Goal: Transaction & Acquisition: Purchase product/service

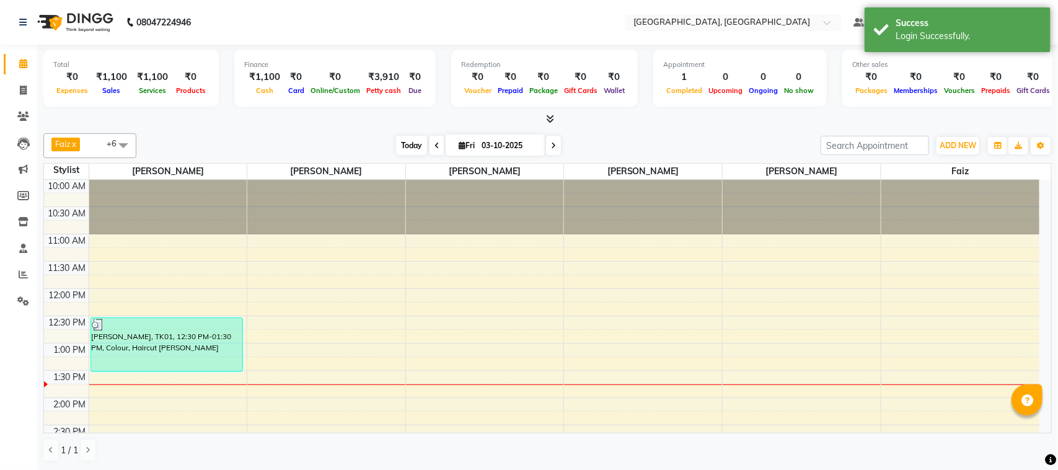
click at [414, 143] on span "Today" at bounding box center [411, 145] width 31 height 19
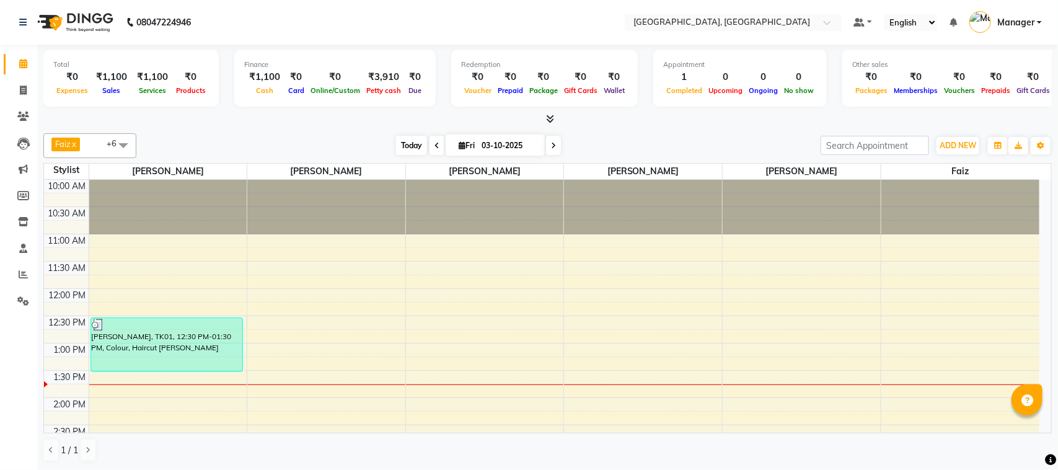
click at [404, 149] on span "Today" at bounding box center [411, 145] width 31 height 19
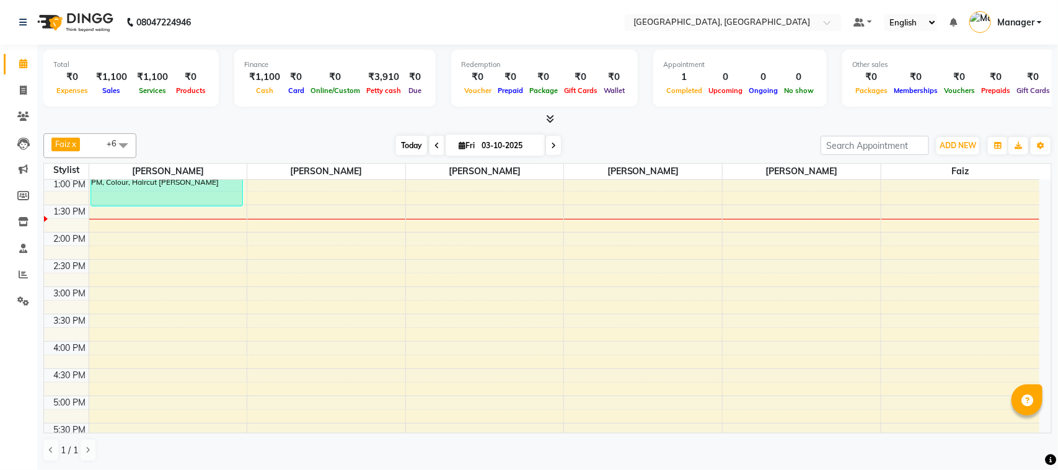
click at [404, 149] on span "Today" at bounding box center [411, 145] width 31 height 19
click at [18, 218] on icon at bounding box center [23, 221] width 11 height 9
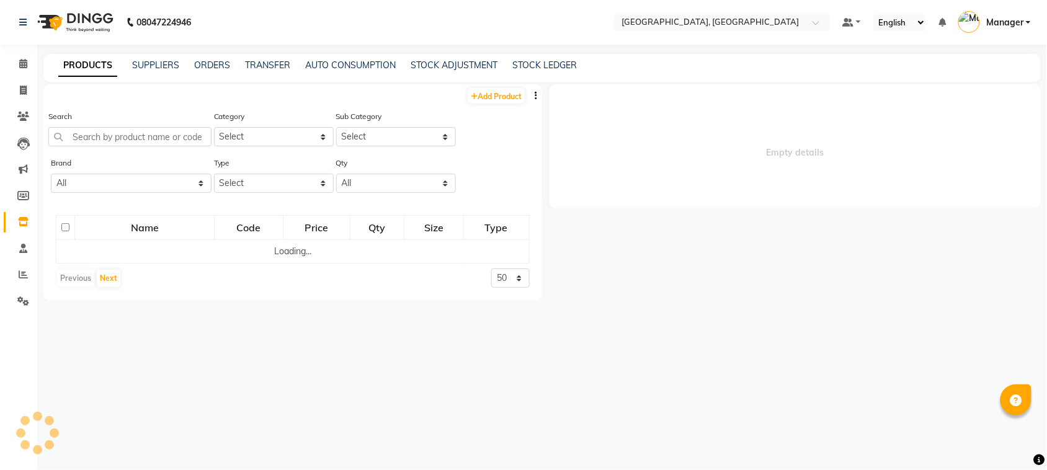
select select
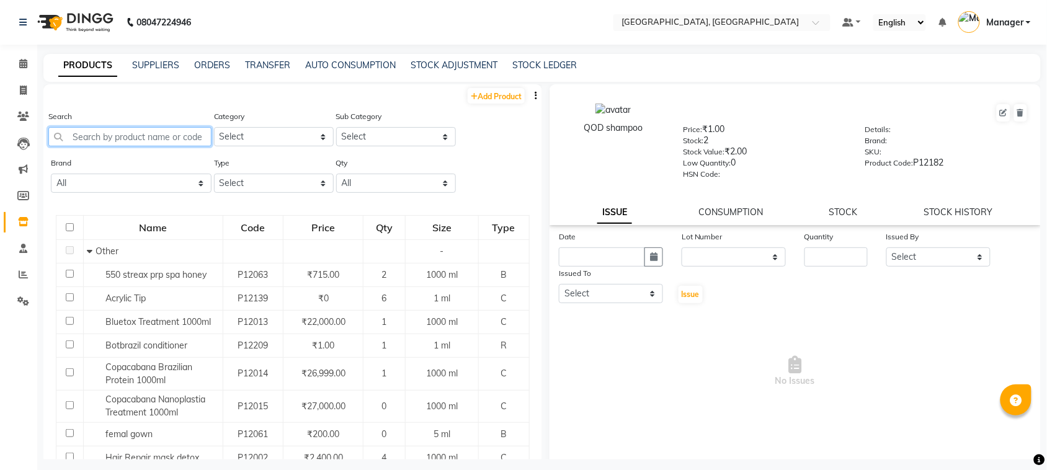
click at [146, 137] on input "text" at bounding box center [129, 136] width 163 height 19
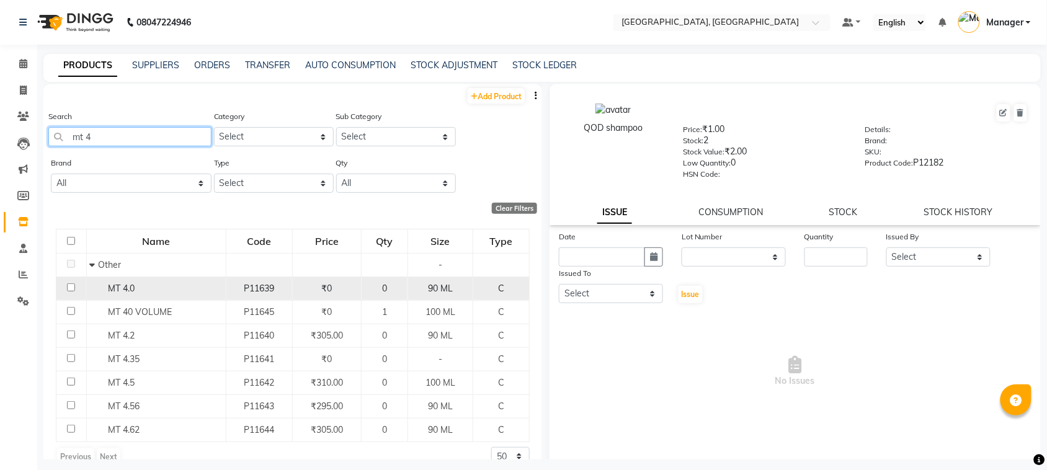
type input "mt 4"
click at [180, 286] on div "MT 4.0" at bounding box center [155, 288] width 133 height 13
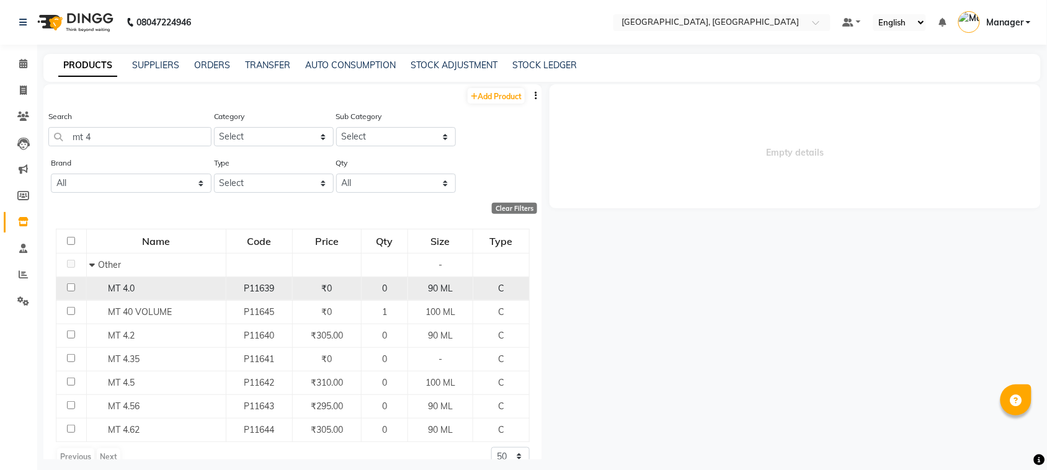
select select
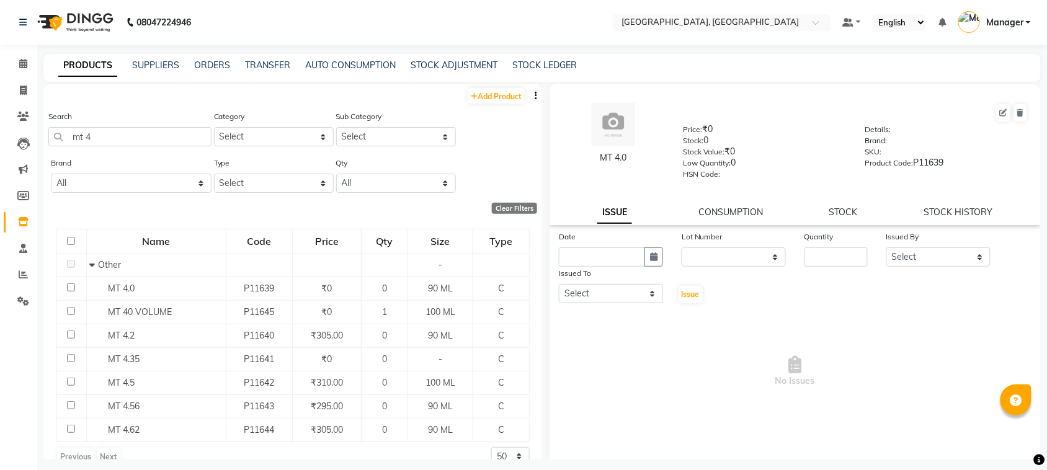
click at [652, 267] on div "Issued To" at bounding box center [611, 275] width 104 height 17
click at [652, 255] on icon "button" at bounding box center [653, 256] width 7 height 9
select select "10"
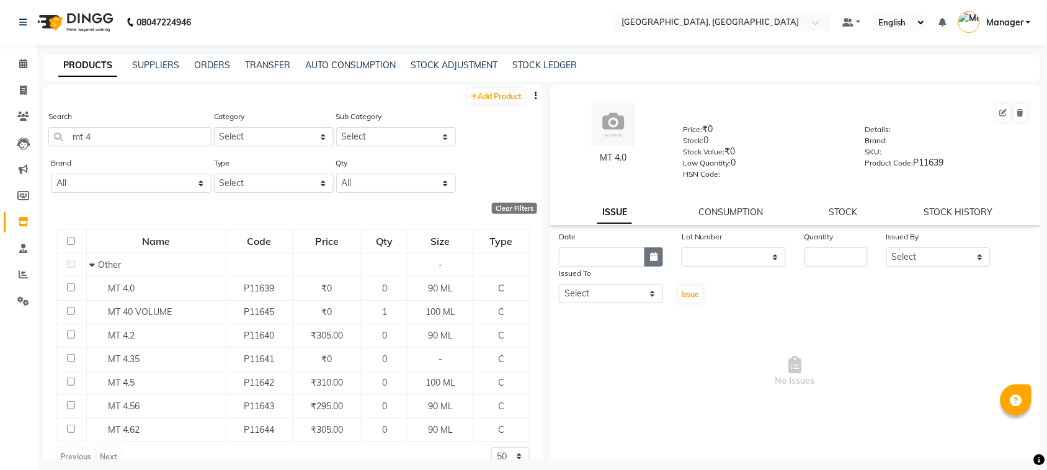
select select "2025"
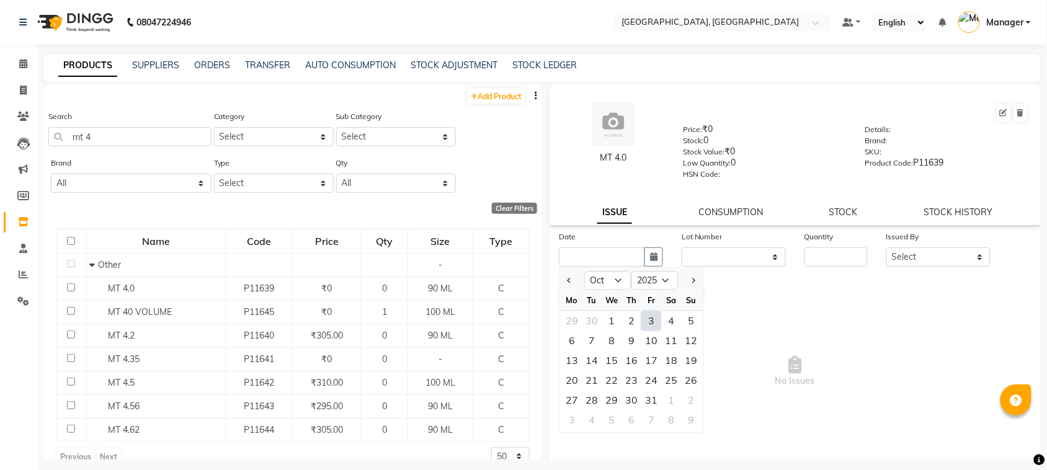
click at [658, 311] on div "3" at bounding box center [651, 321] width 20 height 20
type input "03-10-2025"
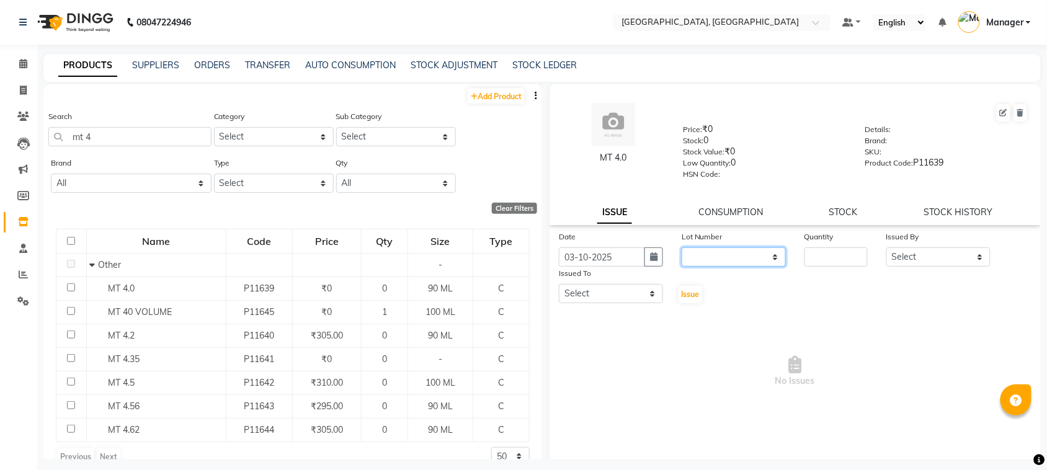
click at [742, 255] on select "None" at bounding box center [733, 256] width 104 height 19
select select "0: null"
click at [681, 247] on select "None" at bounding box center [733, 256] width 104 height 19
drag, startPoint x: 835, startPoint y: 270, endPoint x: 851, endPoint y: 253, distance: 23.7
click at [851, 253] on div "Date [DATE] Lot Number None Quantity Issued By Select [PERSON_NAME] [PERSON_NAM…" at bounding box center [794, 267] width 491 height 74
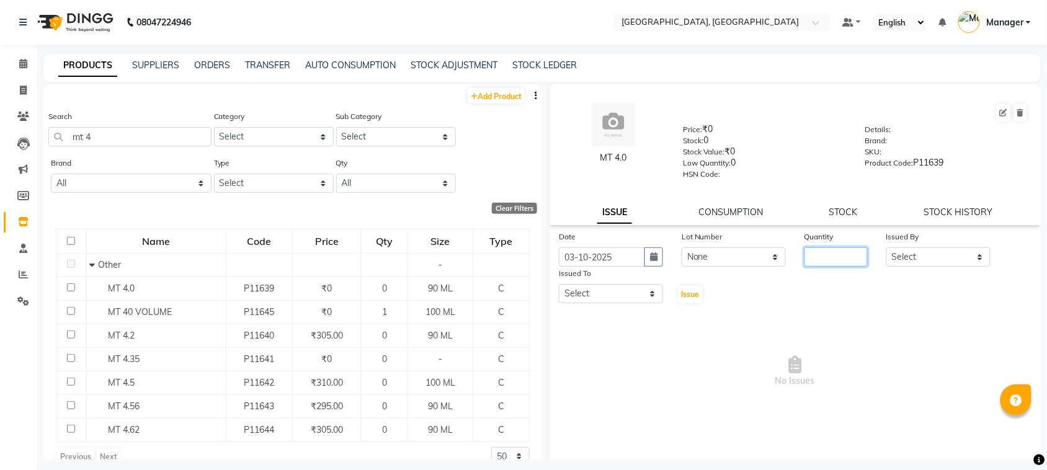
click at [851, 253] on input "number" at bounding box center [835, 256] width 63 height 19
type input "1"
click at [916, 257] on select "Select [PERSON_NAME] [PERSON_NAME] Jyoti wadar Manager [PERSON_NAME] [PERSON_NA…" at bounding box center [938, 256] width 104 height 19
select select "89923"
click at [886, 247] on select "Select [PERSON_NAME] [PERSON_NAME] Jyoti wadar Manager [PERSON_NAME] [PERSON_NA…" at bounding box center [938, 256] width 104 height 19
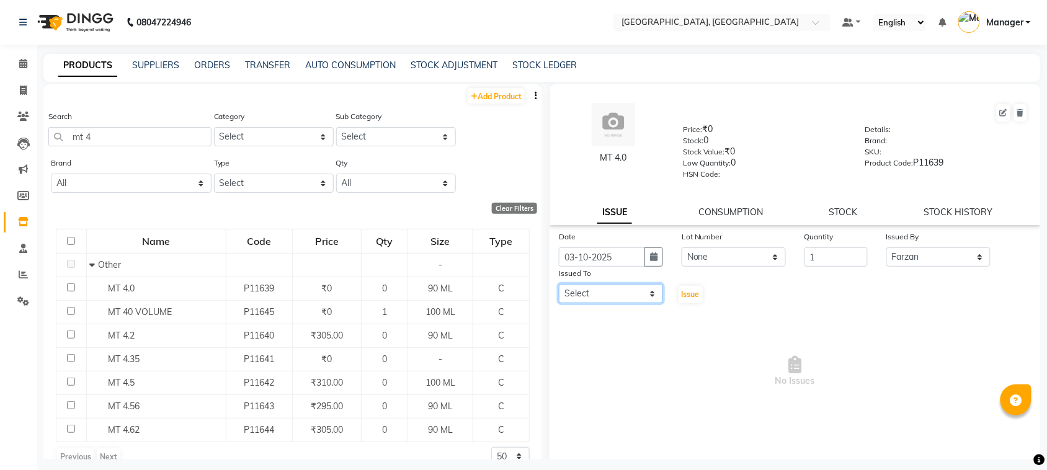
click at [614, 289] on select "Select [PERSON_NAME] [PERSON_NAME] Jyoti wadar Manager [PERSON_NAME] [PERSON_NA…" at bounding box center [611, 293] width 104 height 19
select select "89923"
click at [559, 284] on select "Select [PERSON_NAME] [PERSON_NAME] Jyoti wadar Manager [PERSON_NAME] [PERSON_NA…" at bounding box center [611, 293] width 104 height 19
click at [687, 293] on span "Issue" at bounding box center [690, 294] width 18 height 9
select select
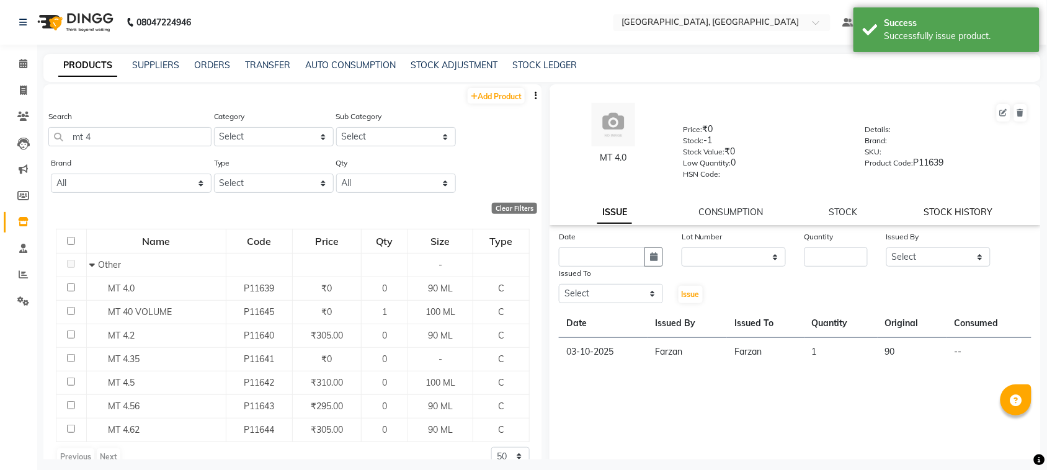
click at [926, 206] on link "STOCK HISTORY" at bounding box center [958, 211] width 69 height 11
select select "all"
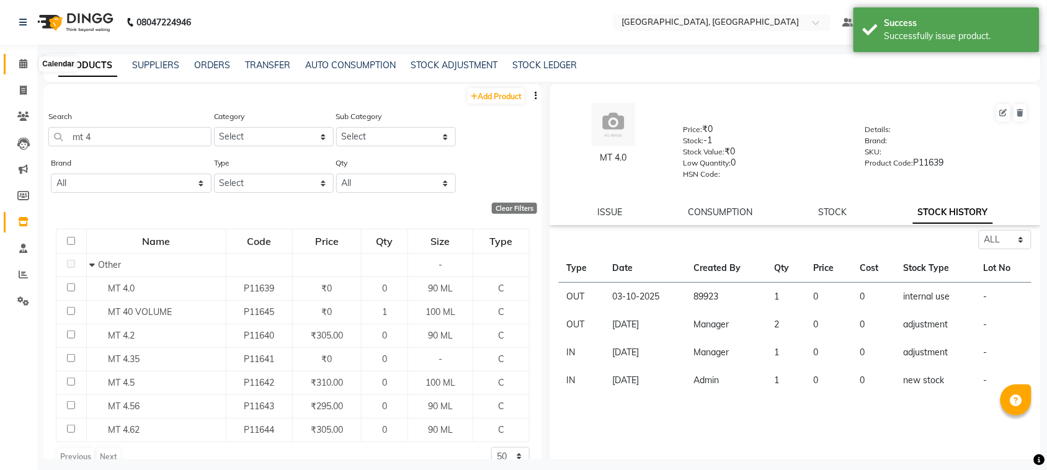
click at [20, 64] on icon at bounding box center [23, 63] width 8 height 9
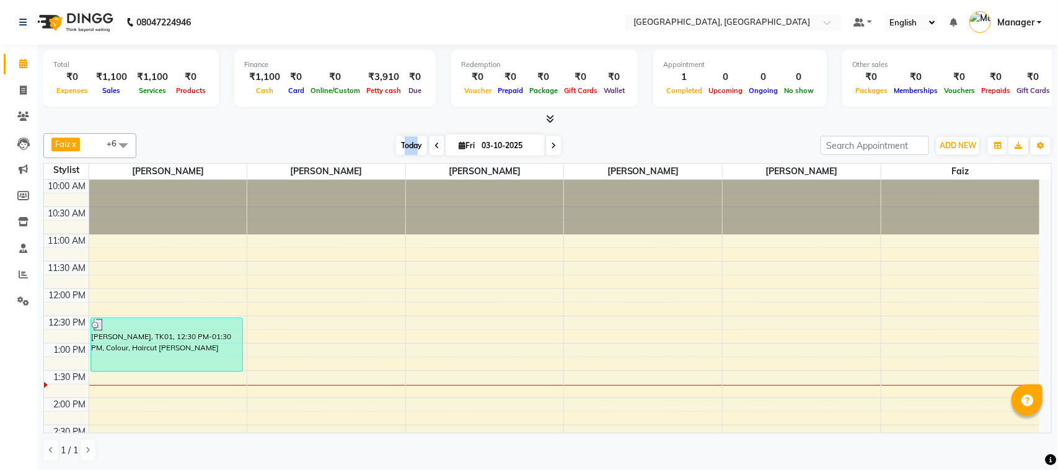
drag, startPoint x: 403, startPoint y: 130, endPoint x: 416, endPoint y: 148, distance: 21.7
click at [416, 148] on div "Faiz x [PERSON_NAME] x [PERSON_NAME] x [PERSON_NAME] x [PERSON_NAME] x Annu Nav…" at bounding box center [547, 297] width 1009 height 339
click at [416, 148] on span "Today" at bounding box center [411, 145] width 31 height 19
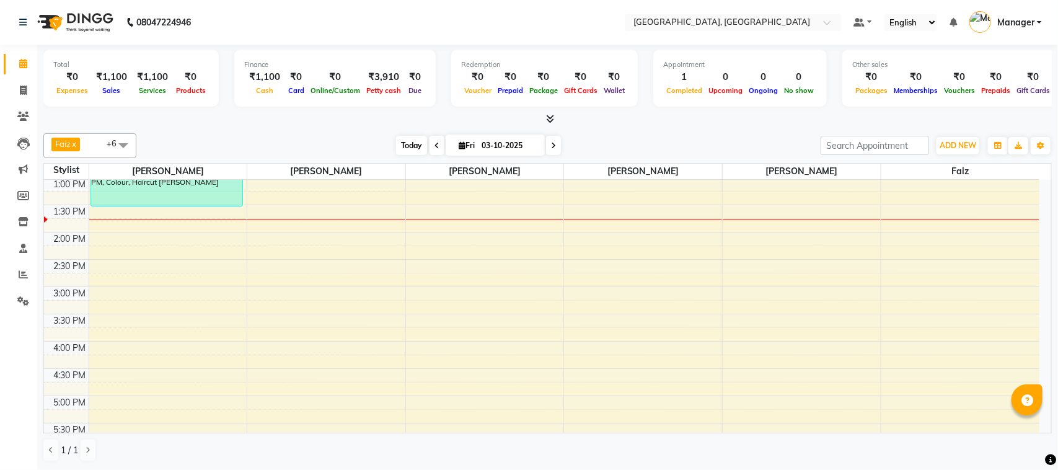
click at [408, 152] on span "Today" at bounding box center [411, 145] width 31 height 19
click at [401, 137] on span "Today" at bounding box center [411, 145] width 31 height 19
click at [22, 307] on span at bounding box center [23, 302] width 22 height 14
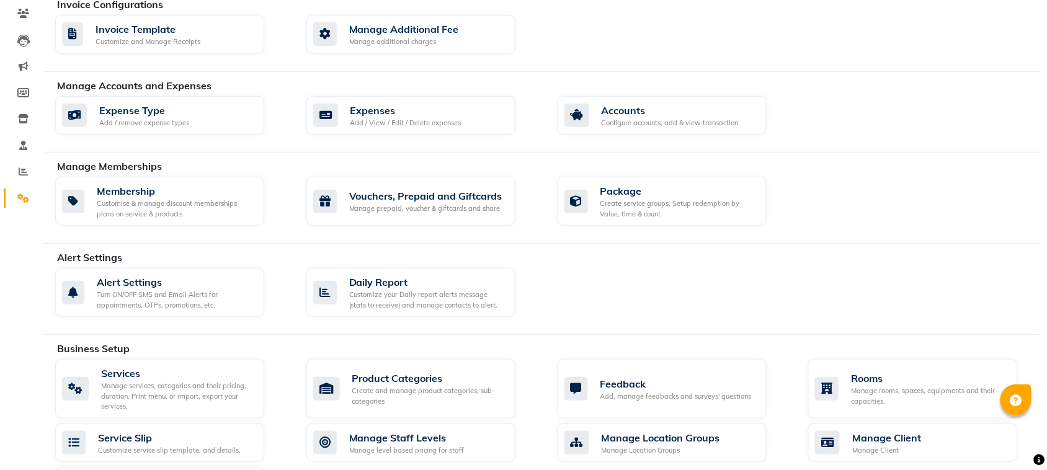
scroll to position [153, 0]
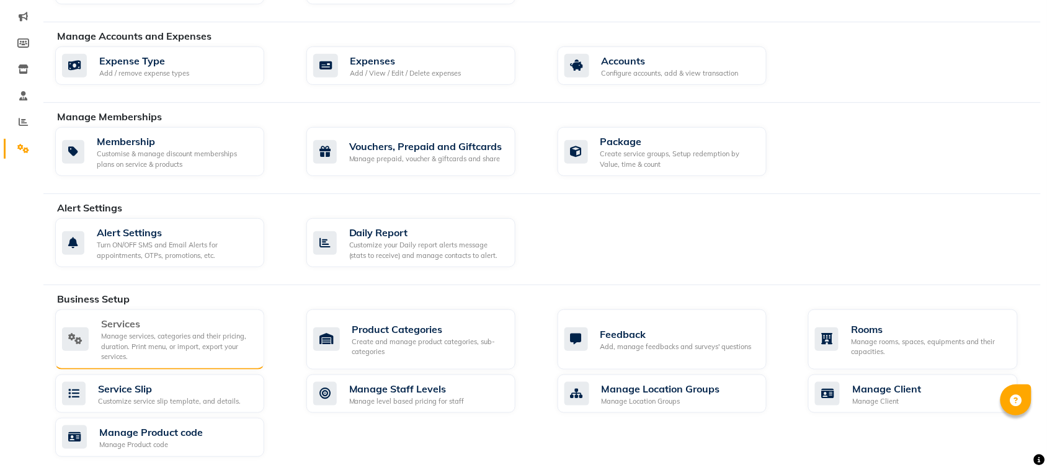
click at [186, 355] on div "Manage services, categories and their pricing, duration. Print menu, or import,…" at bounding box center [177, 346] width 153 height 31
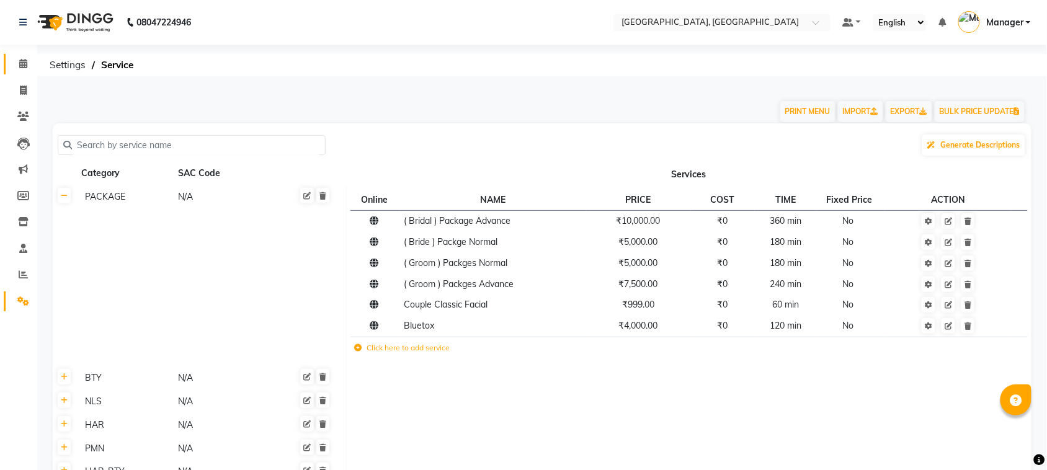
click at [22, 72] on link "Calendar" at bounding box center [19, 64] width 30 height 20
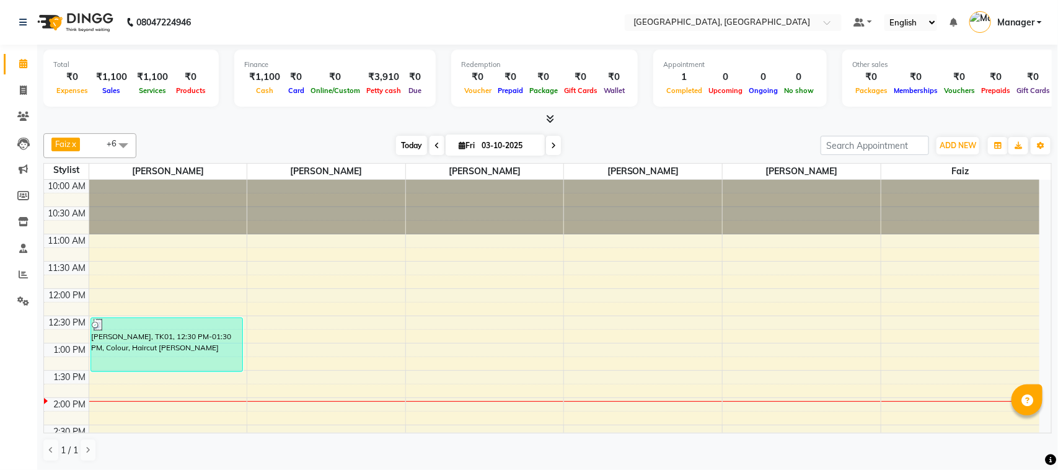
click at [404, 138] on span "Today" at bounding box center [411, 145] width 31 height 19
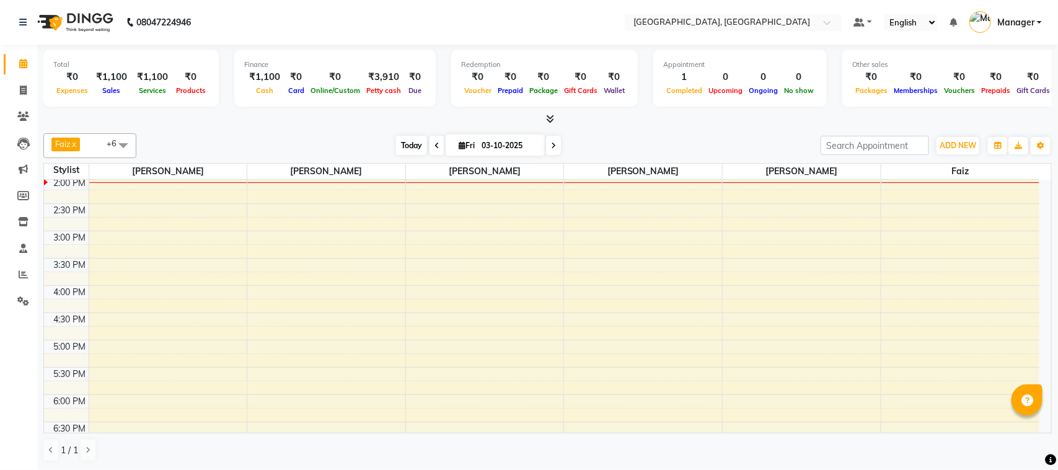
click at [408, 147] on span "Today" at bounding box center [411, 145] width 31 height 19
click at [417, 141] on span "Today" at bounding box center [411, 145] width 31 height 19
click at [464, 144] on span "Fri" at bounding box center [467, 145] width 22 height 9
select select "10"
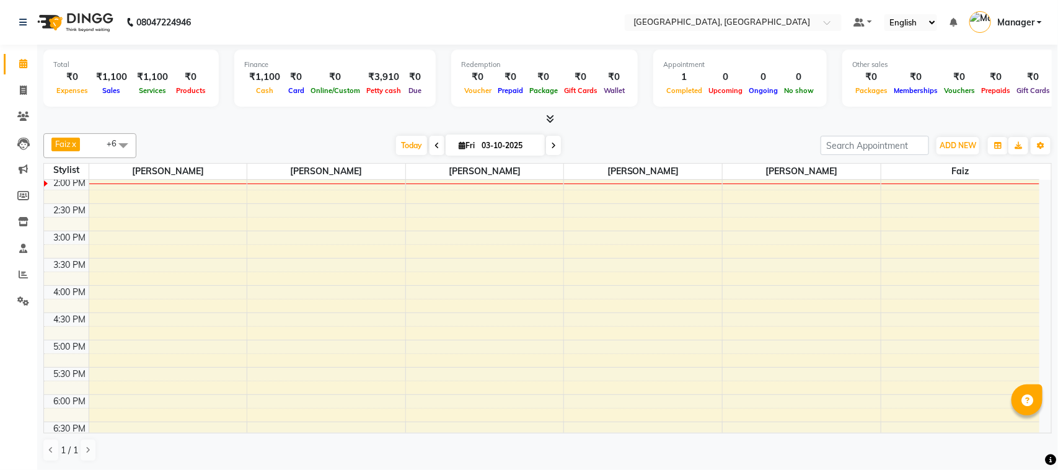
select select "2025"
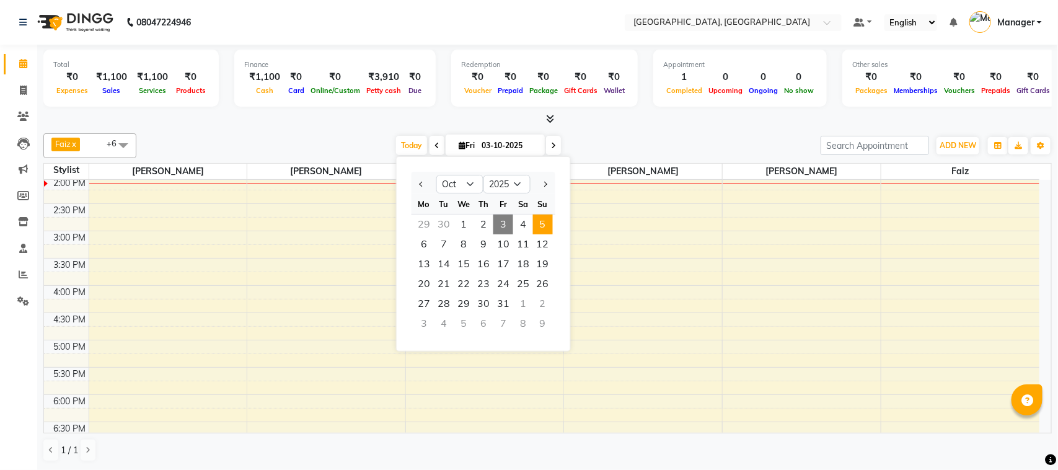
click at [540, 222] on span "5" at bounding box center [543, 225] width 20 height 20
type input "05-10-2025"
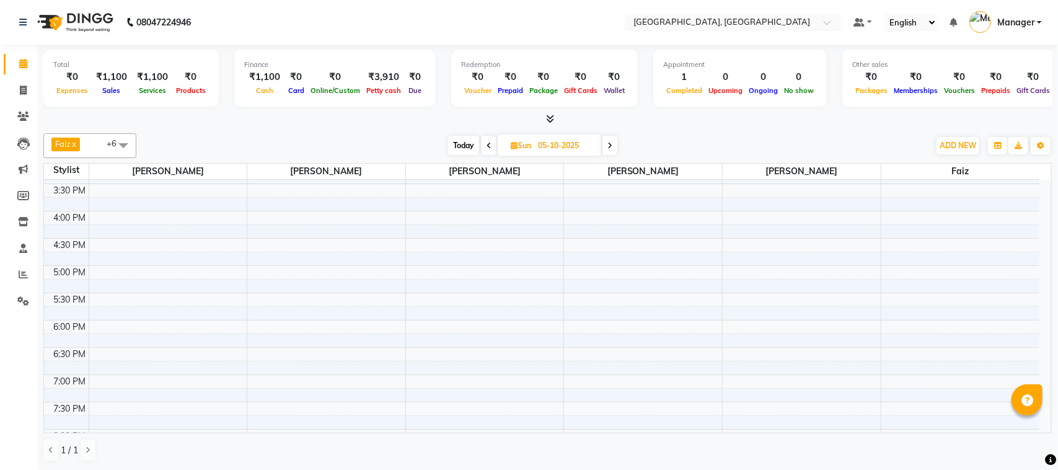
scroll to position [304, 0]
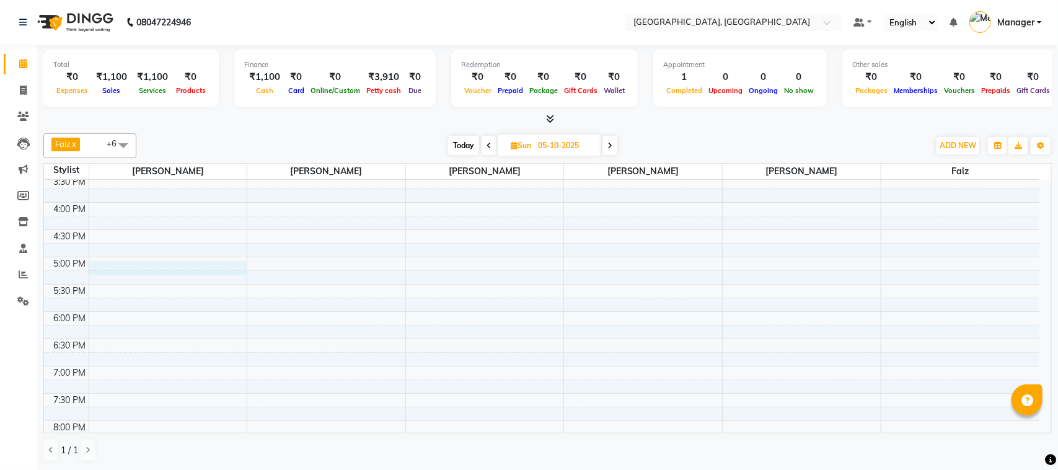
click at [172, 271] on div "10:00 AM 10:30 AM 11:00 AM 11:30 AM 12:00 PM 12:30 PM 1:00 PM 1:30 PM 2:00 PM 2…" at bounding box center [542, 256] width 996 height 763
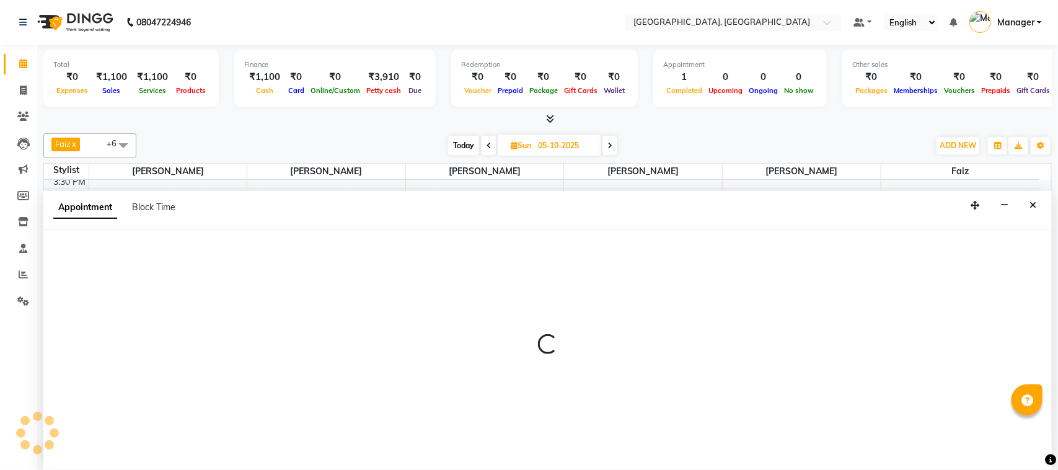
select select "91632"
select select "tentative"
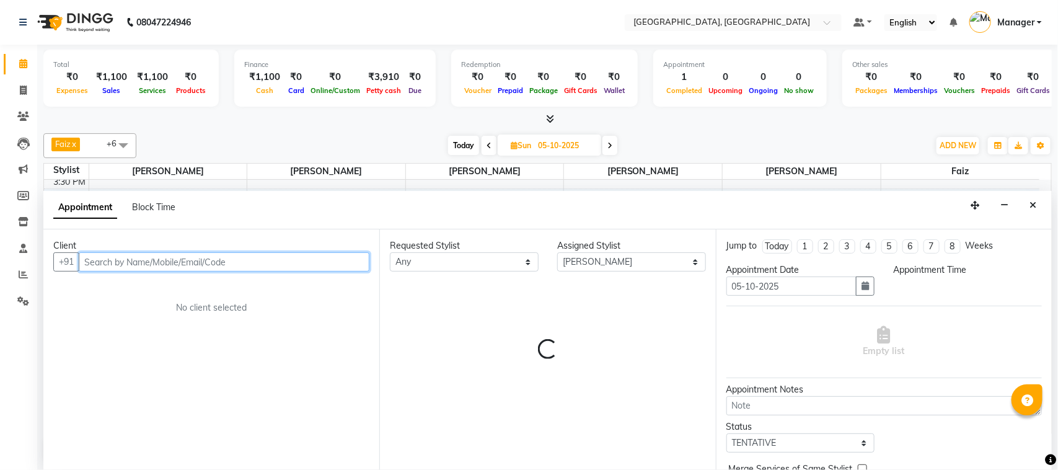
select select "1020"
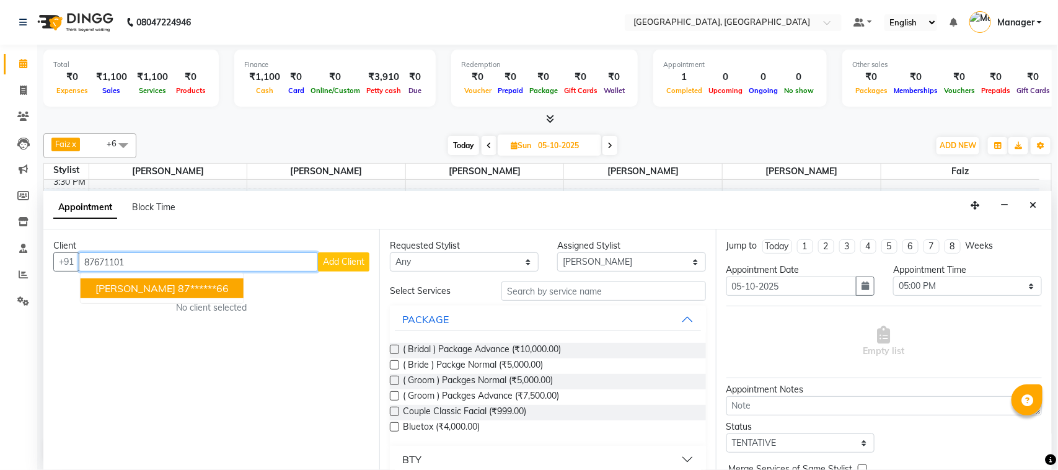
click at [190, 285] on button "[PERSON_NAME] 87******66" at bounding box center [162, 288] width 163 height 20
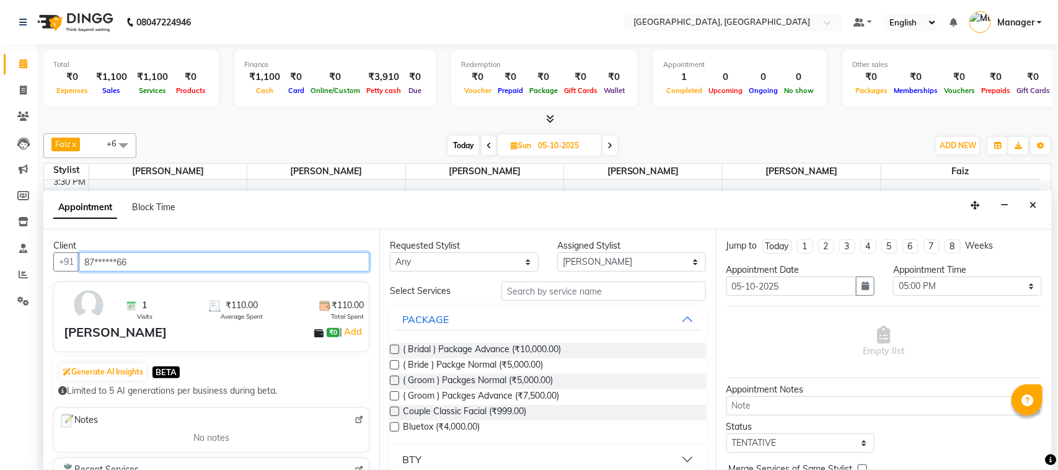
type input "87******66"
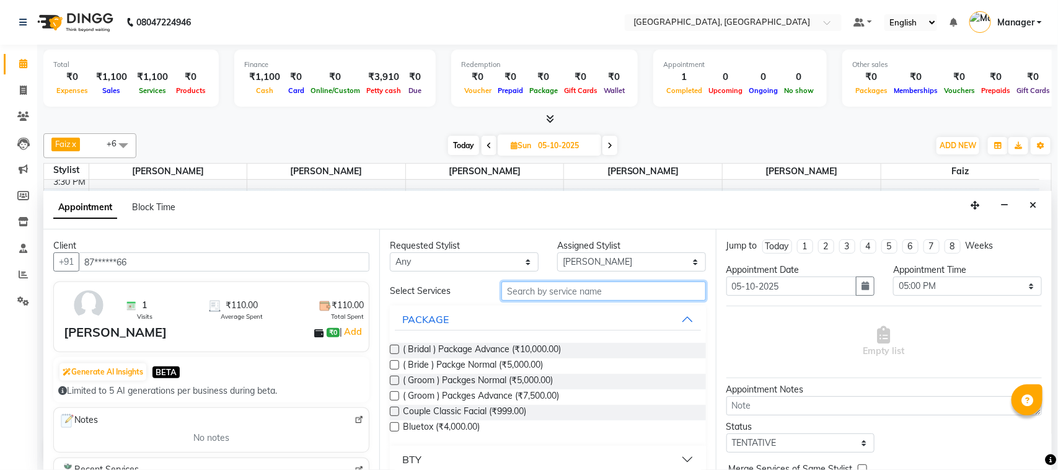
click at [598, 293] on input "text" at bounding box center [604, 290] width 205 height 19
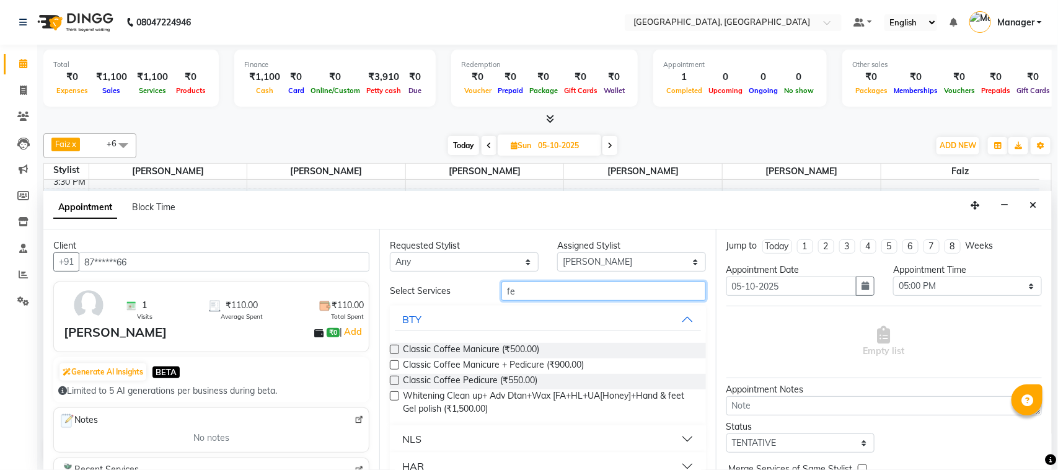
scroll to position [20, 0]
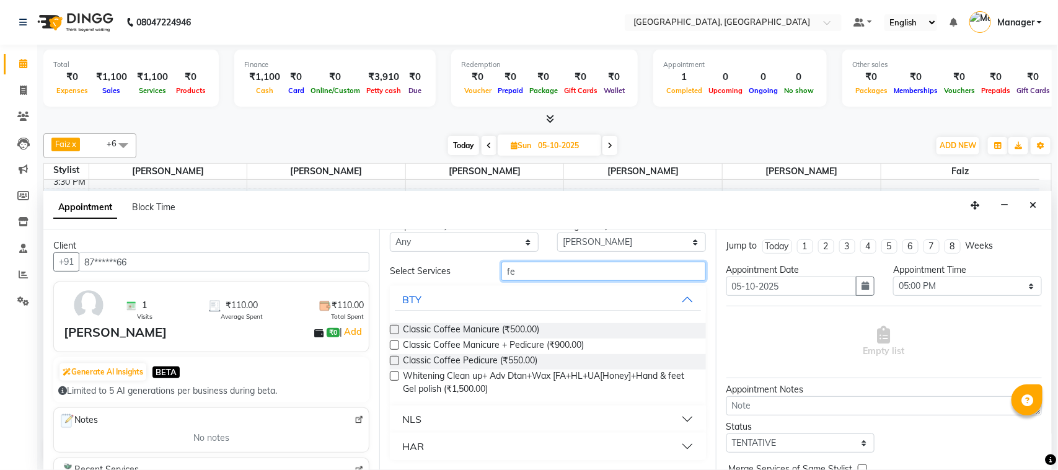
type input "fe"
click at [671, 448] on button "HAR" at bounding box center [548, 446] width 306 height 22
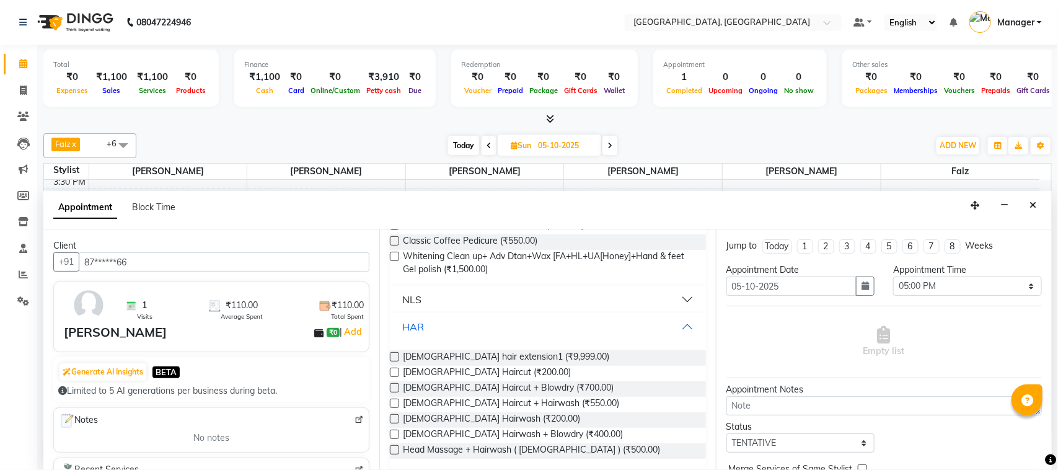
scroll to position [144, 0]
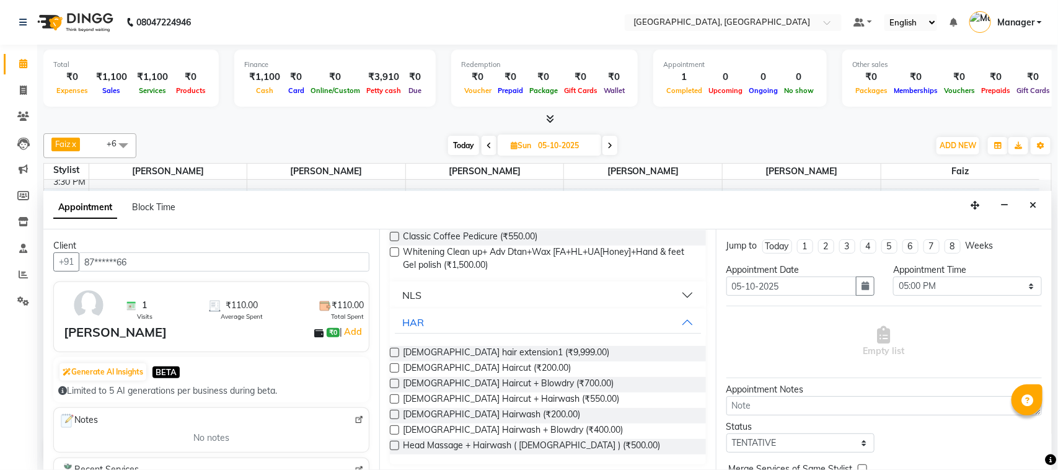
click at [394, 369] on label at bounding box center [394, 367] width 9 height 9
click at [394, 369] on input "checkbox" at bounding box center [394, 369] width 8 height 8
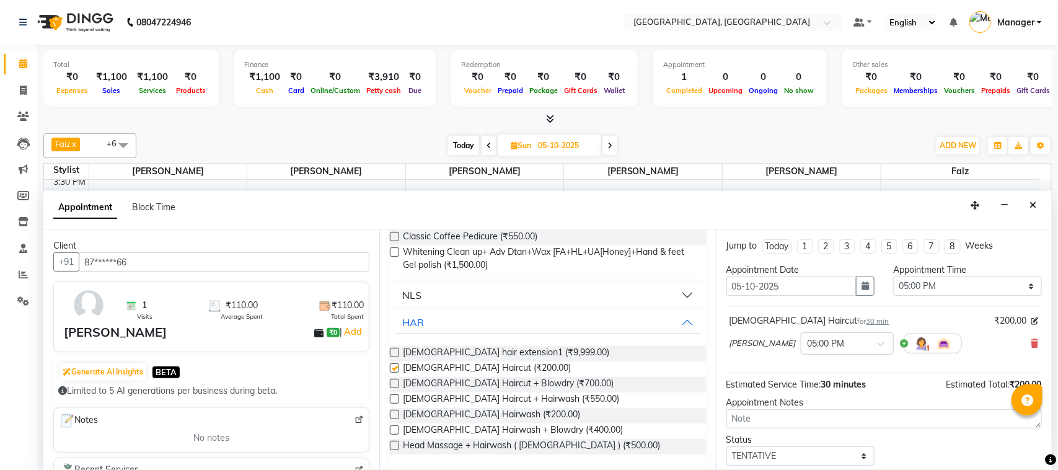
checkbox input "false"
click at [779, 451] on select "Select TENTATIVE CONFIRM UPCOMING" at bounding box center [801, 455] width 149 height 19
select select "upcoming"
click at [727, 448] on select "Select TENTATIVE CONFIRM UPCOMING" at bounding box center [801, 455] width 149 height 19
click at [1055, 441] on div "Total ₹0 Expenses ₹1,100 Sales ₹1,100 Services ₹0 Products Finance ₹1,100 Cash …" at bounding box center [547, 257] width 1021 height 425
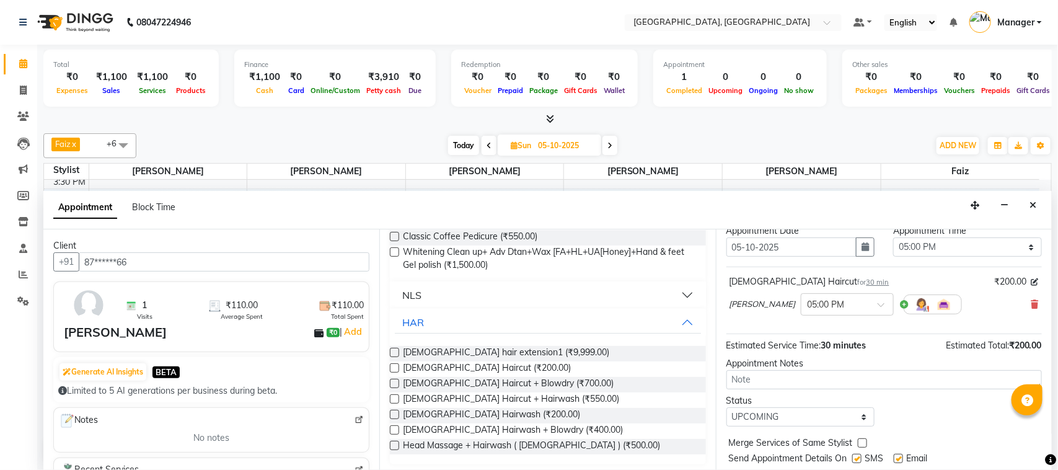
scroll to position [72, 0]
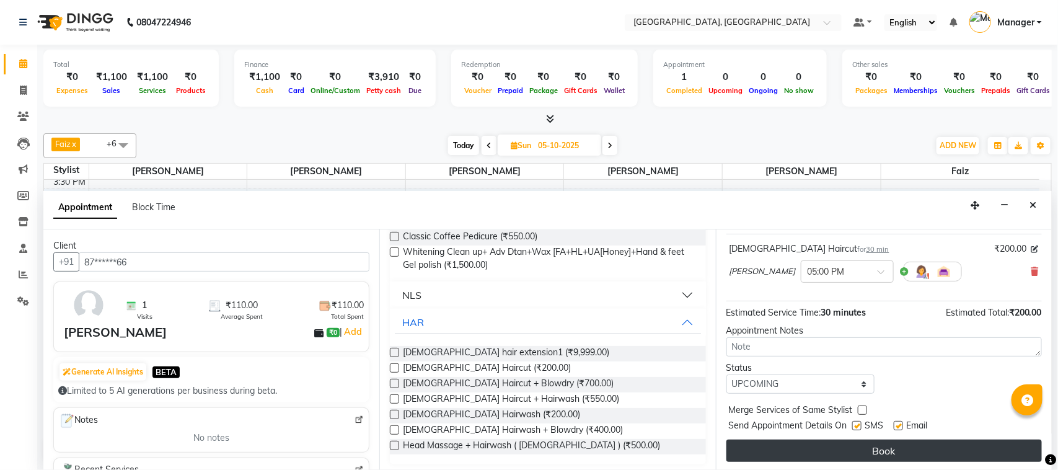
click at [977, 441] on button "Book" at bounding box center [885, 451] width 316 height 22
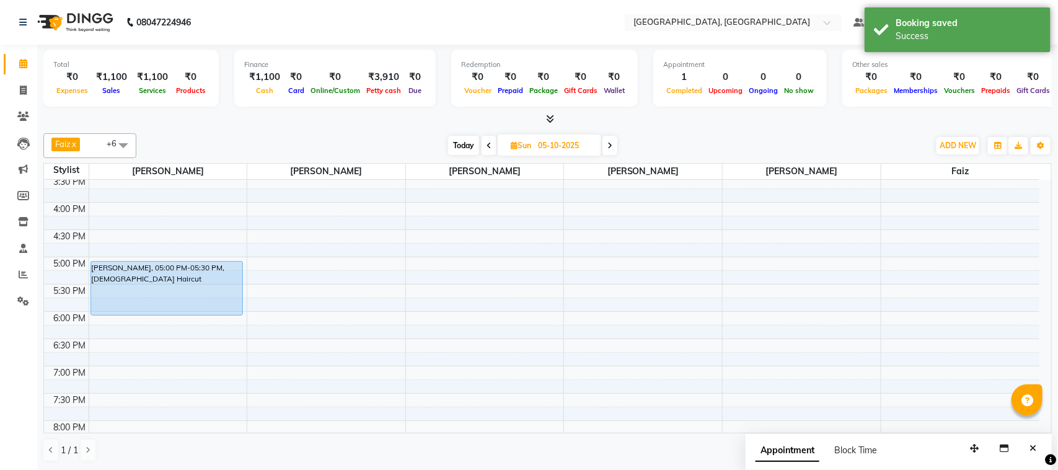
drag, startPoint x: 198, startPoint y: 288, endPoint x: 205, endPoint y: 306, distance: 18.4
click at [205, 306] on div "[PERSON_NAME], 05:00 PM-05:30 PM, [DEMOGRAPHIC_DATA] Haircut [PERSON_NAME], 05:…" at bounding box center [168, 256] width 158 height 763
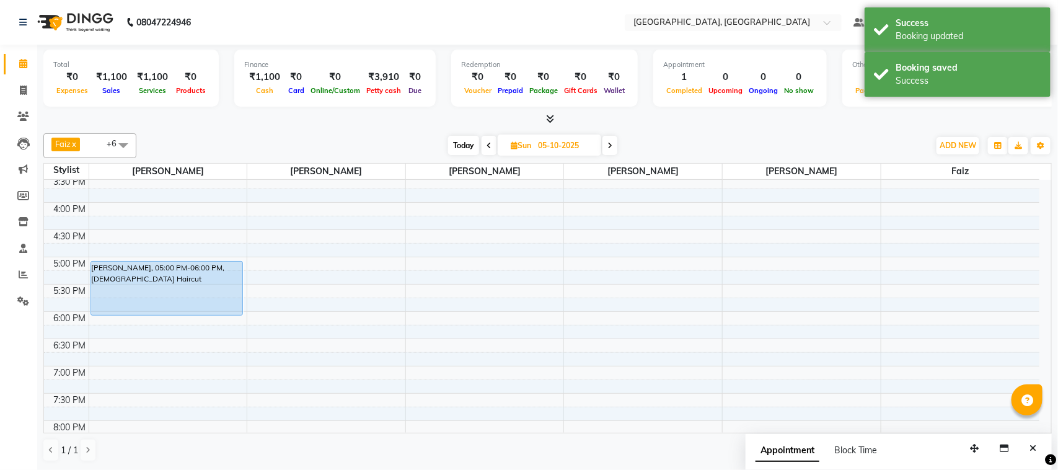
click at [463, 144] on span "Today" at bounding box center [463, 145] width 31 height 19
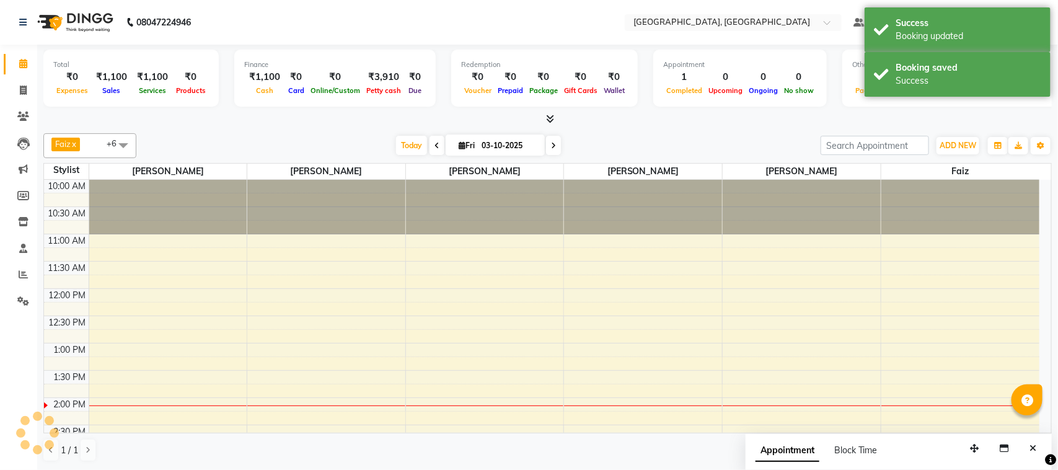
scroll to position [221, 0]
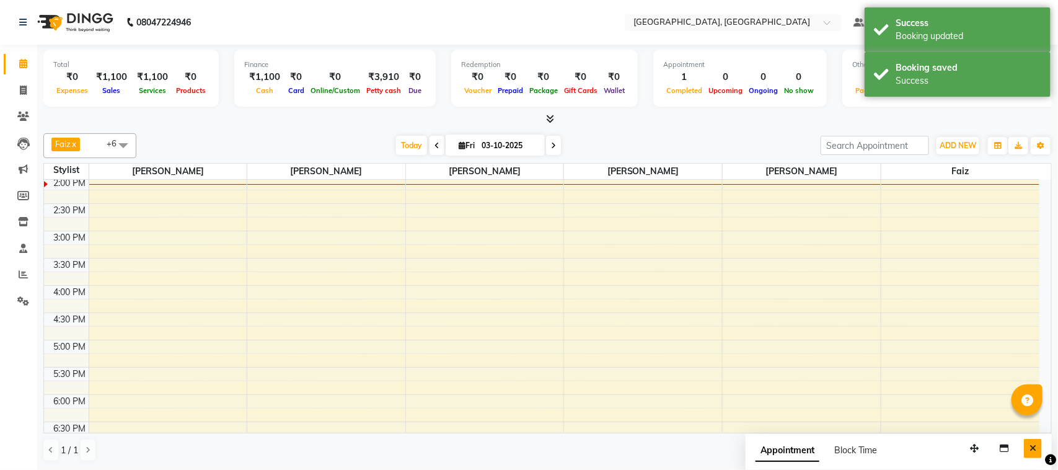
click at [1034, 448] on icon "Close" at bounding box center [1033, 448] width 7 height 9
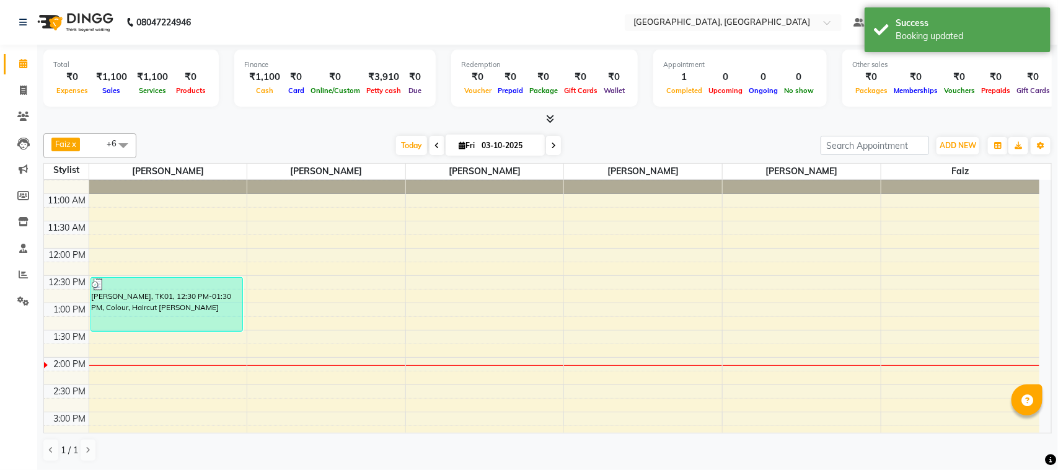
scroll to position [0, 0]
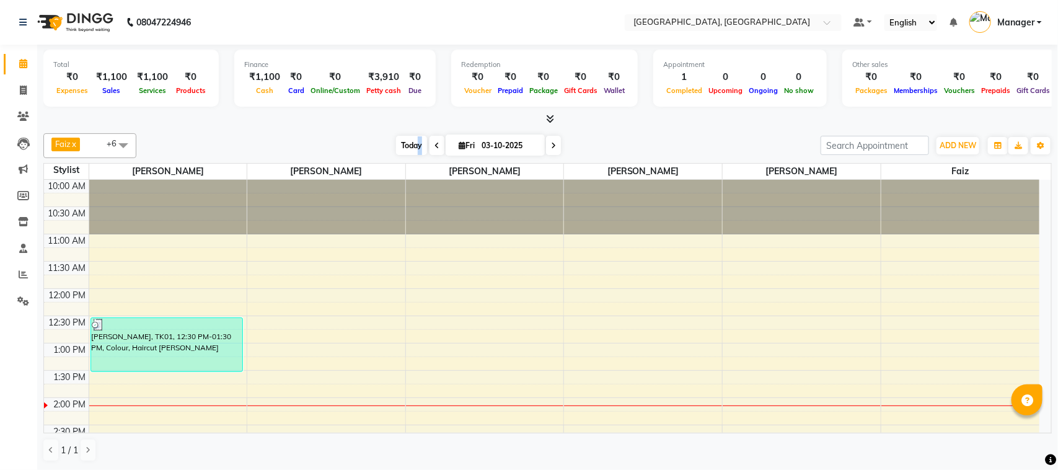
click at [417, 138] on div "Faiz x [PERSON_NAME] x [PERSON_NAME] x [PERSON_NAME] x [PERSON_NAME] x Annu Nav…" at bounding box center [547, 145] width 1009 height 25
click at [417, 138] on span "Today" at bounding box center [411, 145] width 31 height 19
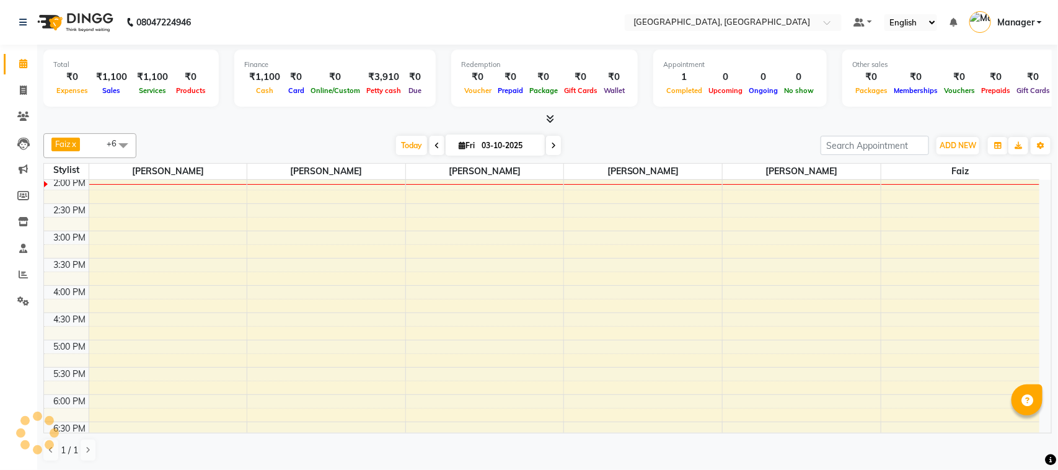
click at [388, 135] on div "Faiz x [PERSON_NAME] x [PERSON_NAME] x [PERSON_NAME] x [PERSON_NAME] x Annu Nav…" at bounding box center [547, 145] width 1009 height 25
click at [408, 138] on span "Today" at bounding box center [411, 145] width 31 height 19
click at [551, 144] on icon at bounding box center [553, 145] width 5 height 7
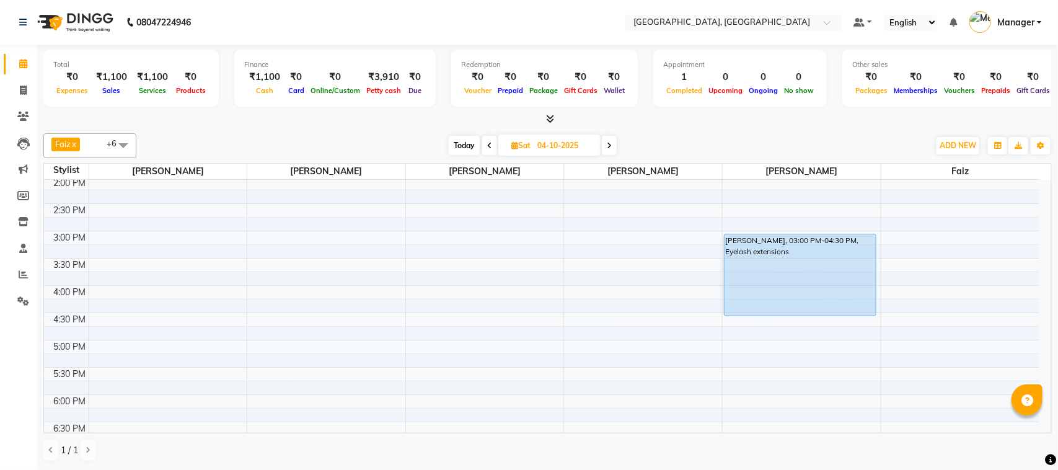
click at [459, 141] on span "Today" at bounding box center [464, 145] width 31 height 19
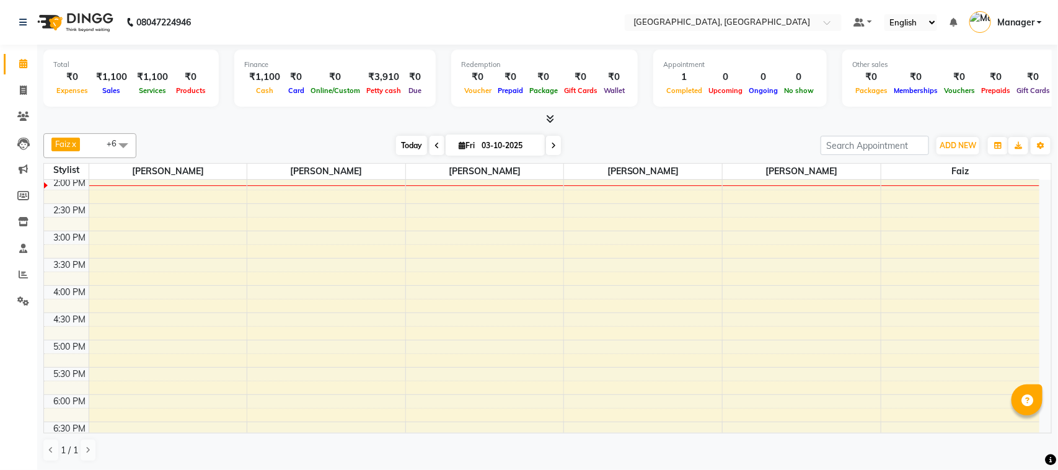
click at [394, 144] on div "[DATE] [DATE]" at bounding box center [479, 145] width 672 height 19
click at [396, 144] on span "Today" at bounding box center [411, 145] width 31 height 19
click at [556, 148] on span at bounding box center [553, 145] width 15 height 19
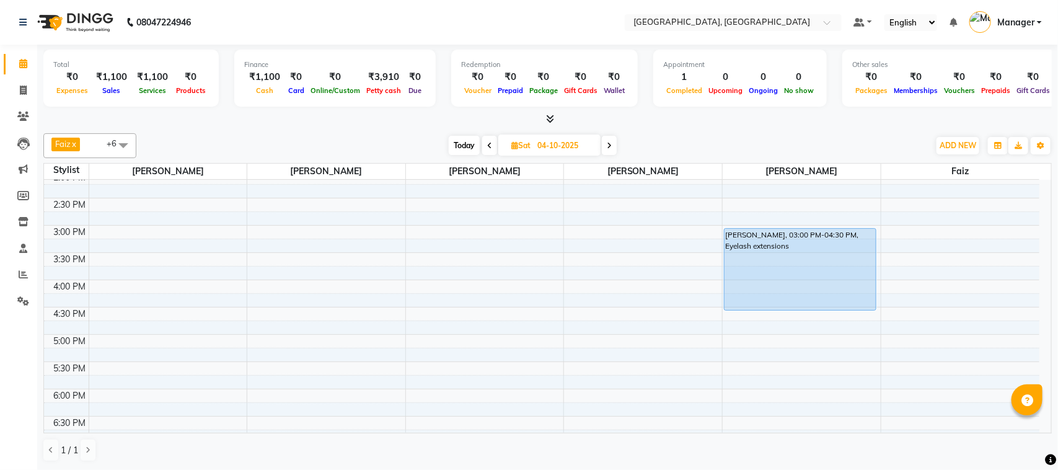
scroll to position [229, 0]
click at [459, 138] on span "Today" at bounding box center [464, 145] width 31 height 19
type input "03-10-2025"
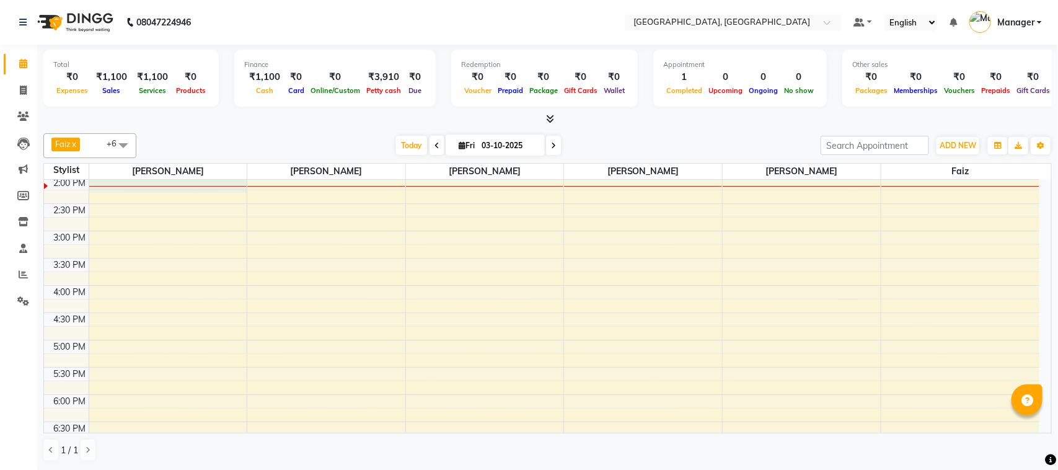
click at [171, 187] on div at bounding box center [168, 186] width 158 height 1
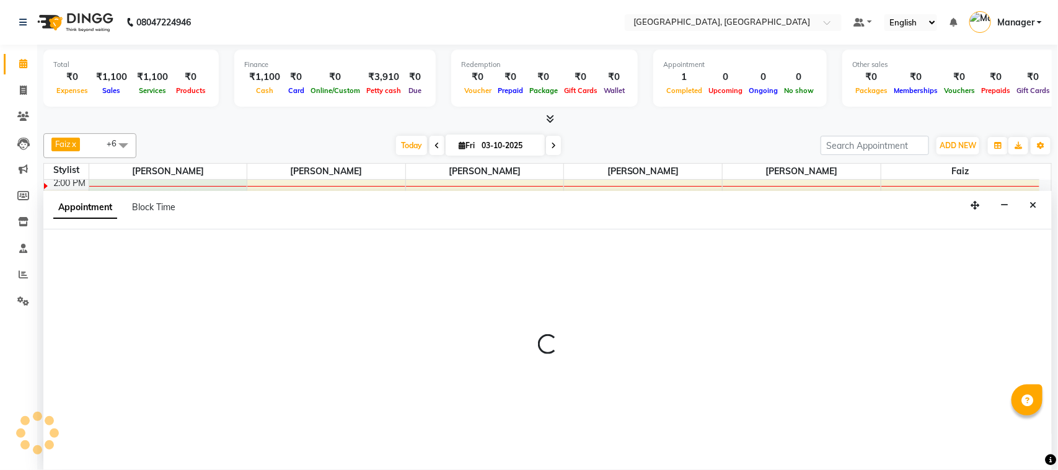
select select "91632"
select select "840"
select select "tentative"
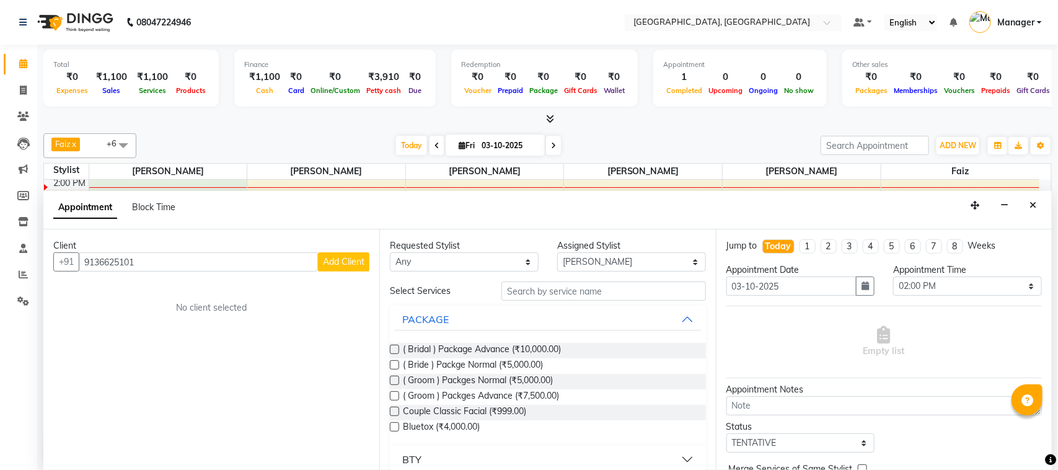
type input "9136625101"
click at [344, 255] on button "Add Client" at bounding box center [343, 261] width 51 height 19
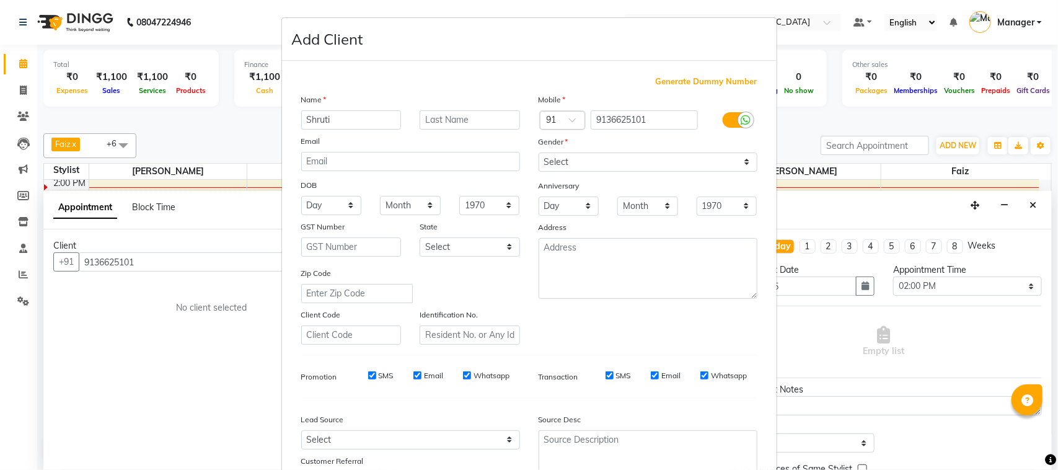
type input "Shruti"
drag, startPoint x: 627, startPoint y: 174, endPoint x: 640, endPoint y: 166, distance: 15.0
click at [640, 166] on div "Mobile Country Code × 91 9136625101 Gender Select [DEMOGRAPHIC_DATA] [DEMOGRAPH…" at bounding box center [648, 219] width 237 height 252
click at [640, 166] on select "Select [DEMOGRAPHIC_DATA] [DEMOGRAPHIC_DATA] Other Prefer Not To Say" at bounding box center [648, 162] width 219 height 19
select select "[DEMOGRAPHIC_DATA]"
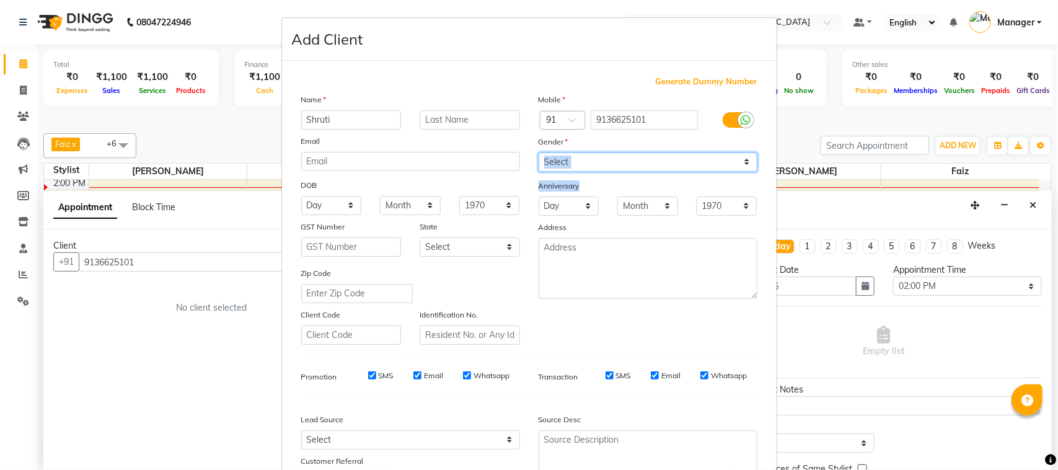
click at [539, 153] on select "Select [DEMOGRAPHIC_DATA] [DEMOGRAPHIC_DATA] Other Prefer Not To Say" at bounding box center [648, 162] width 219 height 19
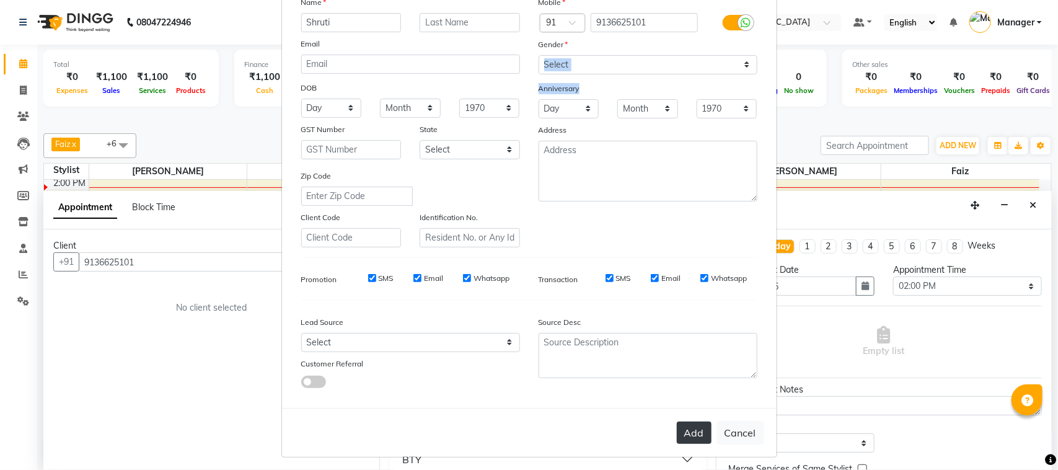
click at [699, 427] on button "Add" at bounding box center [694, 433] width 35 height 22
type input "91******01"
select select
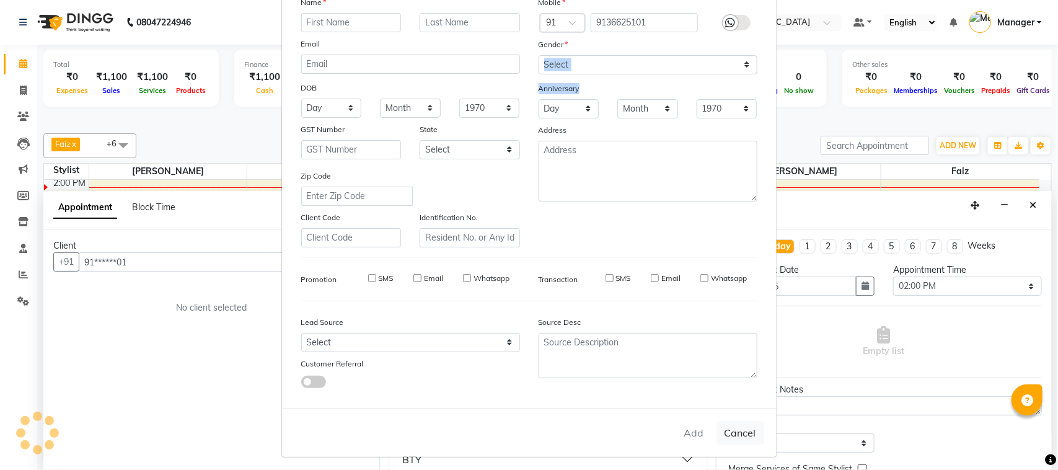
select select
checkbox input "false"
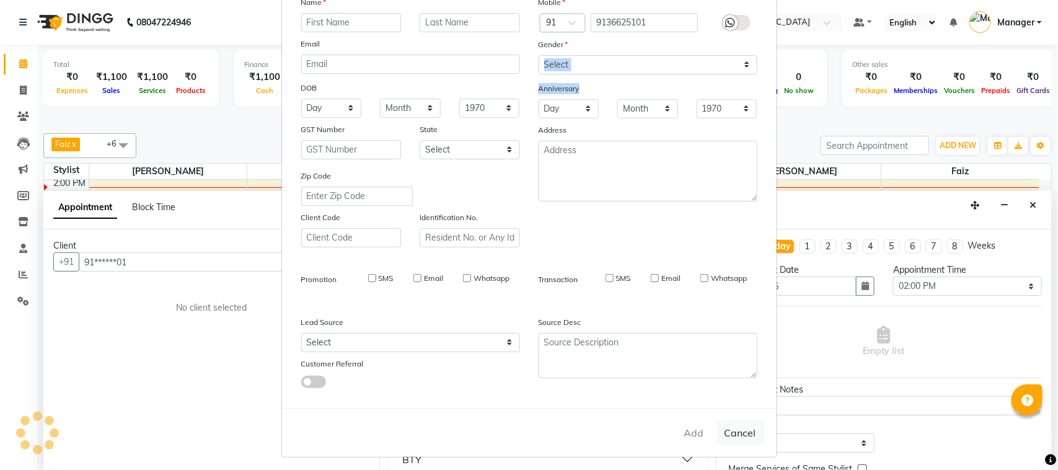
checkbox input "false"
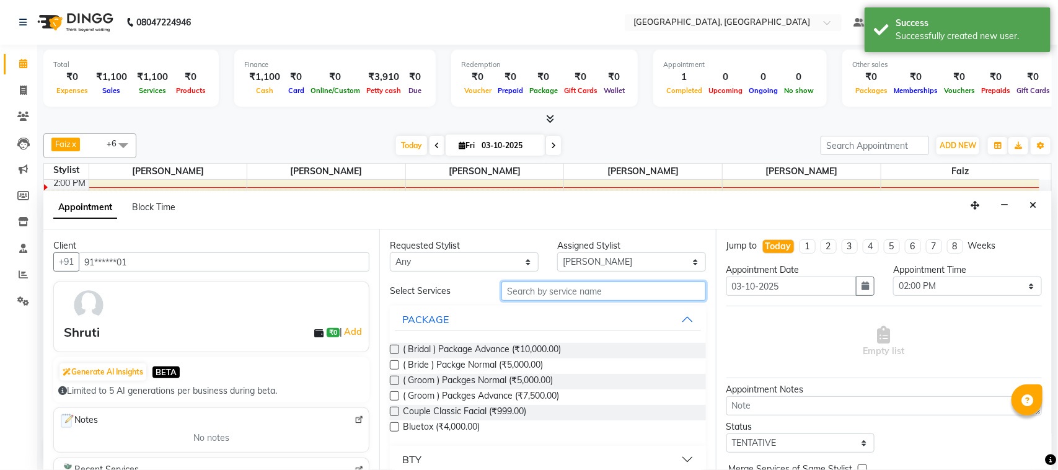
click at [577, 287] on input "text" at bounding box center [604, 290] width 205 height 19
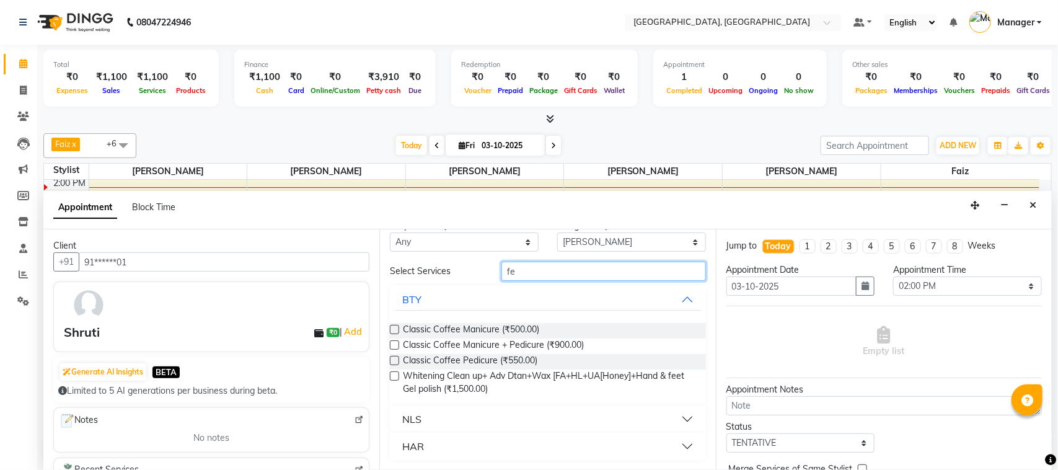
scroll to position [0, 0]
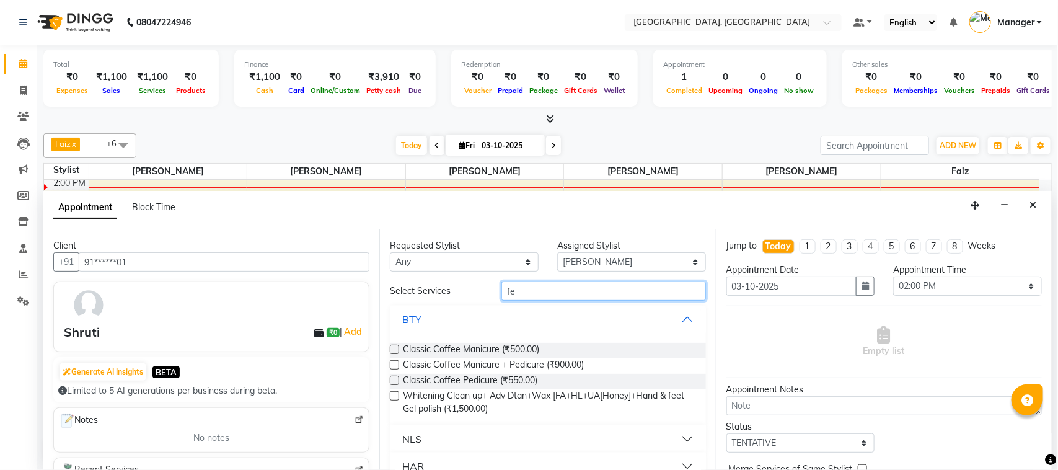
type input "f"
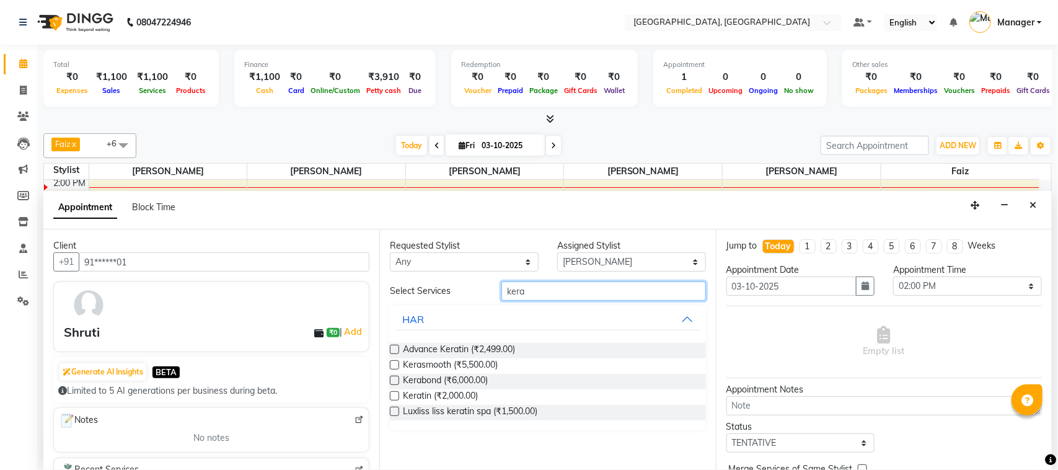
type input "kera"
click at [394, 391] on div "Keratin (₹2,000.00)" at bounding box center [548, 397] width 316 height 16
click at [394, 397] on label at bounding box center [394, 395] width 9 height 9
click at [394, 397] on input "checkbox" at bounding box center [394, 397] width 8 height 8
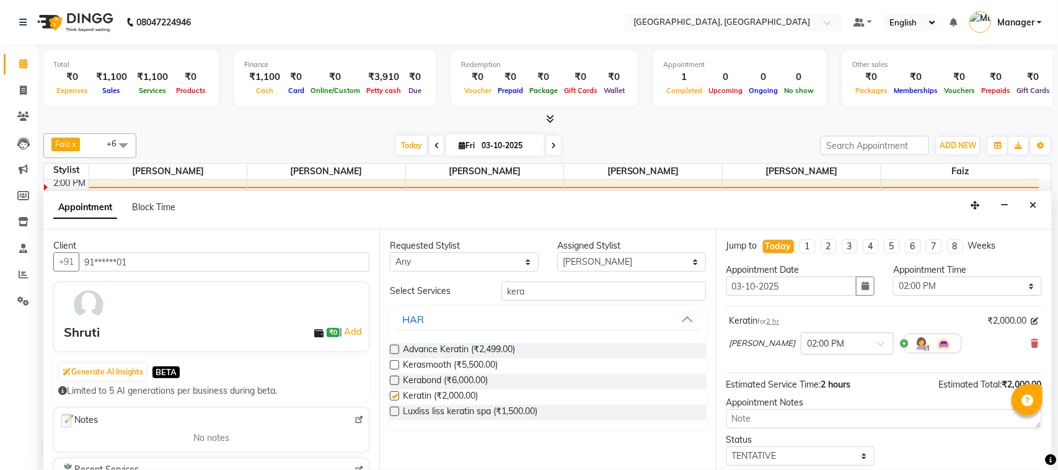
checkbox input "false"
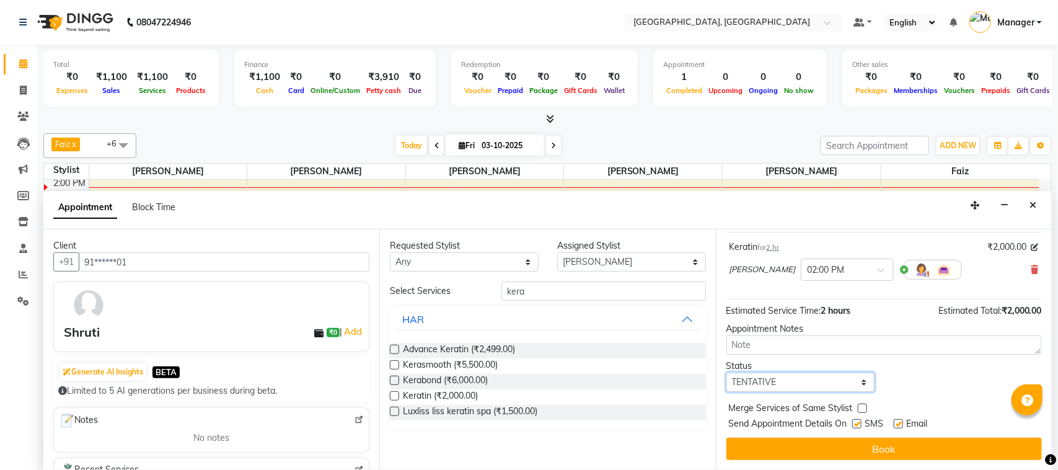
click at [813, 383] on select "Select TENTATIVE CONFIRM CHECK-IN UPCOMING" at bounding box center [801, 382] width 149 height 19
select select "upcoming"
click at [727, 373] on select "Select TENTATIVE CONFIRM CHECK-IN UPCOMING" at bounding box center [801, 382] width 149 height 19
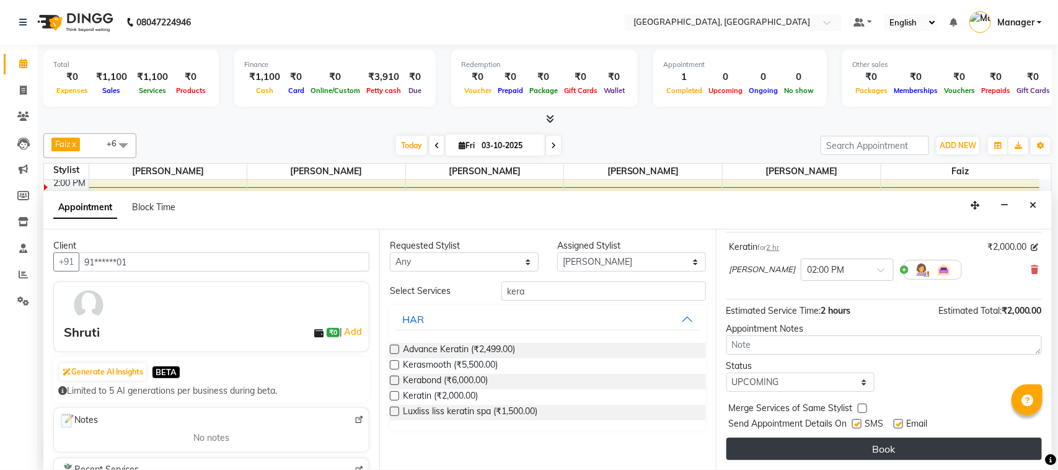
click at [826, 438] on button "Book" at bounding box center [885, 449] width 316 height 22
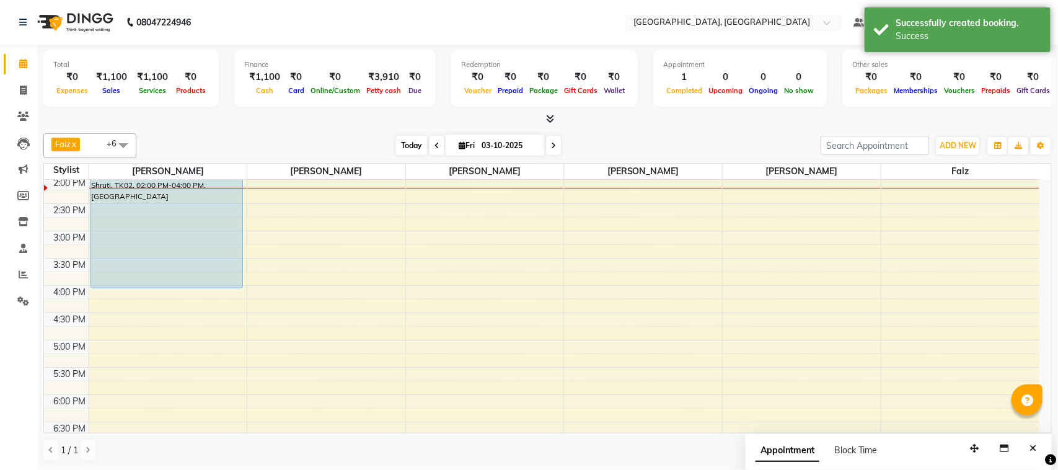
click at [407, 146] on span "Today" at bounding box center [411, 145] width 31 height 19
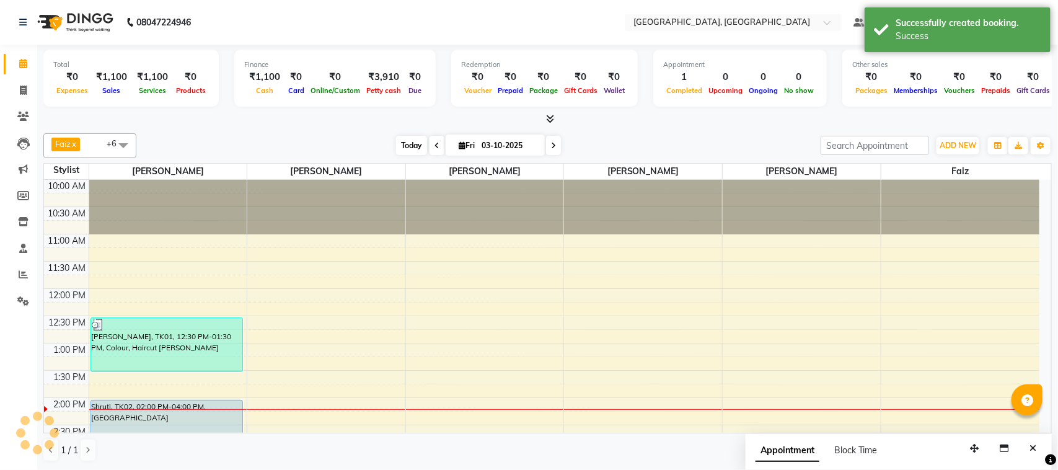
scroll to position [221, 0]
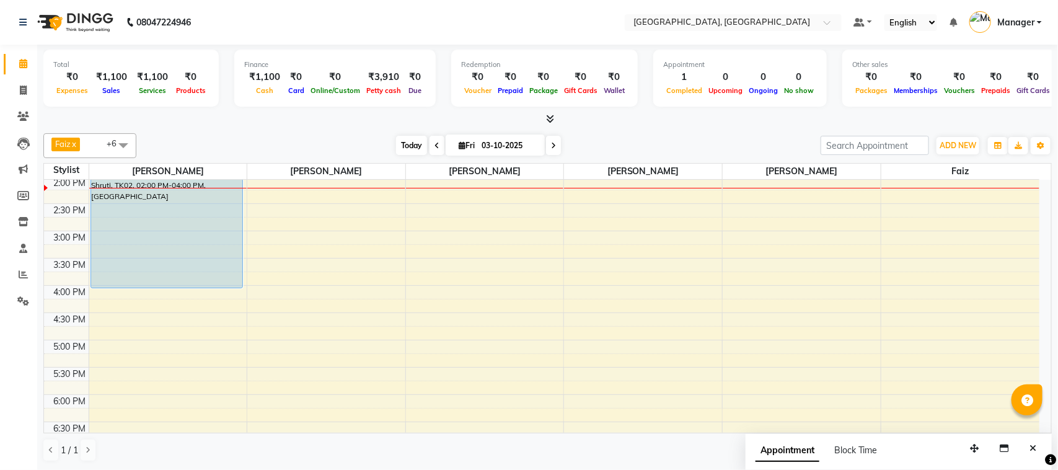
click at [407, 146] on span "Today" at bounding box center [411, 145] width 31 height 19
click at [1039, 448] on button "Close" at bounding box center [1033, 448] width 18 height 19
click at [1039, 448] on div "1 / 1" at bounding box center [547, 450] width 1009 height 24
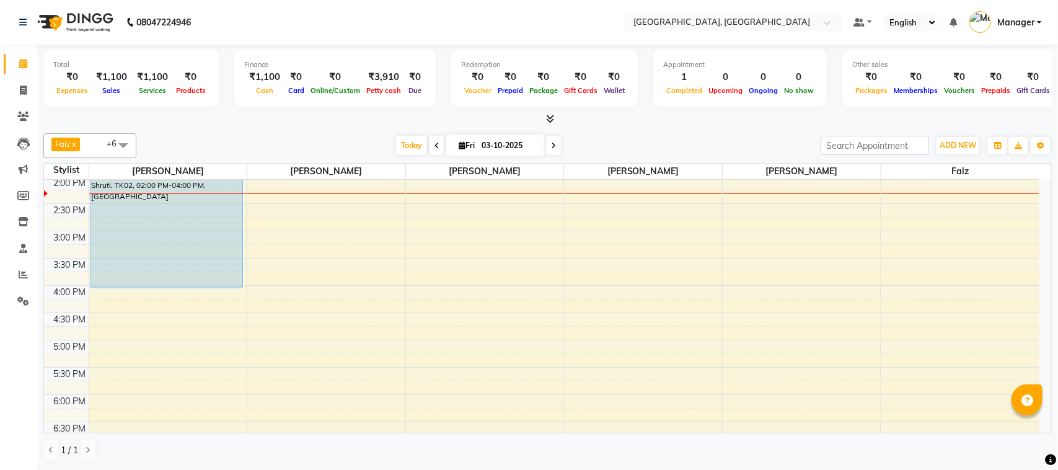
click at [1039, 448] on div "1 / 1" at bounding box center [547, 450] width 1009 height 24
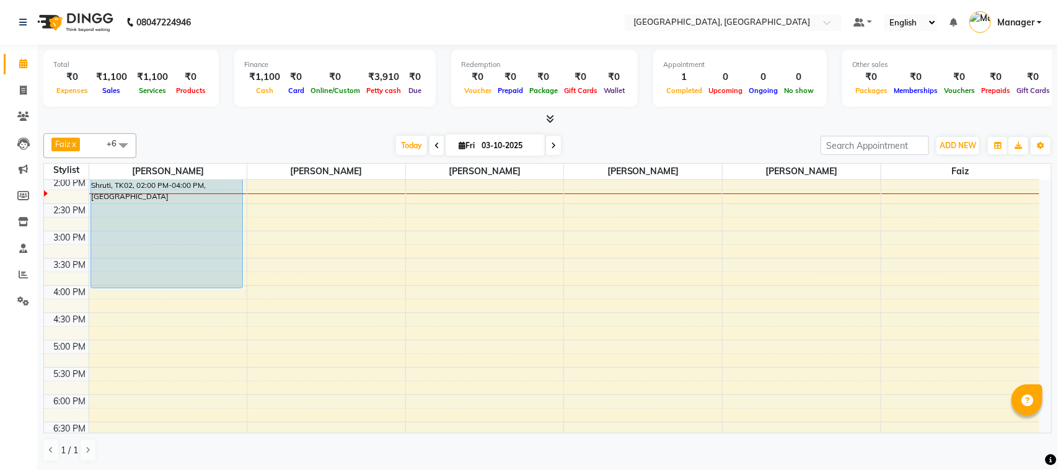
click at [1039, 448] on div "1 / 1" at bounding box center [547, 450] width 1009 height 24
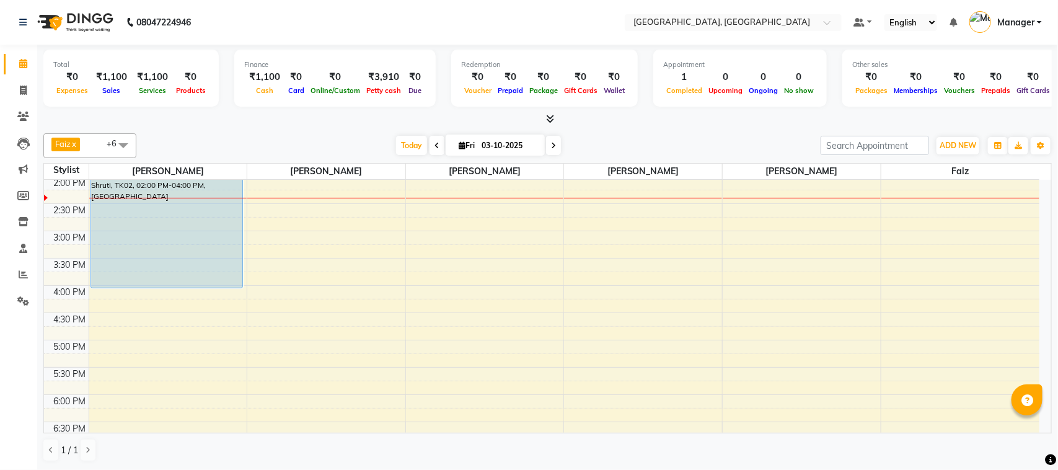
drag, startPoint x: 1042, startPoint y: 448, endPoint x: 1040, endPoint y: 456, distance: 7.7
click at [1049, 451] on body "08047224946 Select Location × [GEOGRAPHIC_DATA], [GEOGRAPHIC_DATA] Default Pane…" at bounding box center [529, 235] width 1058 height 470
click at [29, 91] on span at bounding box center [23, 91] width 22 height 14
select select "7742"
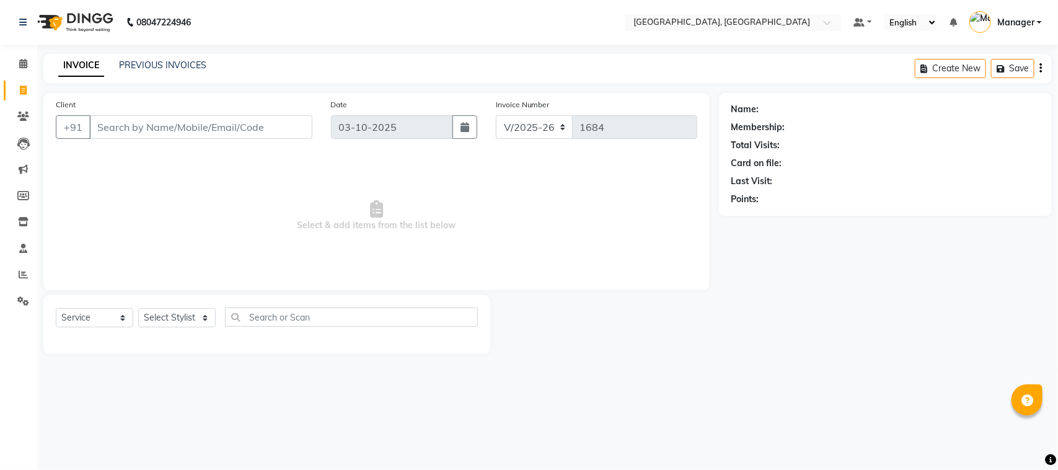
select select "membership"
click at [159, 121] on input "Client" at bounding box center [200, 127] width 223 height 24
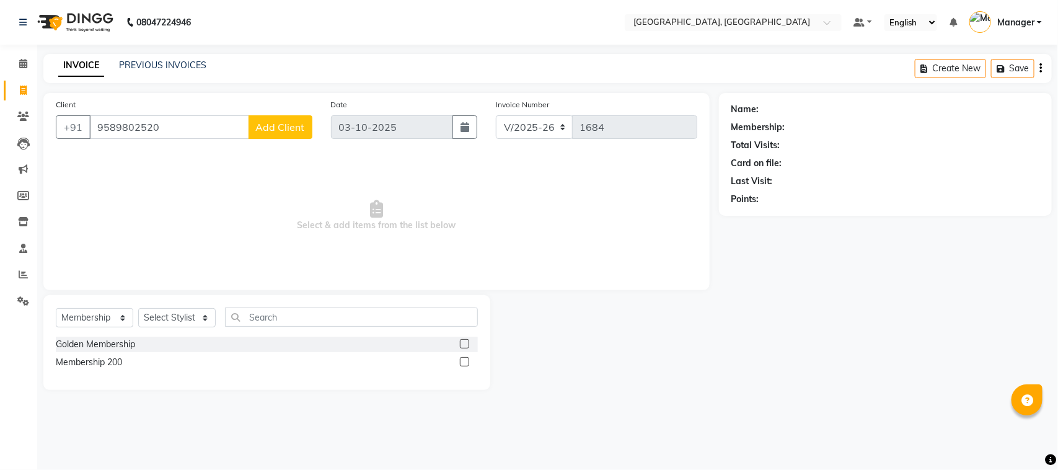
type input "9589802520"
click at [265, 127] on span "Add Client" at bounding box center [280, 127] width 49 height 12
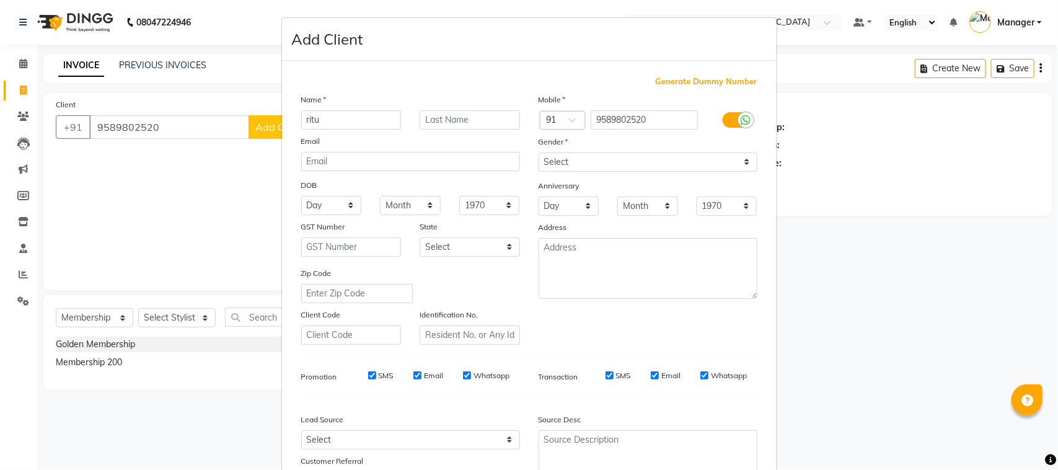
type input "ritu"
click at [429, 117] on input "text" at bounding box center [470, 119] width 100 height 19
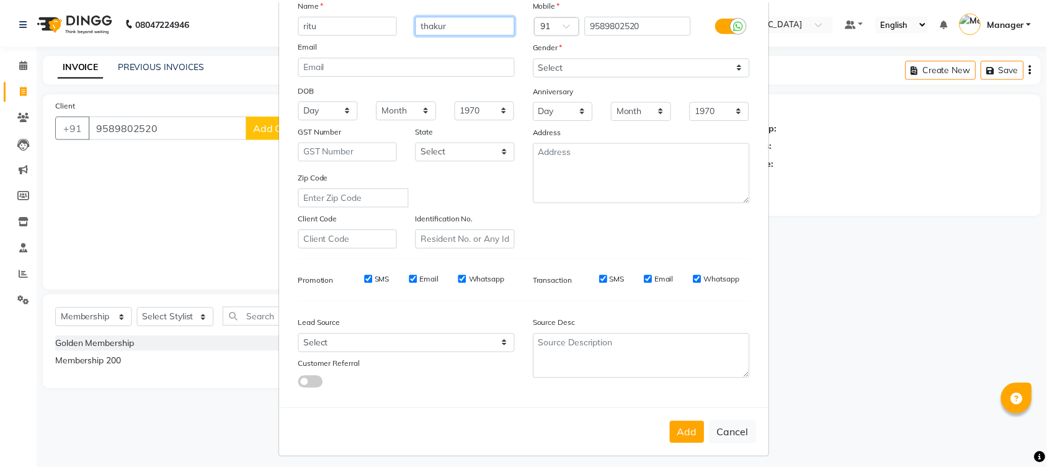
scroll to position [97, 0]
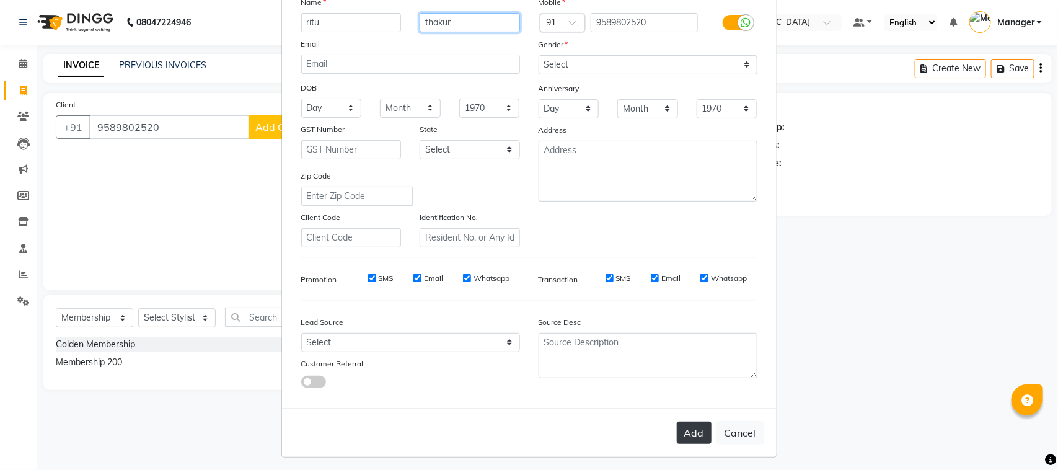
type input "thakur"
click at [680, 433] on button "Add" at bounding box center [694, 433] width 35 height 22
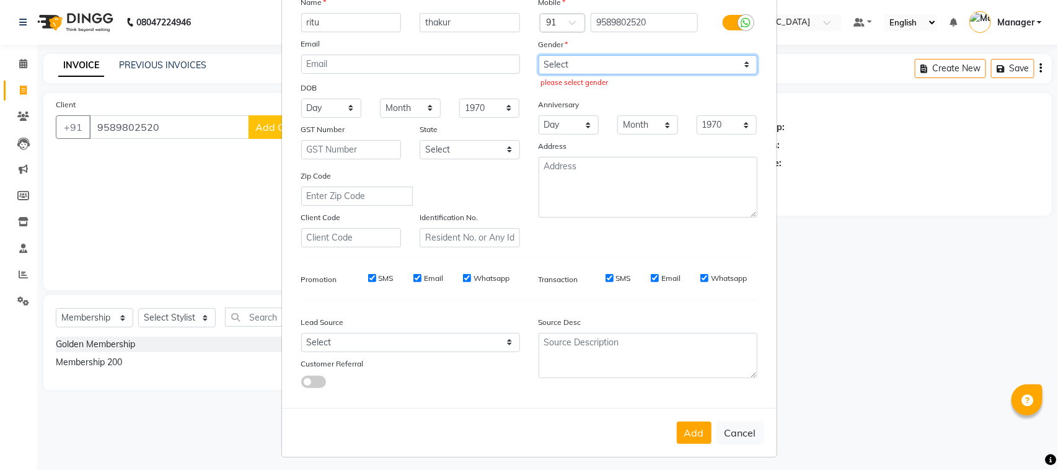
click at [742, 60] on select "Select [DEMOGRAPHIC_DATA] [DEMOGRAPHIC_DATA] Other Prefer Not To Say" at bounding box center [648, 64] width 219 height 19
select select "[DEMOGRAPHIC_DATA]"
click at [539, 55] on select "Select [DEMOGRAPHIC_DATA] [DEMOGRAPHIC_DATA] Other Prefer Not To Say" at bounding box center [648, 64] width 219 height 19
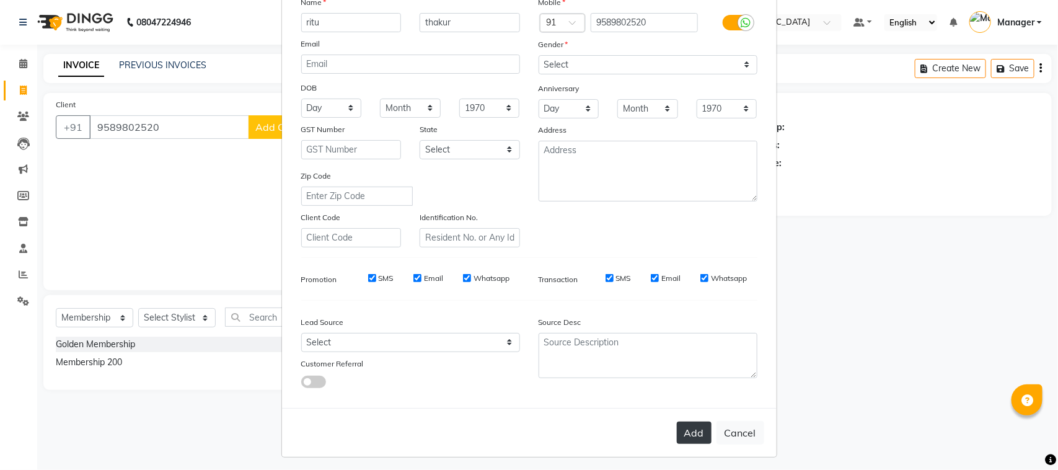
click at [695, 422] on button "Add" at bounding box center [694, 433] width 35 height 22
type input "95******20"
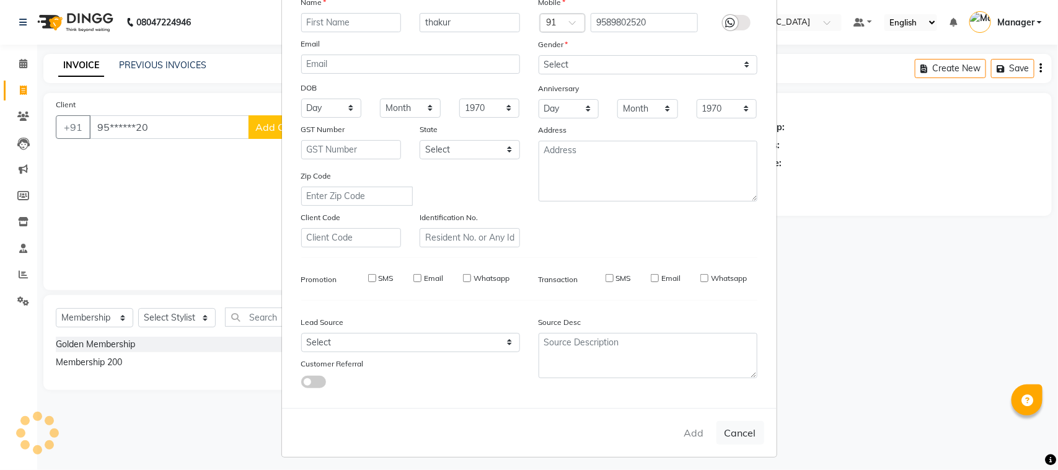
select select
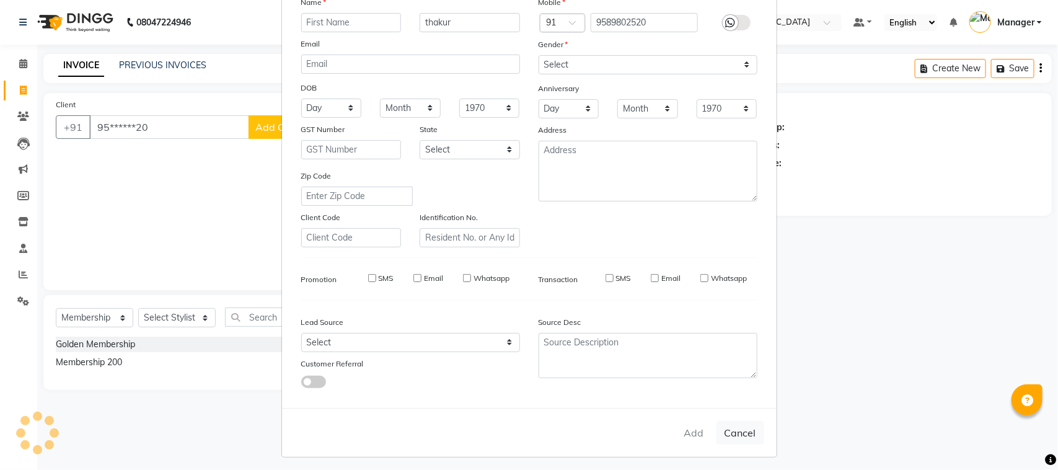
select select
checkbox input "false"
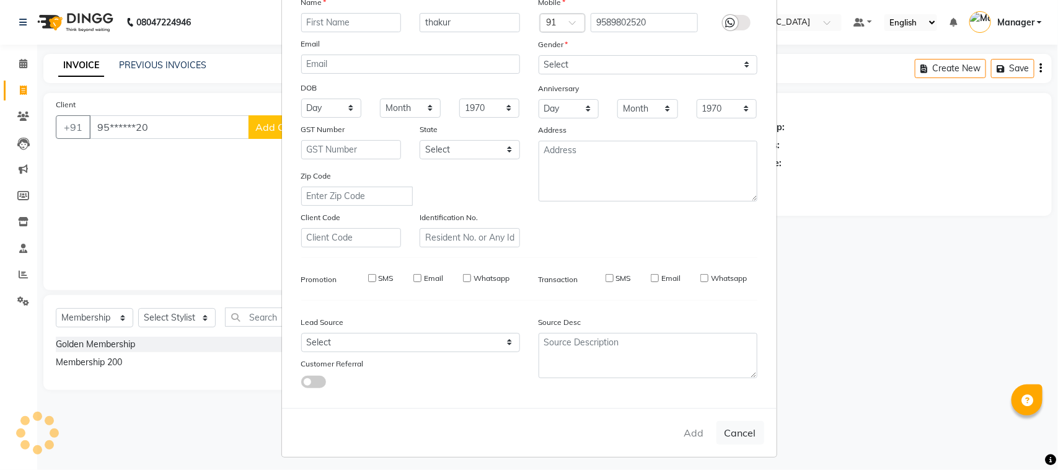
checkbox input "false"
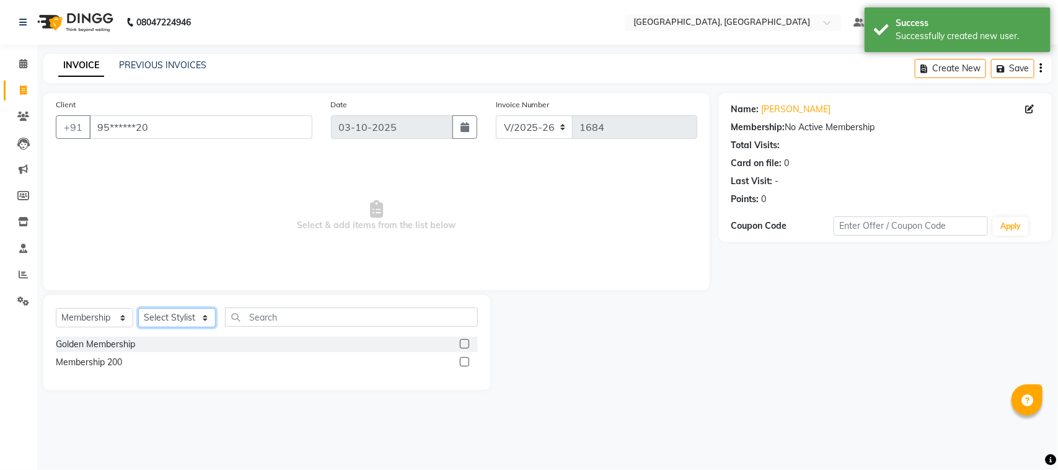
click at [197, 314] on select "Select Stylist [PERSON_NAME] [PERSON_NAME] Jyoti wadar Manager [PERSON_NAME] [P…" at bounding box center [177, 317] width 78 height 19
select select "65574"
click at [138, 308] on select "Select Stylist [PERSON_NAME] [PERSON_NAME] Jyoti wadar Manager [PERSON_NAME] [P…" at bounding box center [177, 317] width 78 height 19
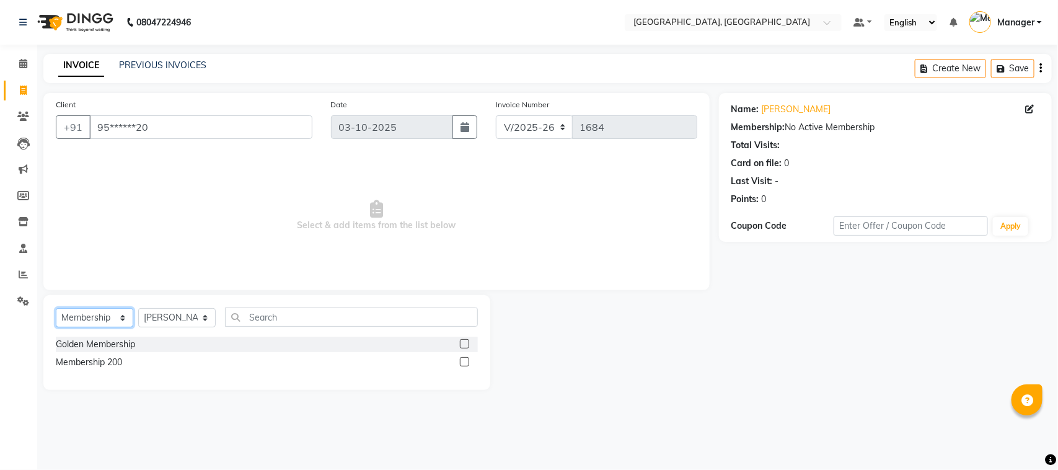
click at [125, 314] on select "Select Service Product Membership Package Voucher Prepaid Gift Card" at bounding box center [95, 317] width 78 height 19
click at [56, 308] on select "Select Service Product Membership Package Voucher Prepaid Gift Card" at bounding box center [95, 317] width 78 height 19
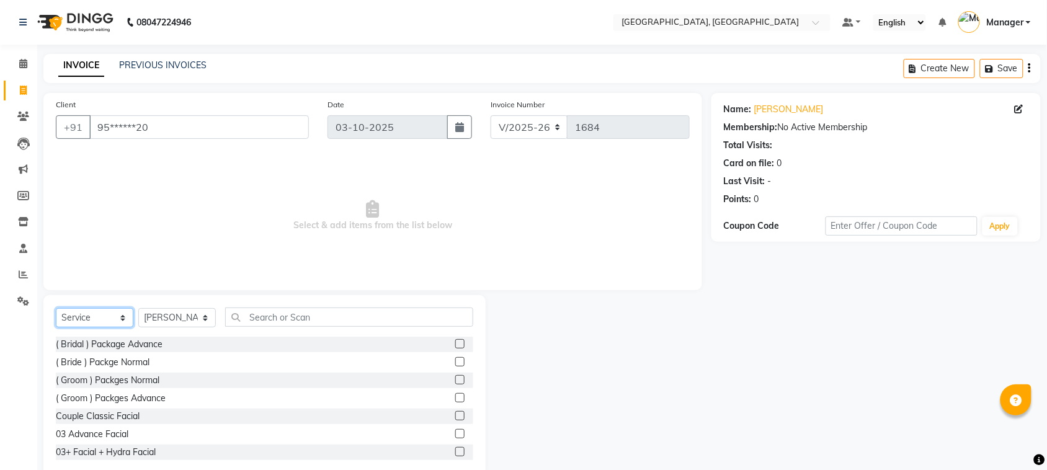
select select "G"
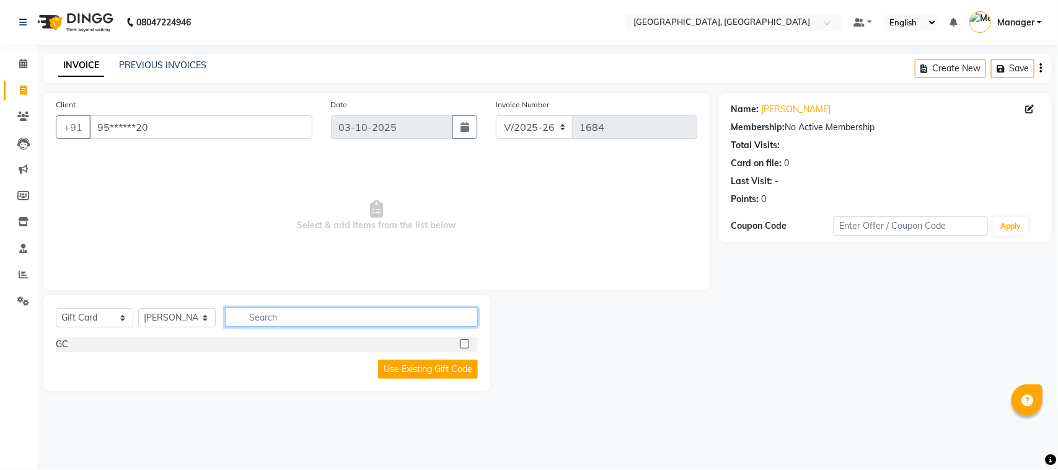
click at [255, 318] on input "text" at bounding box center [351, 317] width 253 height 19
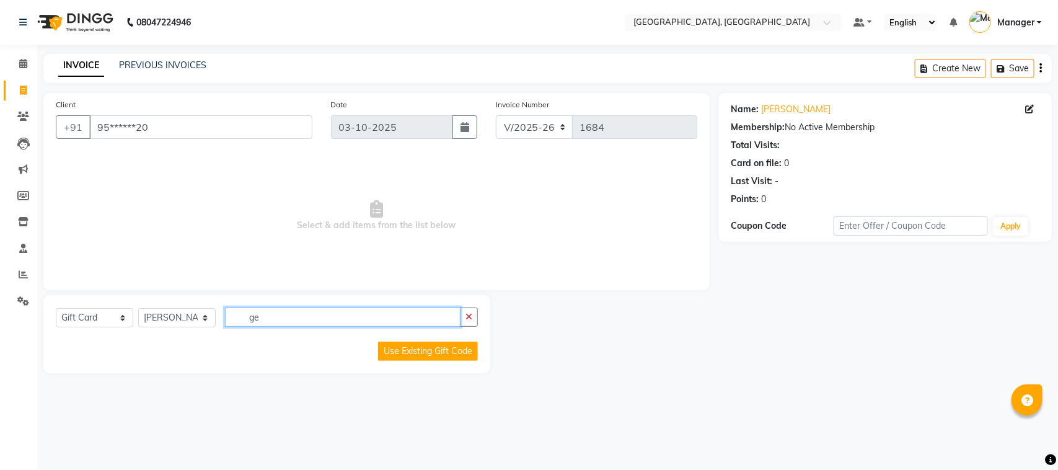
type input "ge"
click at [128, 318] on select "Select Service Product Membership Package Voucher Prepaid Gift Card" at bounding box center [95, 317] width 78 height 19
select select "service"
click at [56, 308] on select "Select Service Product Membership Package Voucher Prepaid Gift Card" at bounding box center [95, 317] width 78 height 19
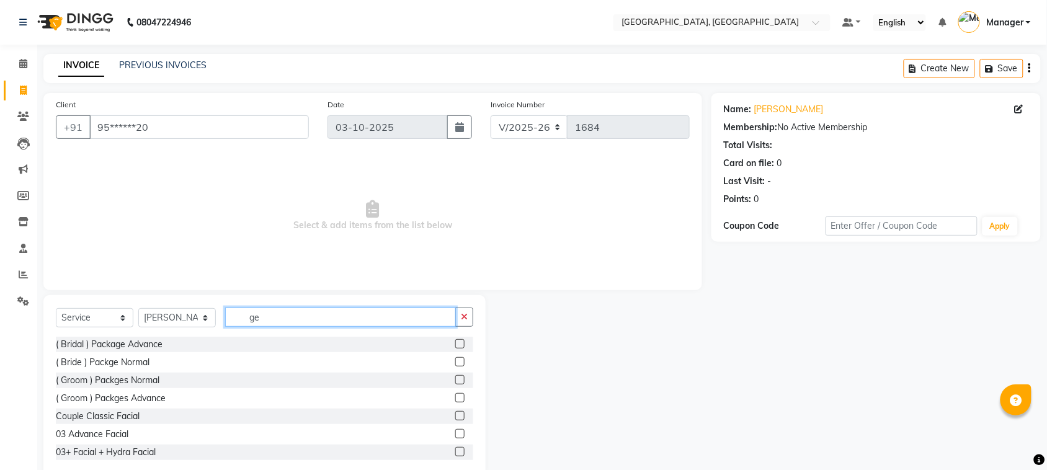
click at [277, 316] on input "ge" at bounding box center [340, 317] width 231 height 19
type input "gel"
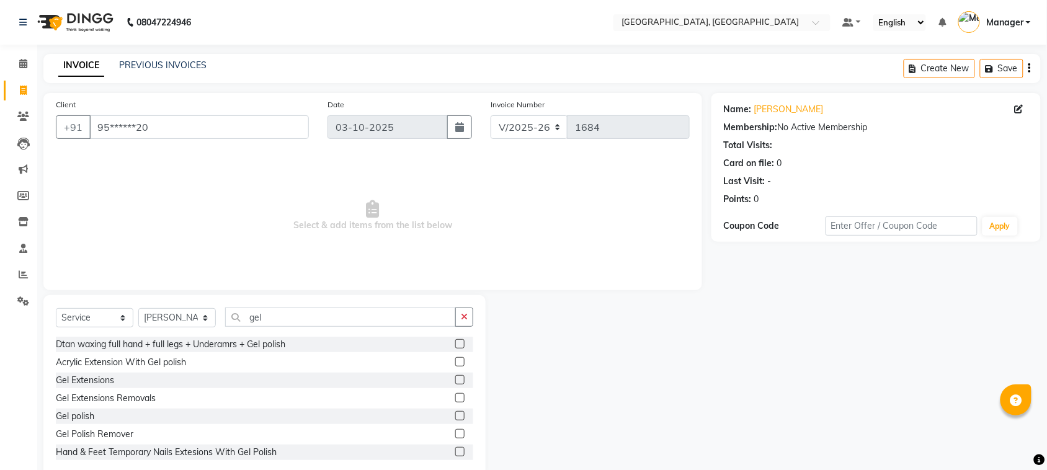
click at [455, 412] on label at bounding box center [459, 415] width 9 height 9
click at [455, 412] on input "checkbox" at bounding box center [459, 416] width 8 height 8
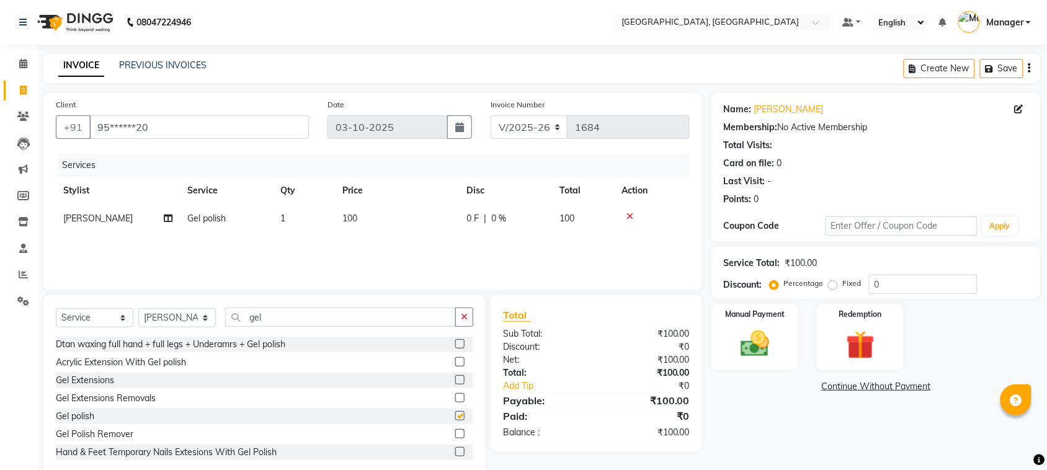
checkbox input "false"
click at [199, 316] on select "Select Stylist [PERSON_NAME] [PERSON_NAME] Jyoti wadar Manager [PERSON_NAME] [P…" at bounding box center [177, 317] width 78 height 19
select select "85918"
click at [138, 308] on select "Select Stylist [PERSON_NAME] [PERSON_NAME] Jyoti wadar Manager [PERSON_NAME] [P…" at bounding box center [177, 317] width 78 height 19
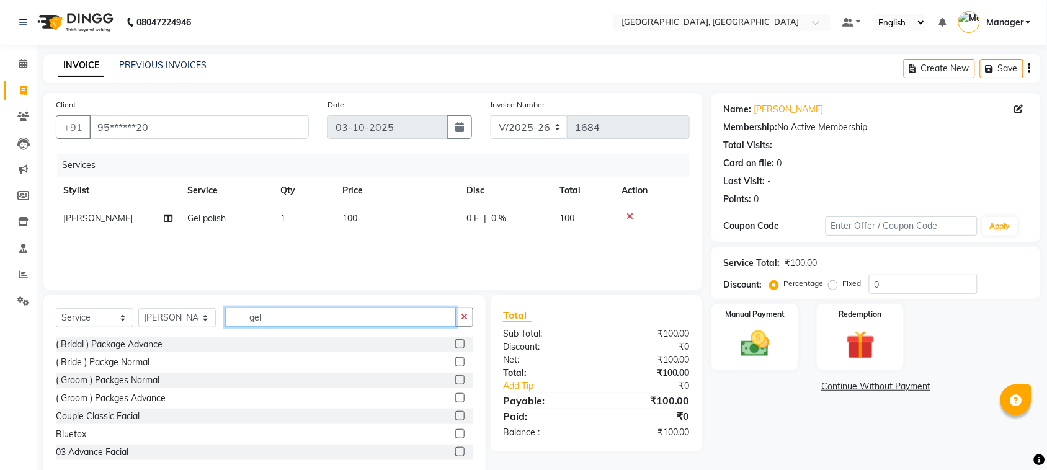
click at [268, 314] on input "gel" at bounding box center [340, 317] width 231 height 19
type input "g"
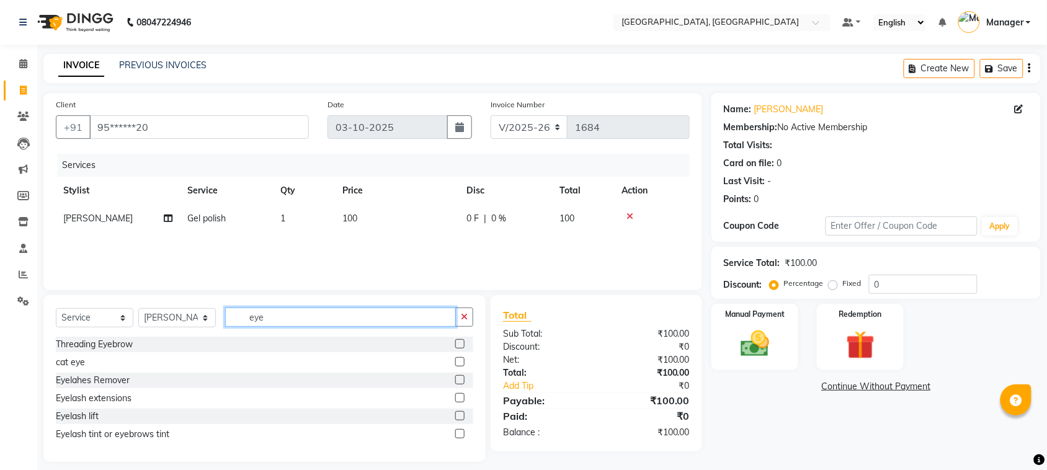
type input "eye"
click at [458, 342] on label at bounding box center [459, 343] width 9 height 9
click at [458, 342] on input "checkbox" at bounding box center [459, 344] width 8 height 8
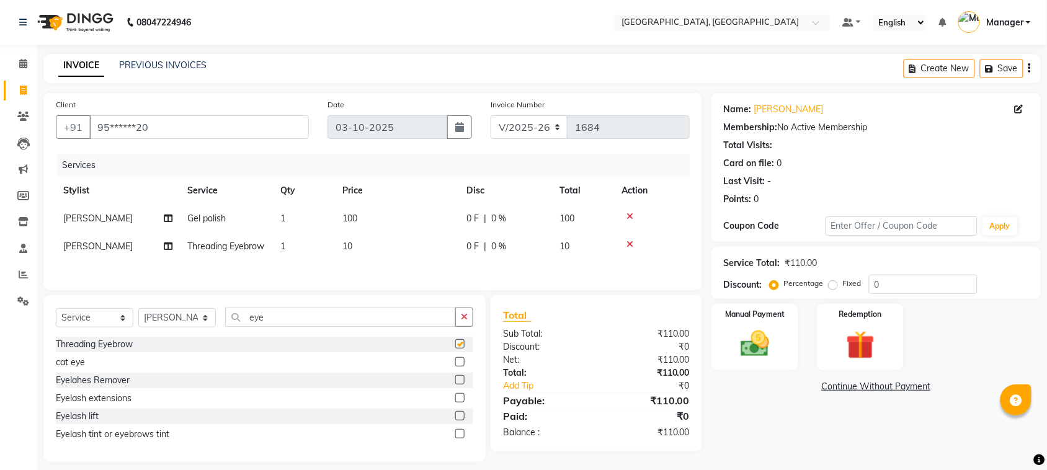
checkbox input "false"
click at [355, 244] on td "10" at bounding box center [397, 247] width 124 height 28
select select "85918"
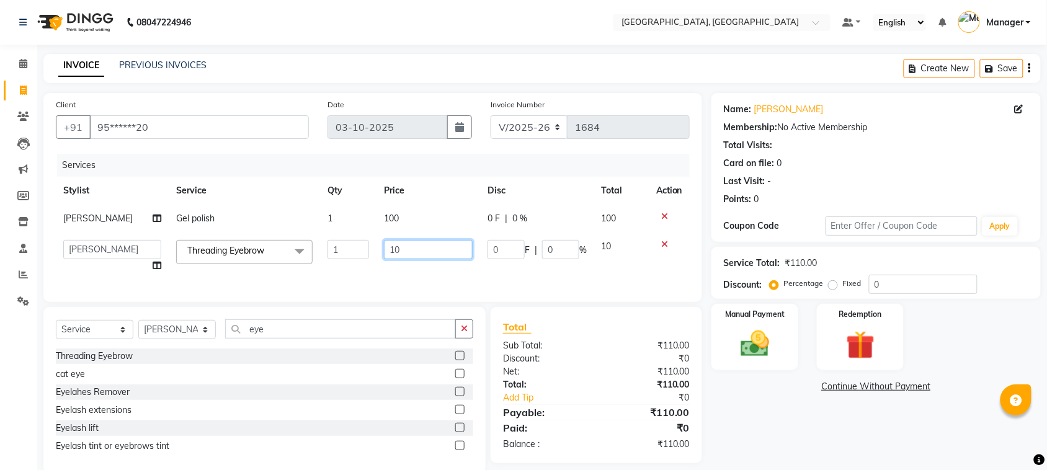
click at [396, 246] on input "10" at bounding box center [428, 249] width 89 height 19
type input "1"
type input "50"
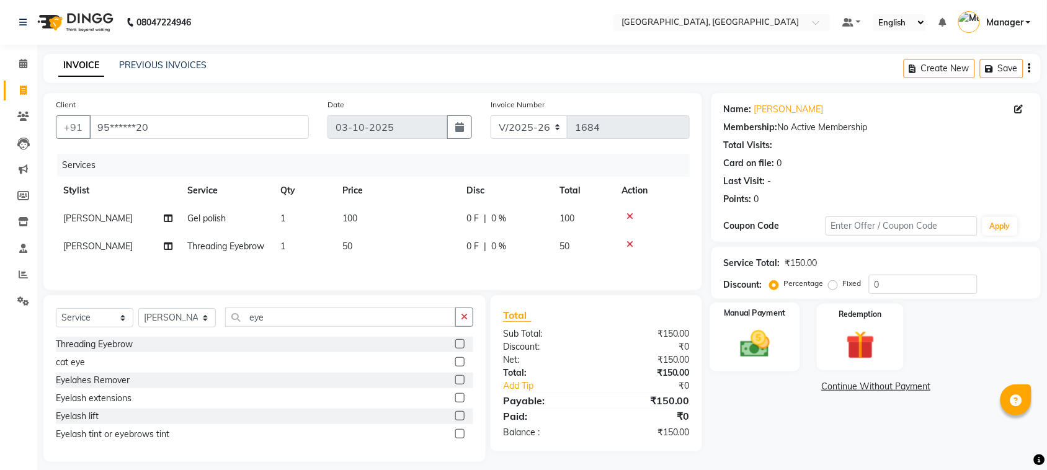
click at [743, 345] on img at bounding box center [754, 344] width 48 height 34
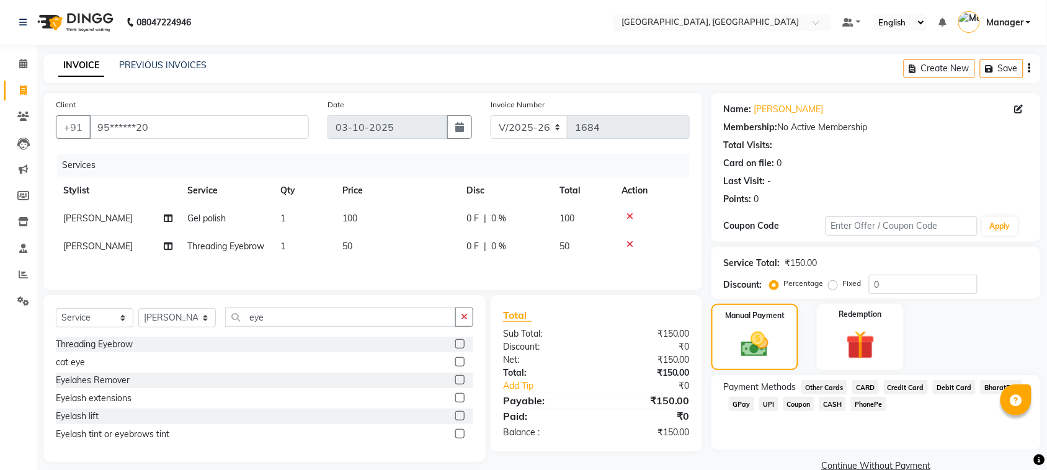
click at [745, 407] on span "GPay" at bounding box center [741, 404] width 25 height 14
click at [854, 466] on button "Add Payment" at bounding box center [929, 469] width 197 height 19
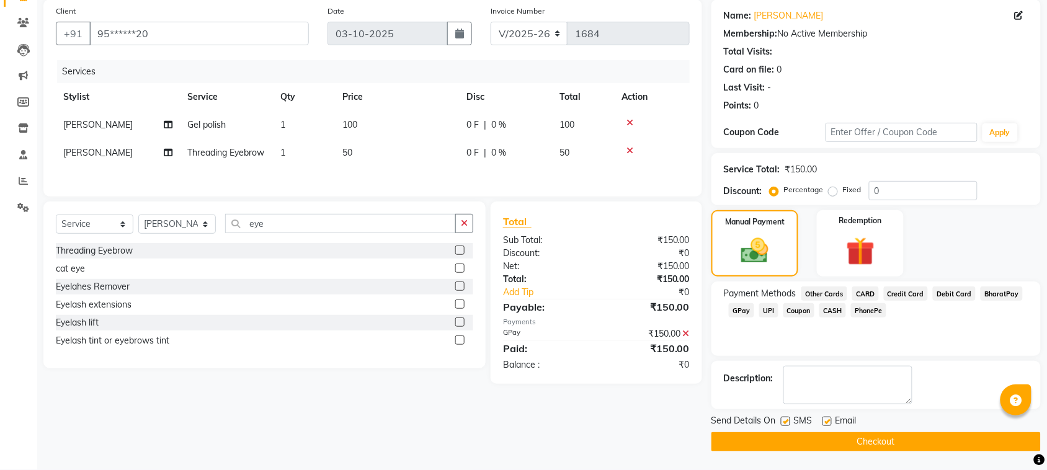
click at [1018, 439] on button "Checkout" at bounding box center [875, 441] width 329 height 19
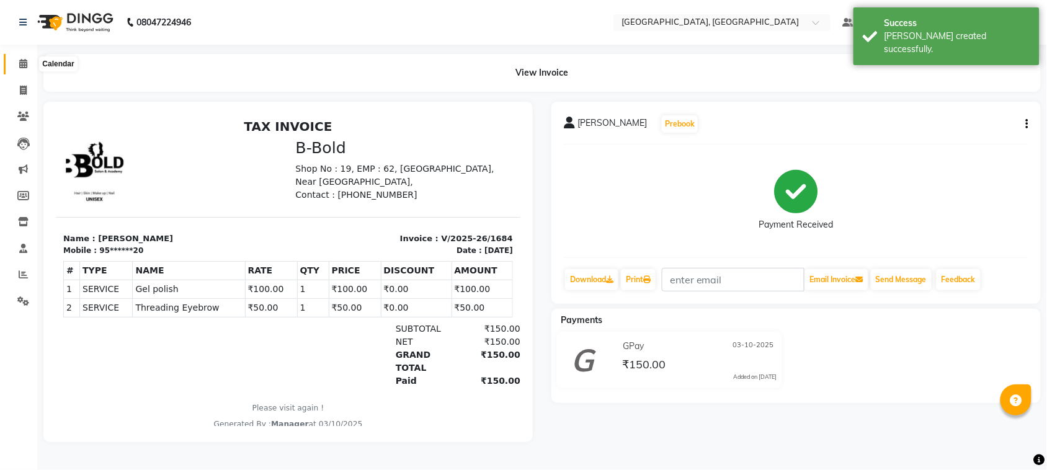
click at [17, 66] on span at bounding box center [23, 64] width 22 height 14
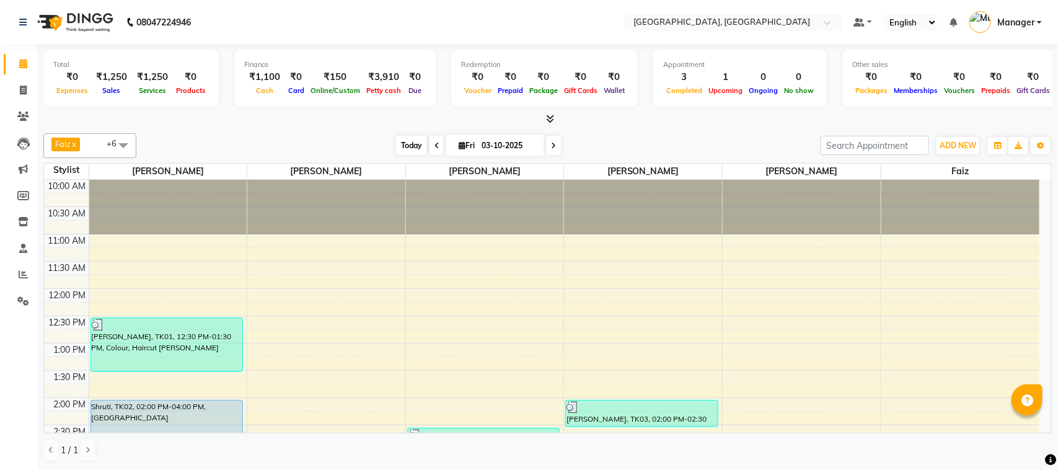
click at [419, 138] on span "Today" at bounding box center [411, 145] width 31 height 19
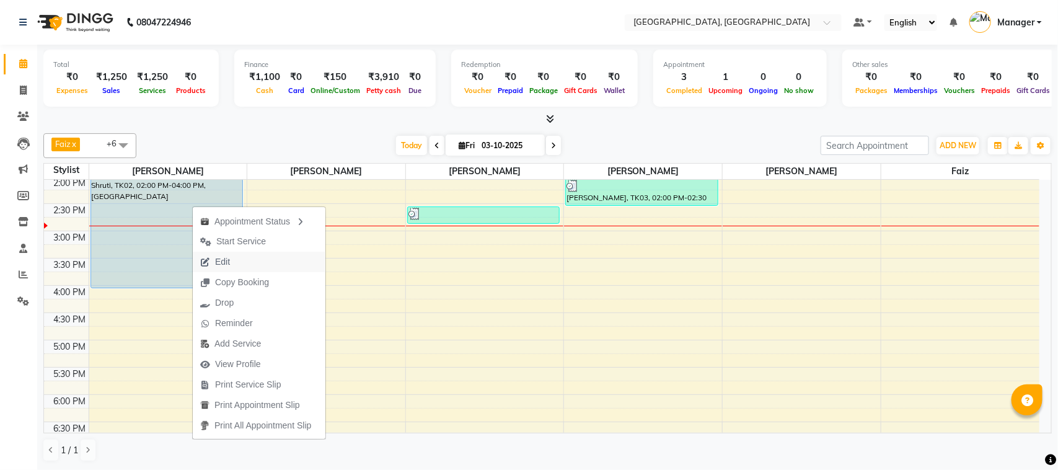
click at [224, 262] on span "Edit" at bounding box center [222, 261] width 15 height 13
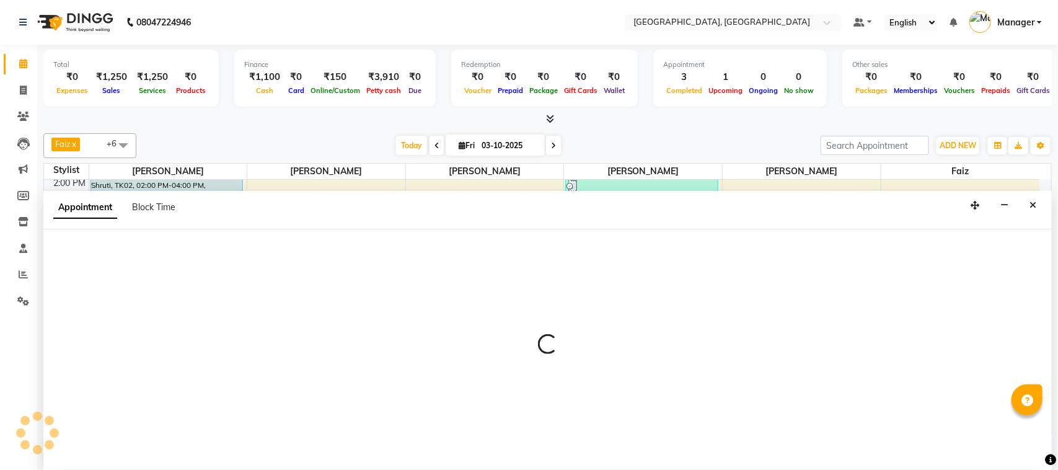
select select "tentative"
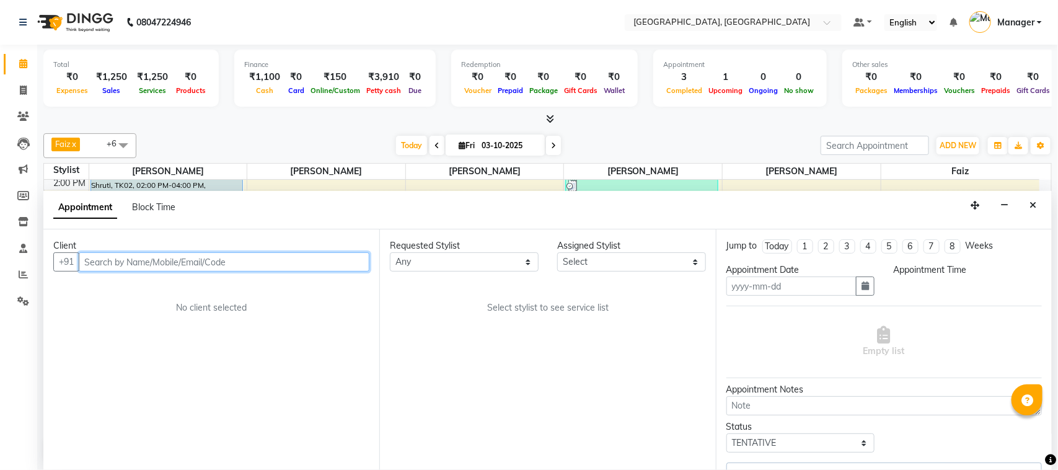
type input "03-10-2025"
select select "upcoming"
select select "840"
select select "91632"
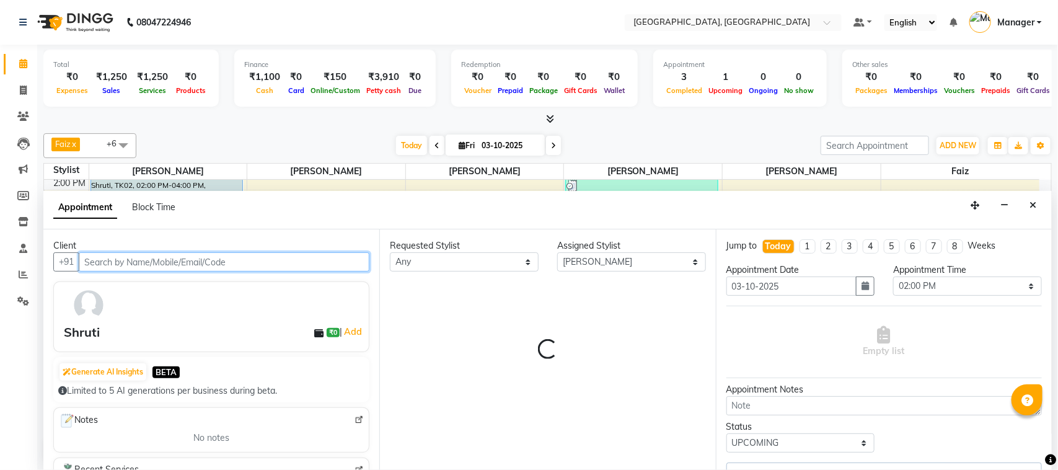
select select "3877"
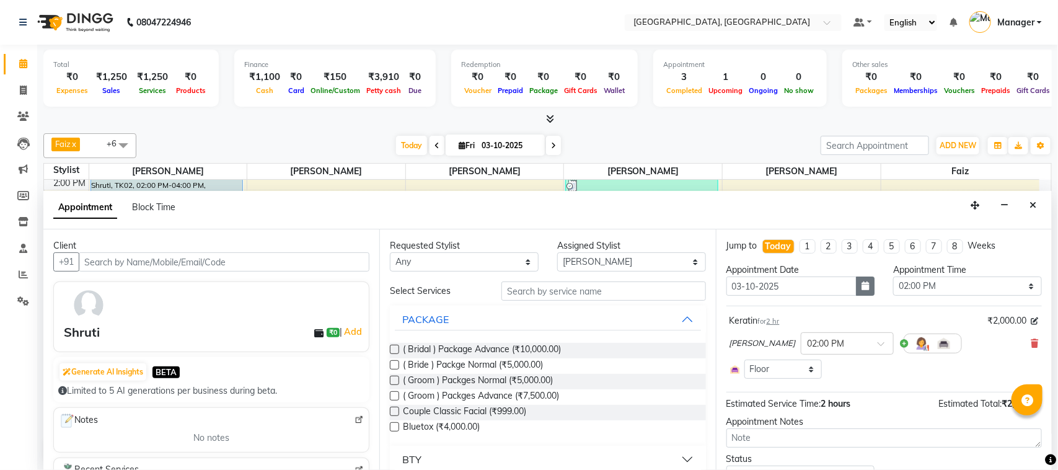
click at [862, 287] on icon "button" at bounding box center [865, 285] width 7 height 9
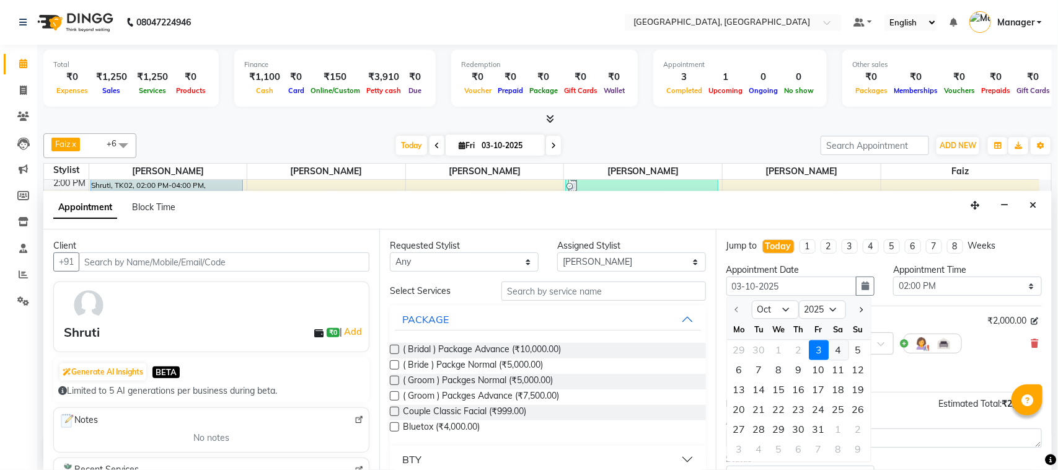
click at [842, 352] on div "4" at bounding box center [839, 350] width 20 height 20
type input "04-10-2025"
select select "840"
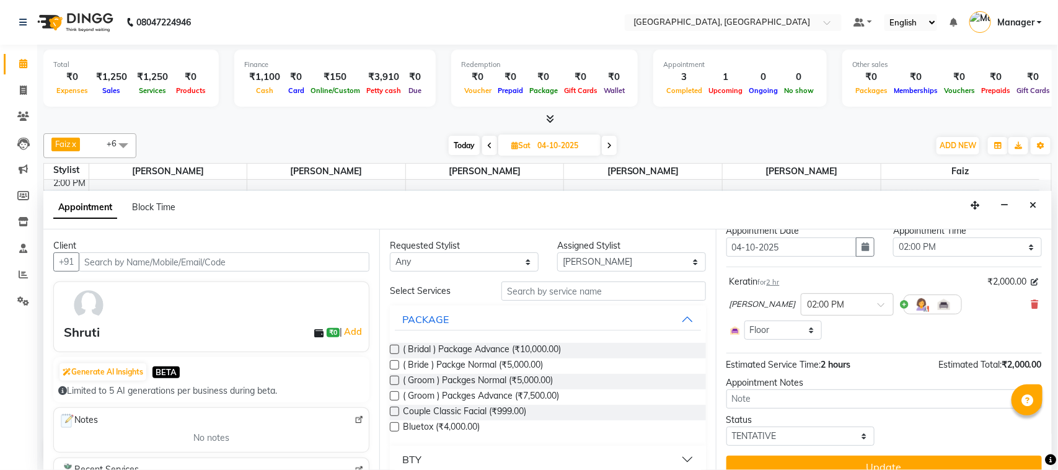
scroll to position [58, 0]
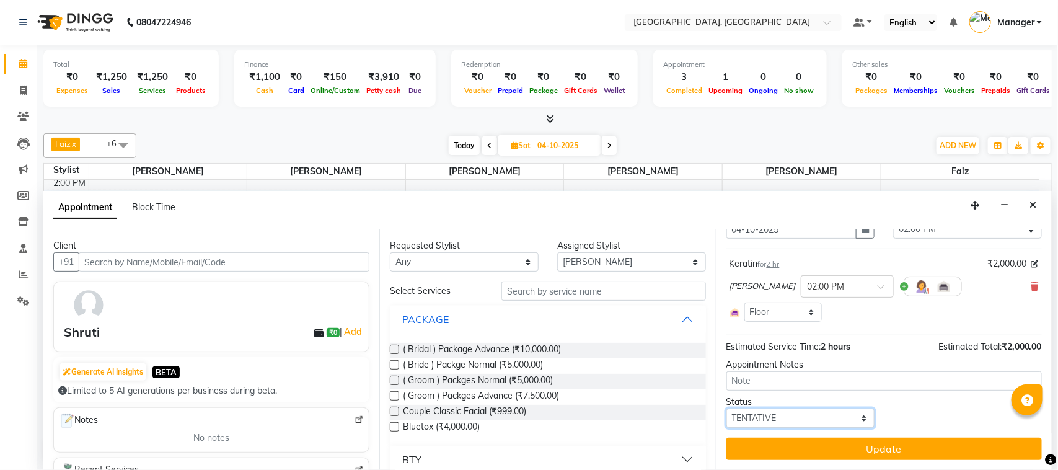
click at [806, 417] on select "Select TENTATIVE CONFIRM UPCOMING" at bounding box center [801, 418] width 149 height 19
select select "upcoming"
click at [727, 409] on select "Select TENTATIVE CONFIRM UPCOMING" at bounding box center [801, 418] width 149 height 19
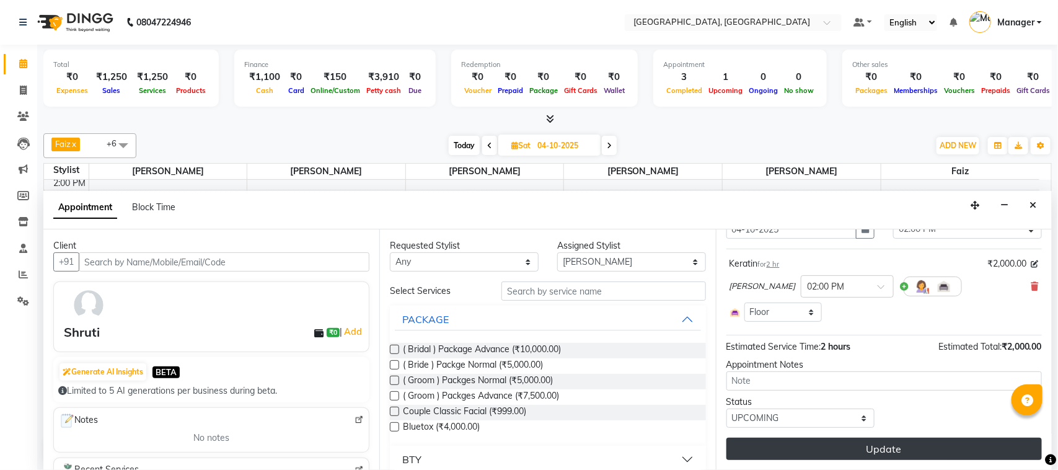
click at [999, 446] on button "Update" at bounding box center [885, 449] width 316 height 22
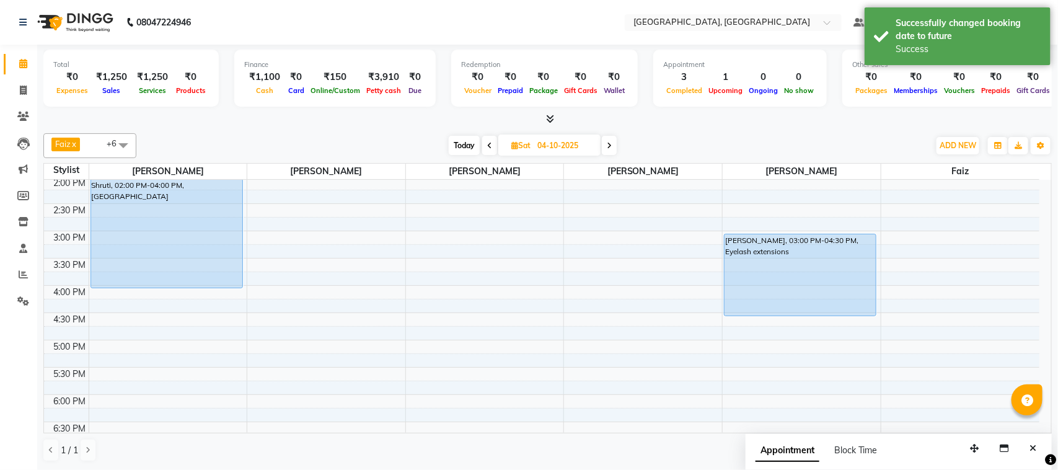
click at [457, 151] on span "Today" at bounding box center [464, 145] width 31 height 19
type input "03-10-2025"
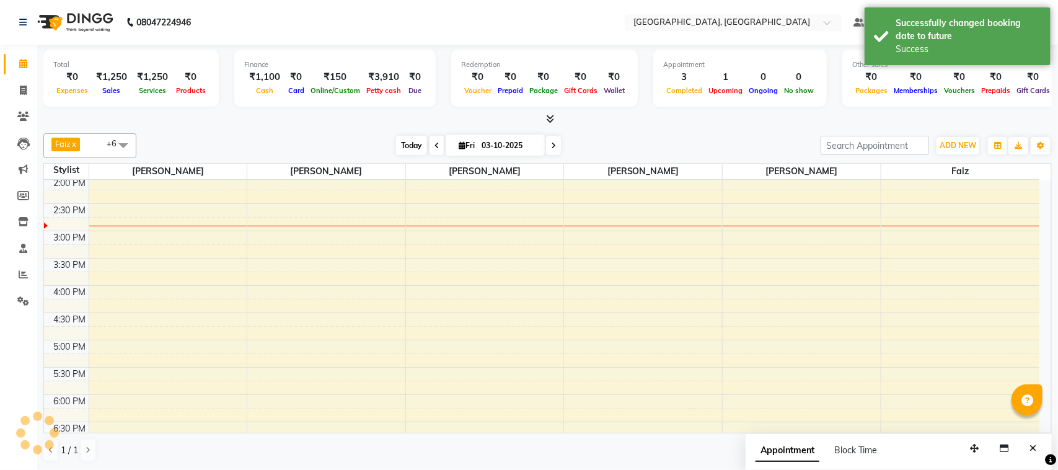
scroll to position [221, 0]
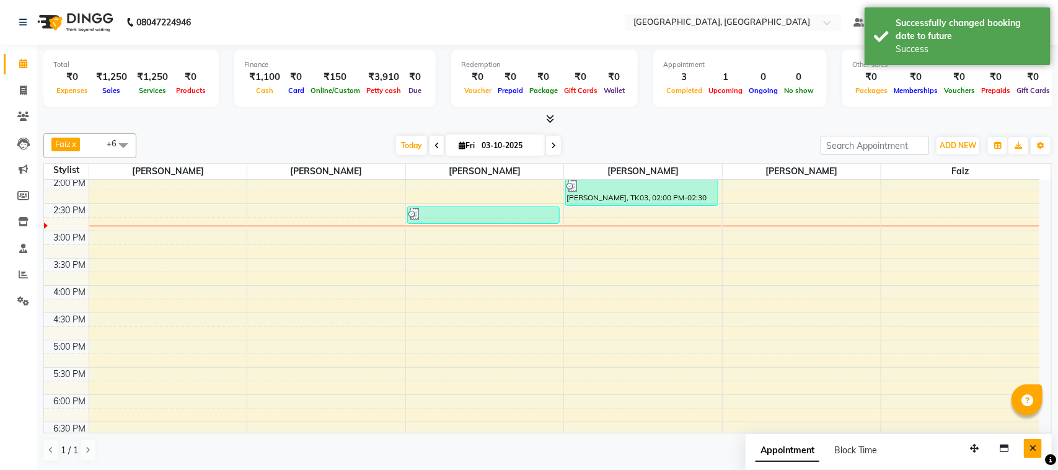
click at [1034, 448] on icon "Close" at bounding box center [1033, 448] width 7 height 9
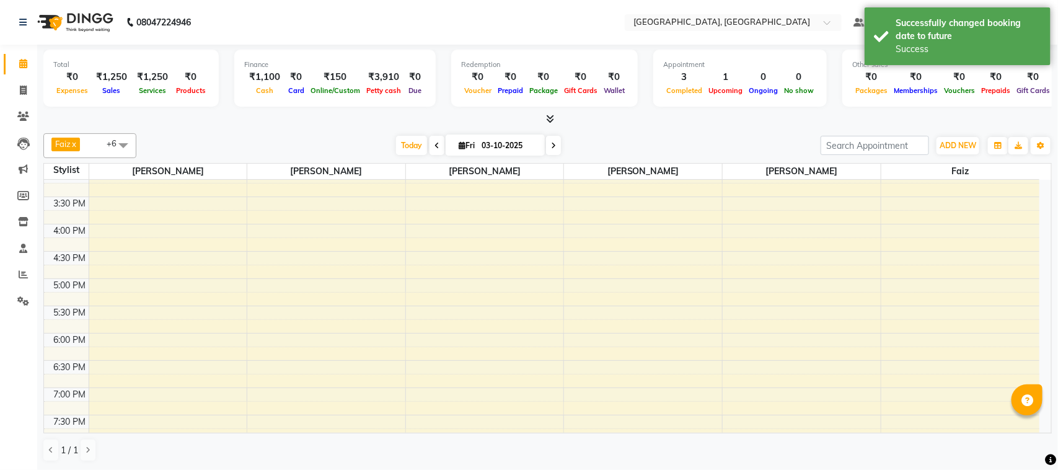
scroll to position [0, 0]
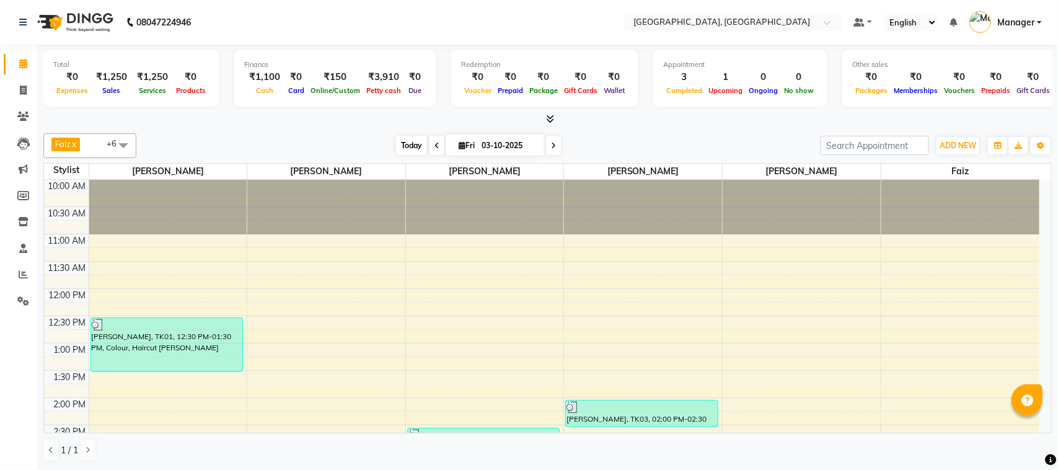
click at [406, 149] on span "Today" at bounding box center [411, 145] width 31 height 19
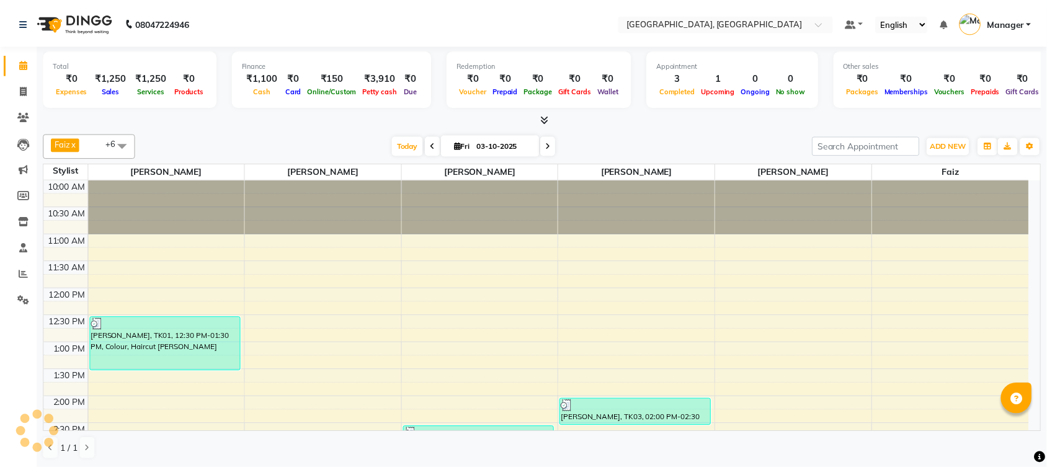
scroll to position [277, 0]
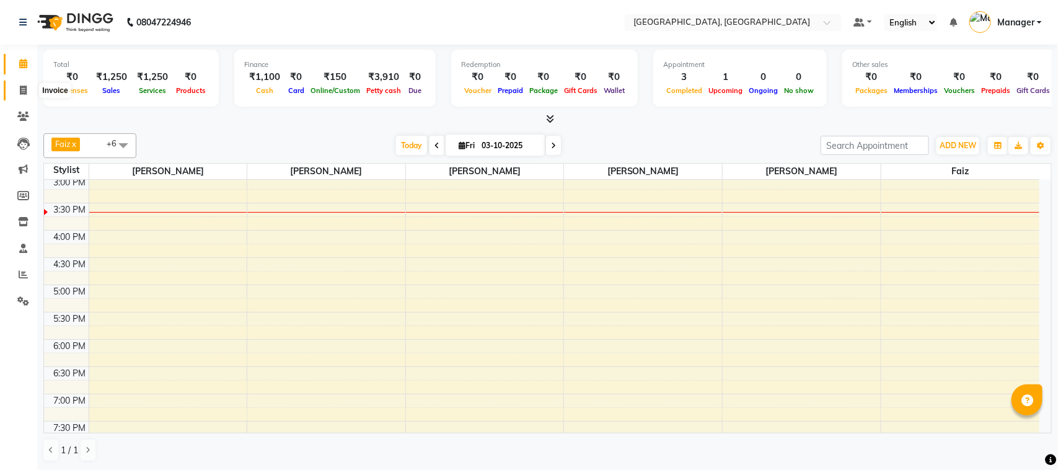
click at [14, 94] on span at bounding box center [23, 91] width 22 height 14
select select "7742"
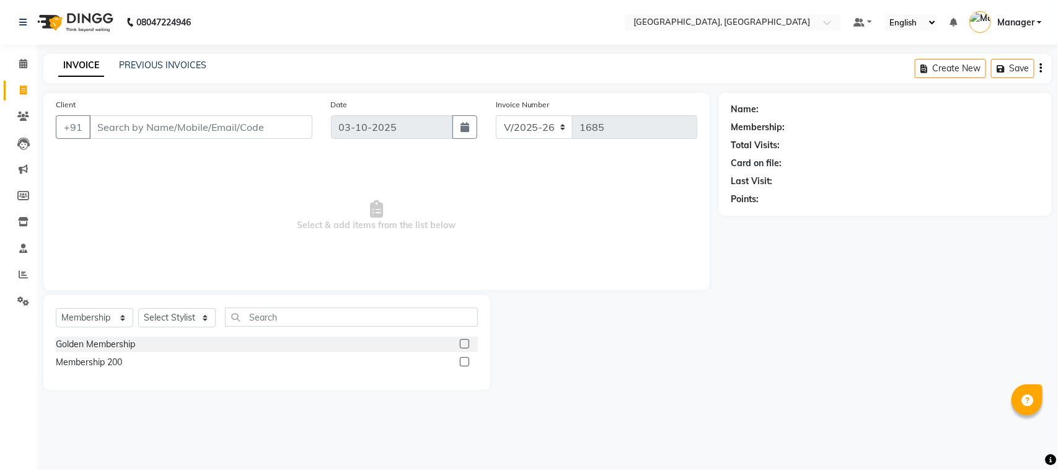
click at [127, 128] on input "Client" at bounding box center [200, 127] width 223 height 24
click at [115, 314] on select "Select Service Product Membership Package Voucher Prepaid Gift Card" at bounding box center [95, 317] width 78 height 19
click at [56, 308] on select "Select Service Product Membership Package Voucher Prepaid Gift Card" at bounding box center [95, 317] width 78 height 19
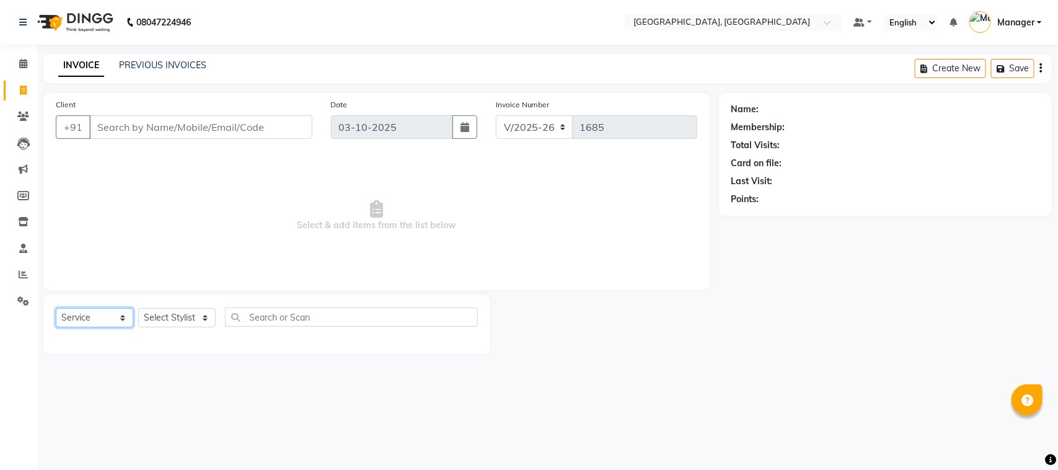
select select "select"
click at [122, 125] on input "Client" at bounding box center [200, 127] width 223 height 24
click at [146, 133] on input "Client" at bounding box center [200, 127] width 223 height 24
type input "\"
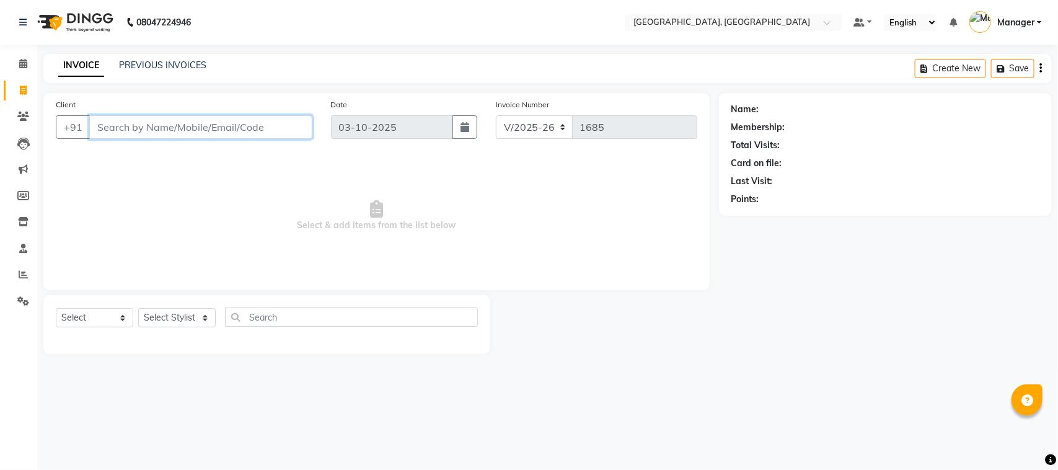
click at [146, 127] on input "Client" at bounding box center [200, 127] width 223 height 24
click at [147, 126] on input "Client" at bounding box center [200, 127] width 223 height 24
click at [125, 318] on select "Select Service Product Membership Package Voucher Prepaid Gift Card" at bounding box center [95, 317] width 78 height 19
select select "service"
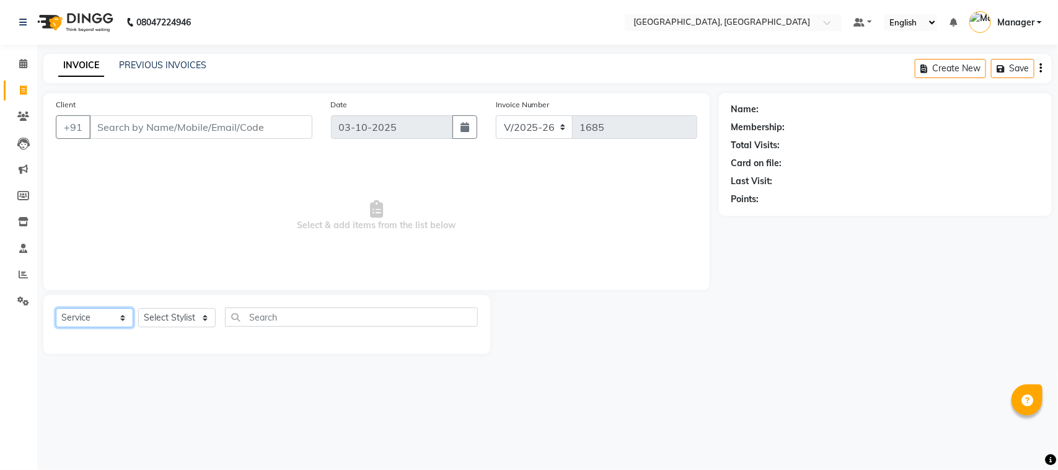
click at [56, 308] on select "Select Service Product Membership Package Voucher Prepaid Gift Card" at bounding box center [95, 317] width 78 height 19
click at [118, 130] on input "Client" at bounding box center [200, 127] width 223 height 24
type input "4"
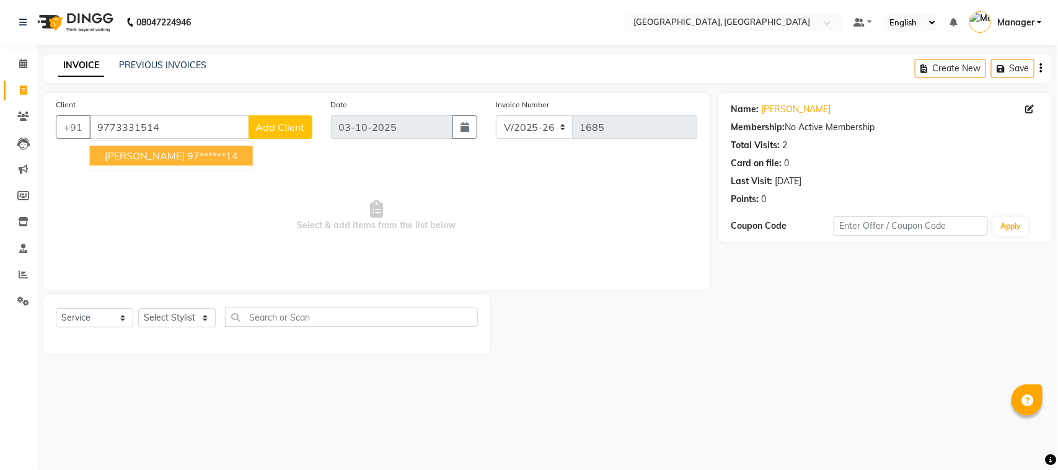
click at [135, 156] on span "[PERSON_NAME]" at bounding box center [145, 155] width 80 height 12
type input "97******14"
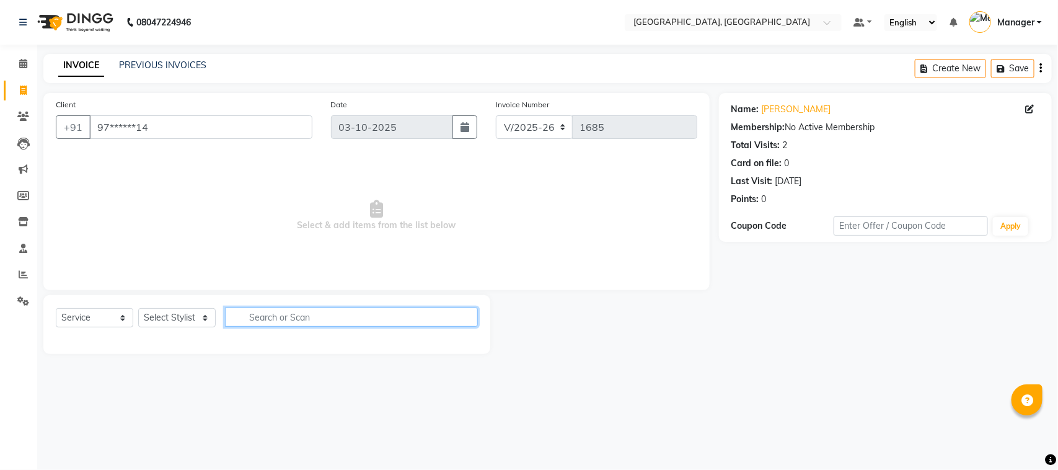
click at [246, 317] on input "text" at bounding box center [351, 317] width 253 height 19
click at [307, 327] on div "Select Service Product Membership Package Voucher Prepaid Gift Card Select Styl…" at bounding box center [267, 322] width 422 height 29
click at [299, 317] on input "text" at bounding box center [351, 317] width 253 height 19
click at [206, 317] on select "Select Stylist [PERSON_NAME] [PERSON_NAME] Jyoti wadar Manager [PERSON_NAME] [P…" at bounding box center [177, 317] width 78 height 19
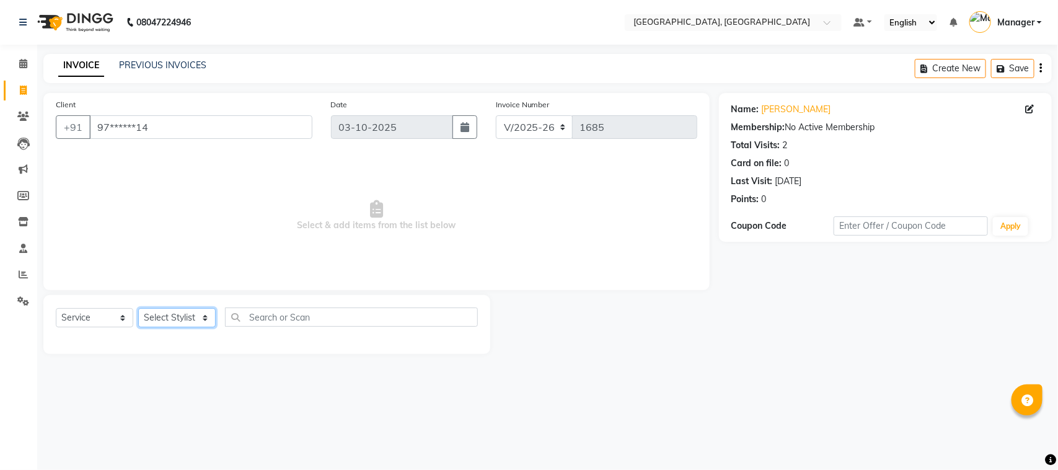
select select "85918"
click at [138, 308] on select "Select Stylist [PERSON_NAME] [PERSON_NAME] Jyoti wadar Manager [PERSON_NAME] [P…" at bounding box center [177, 317] width 78 height 19
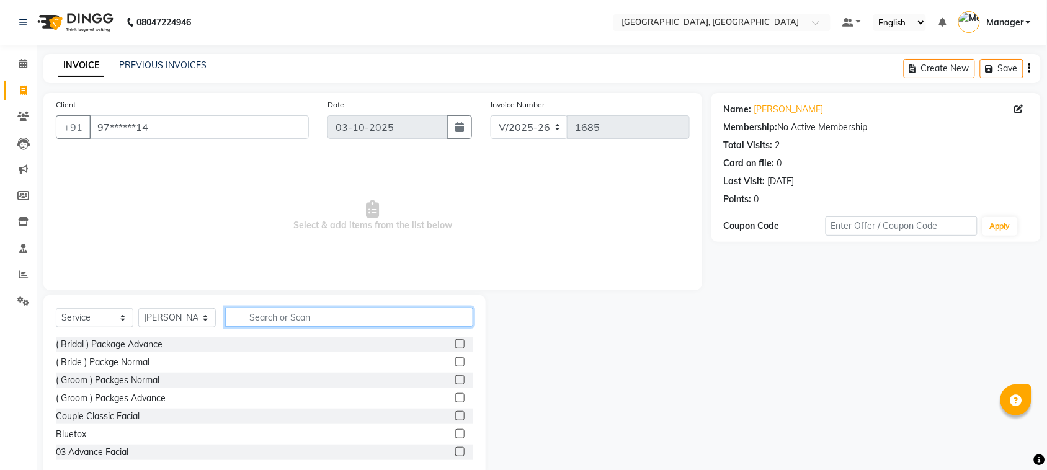
click at [277, 315] on input "text" at bounding box center [349, 317] width 248 height 19
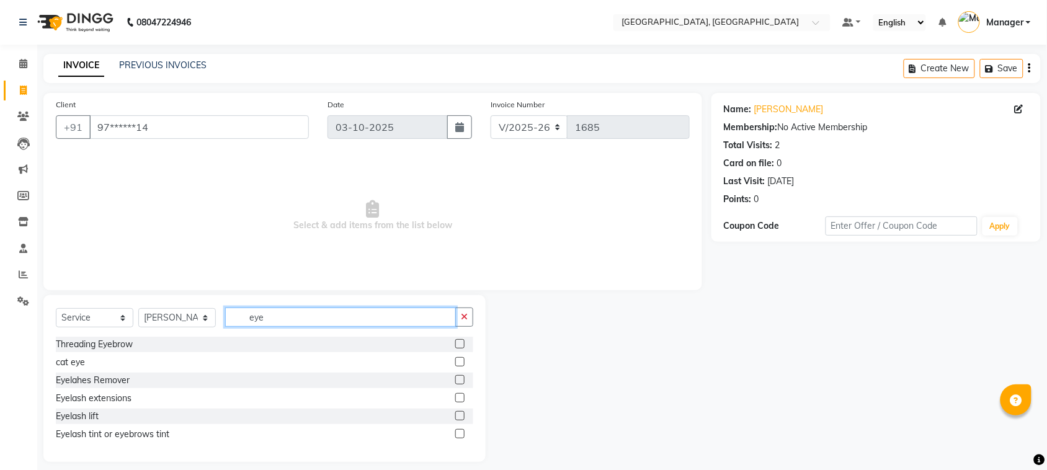
type input "eye"
click at [459, 340] on label at bounding box center [459, 343] width 9 height 9
click at [459, 340] on input "checkbox" at bounding box center [459, 344] width 8 height 8
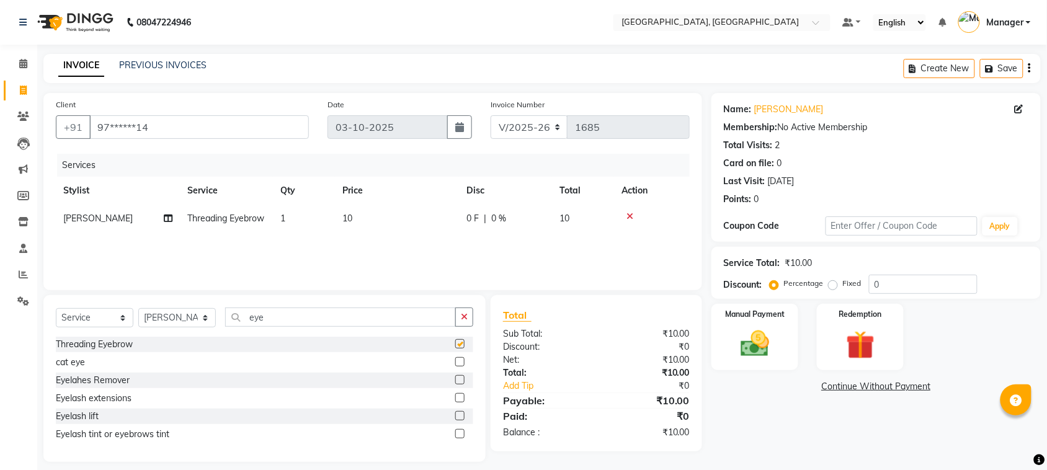
checkbox input "false"
click at [353, 213] on td "10" at bounding box center [397, 219] width 124 height 28
select select "85918"
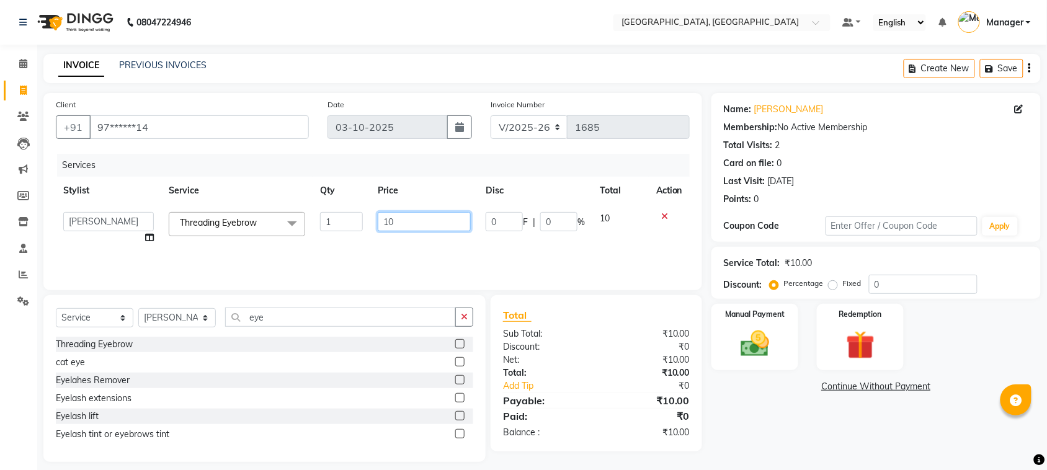
click at [398, 218] on input "10" at bounding box center [424, 221] width 93 height 19
type input "1"
type input "50"
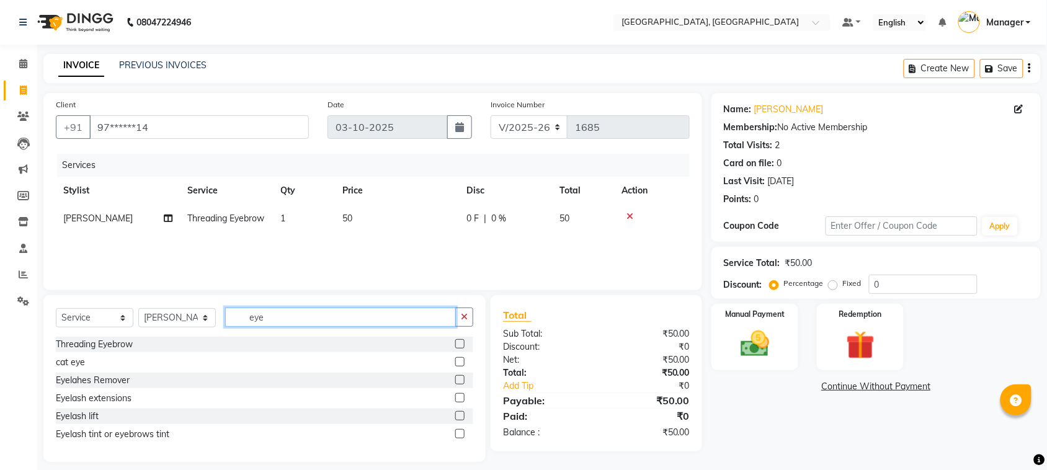
click at [275, 316] on input "eye" at bounding box center [340, 317] width 231 height 19
type input "e"
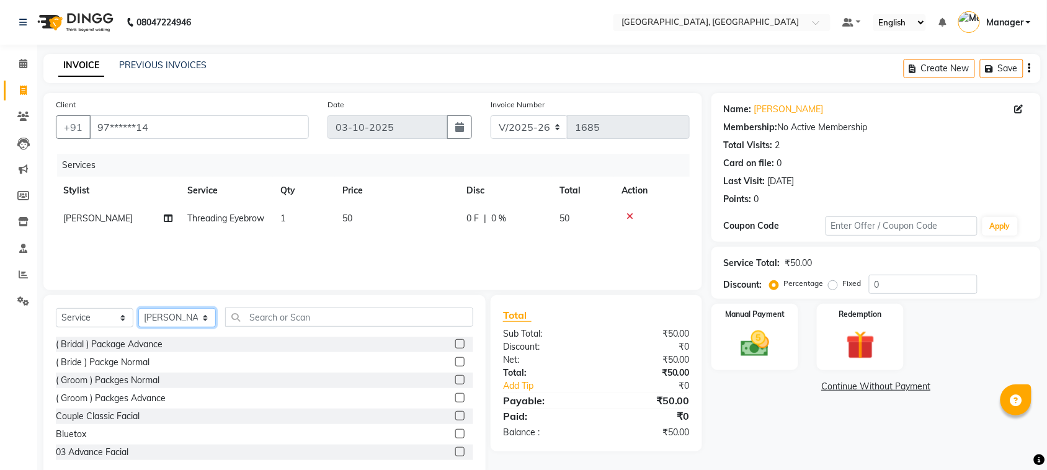
click at [205, 315] on select "Select Stylist [PERSON_NAME] [PERSON_NAME] Jyoti wadar Manager [PERSON_NAME] [P…" at bounding box center [177, 317] width 78 height 19
select select "65574"
click at [138, 308] on select "Select Stylist [PERSON_NAME] [PERSON_NAME] Jyoti wadar Manager [PERSON_NAME] [P…" at bounding box center [177, 317] width 78 height 19
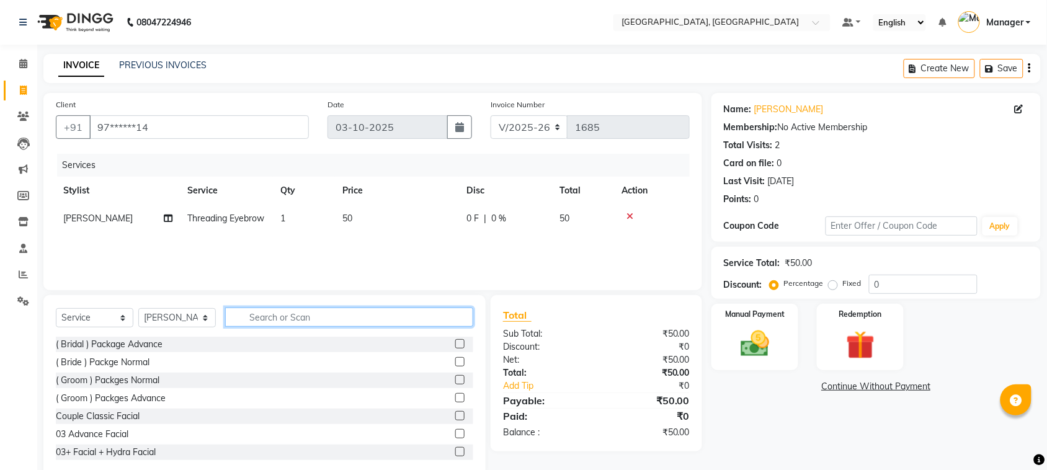
click at [262, 317] on input "text" at bounding box center [349, 317] width 248 height 19
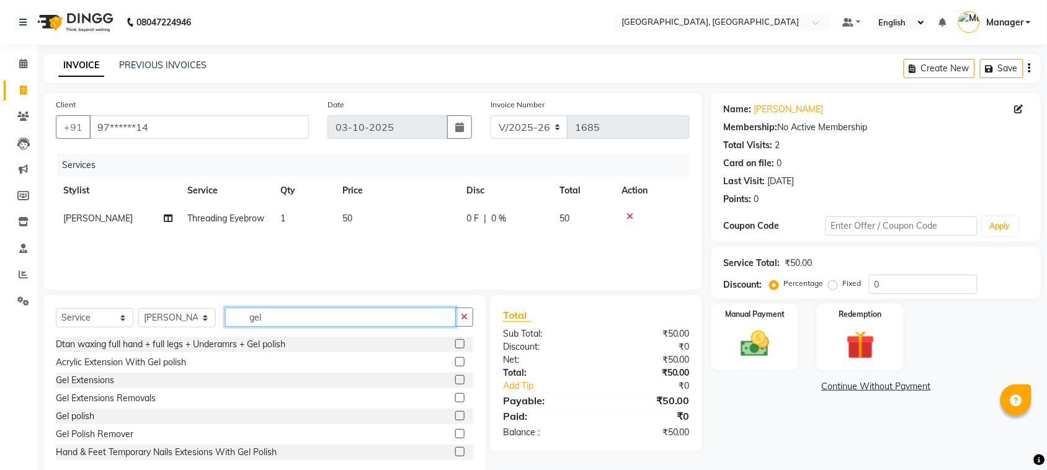
scroll to position [19, 0]
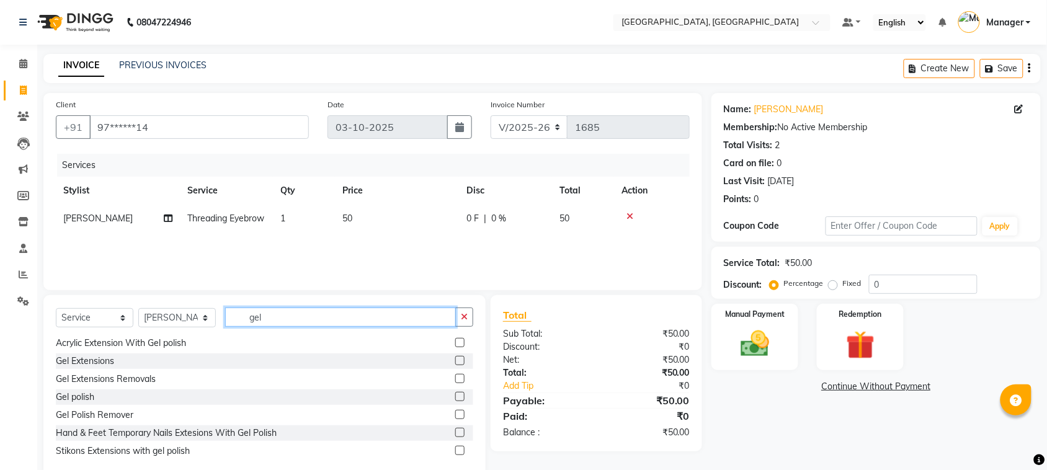
type input "gel"
click at [455, 394] on label at bounding box center [459, 396] width 9 height 9
click at [455, 394] on input "checkbox" at bounding box center [459, 397] width 8 height 8
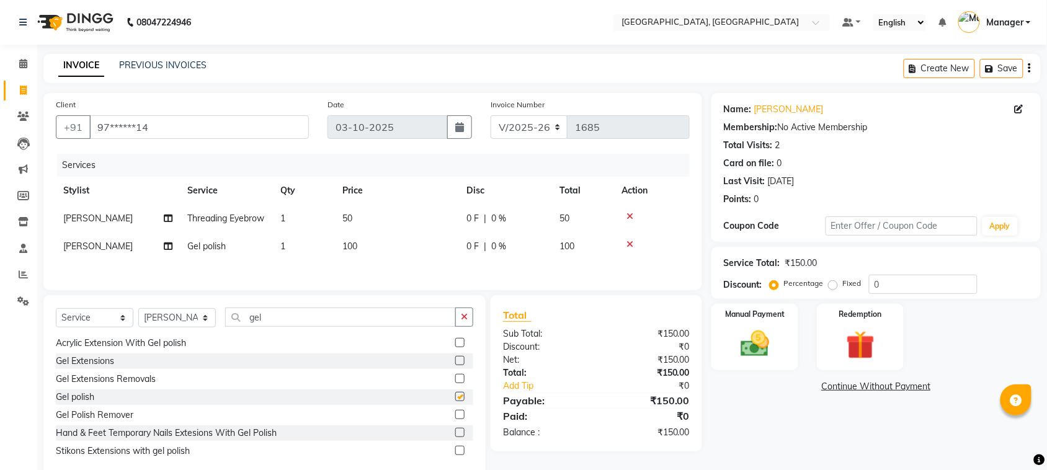
checkbox input "false"
click at [361, 260] on td "100" at bounding box center [397, 247] width 124 height 28
select select "65574"
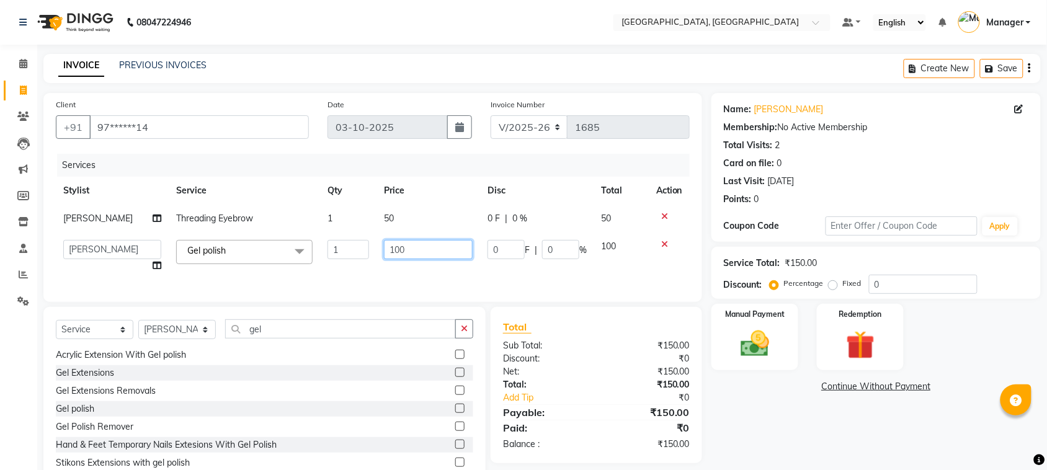
click at [401, 245] on input "100" at bounding box center [428, 249] width 89 height 19
type input "1"
type input "200"
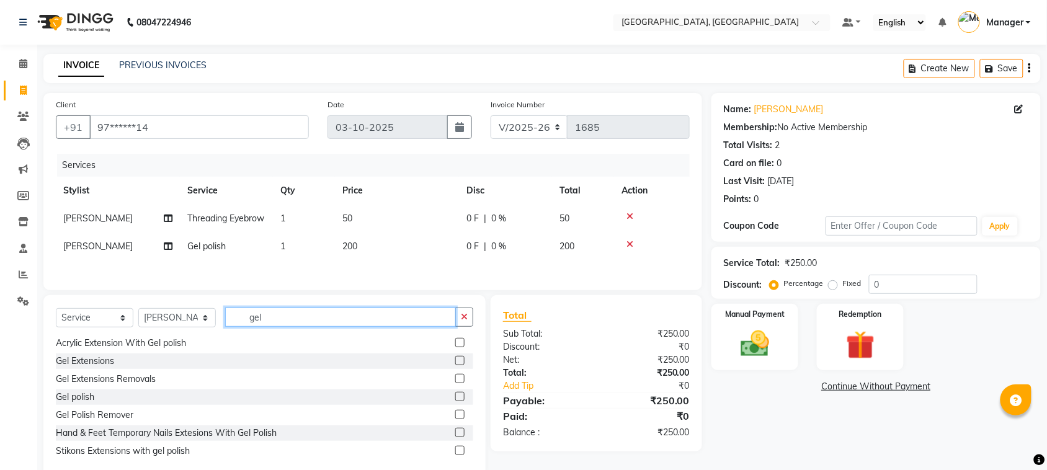
click at [370, 337] on div "Select Service Product Membership Package Voucher Prepaid Gift Card Select Styl…" at bounding box center [264, 322] width 417 height 29
type input "g"
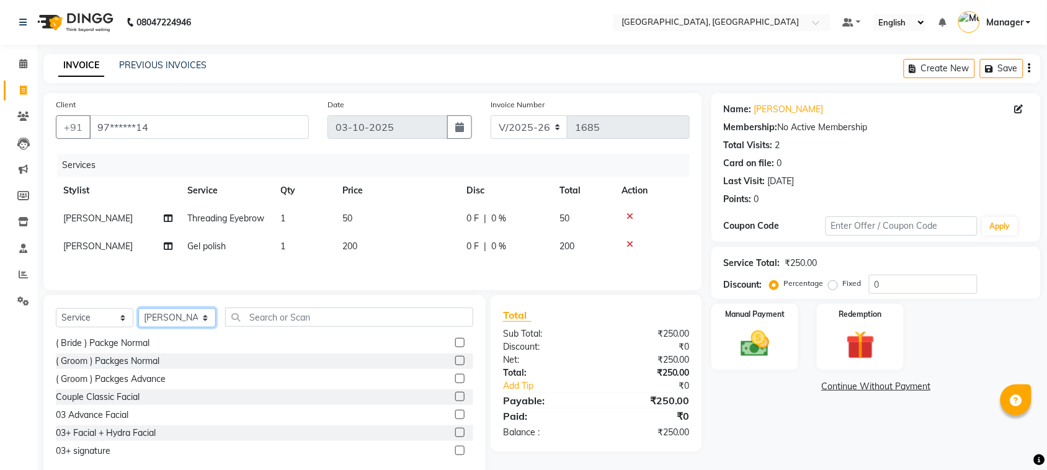
click at [208, 327] on select "Select Stylist [PERSON_NAME] [PERSON_NAME] Jyoti wadar Manager [PERSON_NAME] [P…" at bounding box center [177, 317] width 78 height 19
select select "69044"
click at [138, 325] on select "Select Stylist [PERSON_NAME] [PERSON_NAME] Jyoti wadar Manager [PERSON_NAME] [P…" at bounding box center [177, 317] width 78 height 19
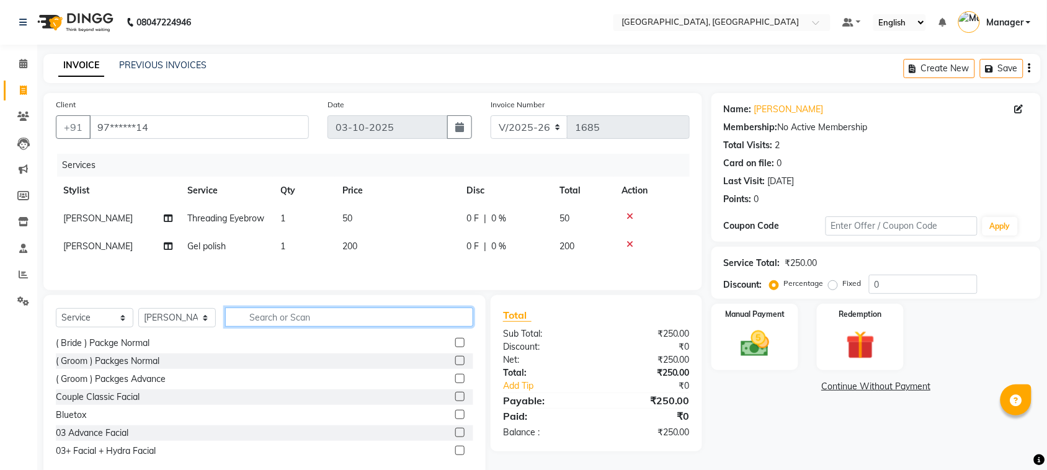
click at [242, 327] on input "text" at bounding box center [349, 317] width 248 height 19
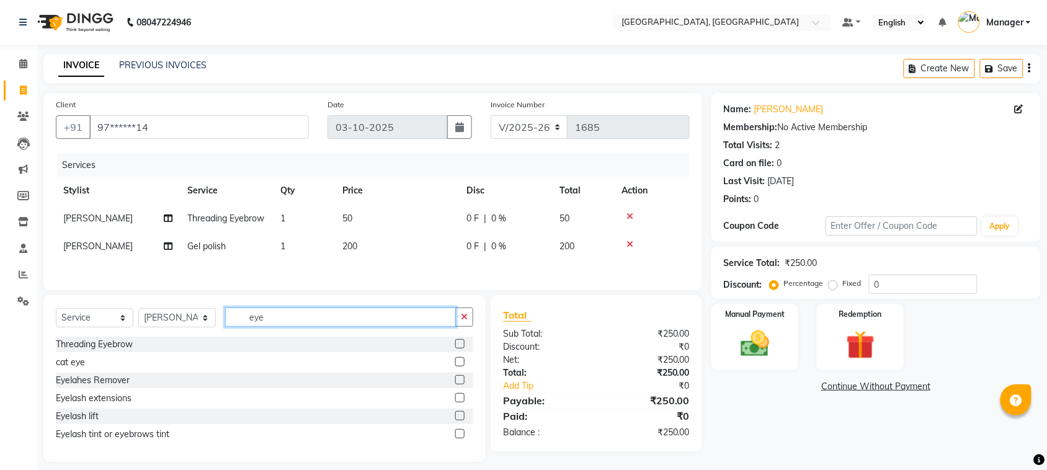
type input "eye"
click at [463, 402] on label at bounding box center [459, 397] width 9 height 9
click at [463, 402] on input "checkbox" at bounding box center [459, 398] width 8 height 8
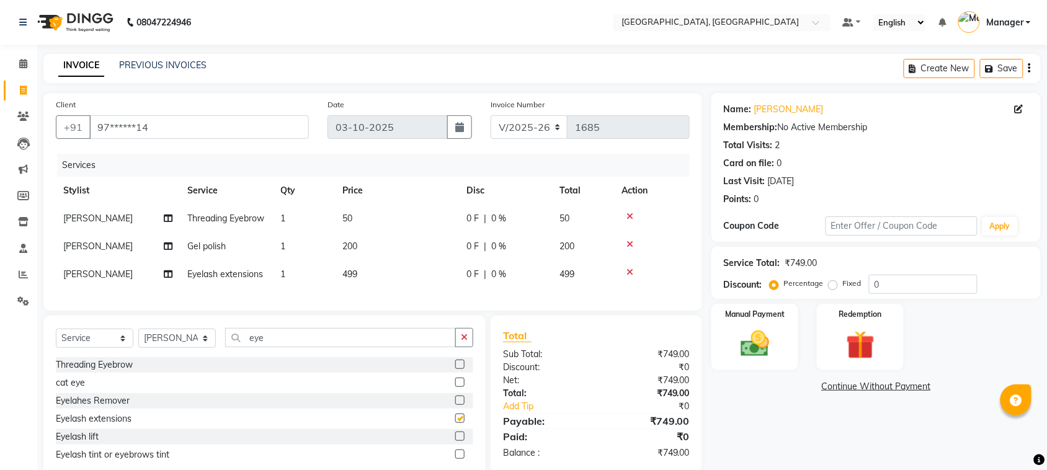
checkbox input "false"
click at [369, 288] on td "499" at bounding box center [397, 274] width 124 height 28
select select "69044"
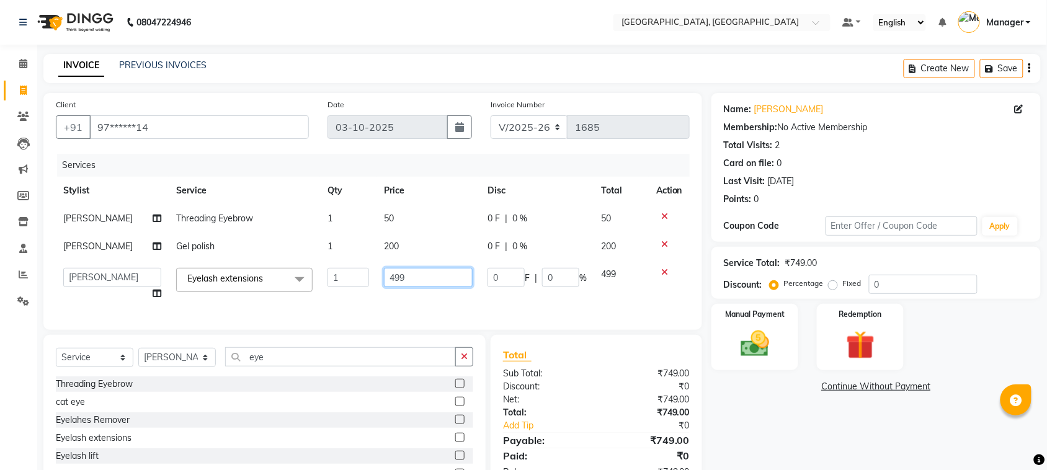
click at [408, 271] on input "499" at bounding box center [428, 277] width 89 height 19
type input "4"
type input "500"
click at [431, 308] on div "Services Stylist Service Qty Price Disc Total Action [PERSON_NAME] Threading Ey…" at bounding box center [373, 236] width 634 height 164
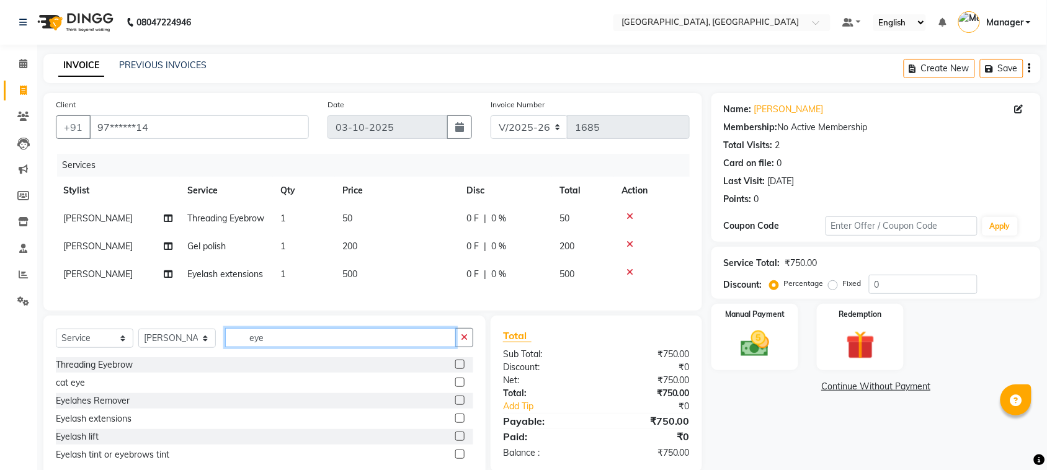
click at [314, 347] on input "eye" at bounding box center [340, 337] width 231 height 19
type input "e"
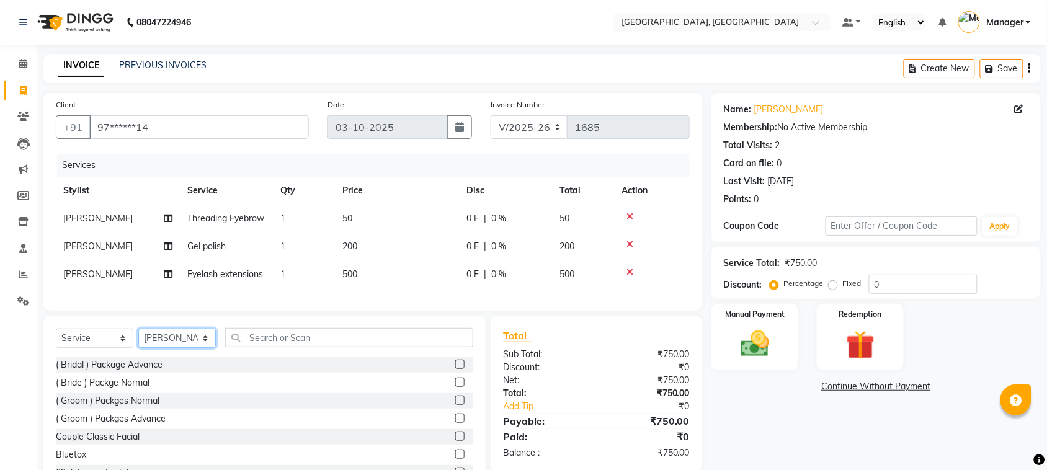
click at [200, 348] on select "Select Stylist [PERSON_NAME] [PERSON_NAME] Jyoti wadar Manager [PERSON_NAME] [P…" at bounding box center [177, 338] width 78 height 19
select select "91632"
click at [138, 348] on select "Select Stylist [PERSON_NAME] [PERSON_NAME] Jyoti wadar Manager [PERSON_NAME] [P…" at bounding box center [177, 338] width 78 height 19
click at [270, 347] on input "text" at bounding box center [349, 337] width 248 height 19
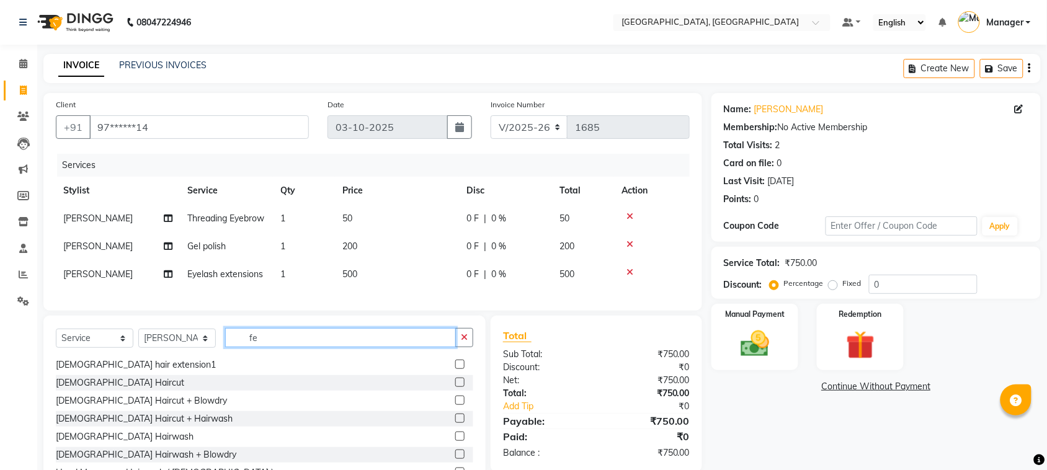
scroll to position [91, 0]
type input "fe"
click at [455, 440] on label at bounding box center [459, 434] width 9 height 9
click at [455, 440] on input "checkbox" at bounding box center [459, 436] width 8 height 8
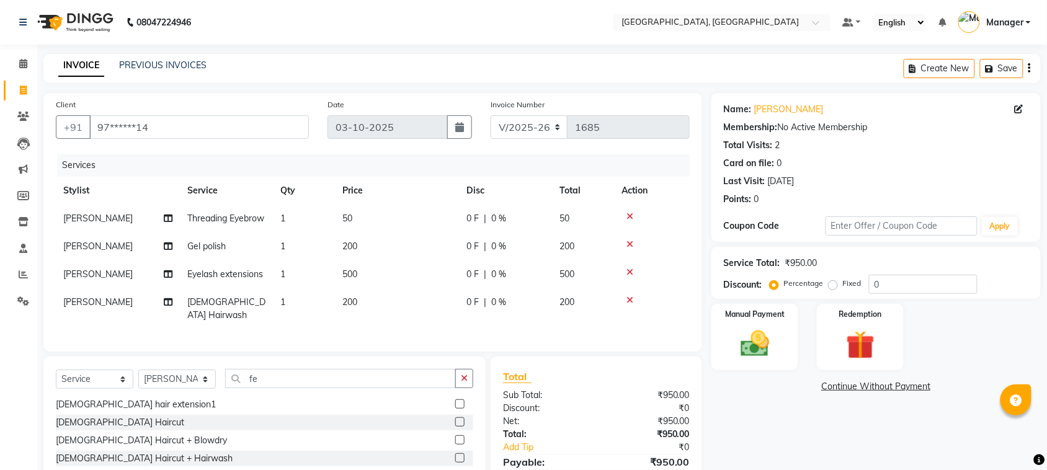
checkbox input "false"
click at [329, 386] on input "fe" at bounding box center [340, 378] width 231 height 19
type input "f"
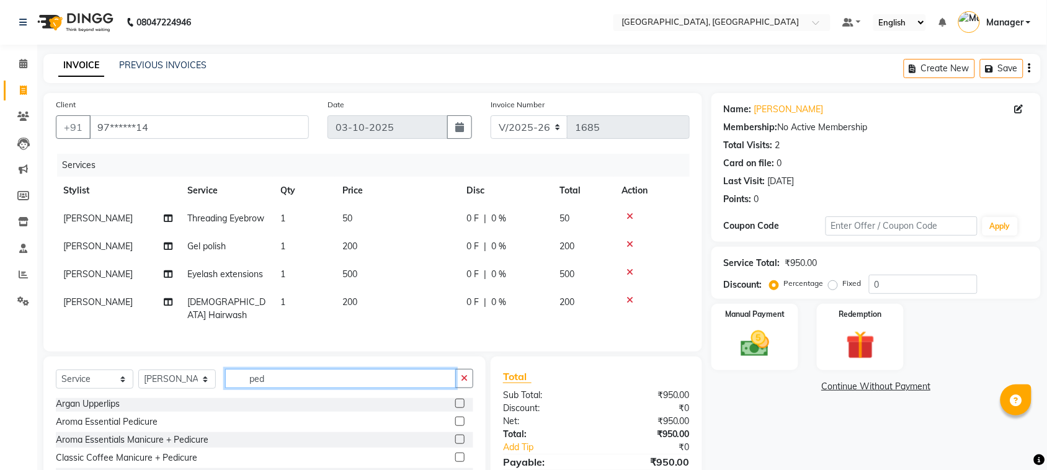
scroll to position [0, 0]
type input "ped"
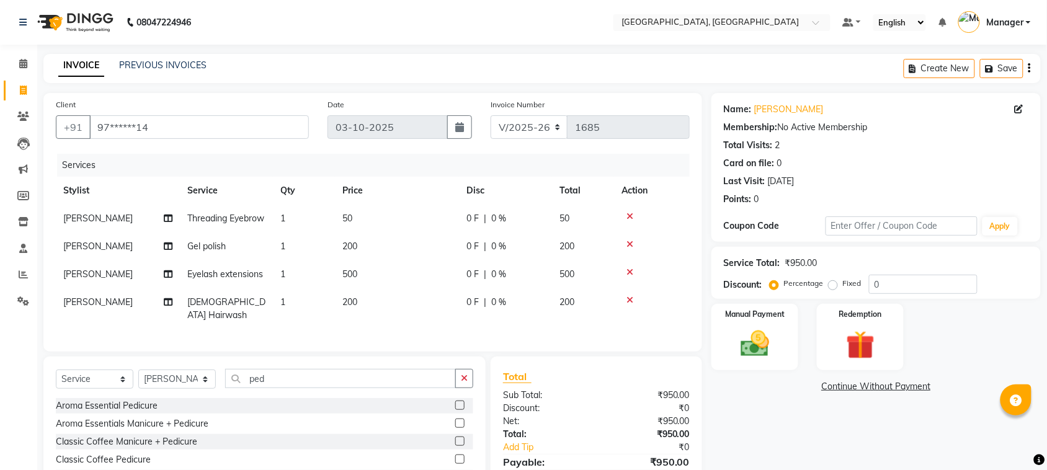
click at [455, 410] on label at bounding box center [459, 405] width 9 height 9
click at [455, 410] on input "checkbox" at bounding box center [459, 406] width 8 height 8
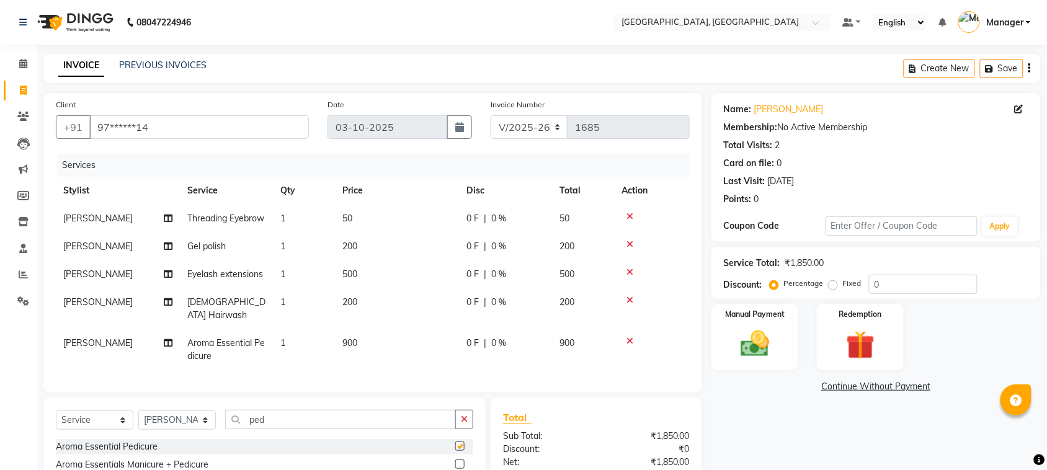
checkbox input "false"
click at [361, 339] on td "900" at bounding box center [397, 349] width 124 height 41
select select "91632"
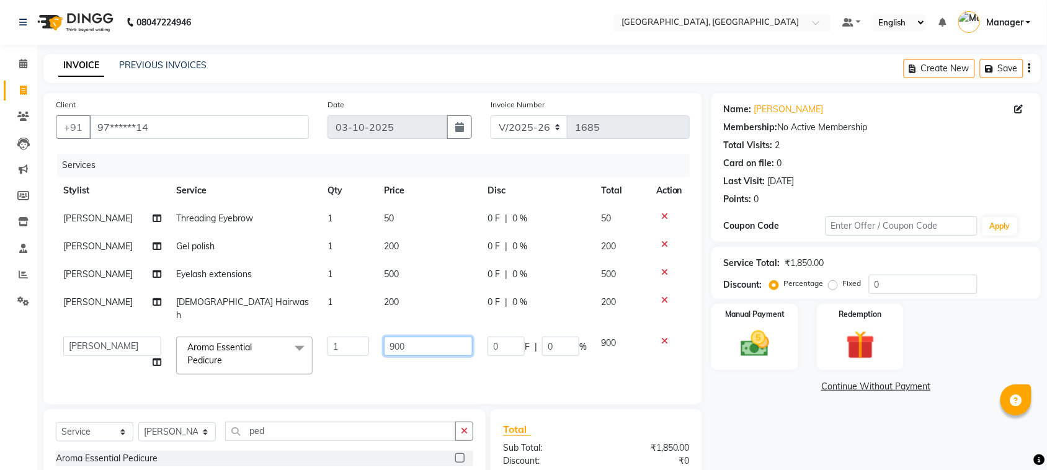
click at [386, 337] on input "900" at bounding box center [428, 346] width 89 height 19
click at [388, 337] on input "900" at bounding box center [428, 346] width 89 height 19
type input "600"
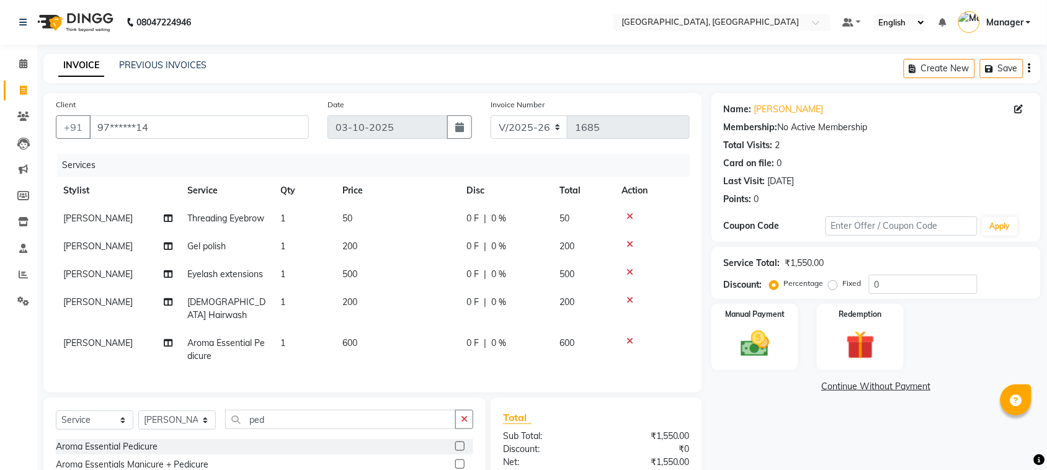
click at [112, 343] on span "[PERSON_NAME]" at bounding box center [97, 342] width 69 height 11
select select "91632"
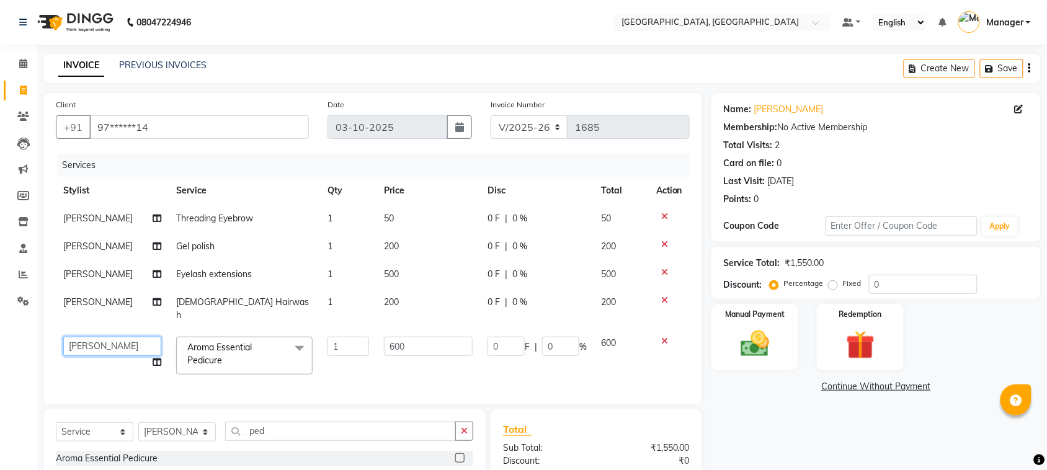
click at [109, 337] on select "[PERSON_NAME] [PERSON_NAME] Jyoti wadar Manager [PERSON_NAME] [PERSON_NAME] [PE…" at bounding box center [112, 346] width 98 height 19
select select "85918"
click at [720, 333] on div "Manual Payment" at bounding box center [754, 337] width 91 height 69
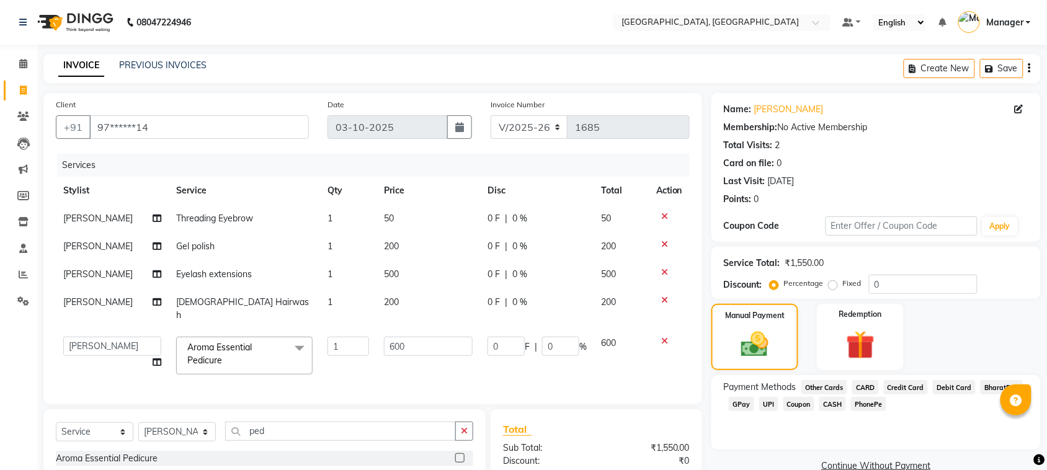
click at [746, 407] on span "GPay" at bounding box center [741, 404] width 25 height 14
click at [853, 464] on button "Add Payment" at bounding box center [929, 469] width 197 height 19
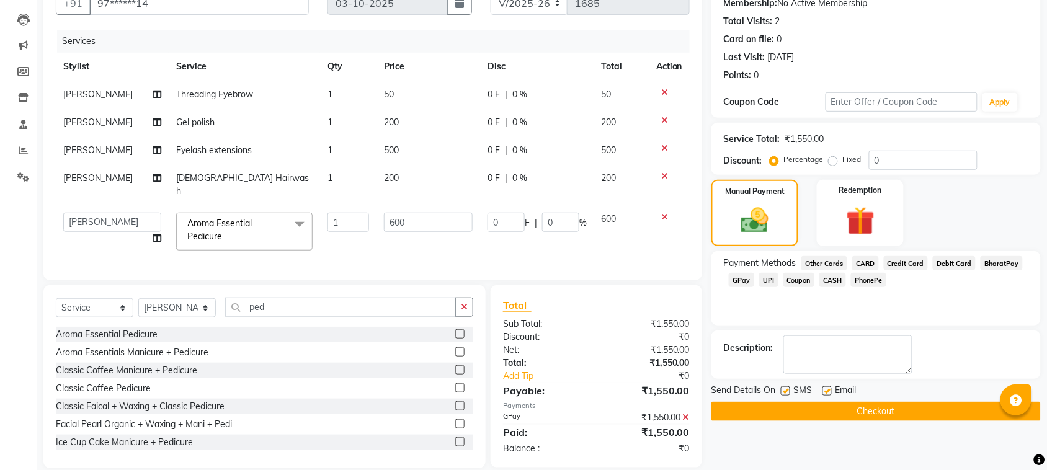
click at [835, 404] on button "Checkout" at bounding box center [875, 411] width 329 height 19
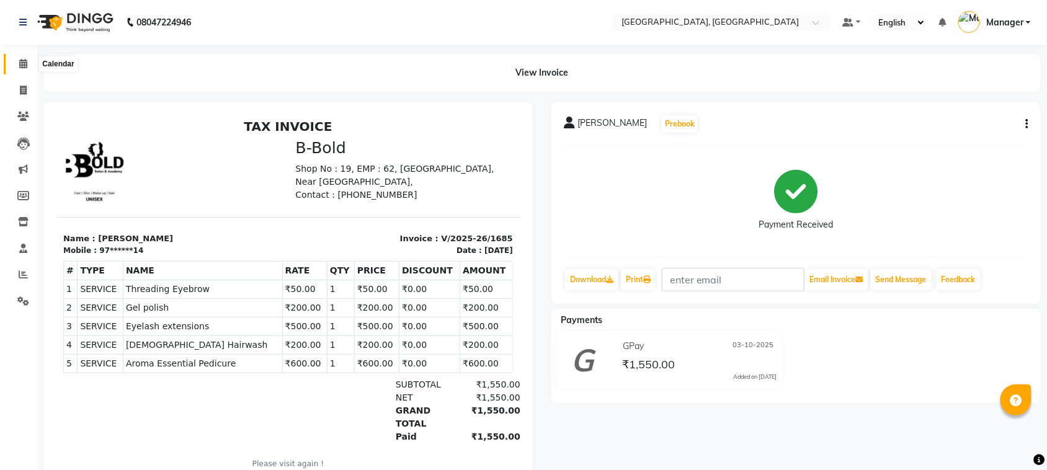
click at [19, 69] on span at bounding box center [23, 64] width 22 height 14
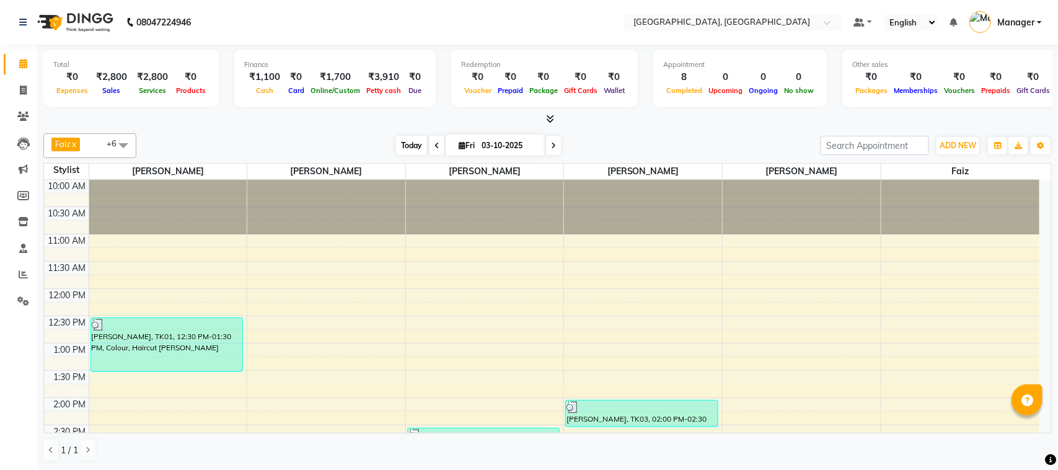
click at [409, 147] on span "Today" at bounding box center [411, 145] width 31 height 19
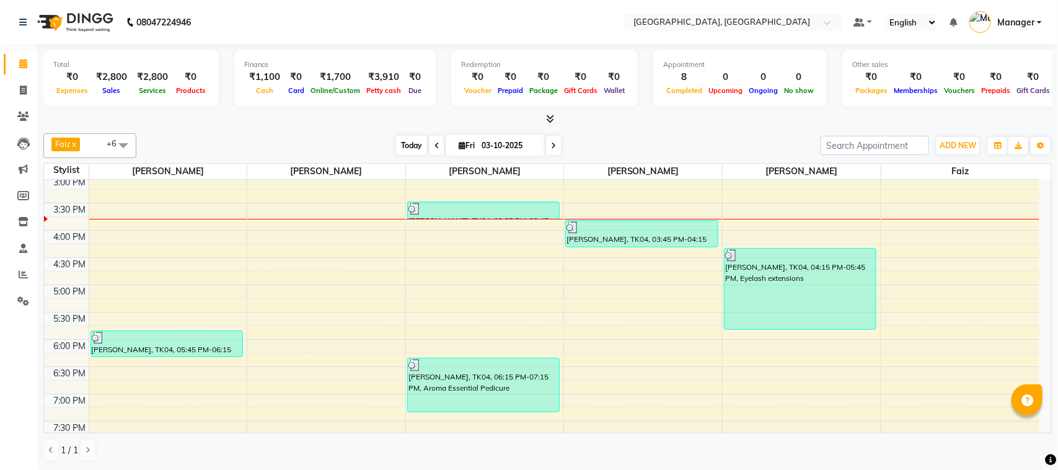
click at [409, 147] on span "Today" at bounding box center [411, 145] width 31 height 19
click at [409, 146] on span "Today" at bounding box center [411, 145] width 31 height 19
click at [405, 153] on span "Today" at bounding box center [411, 145] width 31 height 19
click at [16, 85] on span at bounding box center [23, 91] width 22 height 14
select select "7742"
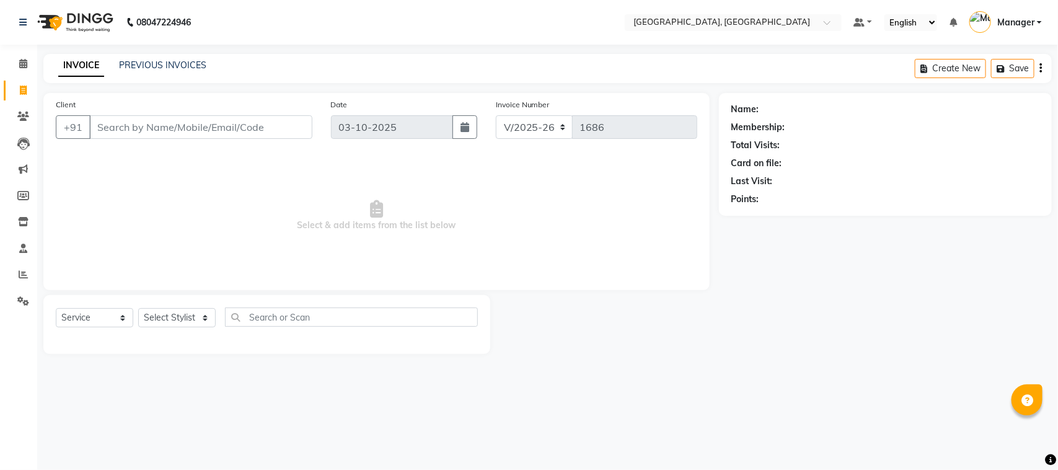
select select "membership"
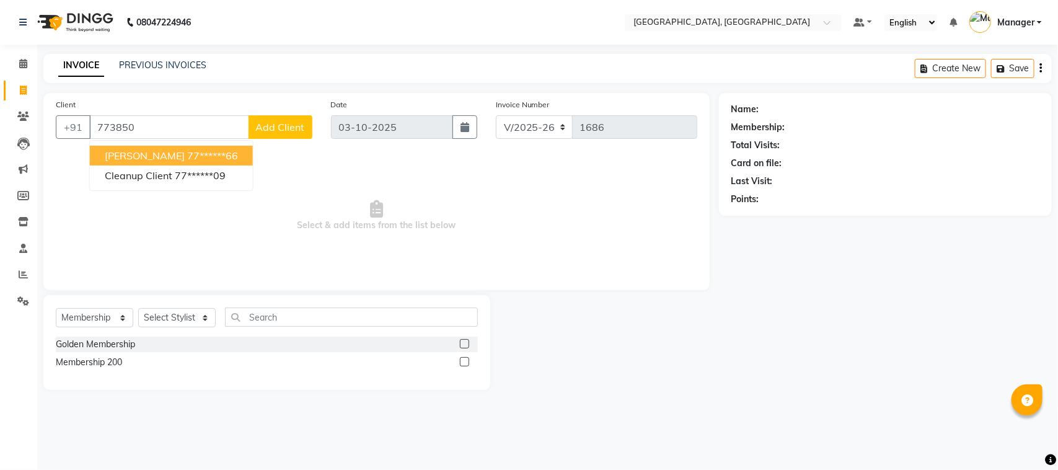
click at [182, 146] on button "[PERSON_NAME] 77******66" at bounding box center [171, 156] width 163 height 20
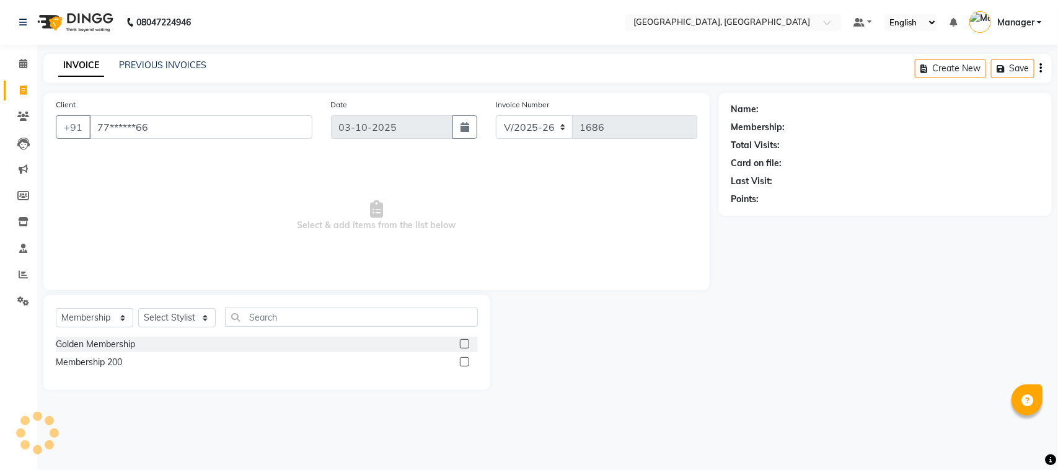
type input "77******66"
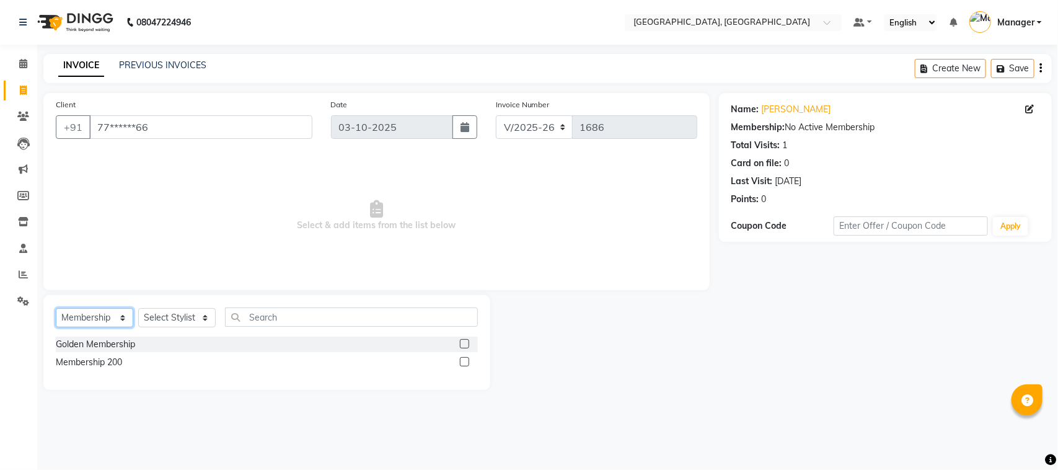
click at [92, 319] on select "Select Service Product Membership Package Voucher Prepaid Gift Card" at bounding box center [95, 317] width 78 height 19
select select "service"
click at [56, 308] on select "Select Service Product Membership Package Voucher Prepaid Gift Card" at bounding box center [95, 317] width 78 height 19
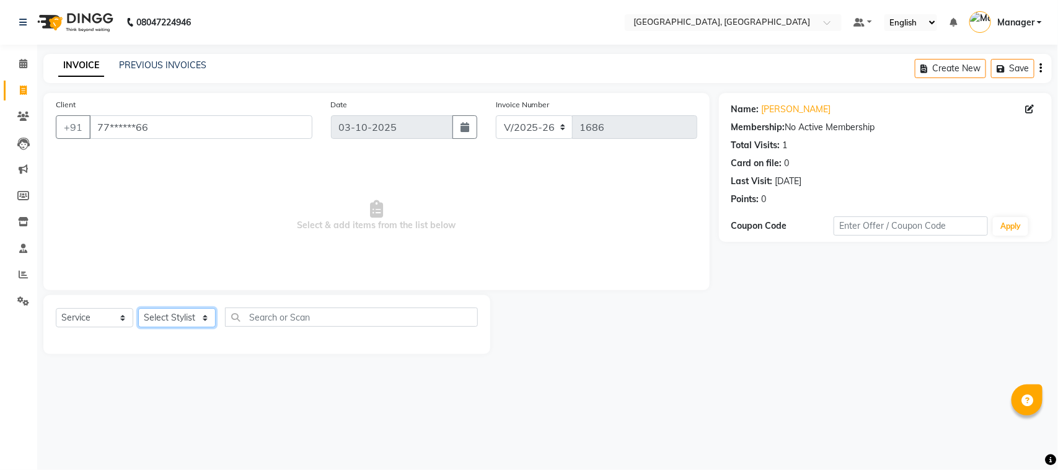
click at [166, 310] on select "Select Stylist [PERSON_NAME] [PERSON_NAME] Jyoti wadar Manager [PERSON_NAME] [P…" at bounding box center [177, 317] width 78 height 19
select select "91632"
click at [138, 308] on select "Select Stylist [PERSON_NAME] [PERSON_NAME] Jyoti wadar Manager [PERSON_NAME] [P…" at bounding box center [177, 317] width 78 height 19
click at [175, 290] on div "Client +91 77******66 Date [DATE] Invoice Number V/2025 V/[PHONE_NUMBER] Select…" at bounding box center [376, 223] width 685 height 261
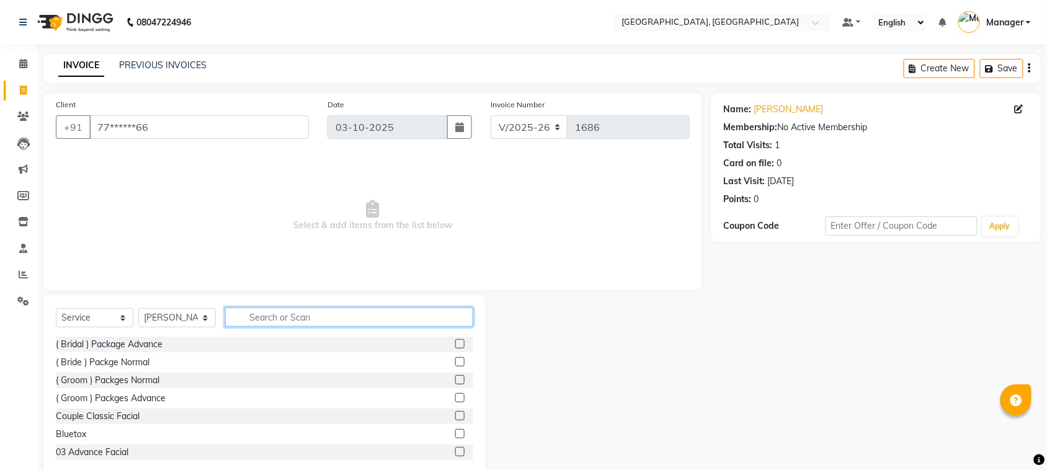
click at [270, 310] on input "text" at bounding box center [349, 317] width 248 height 19
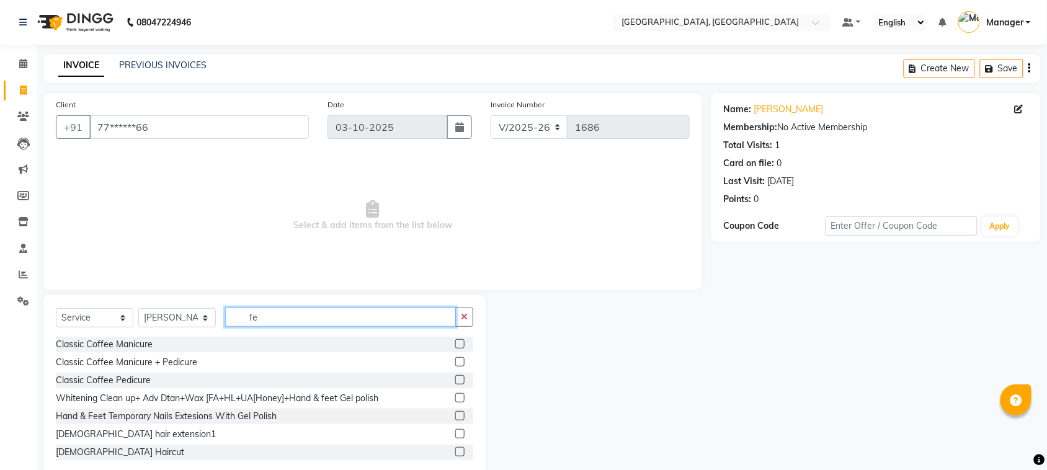
type input "fe"
click at [455, 454] on label at bounding box center [459, 451] width 9 height 9
click at [455, 454] on input "checkbox" at bounding box center [459, 452] width 8 height 8
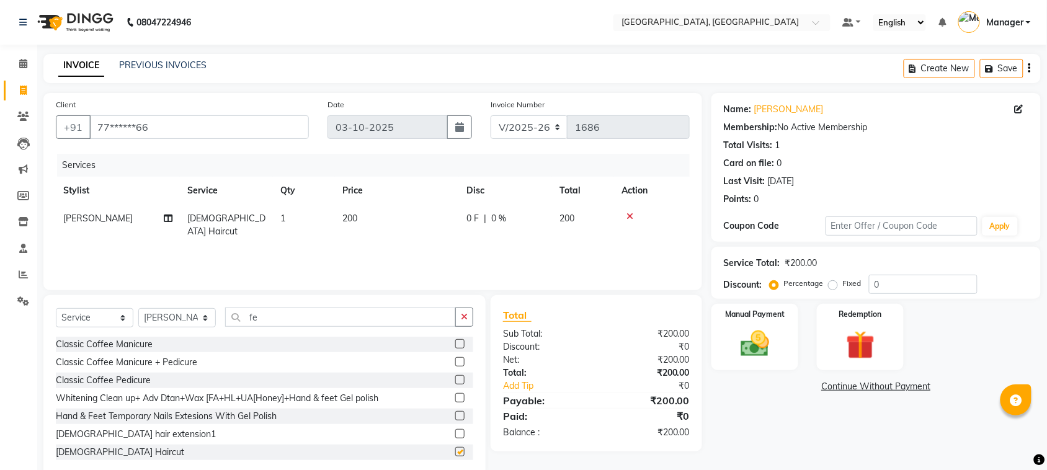
checkbox input "false"
click at [193, 313] on select "Select Stylist [PERSON_NAME] [PERSON_NAME] Jyoti wadar Manager [PERSON_NAME] [P…" at bounding box center [177, 317] width 78 height 19
click at [138, 308] on select "Select Stylist [PERSON_NAME] [PERSON_NAME] Jyoti wadar Manager [PERSON_NAME] [P…" at bounding box center [177, 317] width 78 height 19
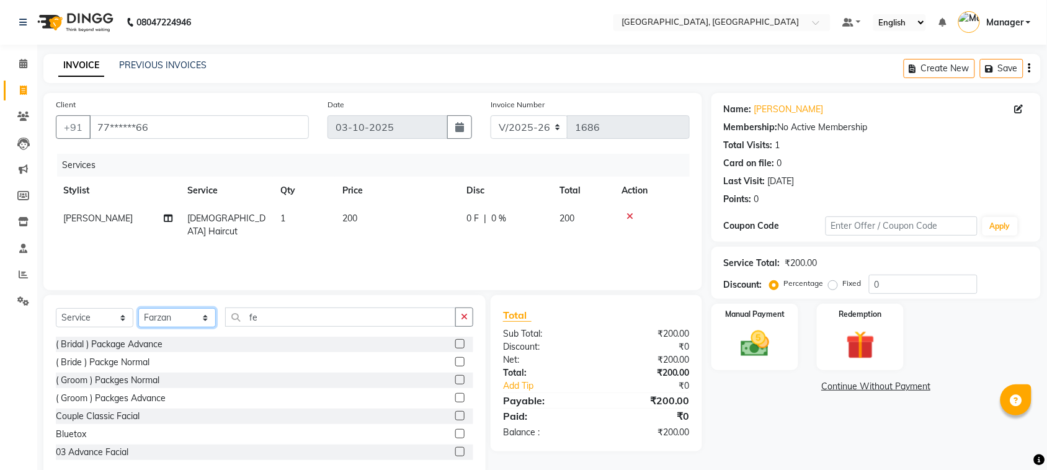
click at [160, 308] on select "Select Stylist [PERSON_NAME] [PERSON_NAME] Jyoti wadar Manager [PERSON_NAME] [P…" at bounding box center [177, 317] width 78 height 19
select select "92754"
click at [138, 308] on select "Select Stylist [PERSON_NAME] [PERSON_NAME] Jyoti wadar Manager [PERSON_NAME] [P…" at bounding box center [177, 317] width 78 height 19
click at [301, 321] on input "fe" at bounding box center [340, 317] width 231 height 19
type input "f"
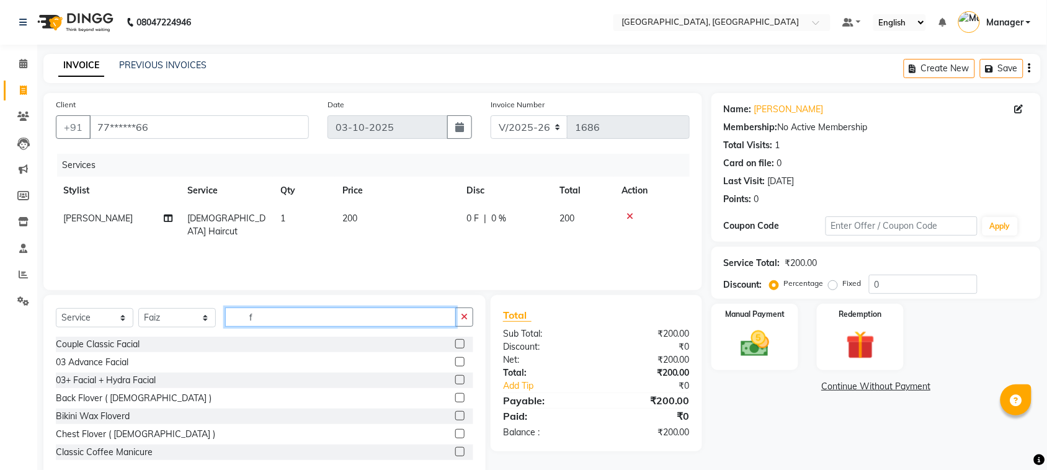
type input "fe"
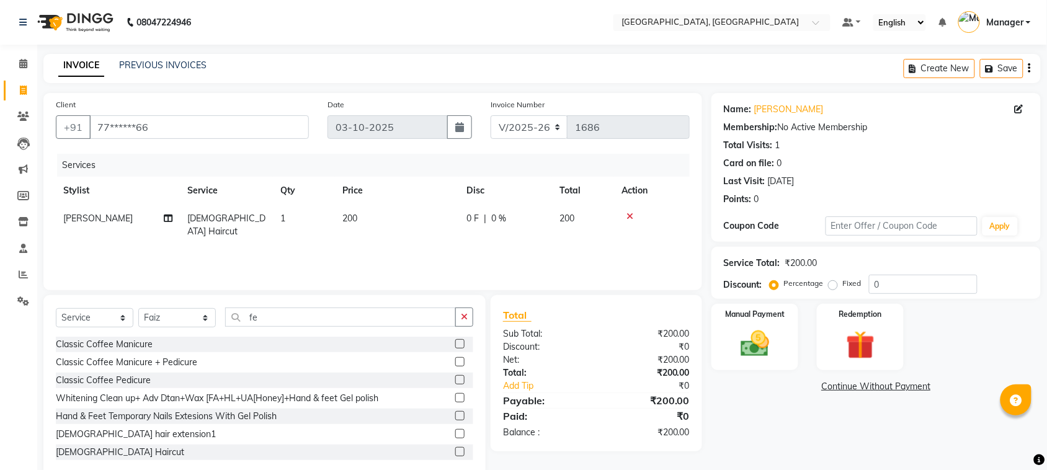
click at [455, 451] on label at bounding box center [459, 451] width 9 height 9
click at [455, 451] on input "checkbox" at bounding box center [459, 452] width 8 height 8
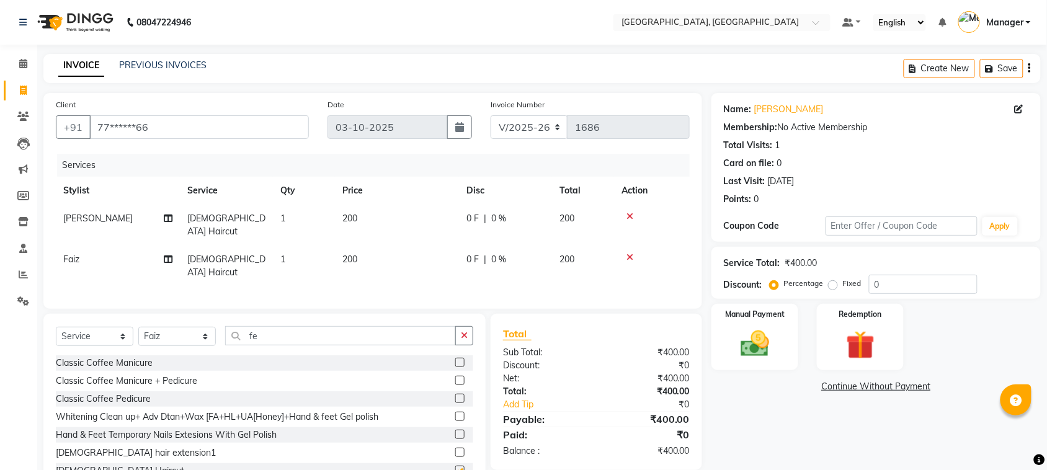
checkbox input "false"
click at [181, 327] on select "Select Stylist [PERSON_NAME] [PERSON_NAME] Jyoti wadar Manager [PERSON_NAME] [P…" at bounding box center [177, 336] width 78 height 19
select select "85918"
click at [138, 327] on select "Select Stylist [PERSON_NAME] [PERSON_NAME] Jyoti wadar Manager [PERSON_NAME] [P…" at bounding box center [177, 336] width 78 height 19
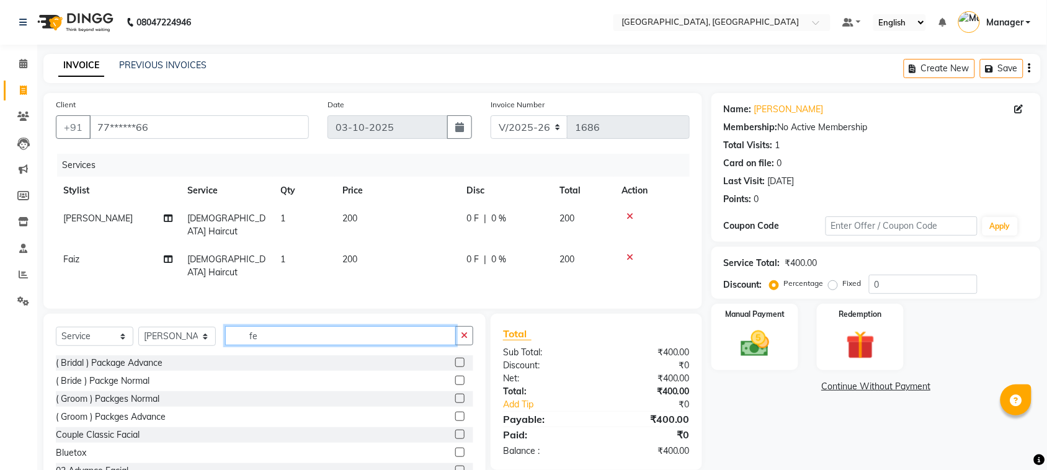
click at [281, 326] on input "fe" at bounding box center [340, 335] width 231 height 19
type input "f"
type input "eye"
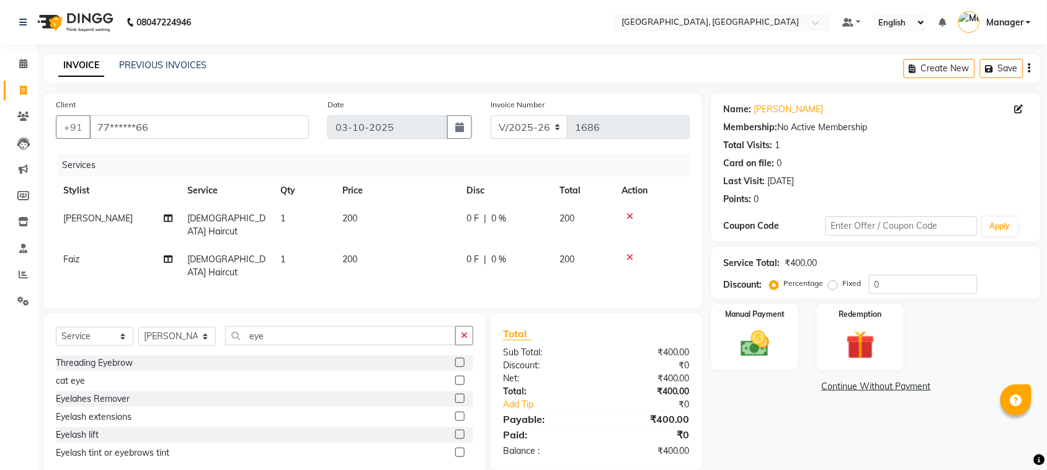
click at [462, 358] on label at bounding box center [459, 362] width 9 height 9
click at [462, 359] on input "checkbox" at bounding box center [459, 363] width 8 height 8
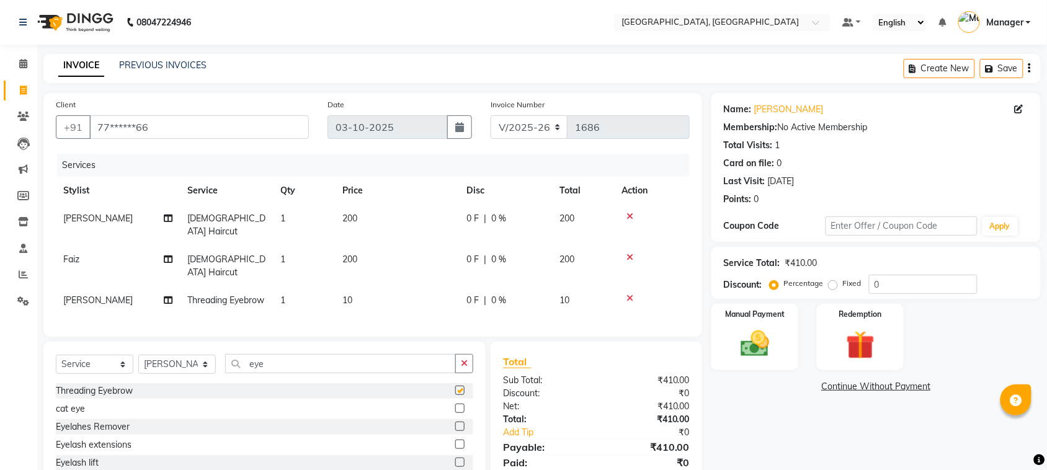
checkbox input "false"
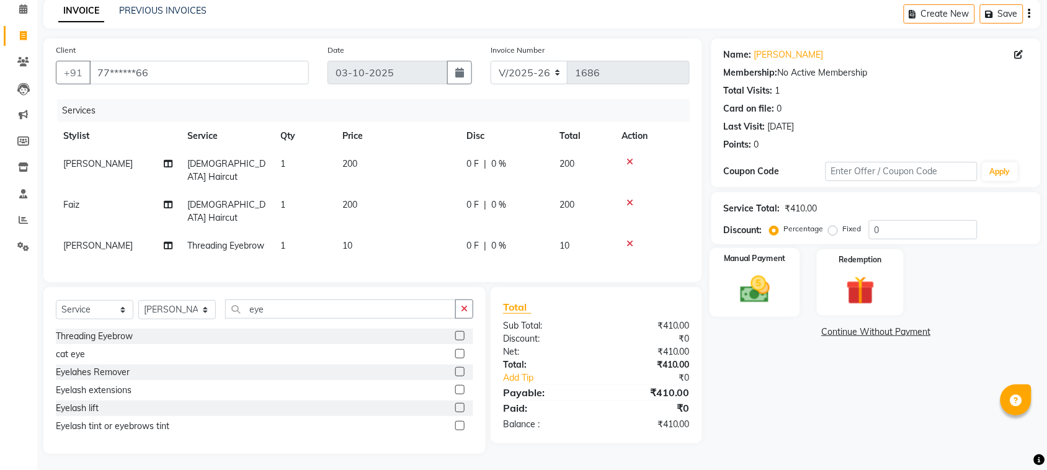
click at [739, 268] on div "Manual Payment" at bounding box center [754, 282] width 91 height 69
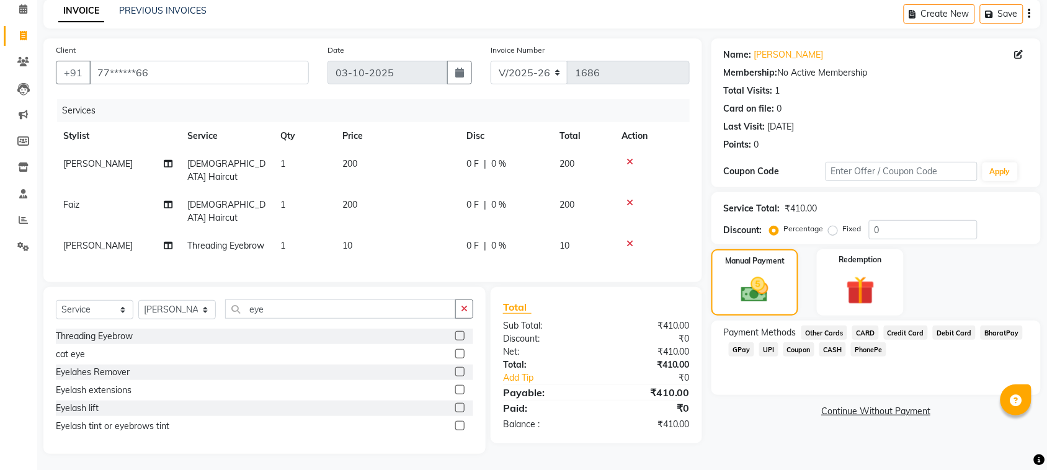
click at [965, 333] on span "Debit Card" at bounding box center [954, 333] width 43 height 14
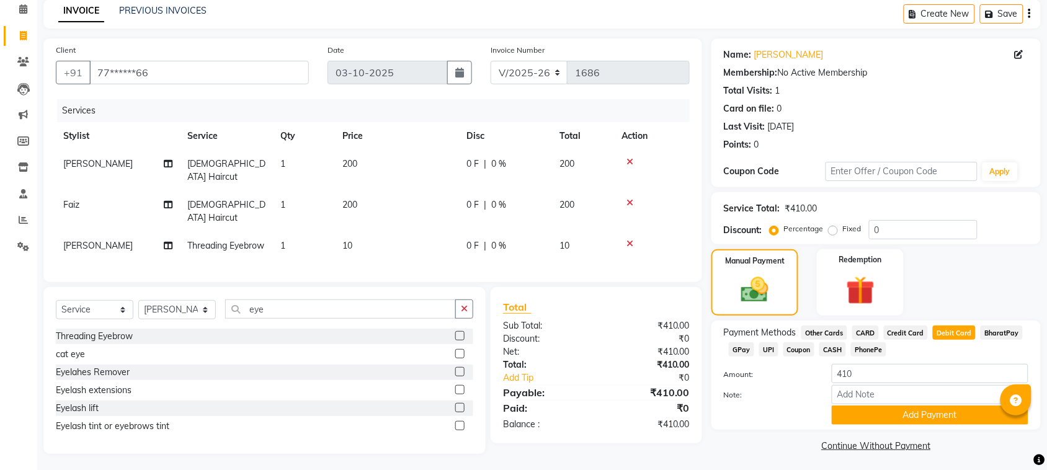
scroll to position [57, 0]
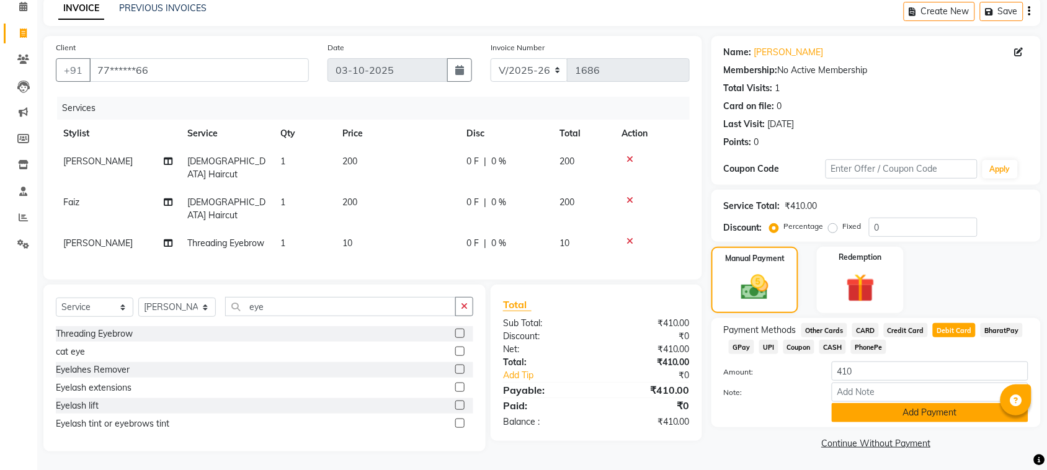
click at [974, 407] on button "Add Payment" at bounding box center [929, 412] width 197 height 19
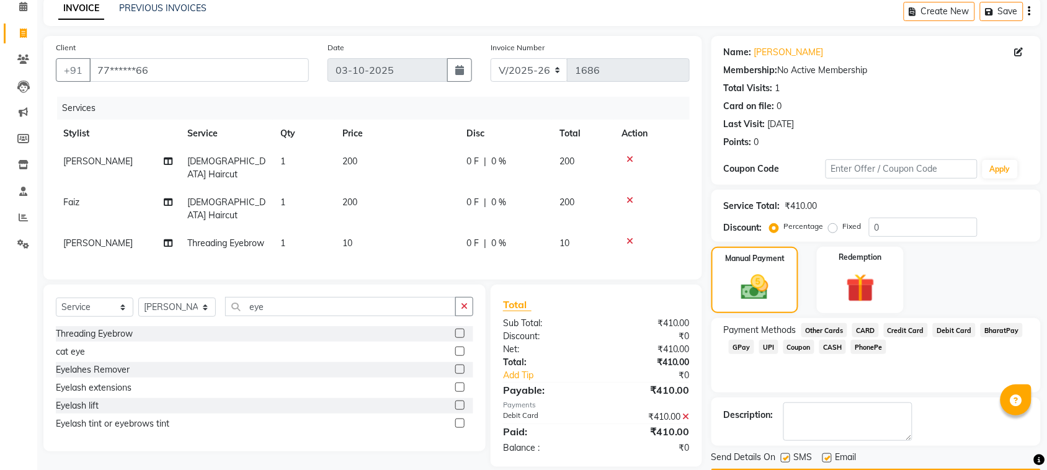
scroll to position [94, 0]
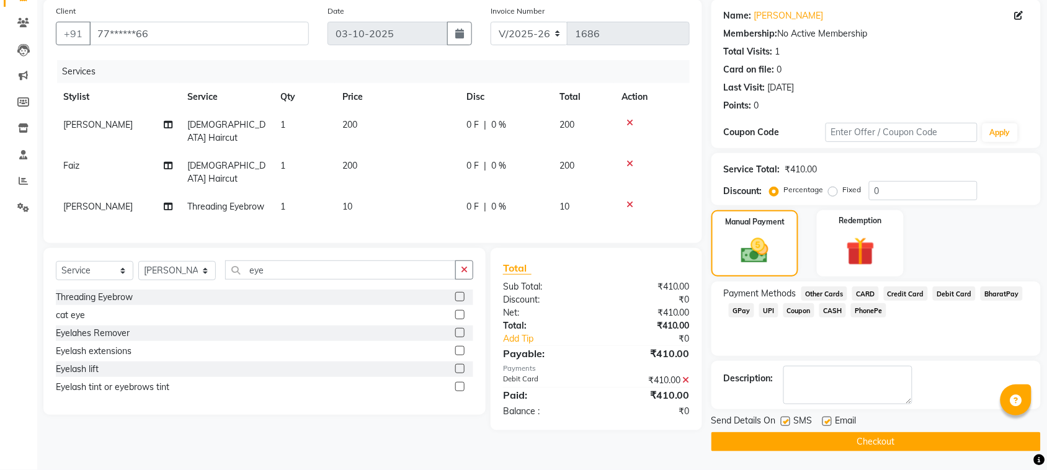
click at [949, 441] on button "Checkout" at bounding box center [875, 441] width 329 height 19
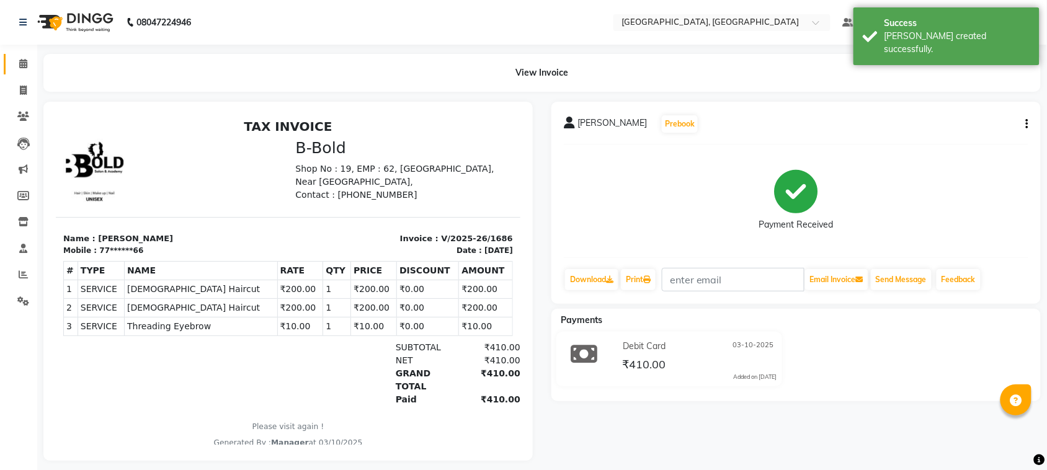
drag, startPoint x: 16, startPoint y: 48, endPoint x: 19, endPoint y: 58, distance: 10.6
click at [19, 58] on div "Calendar Invoice Clients Leads Marketing Members Inventory Staff Reports Settin…" at bounding box center [83, 247] width 167 height 425
click at [19, 58] on span at bounding box center [23, 64] width 22 height 14
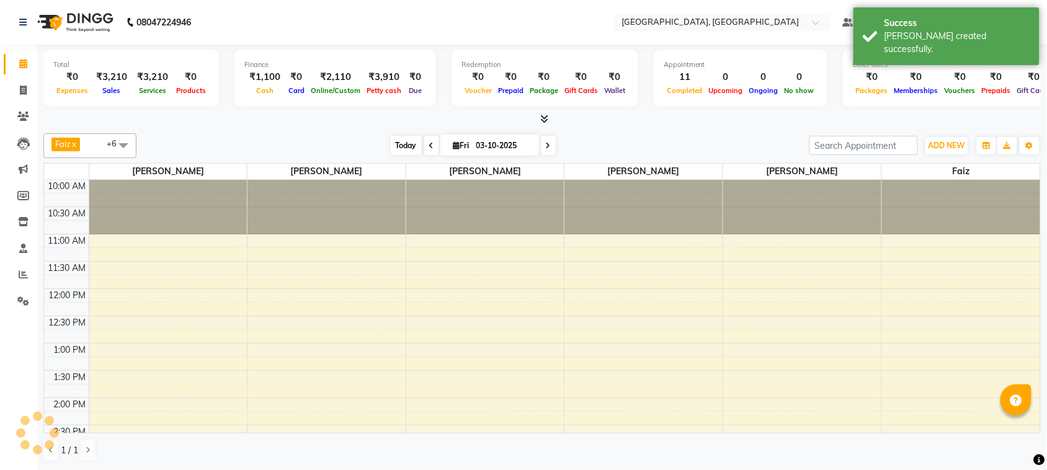
click at [402, 150] on span "Today" at bounding box center [406, 145] width 31 height 19
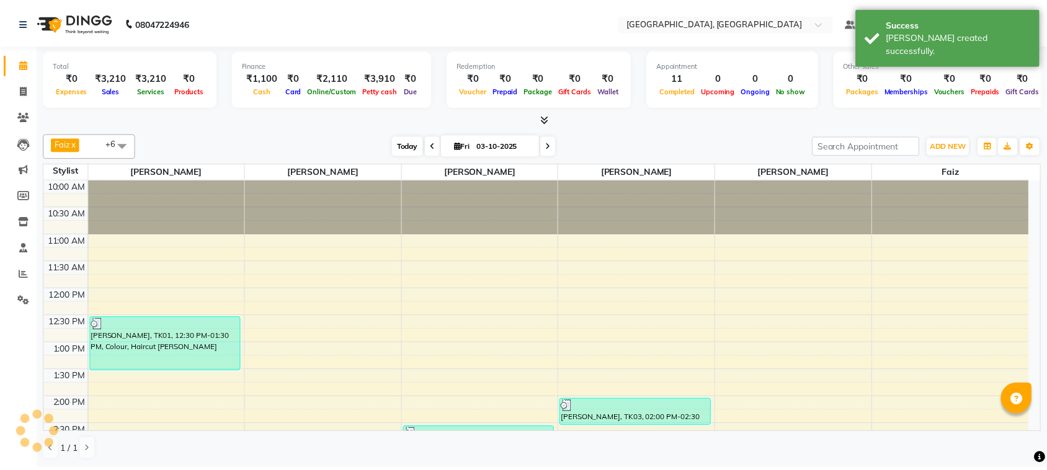
scroll to position [277, 0]
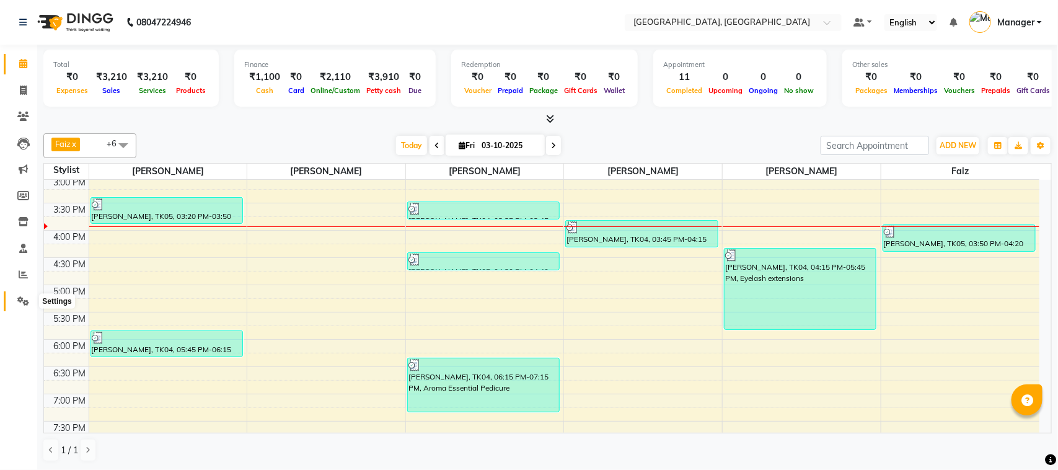
click at [29, 301] on icon at bounding box center [23, 300] width 12 height 9
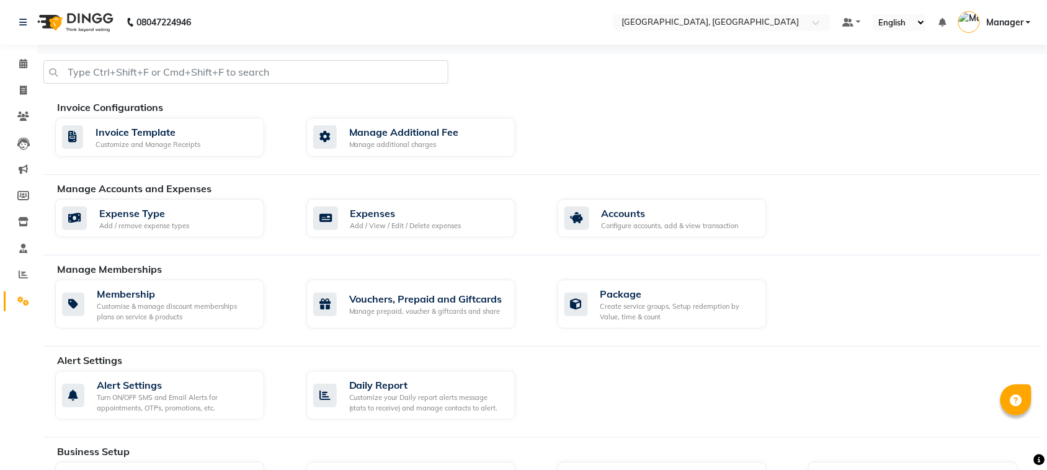
scroll to position [476, 0]
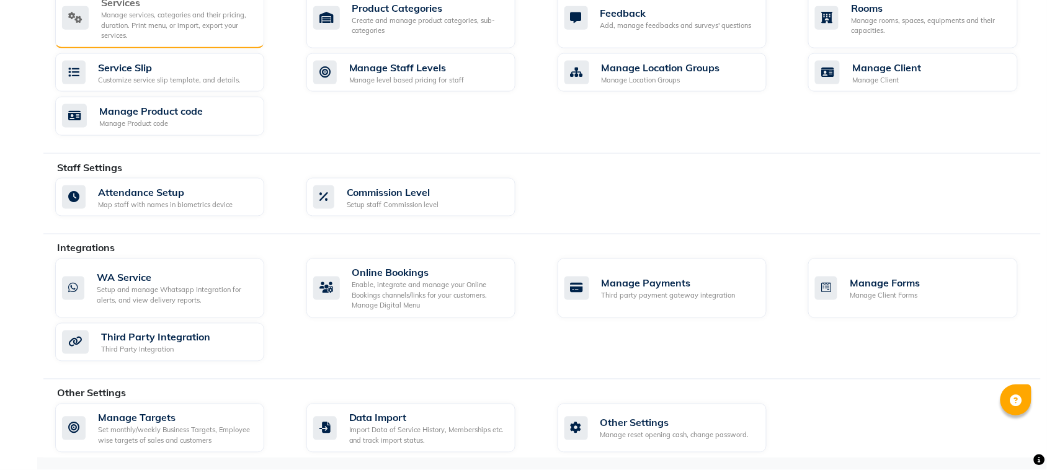
click at [206, 35] on div "Manage services, categories and their pricing, duration. Print menu, or import,…" at bounding box center [177, 25] width 153 height 31
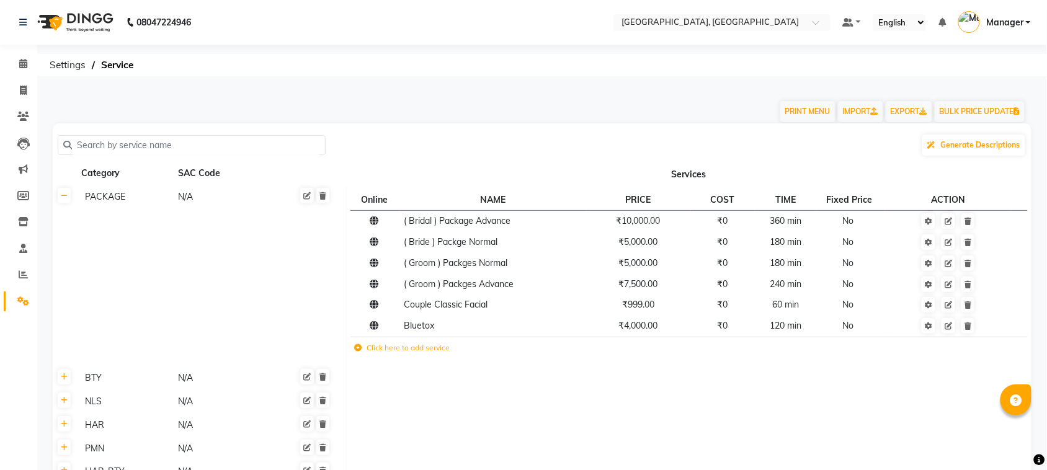
click at [234, 146] on input "text" at bounding box center [196, 145] width 248 height 19
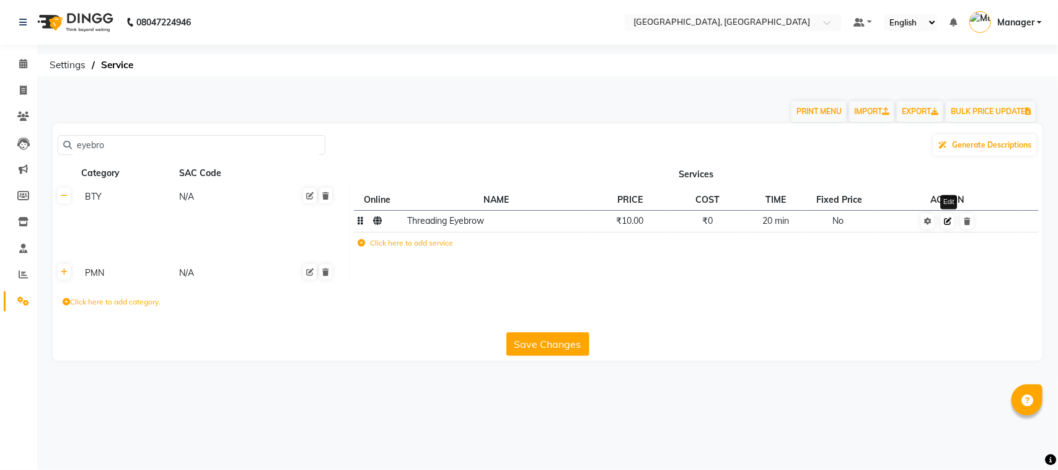
type input "eyebro"
click at [952, 221] on icon at bounding box center [947, 221] width 7 height 7
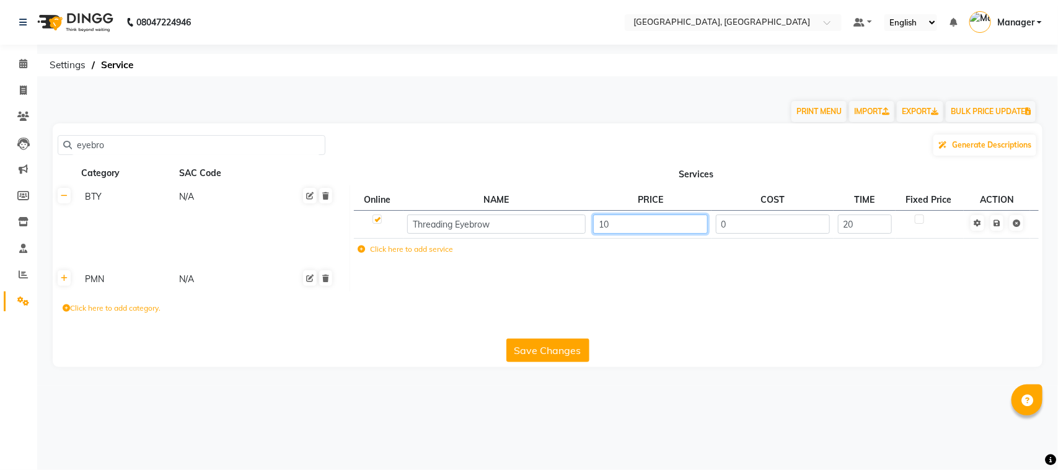
click at [683, 230] on input "10" at bounding box center [650, 224] width 114 height 19
type input "1"
type input "50"
click at [565, 341] on button "Save Changes" at bounding box center [548, 351] width 83 height 24
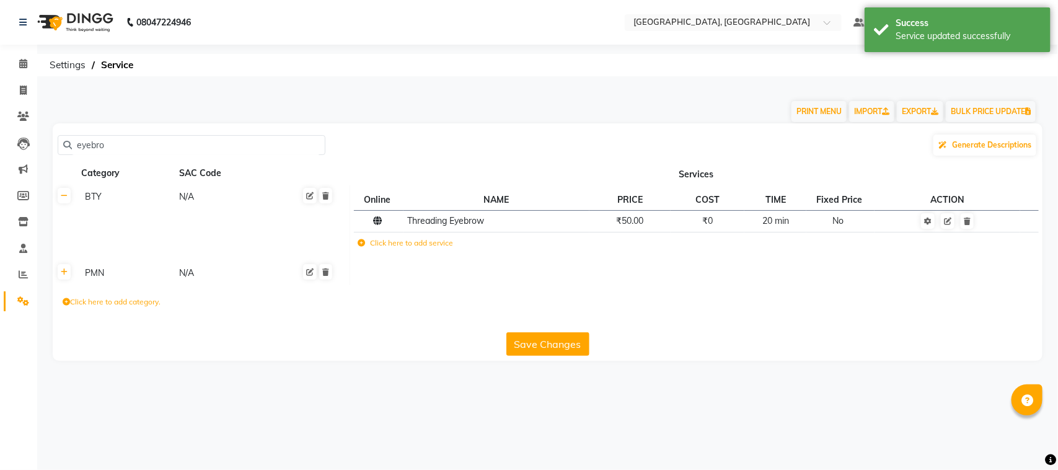
click at [565, 336] on button "Save Changes" at bounding box center [548, 344] width 83 height 24
click at [137, 141] on input "eyebro" at bounding box center [196, 145] width 248 height 19
type input "e"
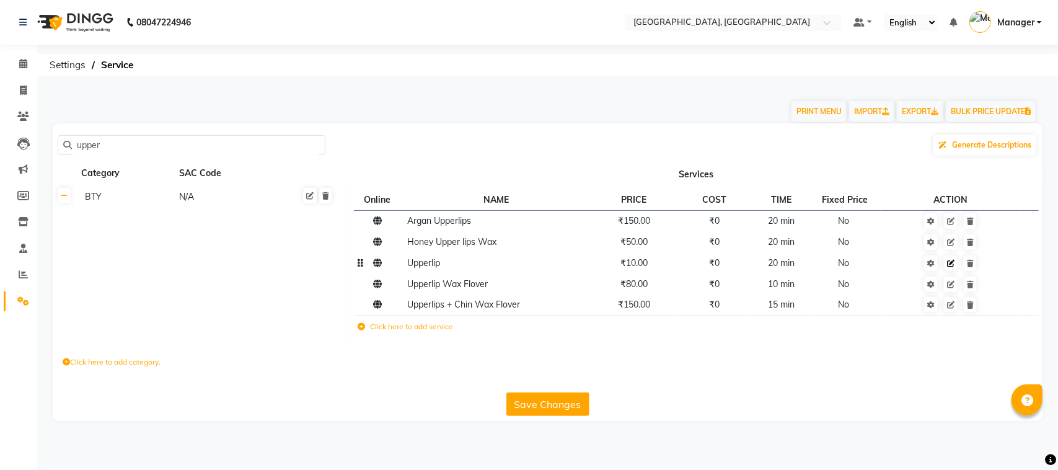
type input "upper"
click at [951, 261] on icon at bounding box center [950, 263] width 7 height 7
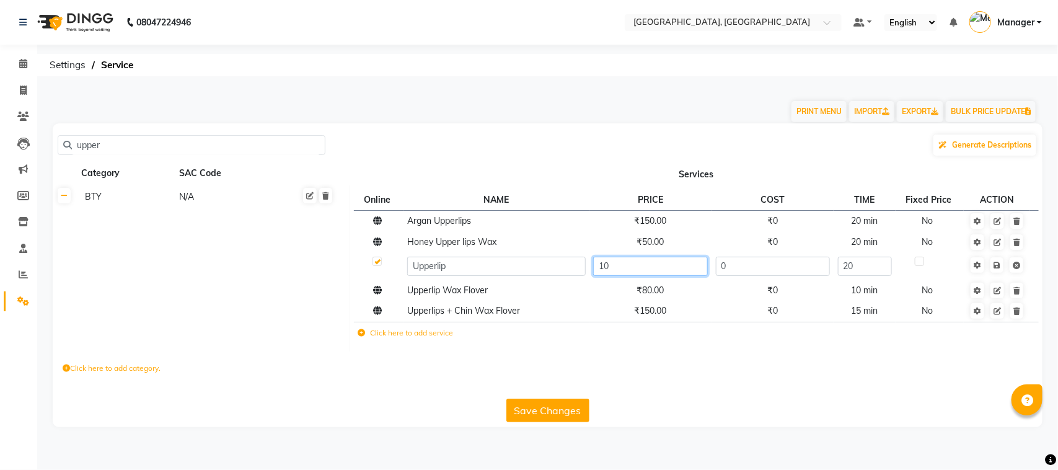
click at [617, 265] on input "10" at bounding box center [650, 266] width 114 height 19
type input "30"
click at [587, 404] on button "Save Changes" at bounding box center [548, 411] width 83 height 24
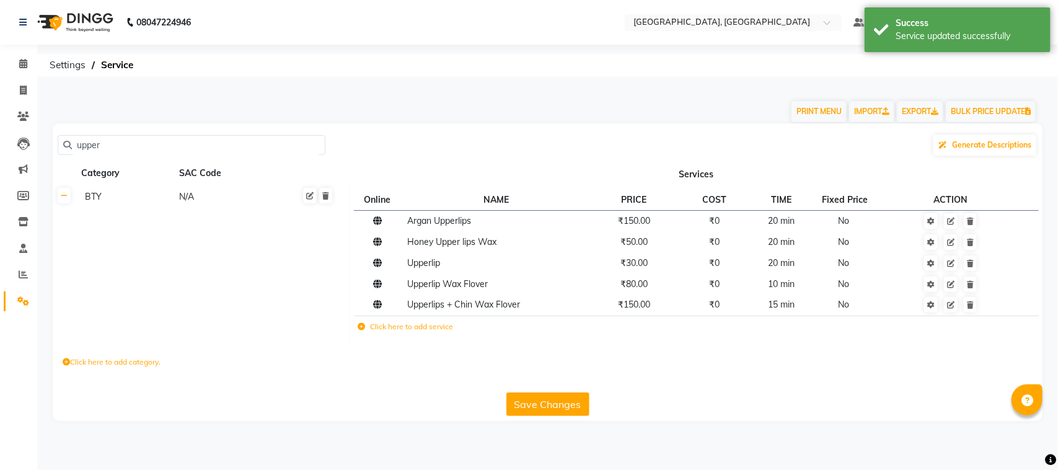
click at [169, 153] on input "upper" at bounding box center [196, 145] width 248 height 19
type input "u"
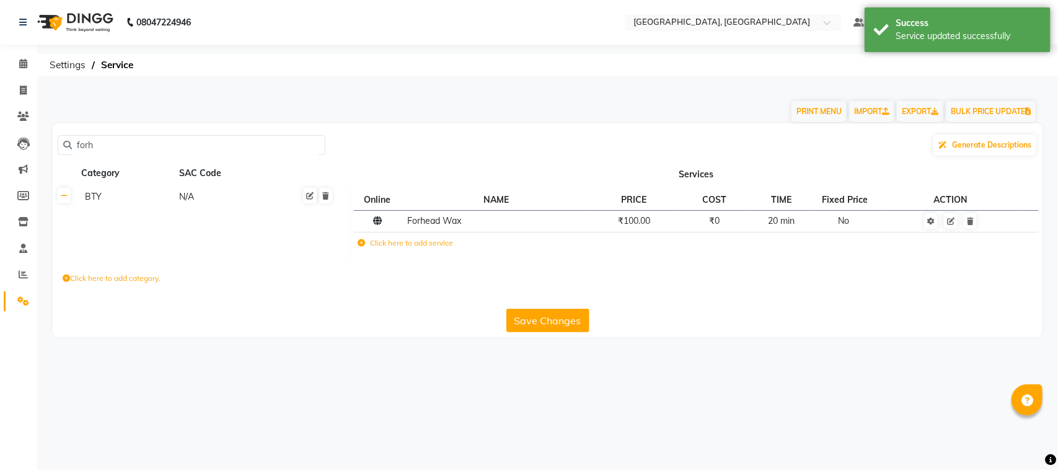
click at [227, 140] on input "forh" at bounding box center [196, 145] width 248 height 19
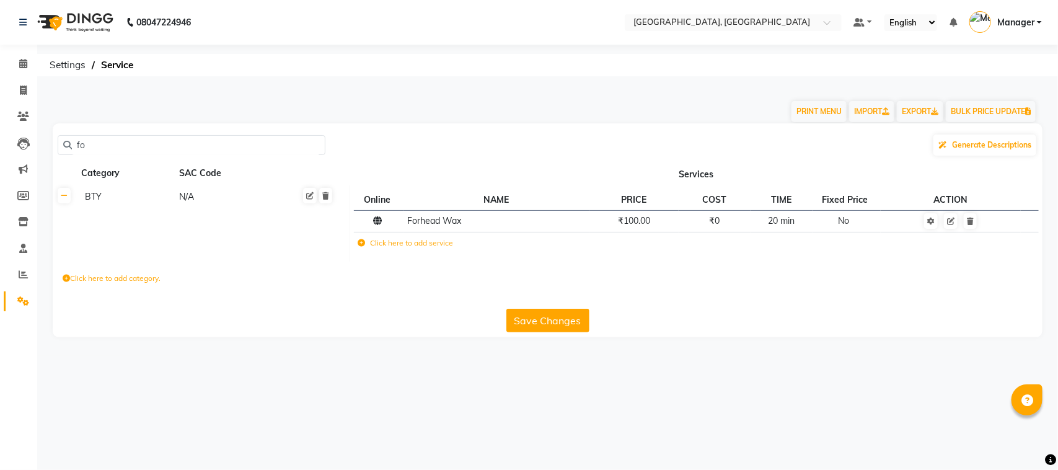
type input "f"
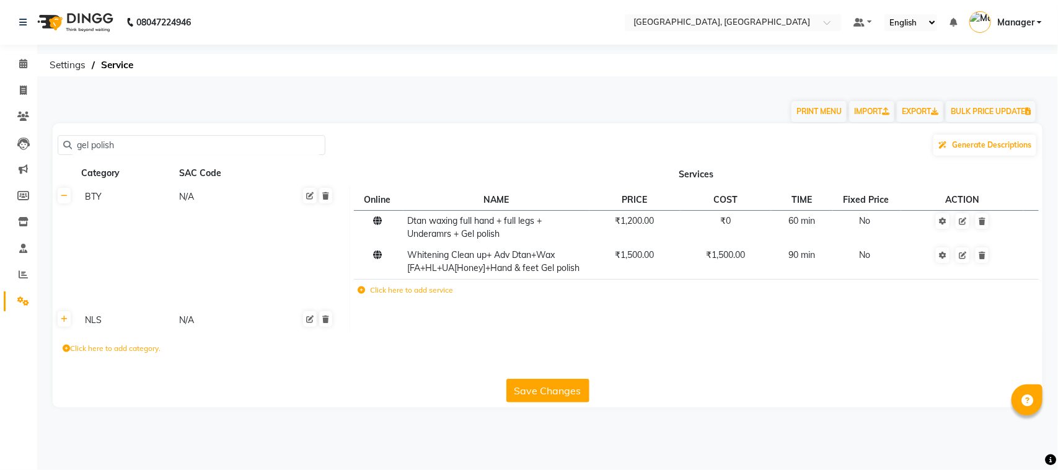
type input "gel polish"
click at [100, 320] on div "NLS" at bounding box center [126, 320] width 93 height 16
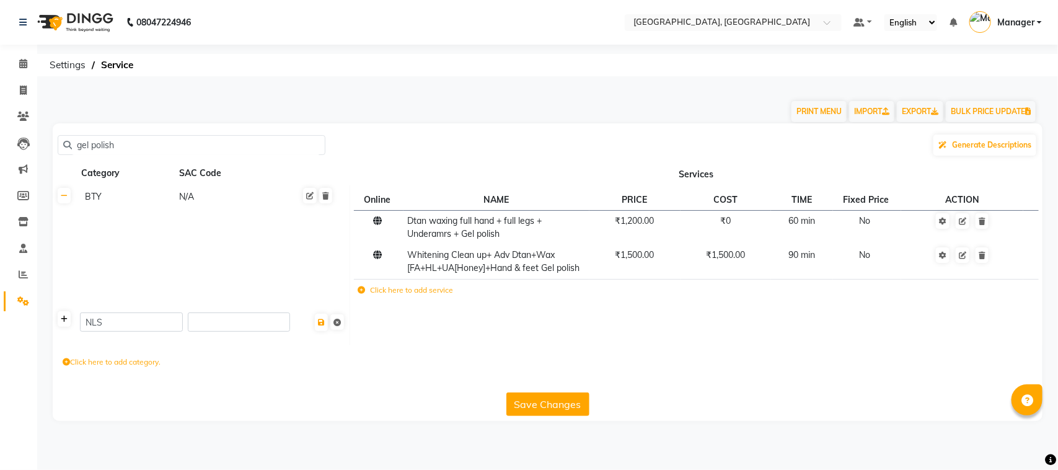
click at [64, 324] on link at bounding box center [64, 319] width 13 height 16
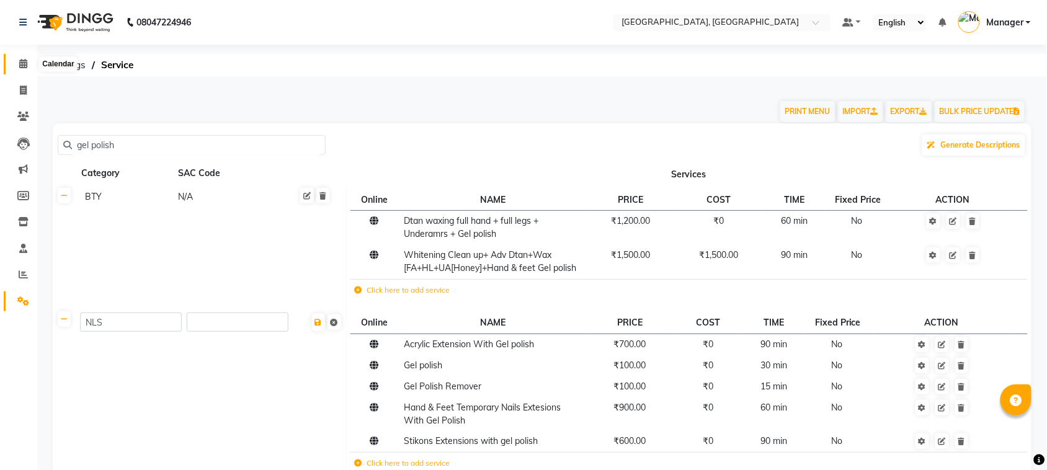
click at [32, 69] on span at bounding box center [23, 64] width 22 height 14
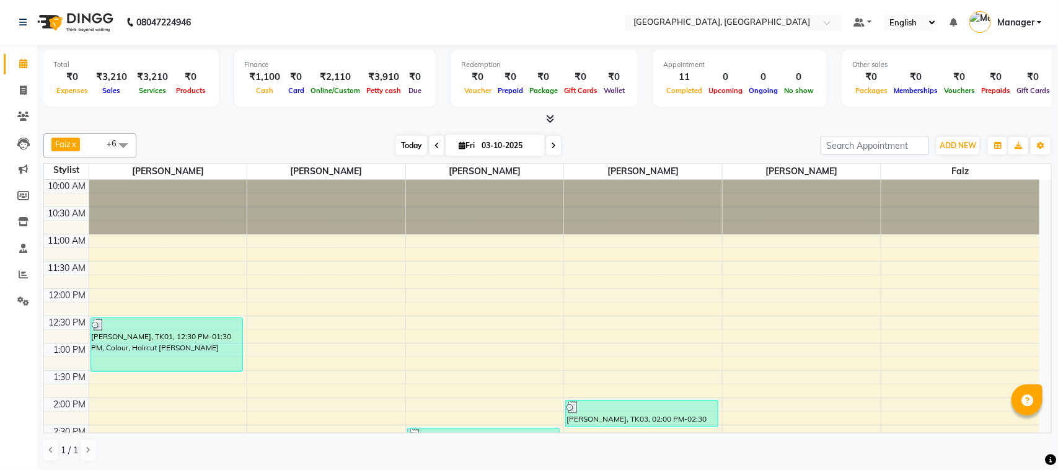
click at [397, 141] on span "Today" at bounding box center [411, 145] width 31 height 19
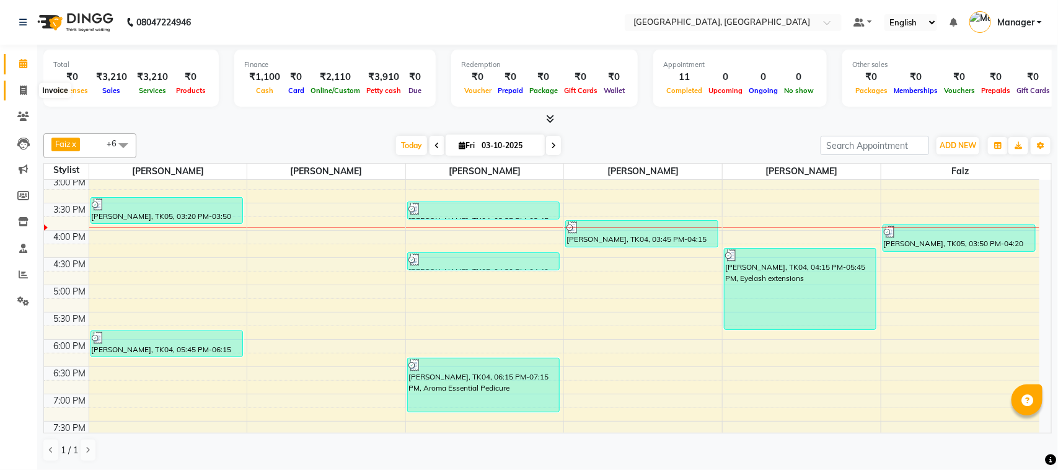
click at [19, 91] on span at bounding box center [23, 91] width 22 height 14
select select "7742"
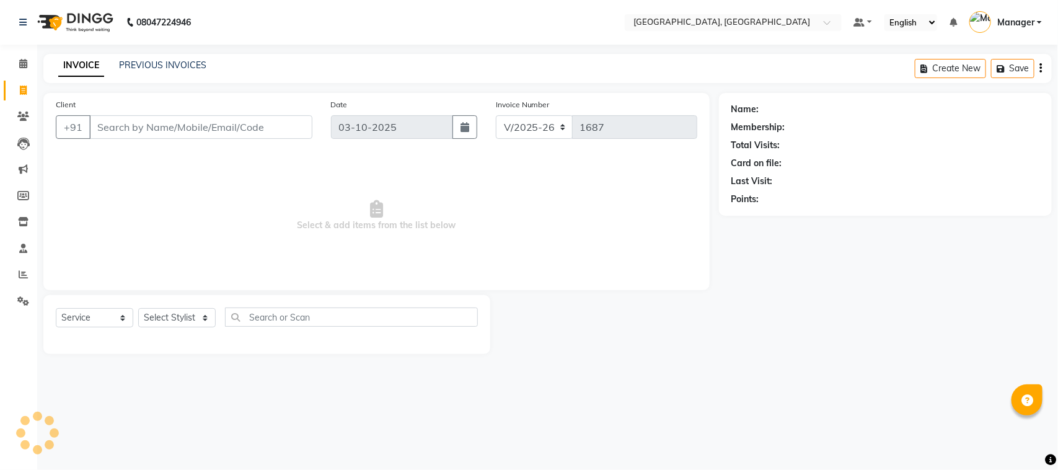
select select "membership"
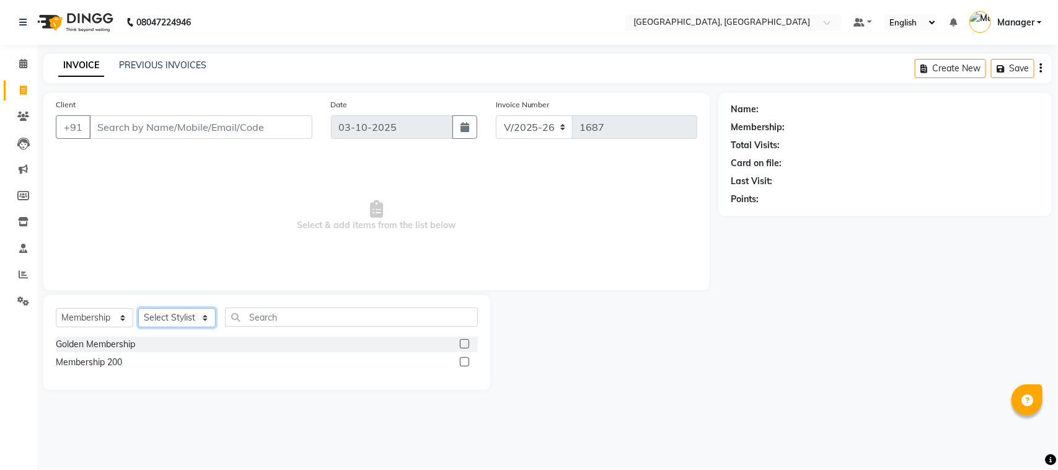
click at [198, 318] on select "Select Stylist [PERSON_NAME] [PERSON_NAME] Jyoti wadar Manager [PERSON_NAME] [P…" at bounding box center [177, 317] width 78 height 19
select select "89923"
click at [138, 308] on select "Select Stylist [PERSON_NAME] [PERSON_NAME] Jyoti wadar Manager [PERSON_NAME] [P…" at bounding box center [177, 317] width 78 height 19
click at [110, 306] on div "Select Service Product Membership Package Voucher Prepaid Gift Card Select Styl…" at bounding box center [266, 342] width 447 height 95
click at [109, 314] on select "Select Service Product Membership Package Voucher Prepaid Gift Card" at bounding box center [95, 317] width 78 height 19
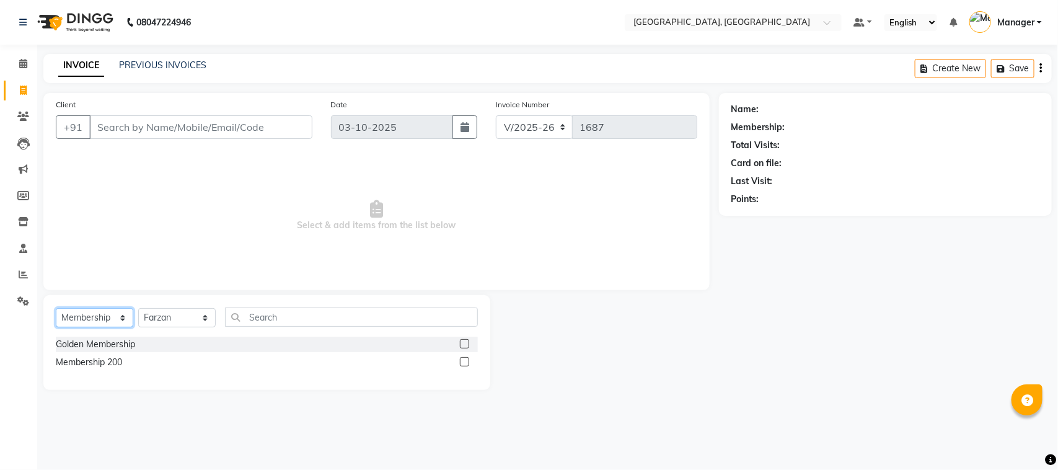
select select "P"
click at [56, 308] on select "Select Service Product Membership Package Voucher Prepaid Gift Card" at bounding box center [95, 317] width 78 height 19
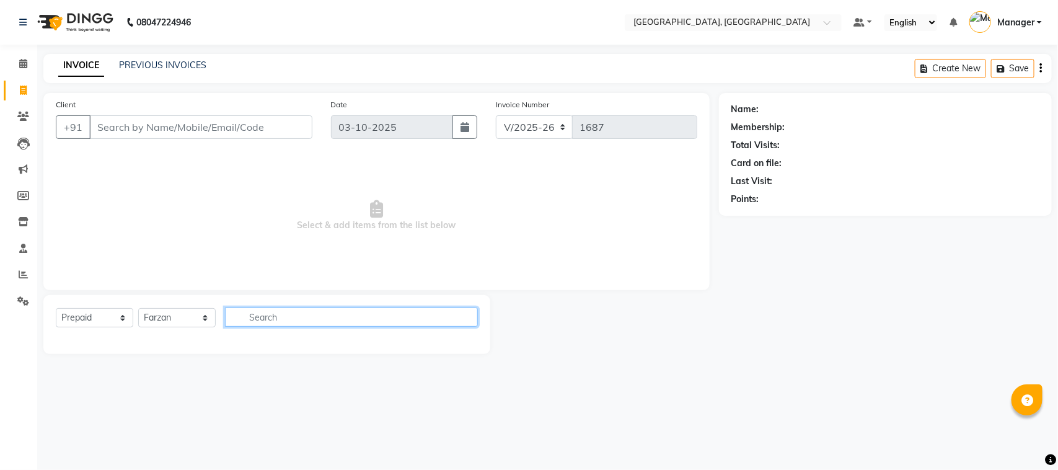
click at [274, 311] on input "text" at bounding box center [351, 317] width 253 height 19
type input "gel polid"
drag, startPoint x: 128, startPoint y: 327, endPoint x: 112, endPoint y: 321, distance: 17.1
click at [112, 321] on select "Select Service Product Membership Package Voucher Prepaid Gift Card" at bounding box center [95, 317] width 78 height 19
select select "service"
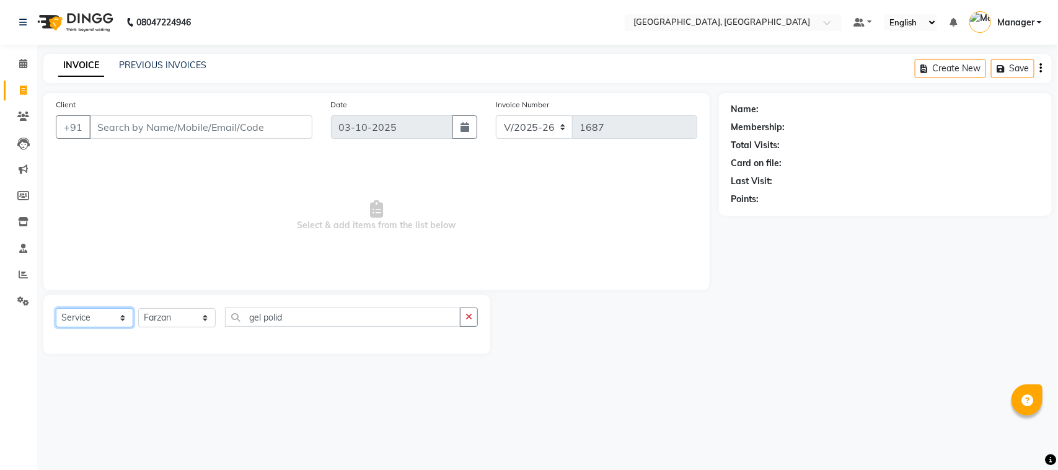
click at [56, 308] on select "Select Service Product Membership Package Voucher Prepaid Gift Card" at bounding box center [95, 317] width 78 height 19
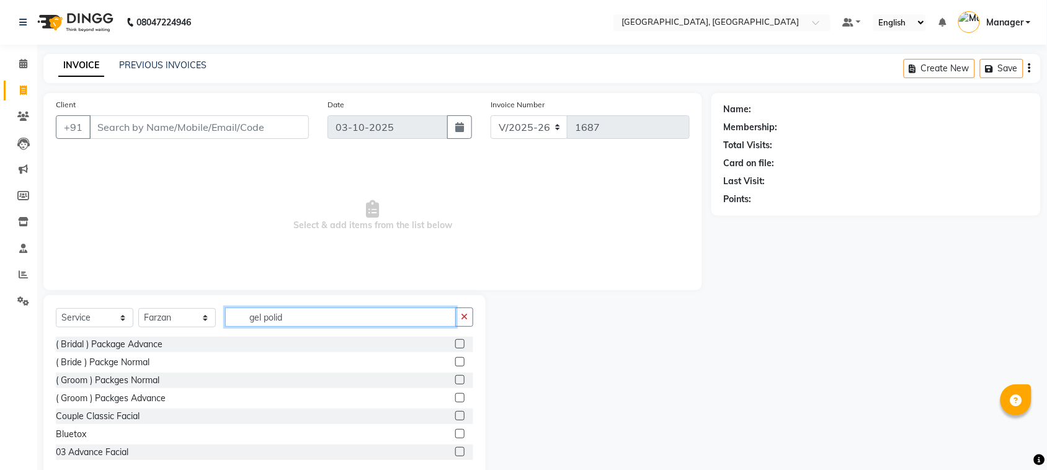
click at [336, 320] on input "gel polid" at bounding box center [340, 317] width 231 height 19
type input "g"
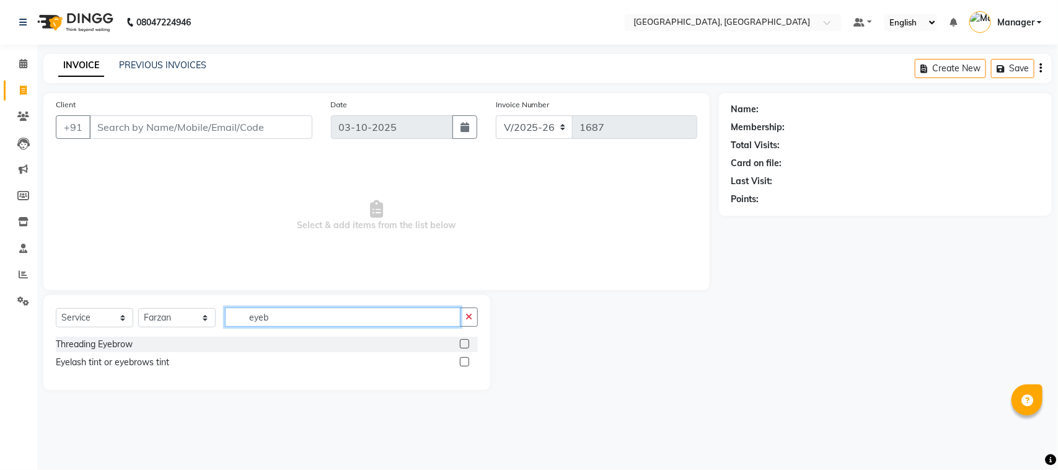
type input "eyeb"
click at [466, 346] on label at bounding box center [464, 343] width 9 height 9
click at [466, 346] on input "checkbox" at bounding box center [464, 344] width 8 height 8
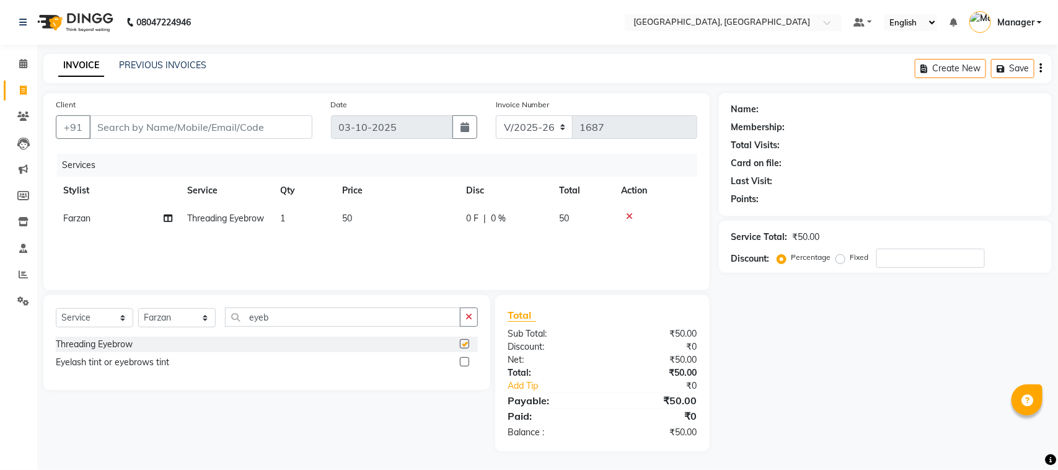
checkbox input "false"
click at [20, 69] on span at bounding box center [23, 64] width 22 height 14
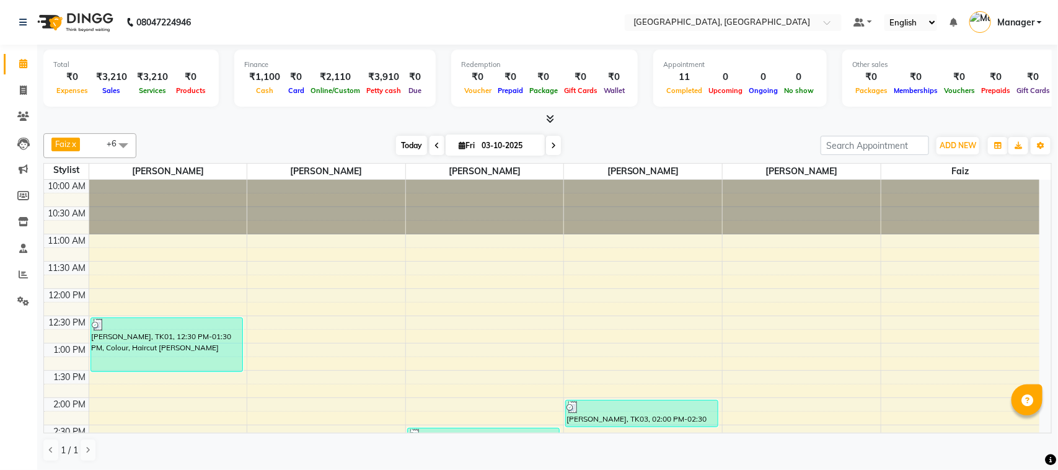
click at [407, 137] on span "Today" at bounding box center [411, 145] width 31 height 19
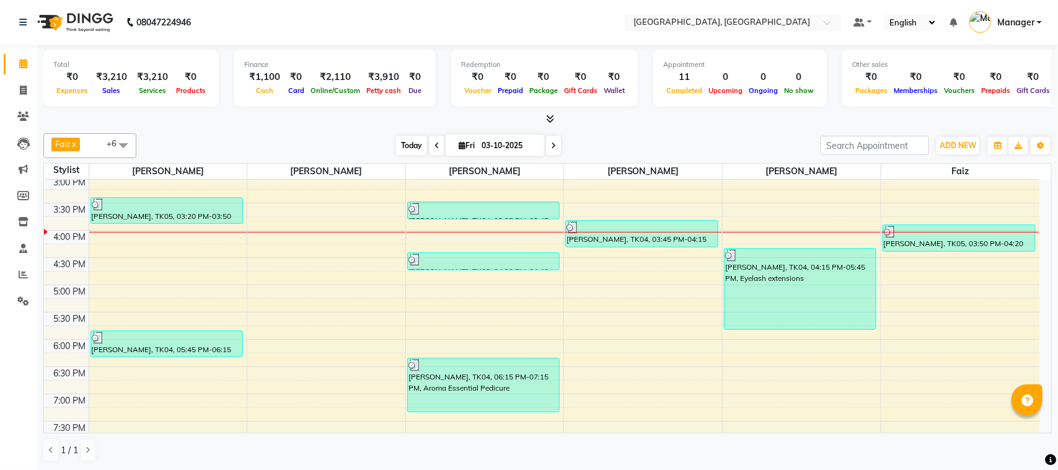
click at [411, 144] on span "Today" at bounding box center [411, 145] width 31 height 19
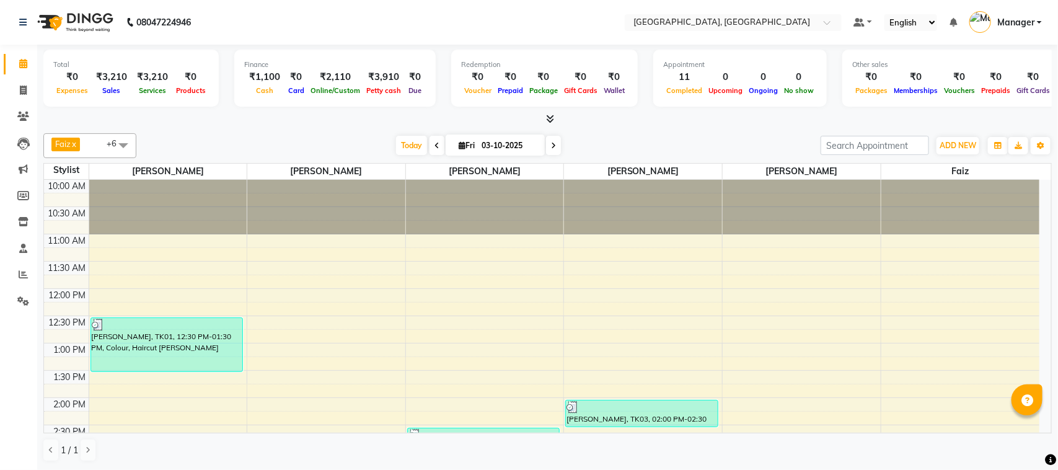
scroll to position [146, 0]
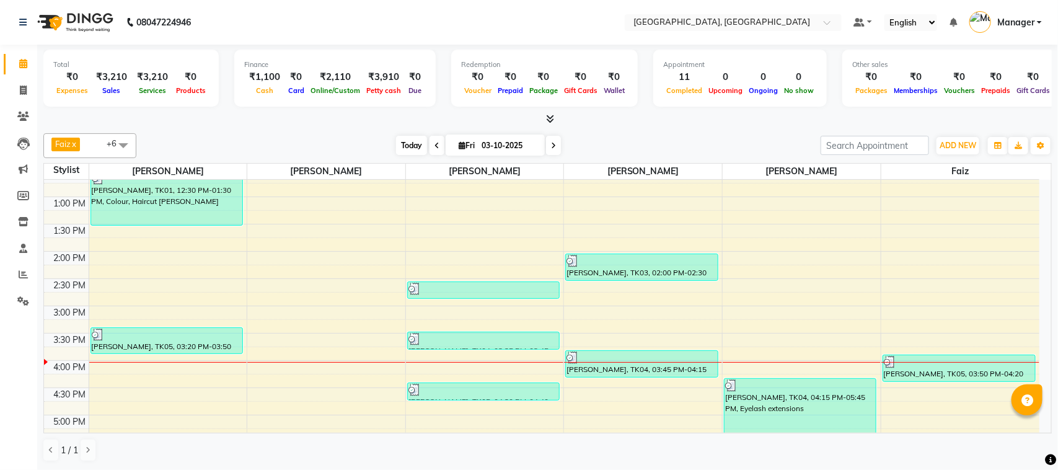
click at [412, 150] on span "Today" at bounding box center [411, 145] width 31 height 19
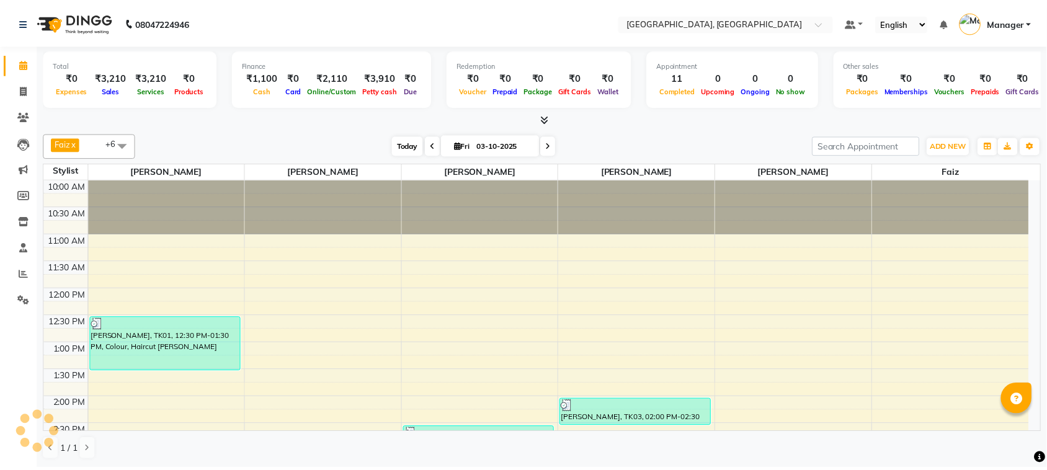
scroll to position [277, 0]
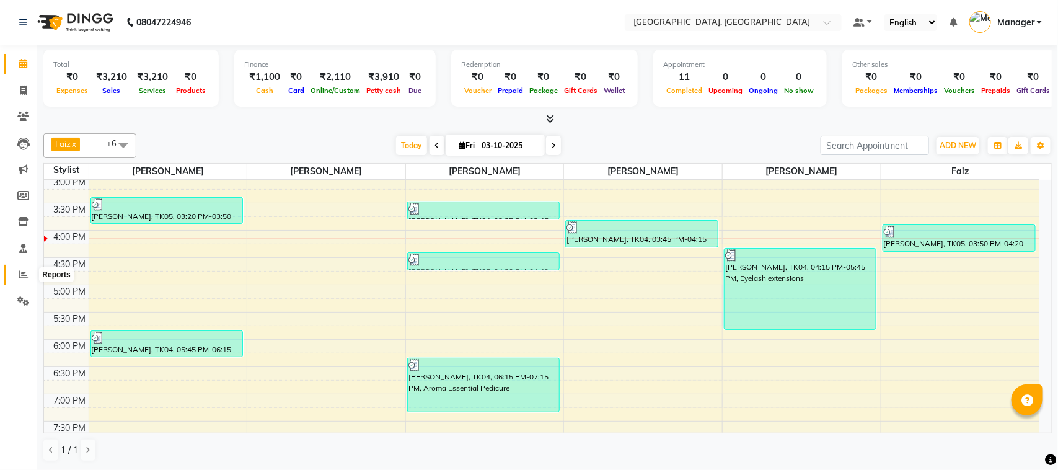
click at [20, 277] on icon at bounding box center [23, 274] width 9 height 9
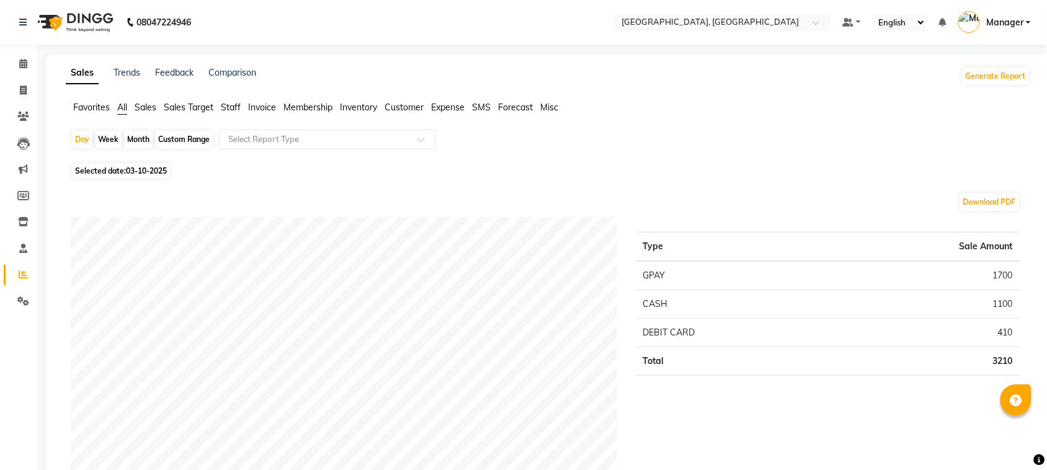
click at [237, 103] on span "Staff" at bounding box center [231, 107] width 20 height 11
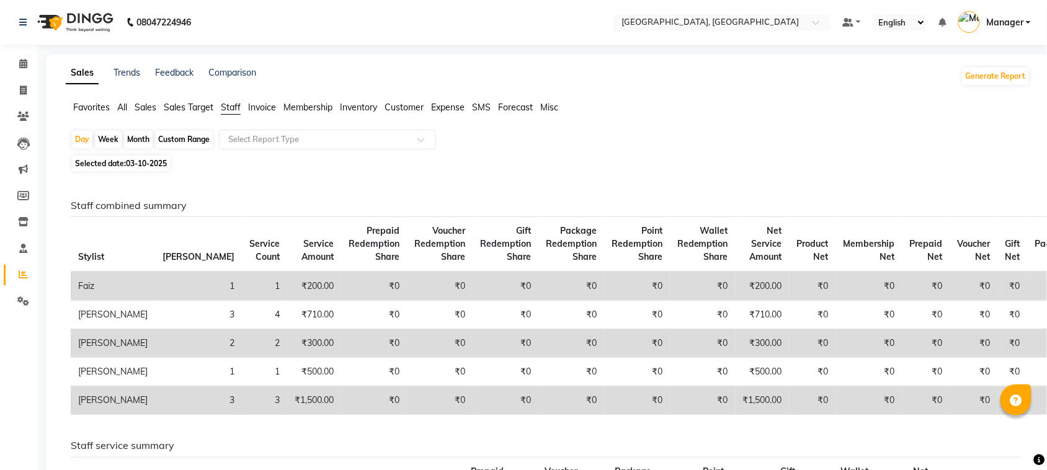
click at [135, 138] on div "Month" at bounding box center [138, 139] width 29 height 17
select select "10"
select select "2025"
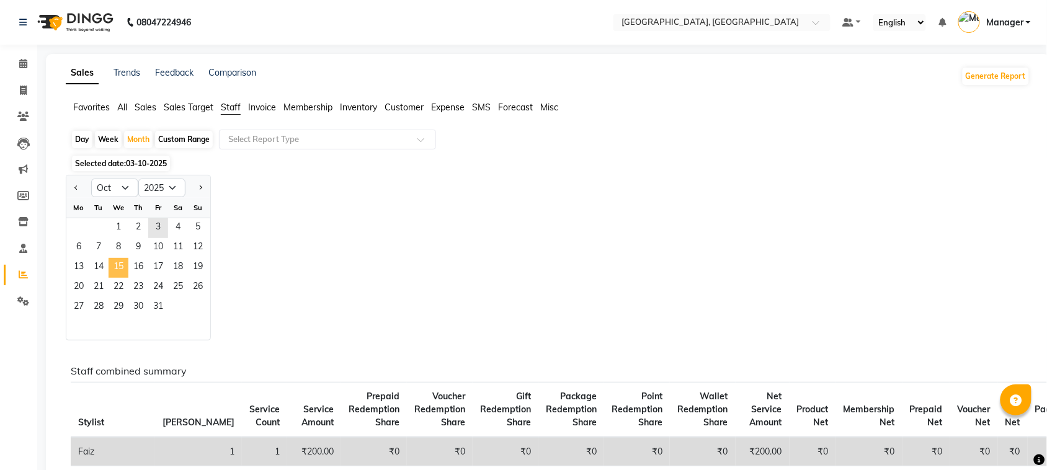
click at [113, 264] on span "15" at bounding box center [119, 268] width 20 height 20
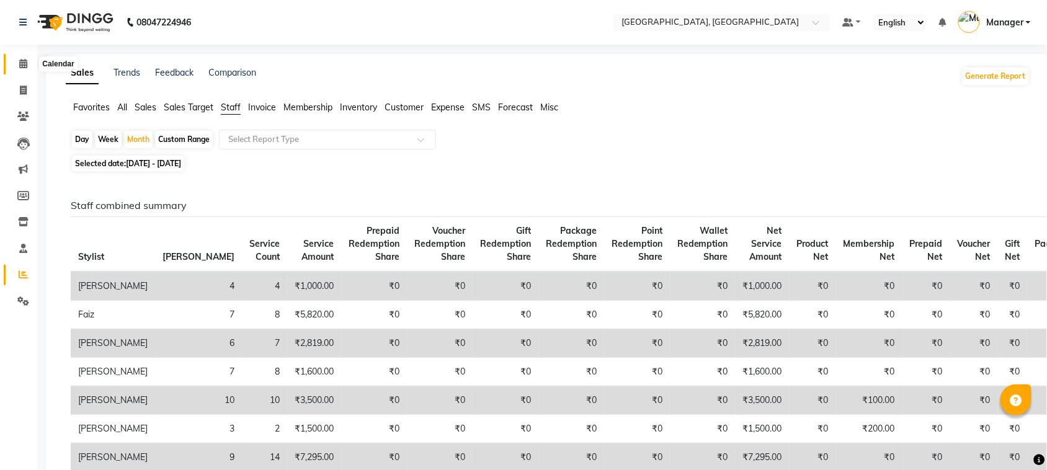
click at [22, 60] on icon at bounding box center [23, 63] width 8 height 9
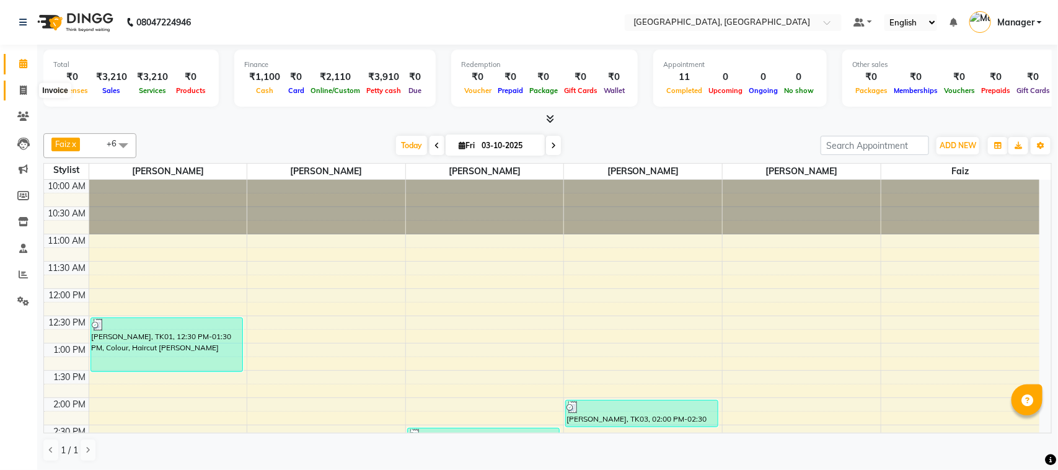
click at [25, 88] on icon at bounding box center [23, 90] width 7 height 9
select select "service"
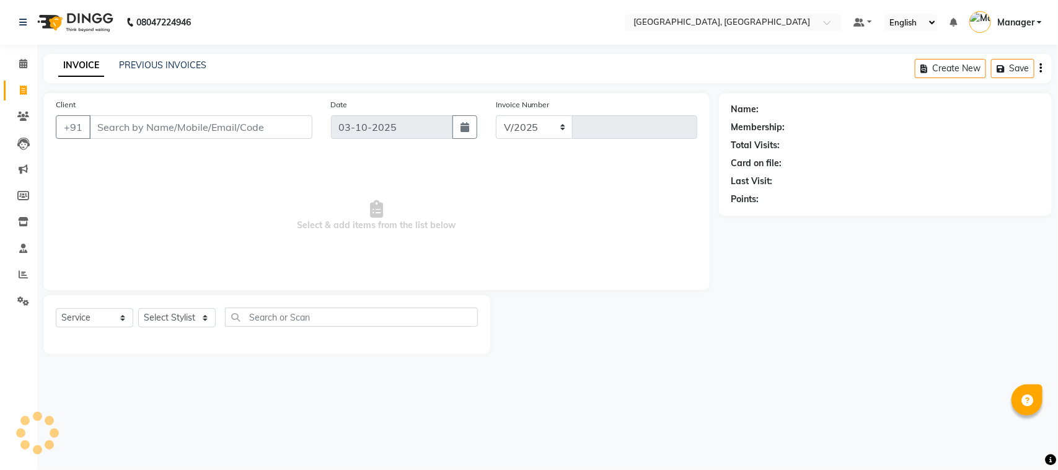
select select "7742"
type input "1687"
select select "membership"
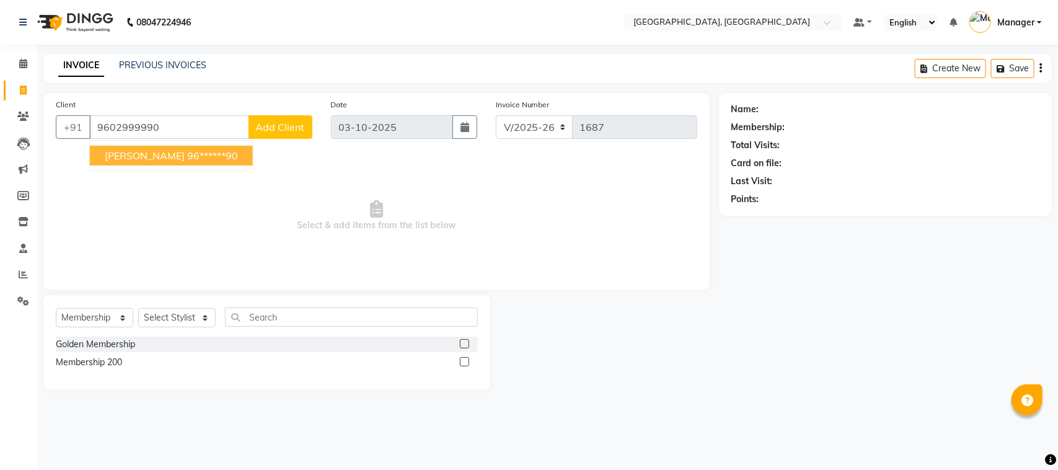
type input "9602999990"
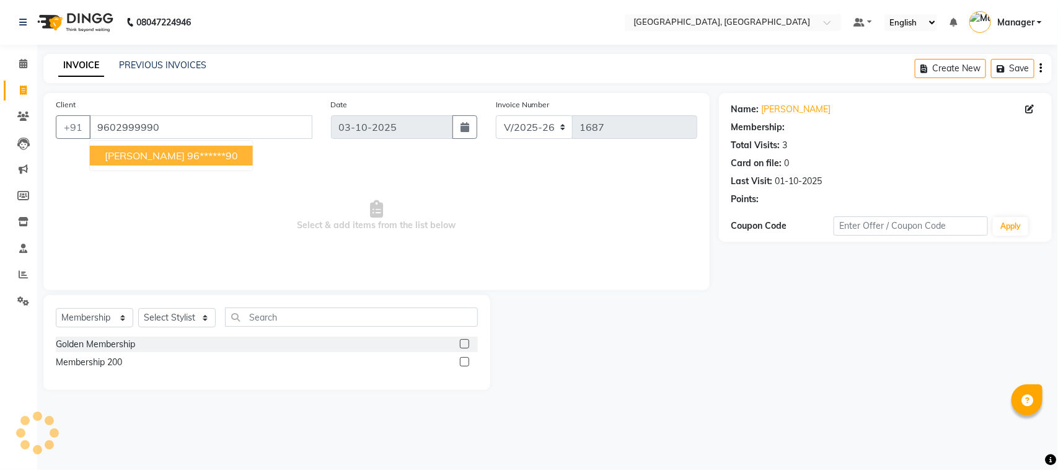
select select "1: Object"
click at [136, 156] on span "[PERSON_NAME]" at bounding box center [145, 155] width 80 height 12
type input "96******90"
select select "1: Object"
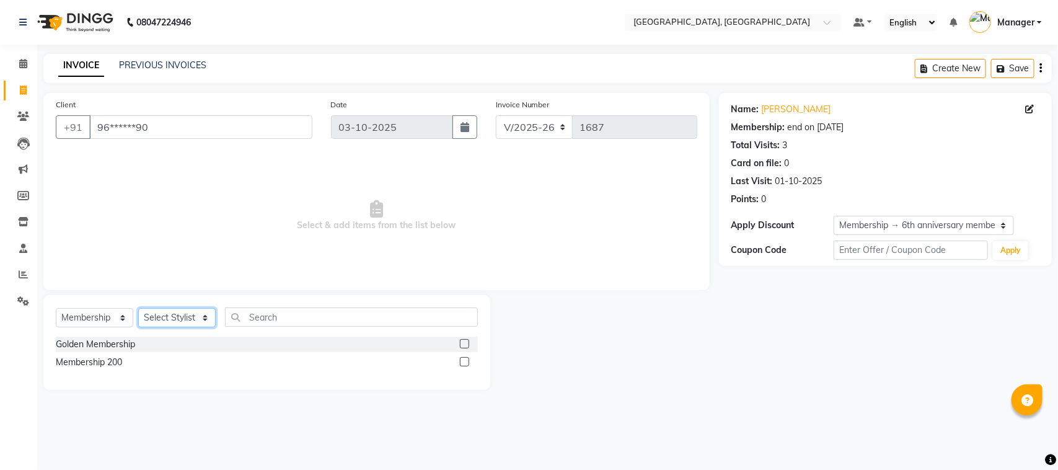
click at [202, 315] on select "Select Stylist [PERSON_NAME] [PERSON_NAME] Jyoti wadar Manager [PERSON_NAME] [P…" at bounding box center [177, 317] width 78 height 19
select select "91632"
click at [138, 308] on select "Select Stylist [PERSON_NAME] [PERSON_NAME] Jyoti wadar Manager [PERSON_NAME] [P…" at bounding box center [177, 317] width 78 height 19
click at [118, 317] on select "Select Service Product Membership Package Voucher Prepaid Gift Card" at bounding box center [95, 317] width 78 height 19
select select "service"
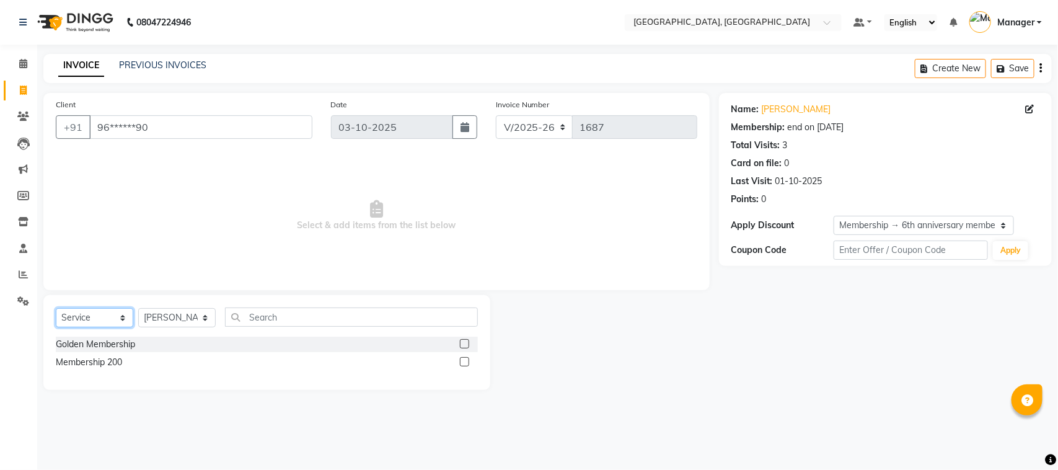
click at [56, 308] on select "Select Service Product Membership Package Voucher Prepaid Gift Card" at bounding box center [95, 317] width 78 height 19
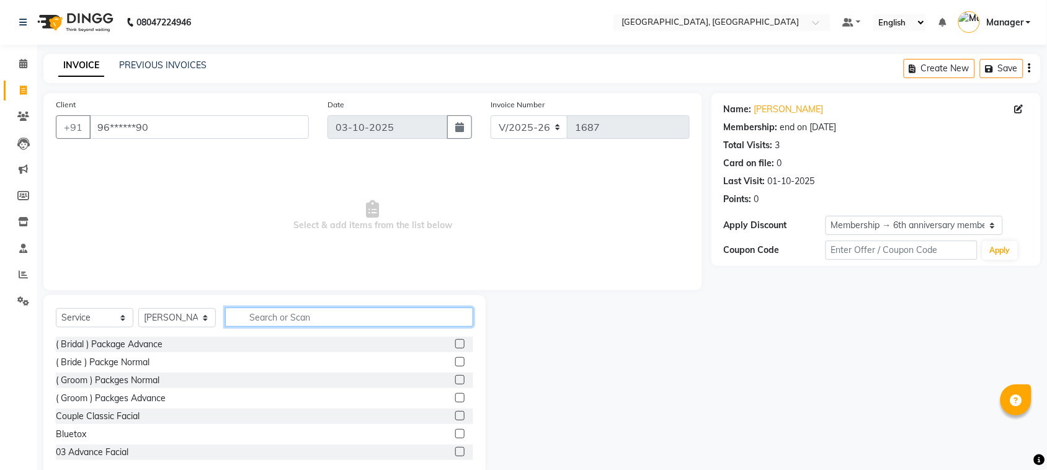
click at [252, 317] on input "text" at bounding box center [349, 317] width 248 height 19
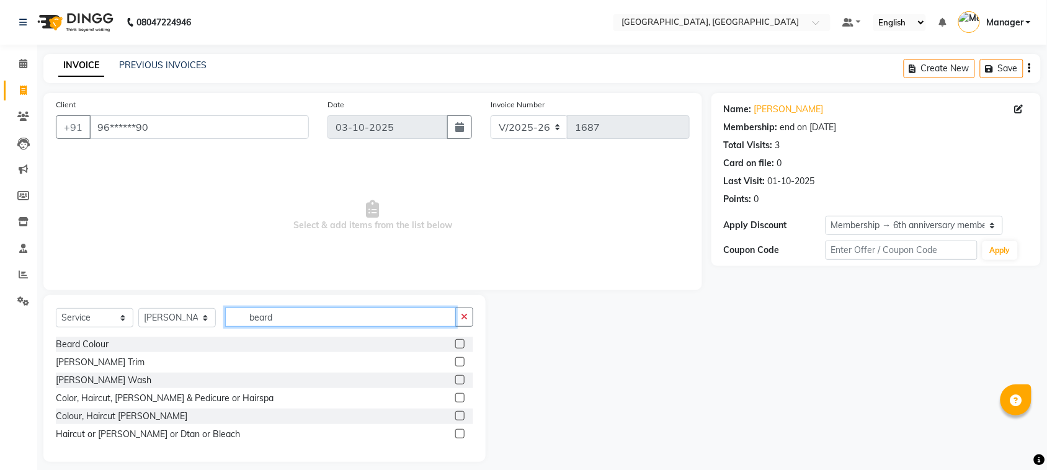
click at [281, 316] on input "beard" at bounding box center [340, 317] width 231 height 19
type input "b"
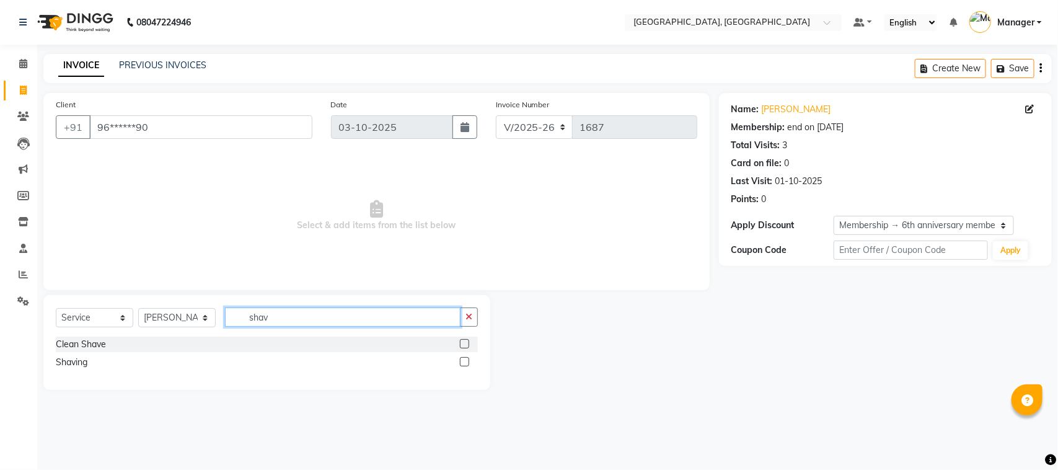
type input "shav"
click at [465, 342] on label at bounding box center [464, 343] width 9 height 9
click at [465, 342] on input "checkbox" at bounding box center [464, 344] width 8 height 8
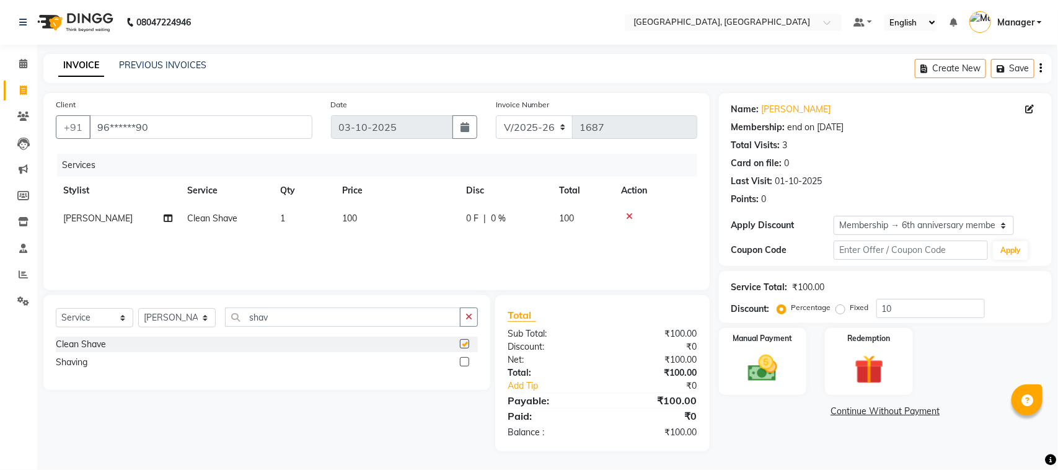
checkbox input "false"
click at [303, 313] on input "shav" at bounding box center [343, 317] width 236 height 19
type input "s"
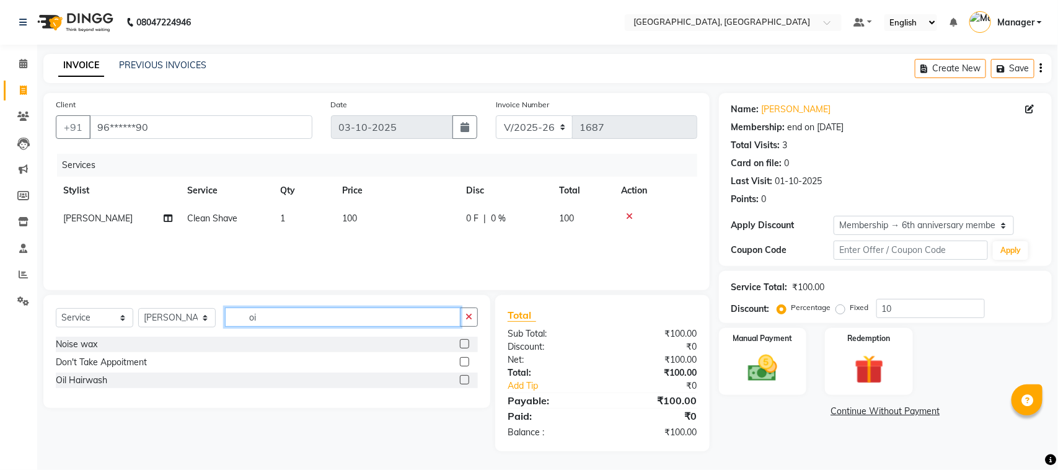
type input "oi"
click at [466, 377] on label at bounding box center [464, 379] width 9 height 9
click at [466, 377] on input "checkbox" at bounding box center [464, 380] width 8 height 8
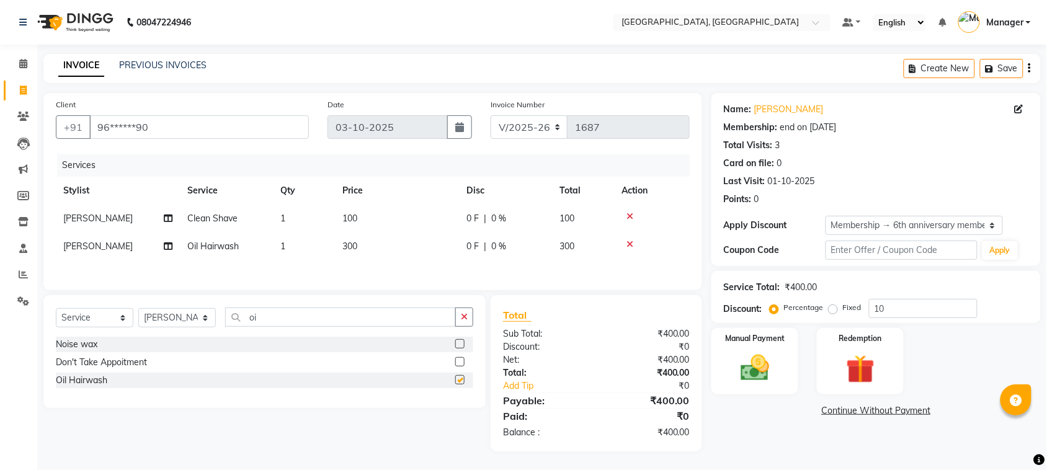
checkbox input "false"
click at [627, 244] on icon at bounding box center [629, 244] width 7 height 9
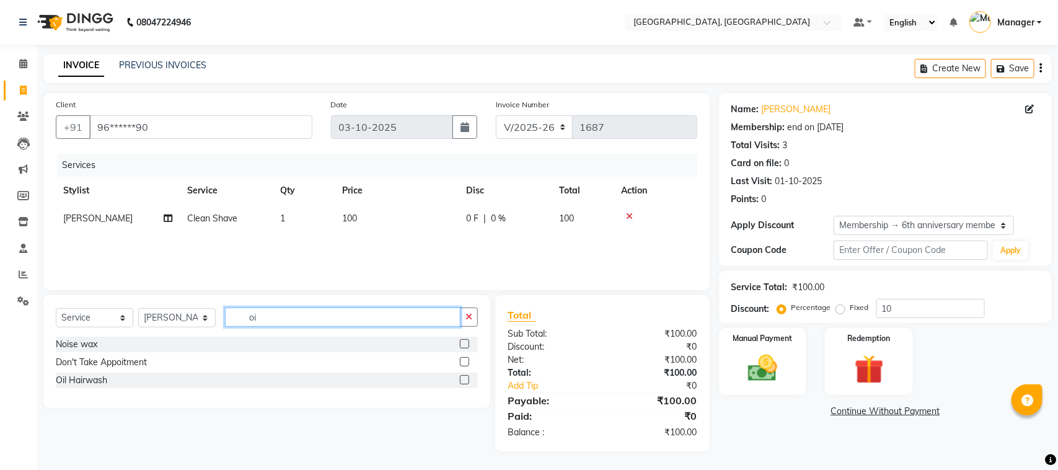
click at [373, 317] on input "oi" at bounding box center [343, 317] width 236 height 19
type input "o"
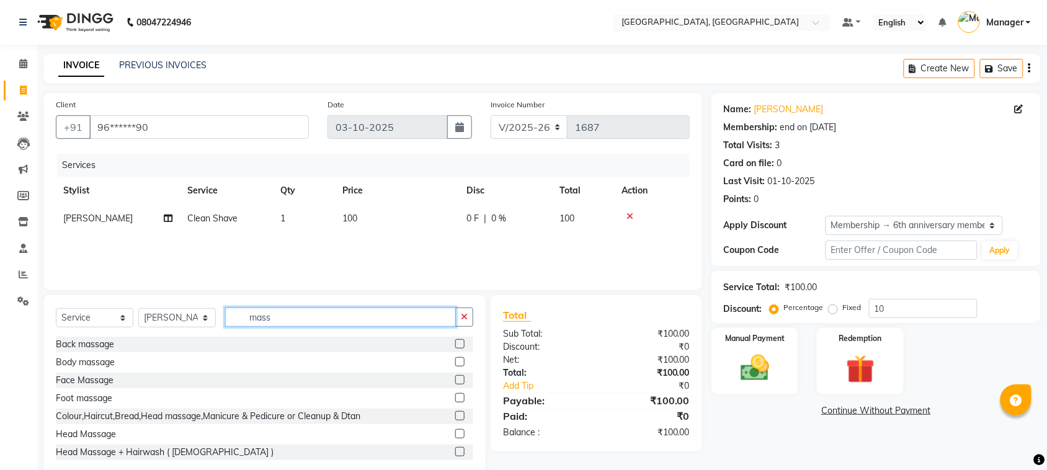
type input "mass"
click at [455, 434] on label at bounding box center [459, 433] width 9 height 9
click at [455, 434] on input "checkbox" at bounding box center [459, 434] width 8 height 8
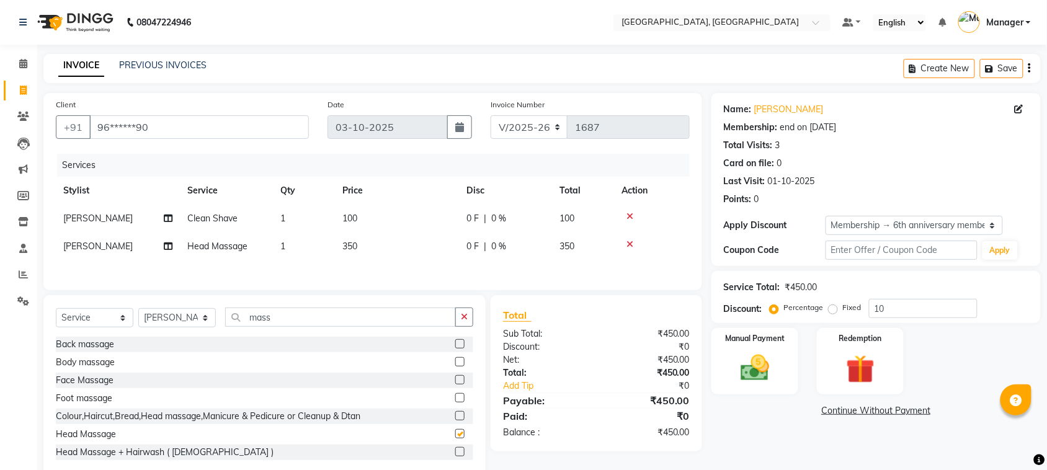
checkbox input "false"
click at [366, 215] on td "100" at bounding box center [397, 219] width 124 height 28
select select "91632"
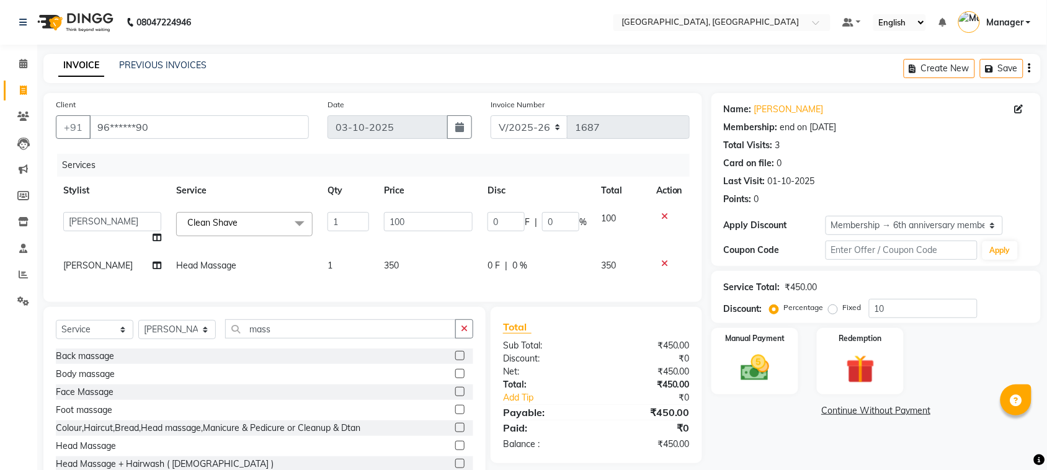
click at [313, 329] on div "Select Service Product Membership Package Voucher Prepaid Gift Card Select Styl…" at bounding box center [264, 398] width 442 height 183
click at [287, 339] on input "mass" at bounding box center [340, 328] width 231 height 19
click at [205, 339] on select "Select Stylist [PERSON_NAME] [PERSON_NAME] Jyoti wadar Manager [PERSON_NAME] [P…" at bounding box center [177, 329] width 78 height 19
select select "92754"
click at [138, 331] on select "Select Stylist [PERSON_NAME] [PERSON_NAME] Jyoti wadar Manager [PERSON_NAME] [P…" at bounding box center [177, 329] width 78 height 19
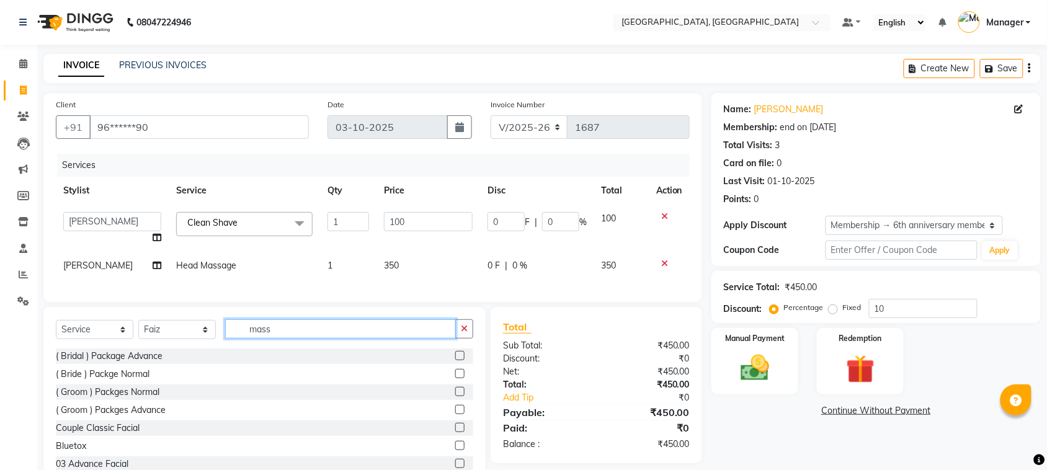
click at [278, 339] on input "mass" at bounding box center [340, 328] width 231 height 19
type input "m"
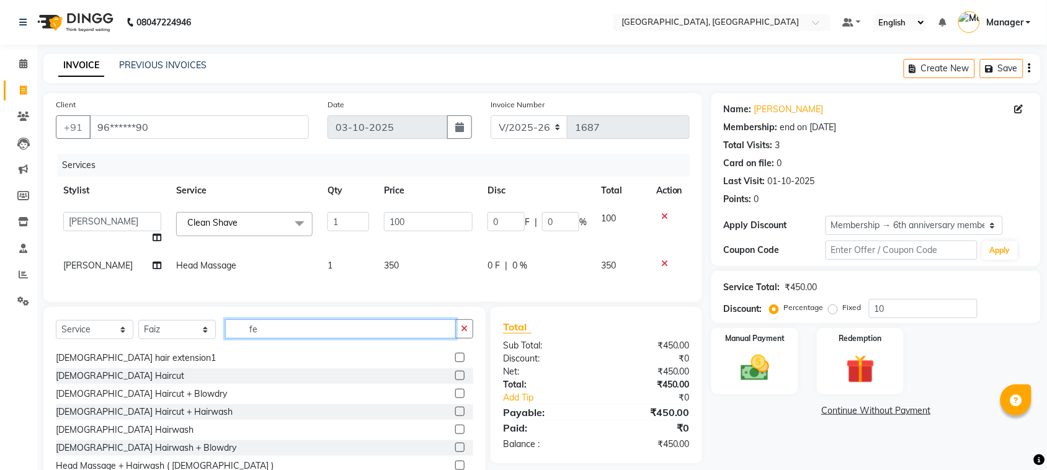
scroll to position [91, 0]
type input "fe"
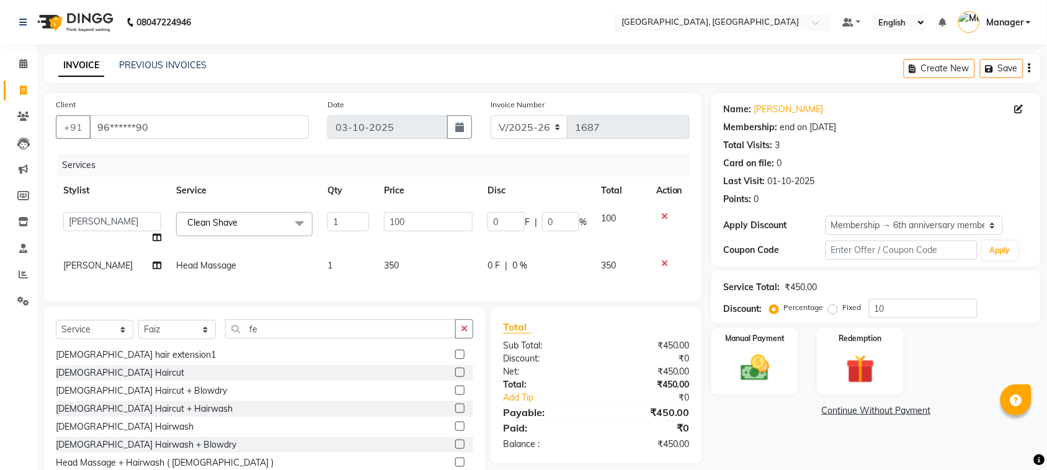
click at [455, 377] on label at bounding box center [459, 372] width 9 height 9
click at [455, 377] on input "checkbox" at bounding box center [459, 373] width 8 height 8
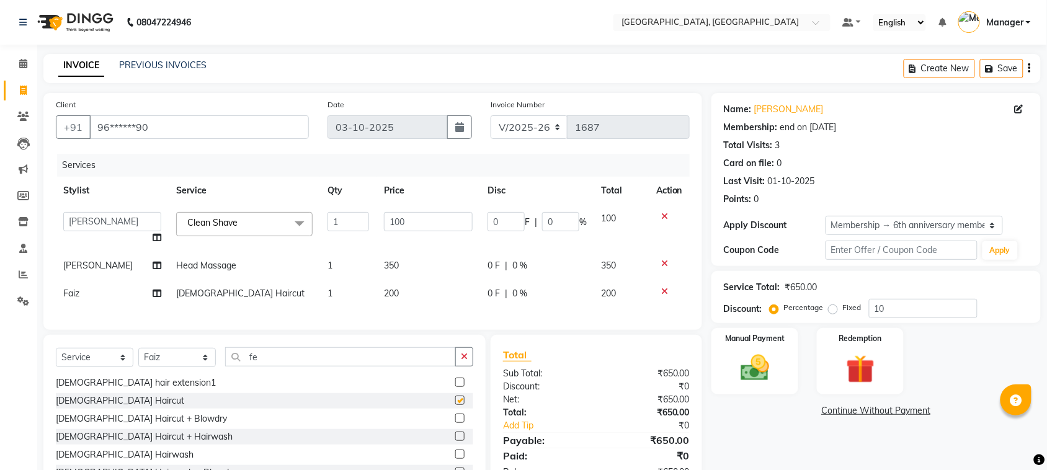
checkbox input "false"
click at [252, 222] on span "Clean Shave x" at bounding box center [244, 224] width 136 height 24
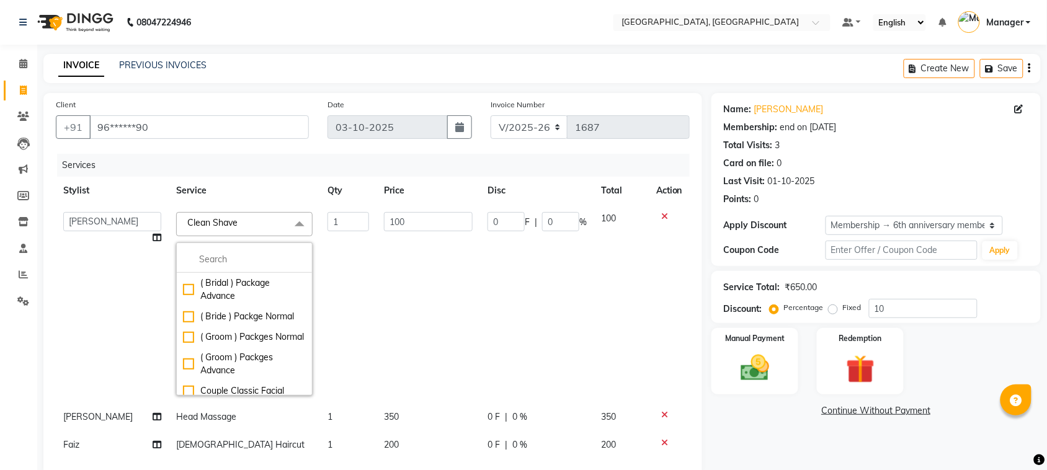
click at [377, 237] on td "100" at bounding box center [428, 304] width 104 height 198
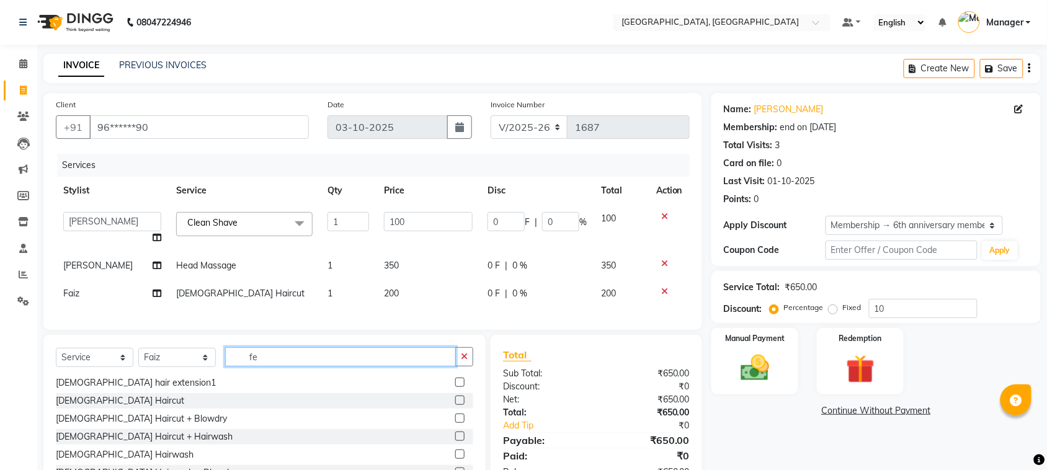
click at [283, 366] on input "fe" at bounding box center [340, 356] width 231 height 19
type input "f"
type input "t"
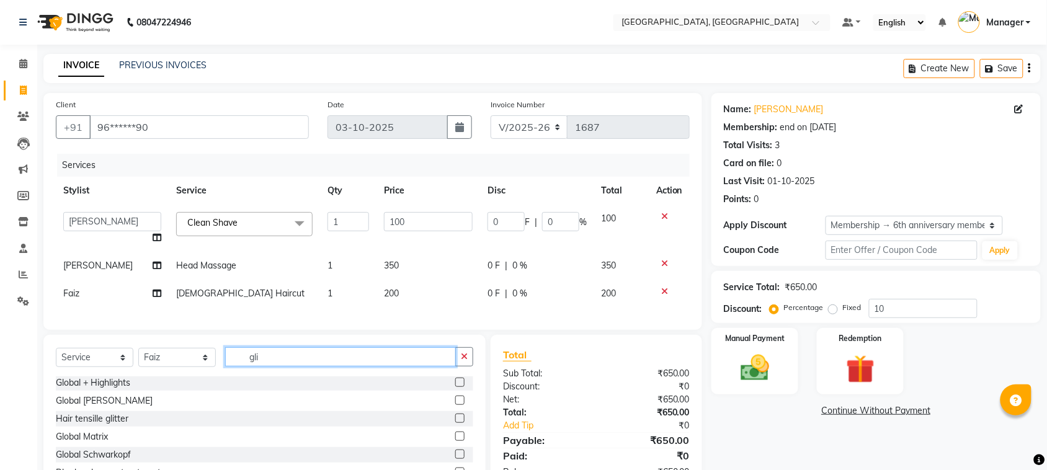
scroll to position [0, 0]
type input "gli"
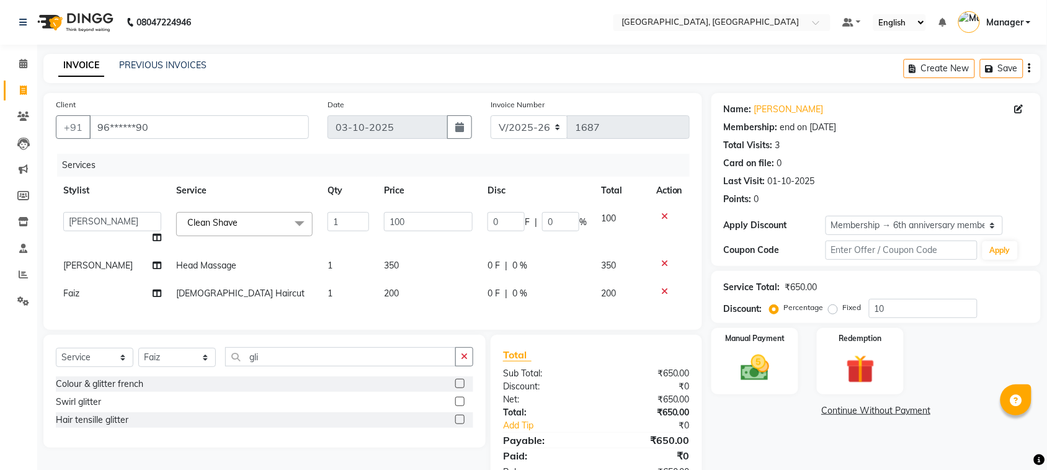
click at [460, 406] on label at bounding box center [459, 401] width 9 height 9
click at [460, 406] on input "checkbox" at bounding box center [459, 402] width 8 height 8
checkbox input "true"
type input "10"
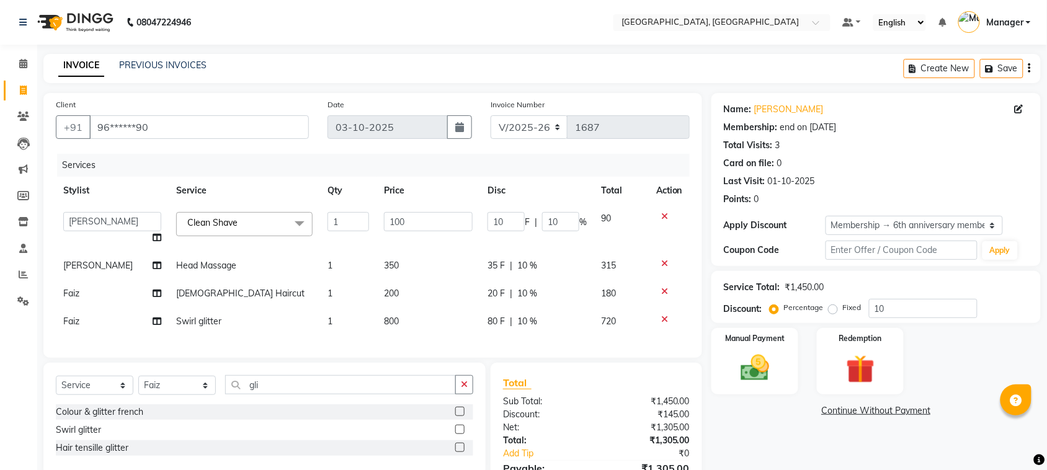
checkbox input "false"
click at [420, 334] on td "800" at bounding box center [428, 322] width 104 height 28
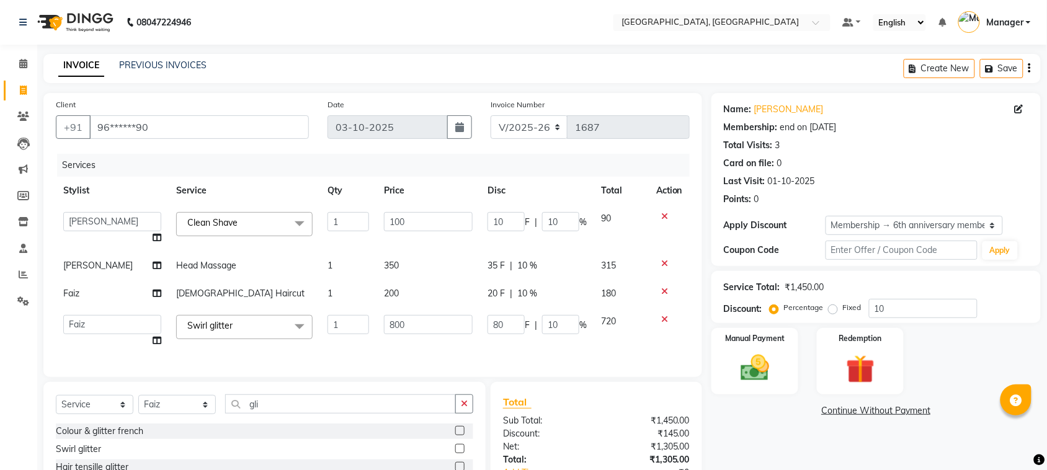
click at [420, 334] on td "800" at bounding box center [428, 331] width 104 height 47
click at [412, 326] on input "800" at bounding box center [428, 324] width 89 height 19
type input "8"
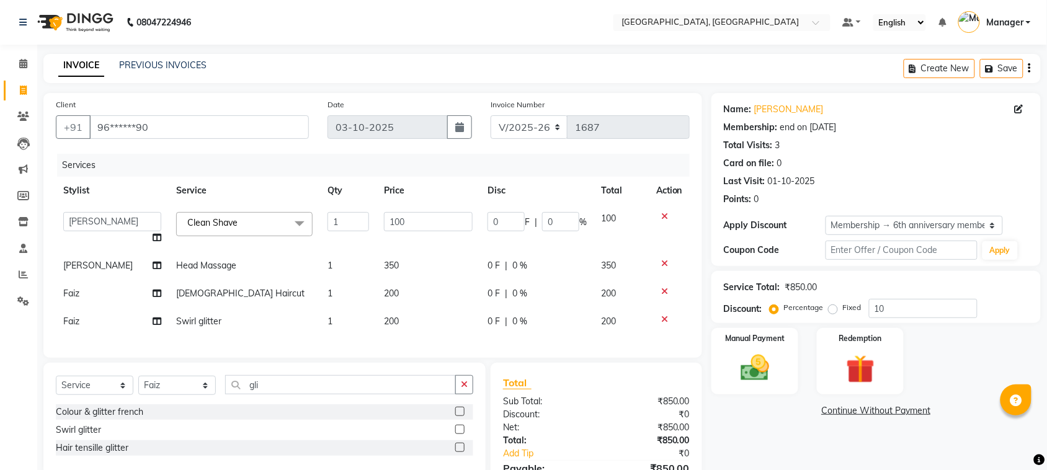
click at [415, 340] on div "Services Stylist Service Qty Price Disc Total Action [PERSON_NAME] [PERSON_NAME…" at bounding box center [373, 250] width 634 height 192
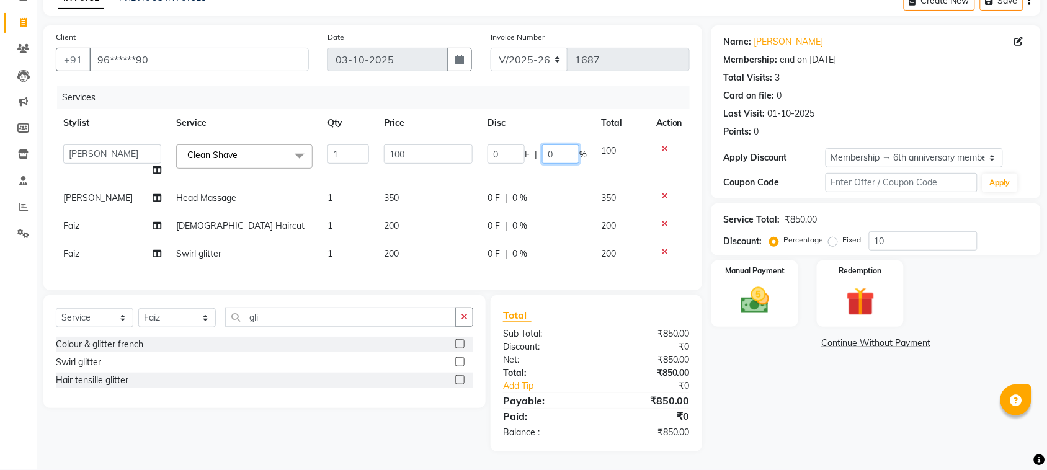
click at [543, 144] on input "0" at bounding box center [560, 153] width 37 height 19
click at [563, 184] on tr "[PERSON_NAME] Head Massage 1 350 0 F | 0 % 350" at bounding box center [373, 198] width 634 height 28
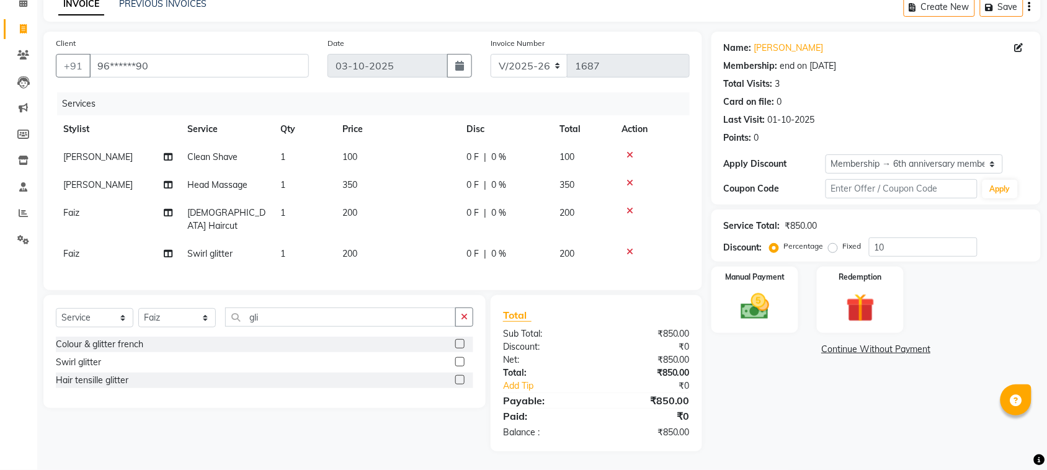
scroll to position [60, 0]
click at [531, 184] on div "0 F | 0 %" at bounding box center [505, 186] width 78 height 13
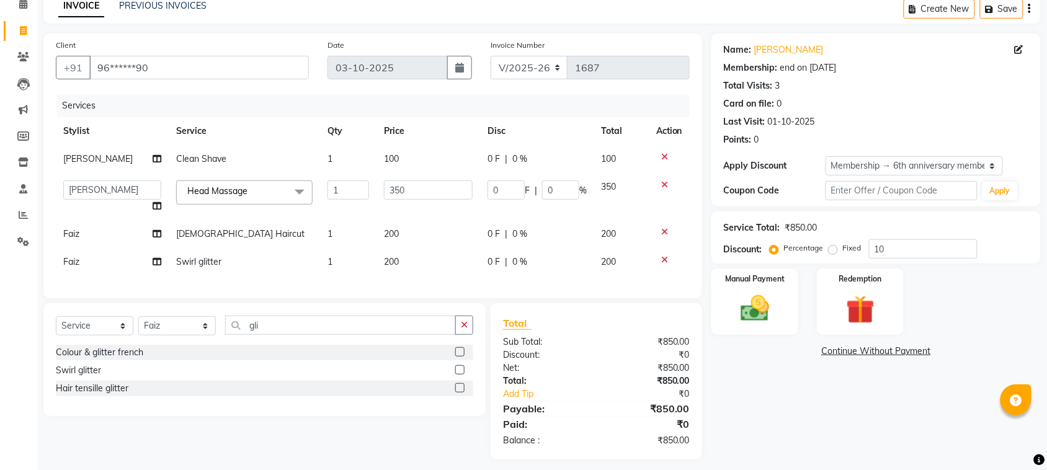
scroll to position [78, 0]
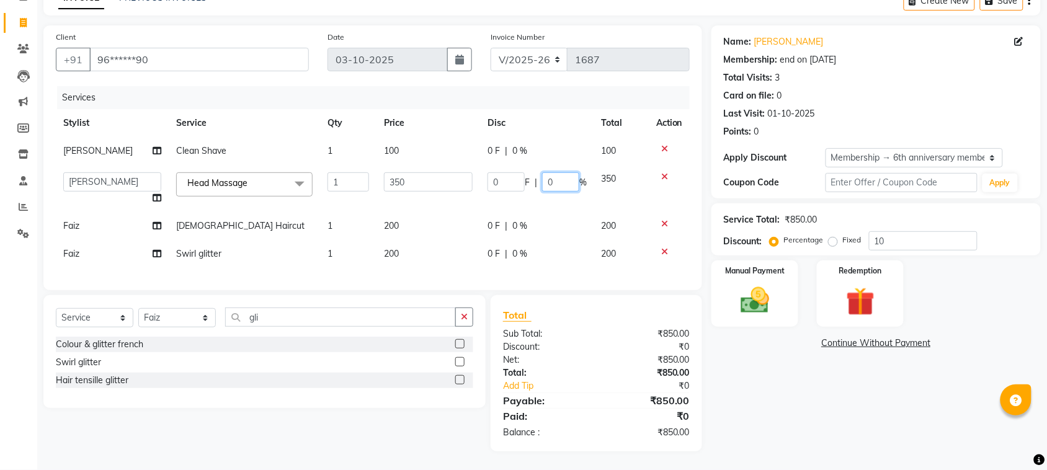
click at [556, 174] on input "0" at bounding box center [560, 181] width 37 height 19
click at [523, 247] on div "0 F | 0 %" at bounding box center [536, 253] width 99 height 13
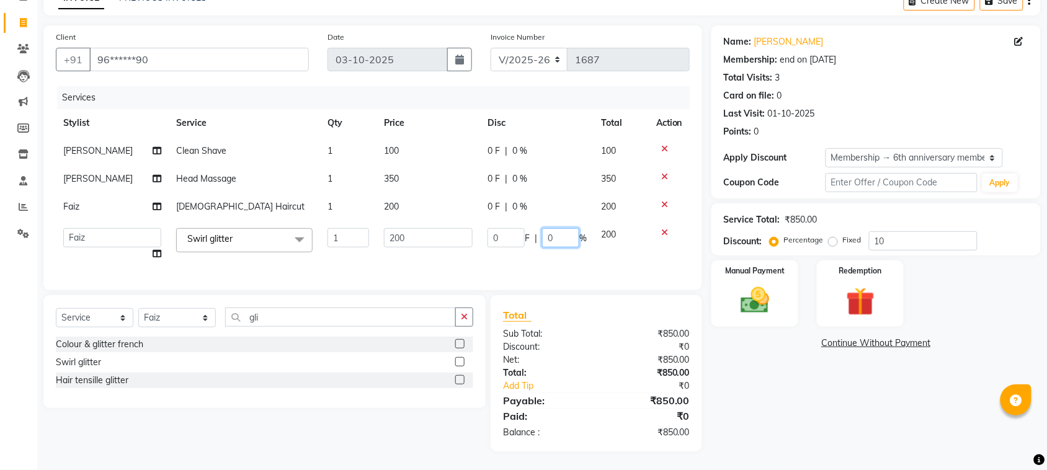
click at [559, 228] on input "0" at bounding box center [560, 237] width 37 height 19
click at [540, 143] on table "Stylist Service Qty Price Disc Total Action [PERSON_NAME] Clean Shave 1 100 0 F…" at bounding box center [373, 188] width 634 height 159
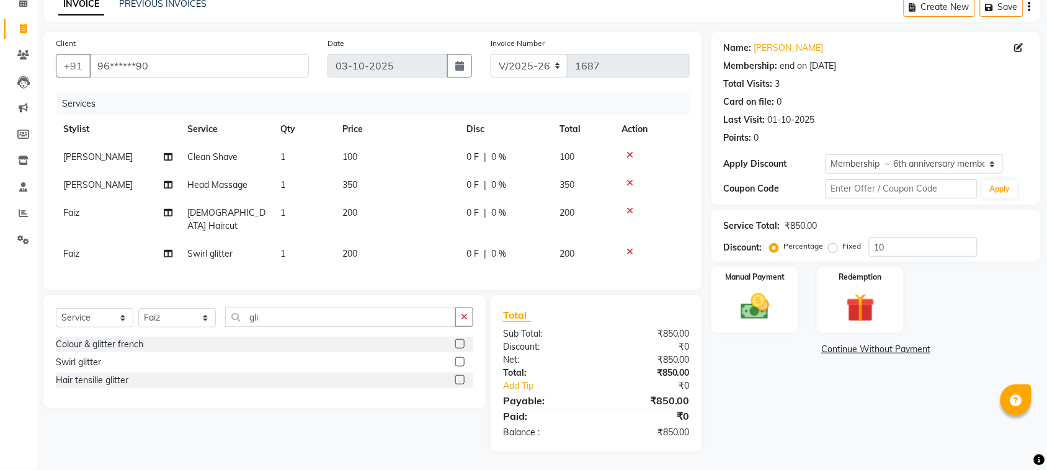
scroll to position [60, 0]
click at [495, 157] on span "0 %" at bounding box center [498, 159] width 15 height 13
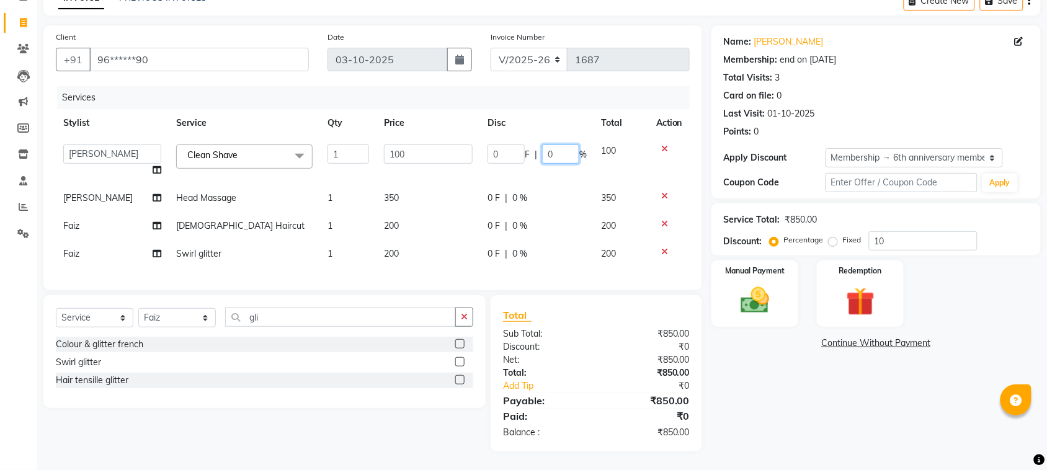
click at [555, 144] on input "0" at bounding box center [560, 153] width 37 height 19
click at [594, 190] on td "350" at bounding box center [621, 198] width 55 height 28
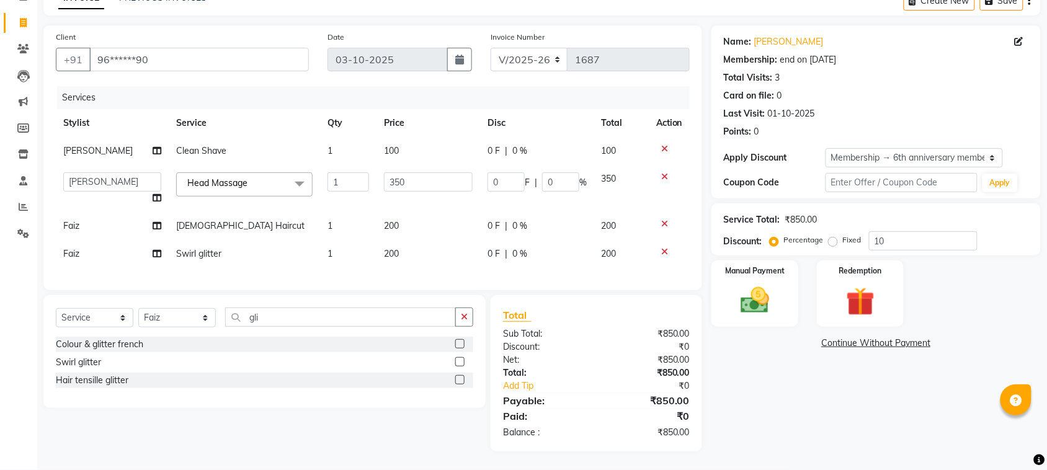
click at [487, 144] on span "0 F" at bounding box center [493, 150] width 12 height 13
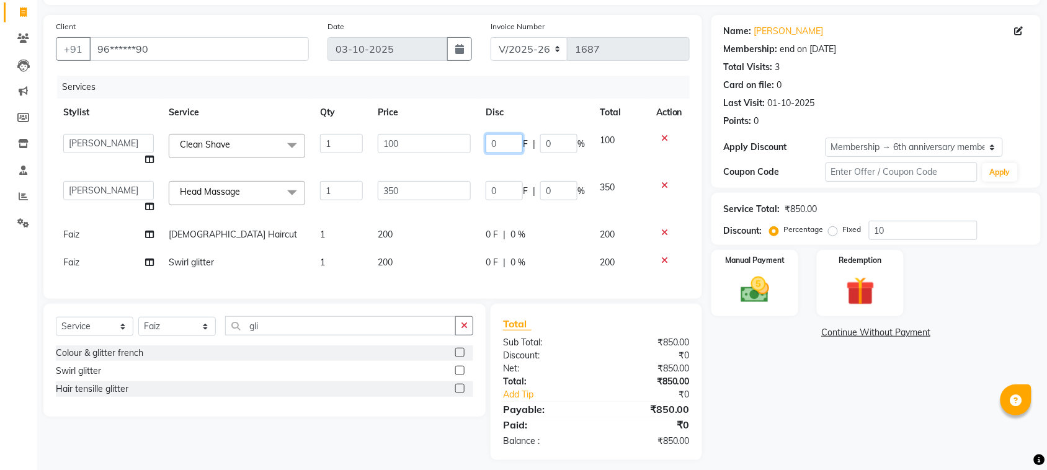
click at [510, 141] on input "0" at bounding box center [503, 143] width 37 height 19
click at [587, 166] on tbody "[PERSON_NAME] [PERSON_NAME] Jyoti wadar Manager [PERSON_NAME] [PERSON_NAME] [PE…" at bounding box center [373, 201] width 634 height 150
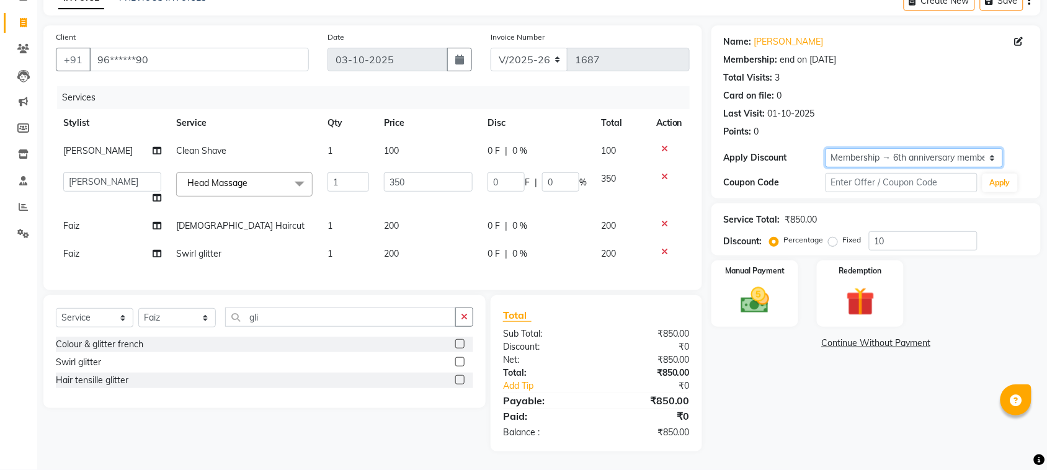
click at [875, 148] on select "Select Membership → 6th anniversary membership" at bounding box center [913, 157] width 177 height 19
click at [825, 148] on select "Select Membership → 6th anniversary membership" at bounding box center [913, 157] width 177 height 19
click at [575, 212] on td "0 F | 0 %" at bounding box center [537, 226] width 114 height 28
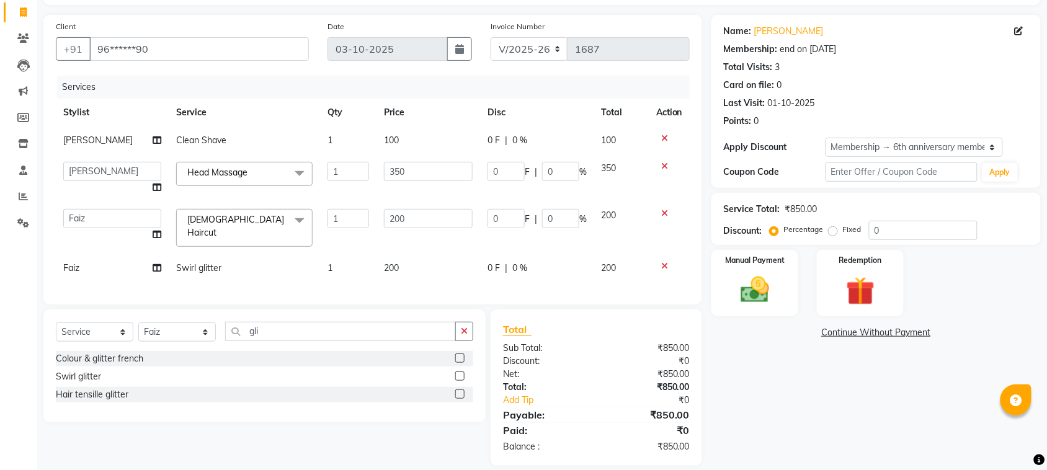
click at [505, 140] on span "|" at bounding box center [506, 140] width 2 height 13
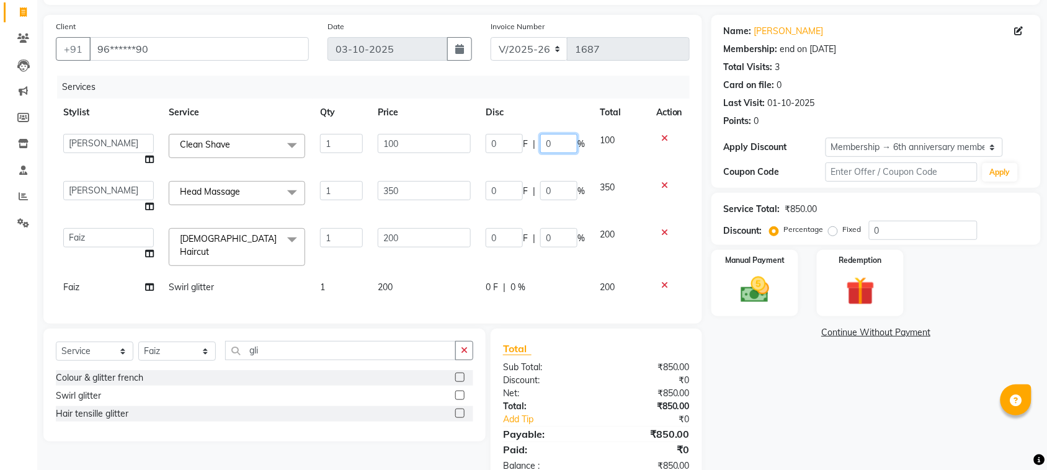
click at [546, 140] on input "0" at bounding box center [558, 143] width 37 height 19
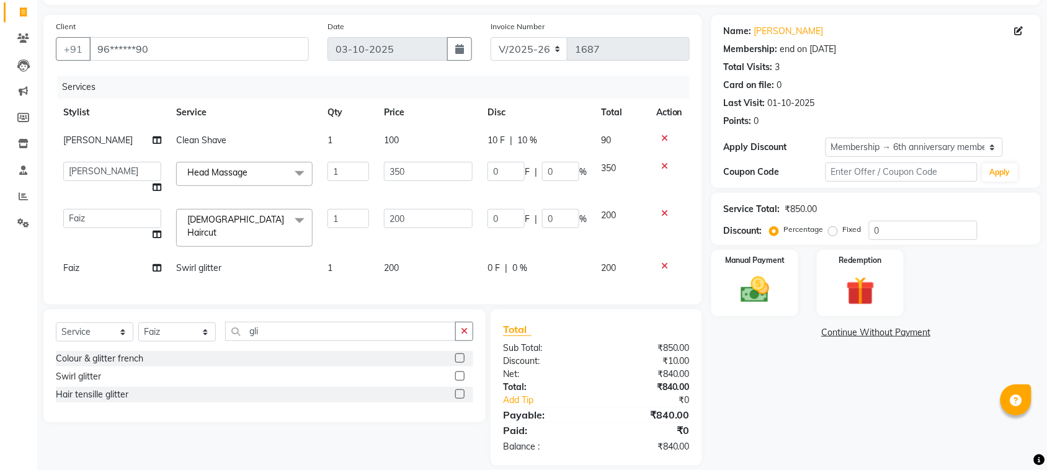
click at [594, 154] on tbody "[PERSON_NAME] Clean Shave 1 100 10 F | 10 % 90 [PERSON_NAME] [PERSON_NAME] Jyot…" at bounding box center [373, 204] width 634 height 156
click at [568, 171] on input "0" at bounding box center [560, 171] width 37 height 19
click at [546, 169] on input "0" at bounding box center [560, 171] width 37 height 19
click at [574, 187] on tbody "[PERSON_NAME] Clean Shave 1 100 10 F | 10 % 90 [PERSON_NAME] [PERSON_NAME] Jyot…" at bounding box center [373, 204] width 634 height 156
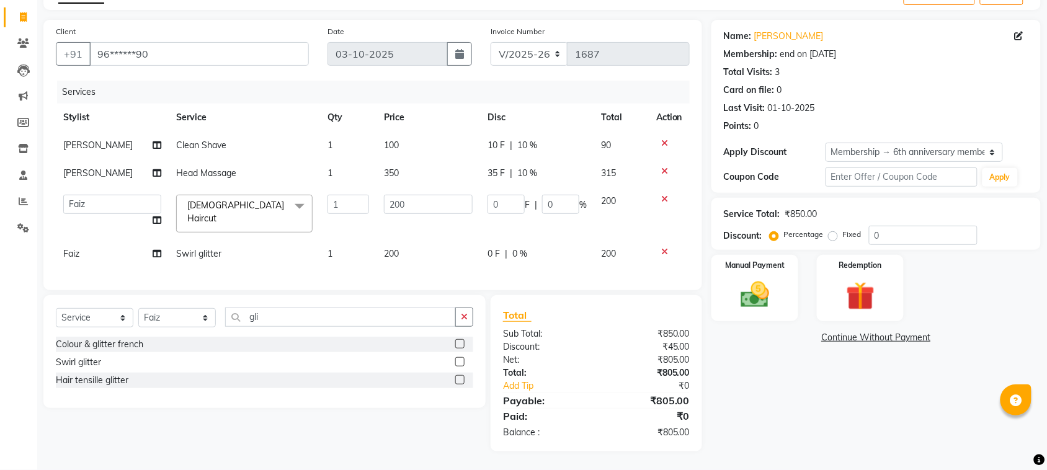
click at [525, 252] on td "0 F | 0 %" at bounding box center [537, 254] width 114 height 28
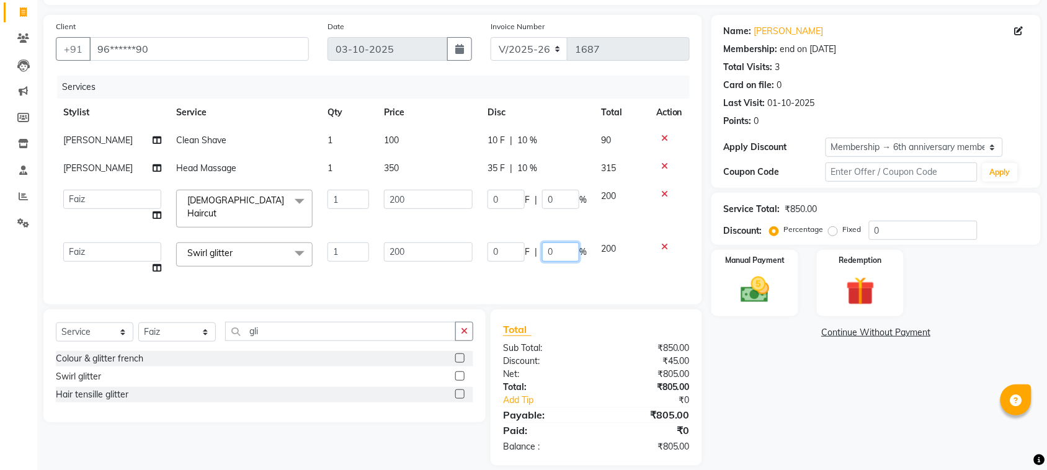
click at [546, 246] on input "0" at bounding box center [560, 251] width 37 height 19
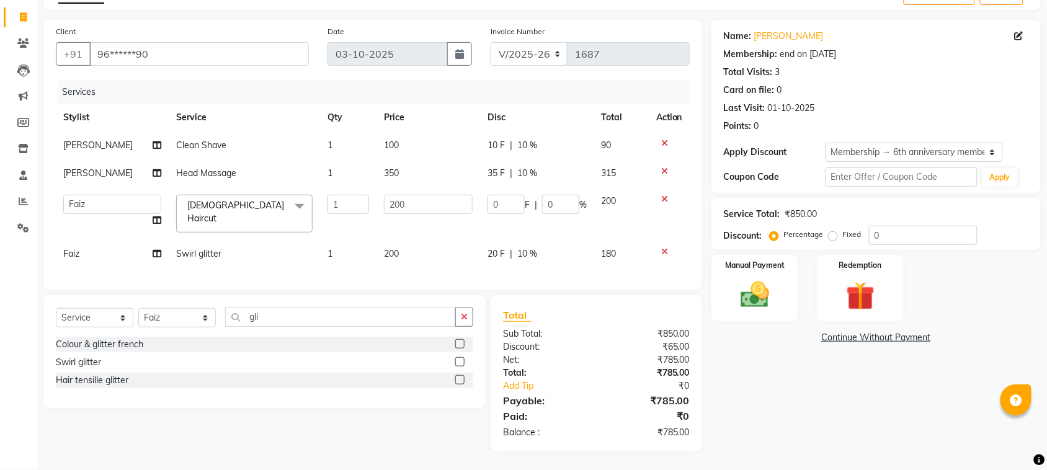
click at [572, 262] on div "Services Stylist Service Qty Price Disc Total Action [PERSON_NAME] Clean Shave …" at bounding box center [373, 179] width 634 height 197
click at [773, 285] on img at bounding box center [754, 295] width 48 height 34
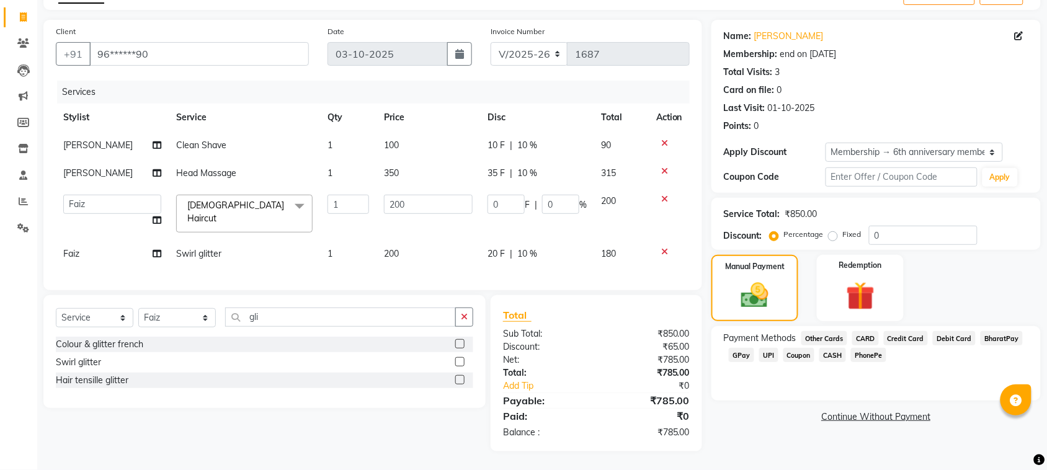
click at [743, 348] on span "GPay" at bounding box center [741, 355] width 25 height 14
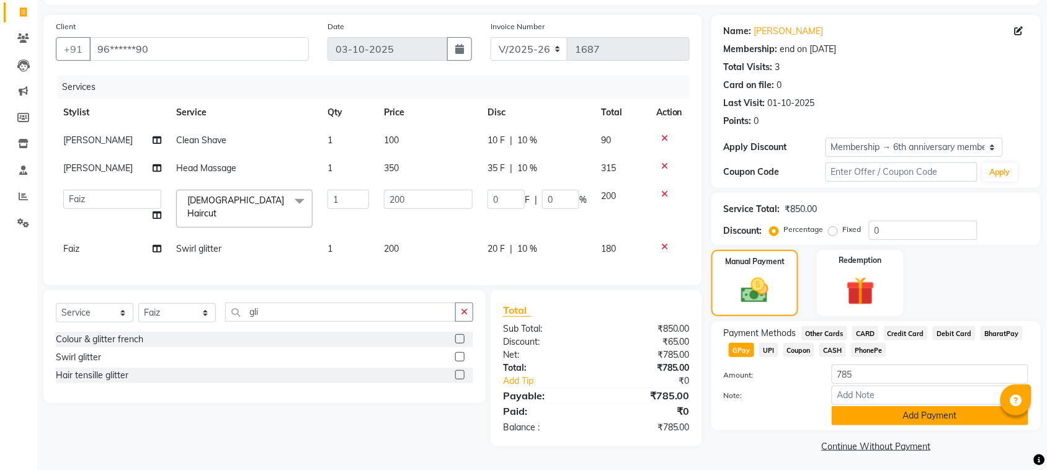
click at [851, 423] on button "Add Payment" at bounding box center [929, 415] width 197 height 19
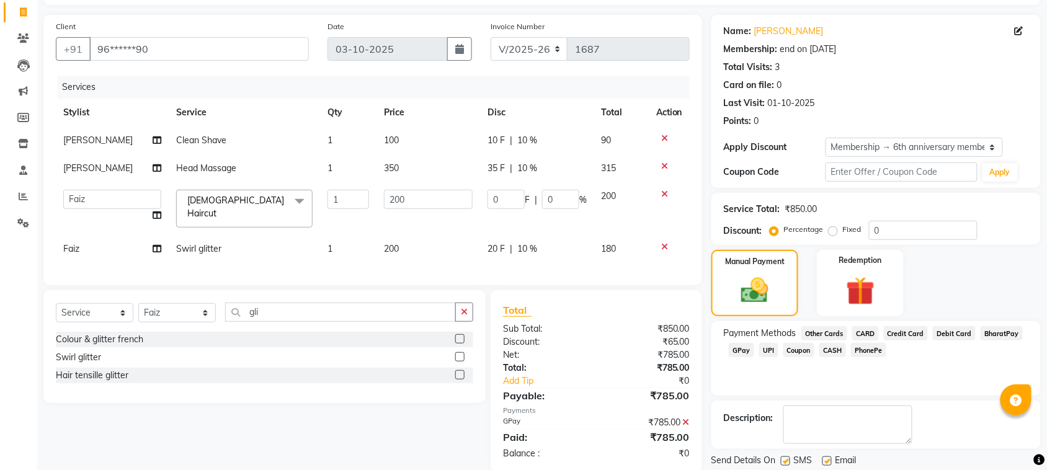
scroll to position [118, 0]
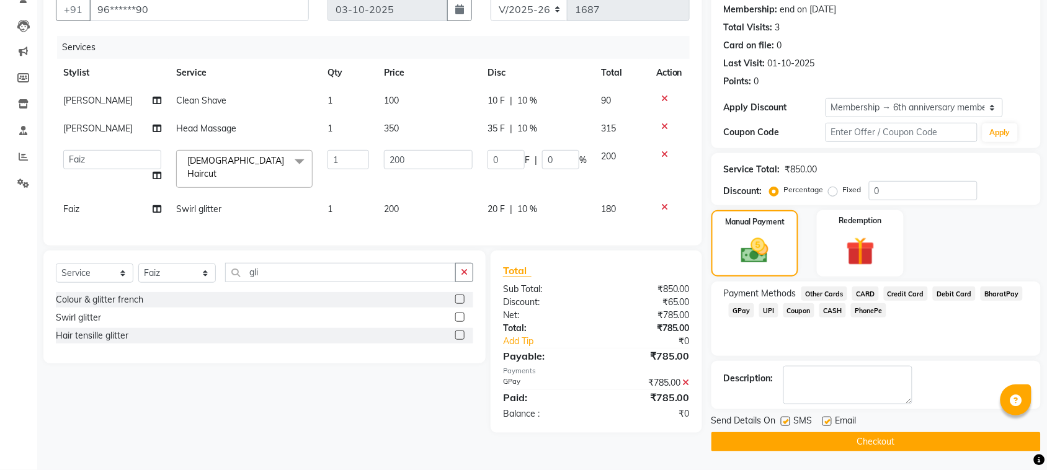
click at [949, 430] on div "Send Details On SMS Email Checkout" at bounding box center [875, 432] width 329 height 37
click at [947, 438] on button "Checkout" at bounding box center [875, 441] width 329 height 19
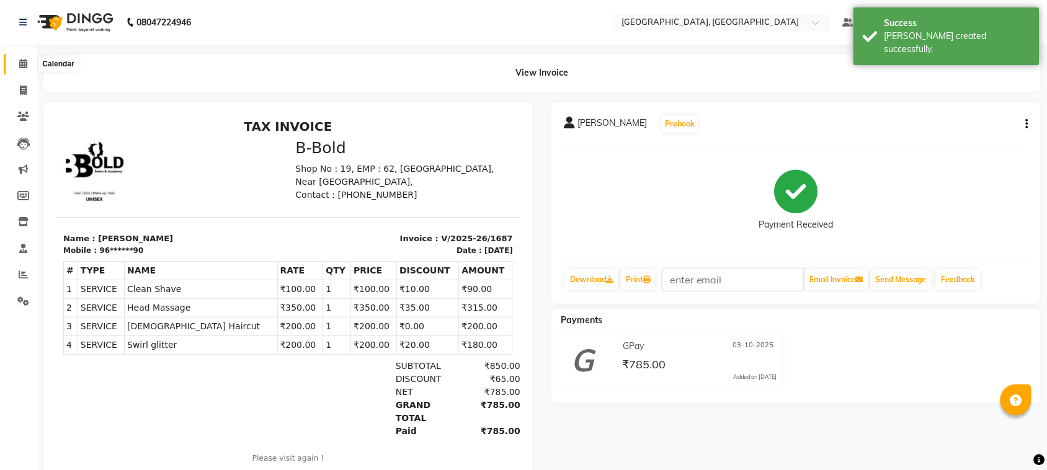
click at [16, 69] on span at bounding box center [23, 64] width 22 height 14
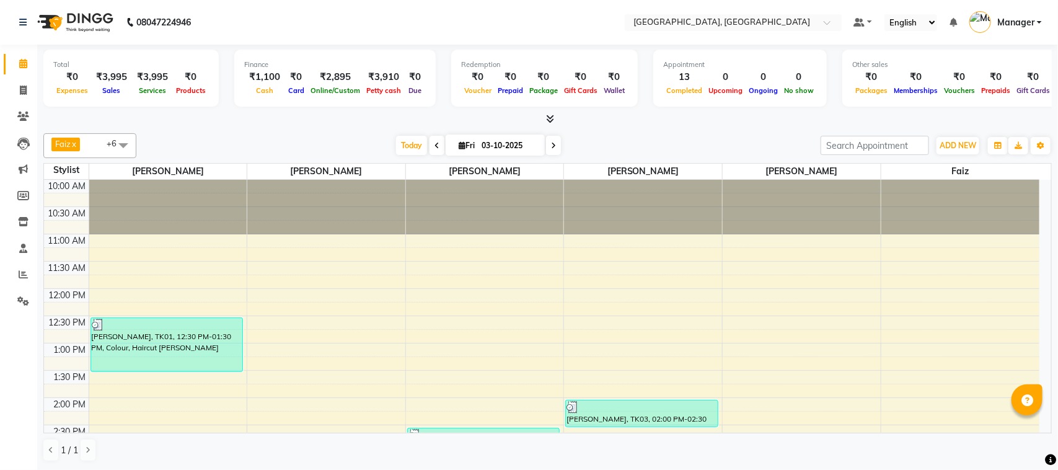
click at [17, 57] on span at bounding box center [23, 64] width 22 height 14
click at [419, 143] on span "Today" at bounding box center [411, 145] width 31 height 19
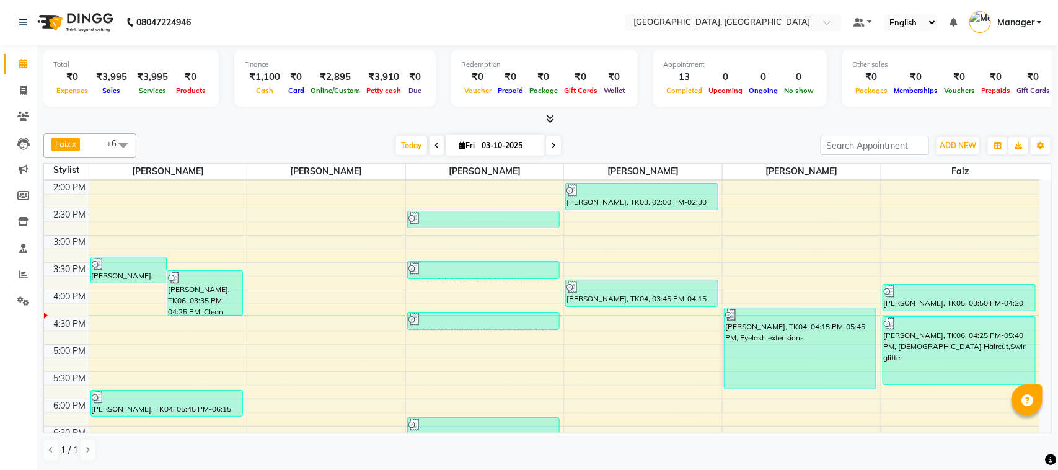
scroll to position [209, 0]
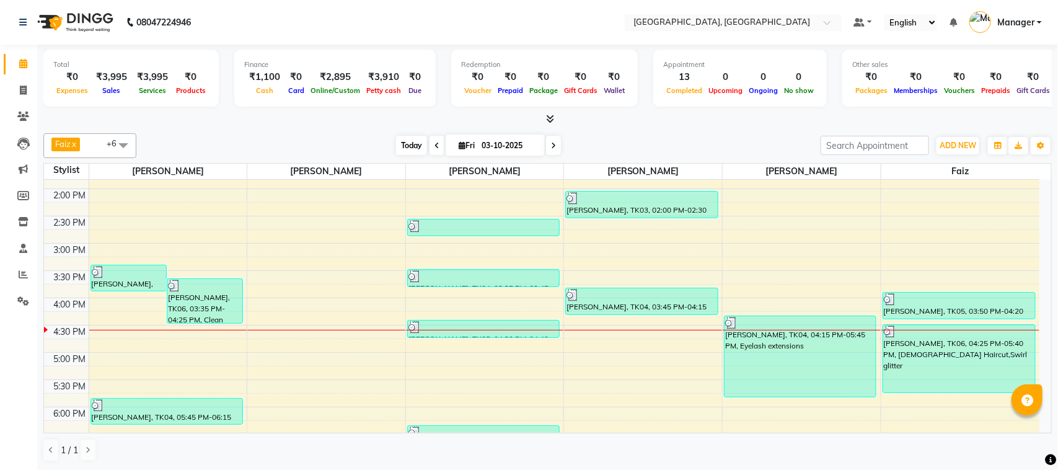
click at [414, 153] on span "Today" at bounding box center [411, 145] width 31 height 19
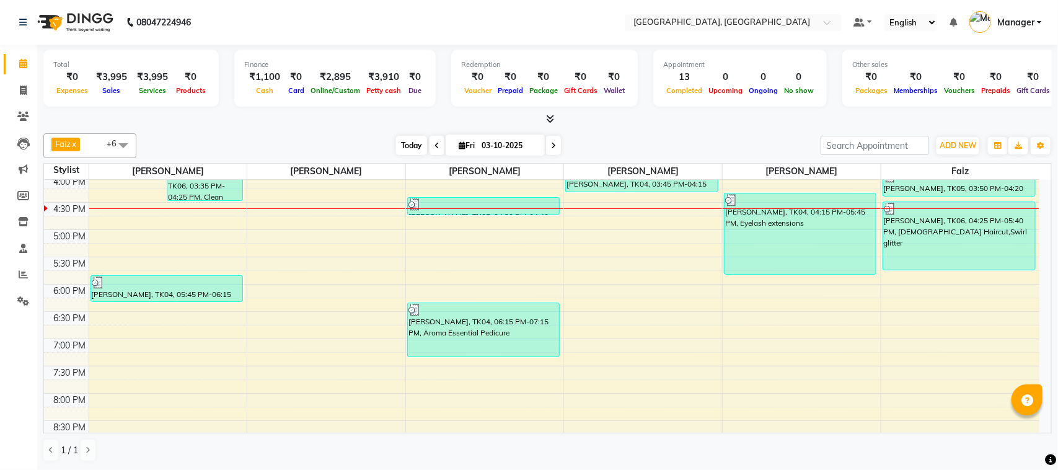
click at [414, 153] on span "Today" at bounding box center [411, 145] width 31 height 19
click at [363, 127] on div "Total ₹0 Expenses ₹3,995 Sales ₹3,995 Services ₹0 Products Finance ₹1,100 Cash …" at bounding box center [547, 257] width 1021 height 425
click at [401, 149] on span "Today" at bounding box center [411, 145] width 31 height 19
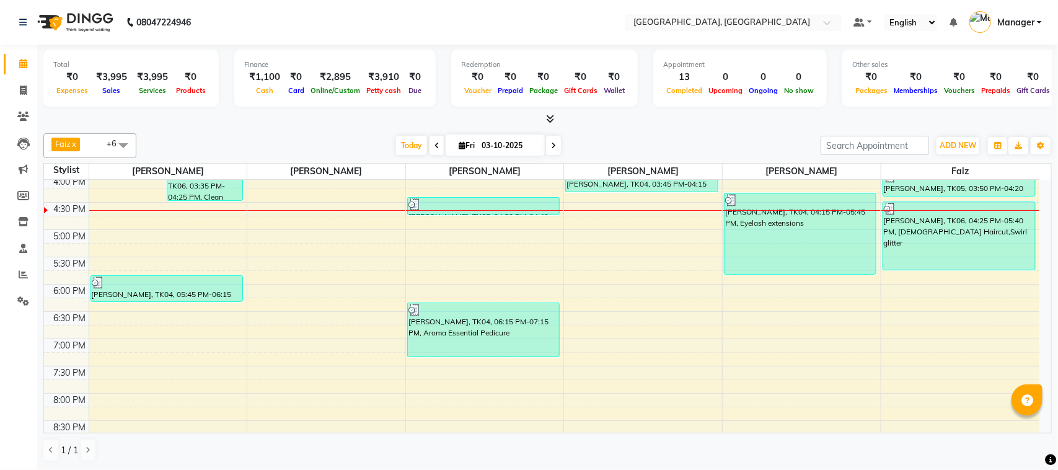
click at [211, 113] on div at bounding box center [547, 119] width 1009 height 13
click at [417, 148] on span "Today" at bounding box center [411, 145] width 31 height 19
click at [33, 118] on span at bounding box center [23, 117] width 22 height 14
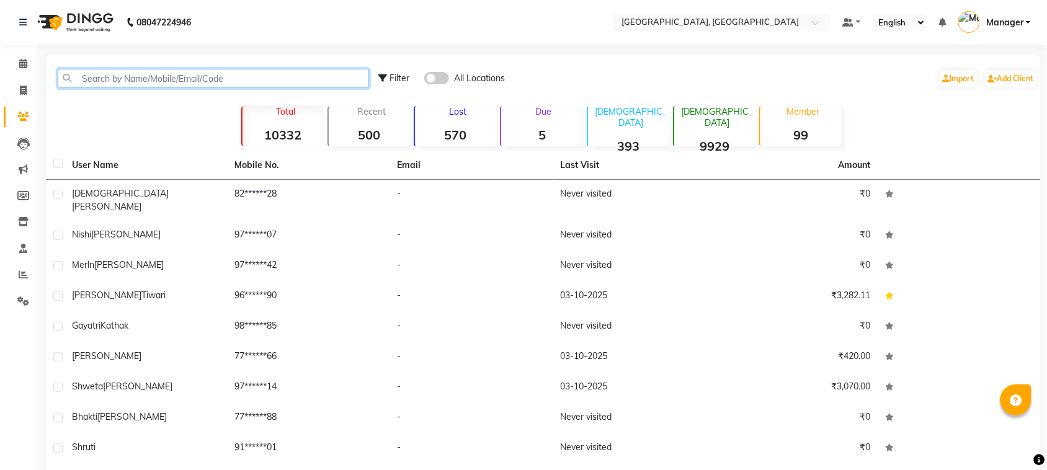
click at [135, 79] on input "text" at bounding box center [213, 78] width 311 height 19
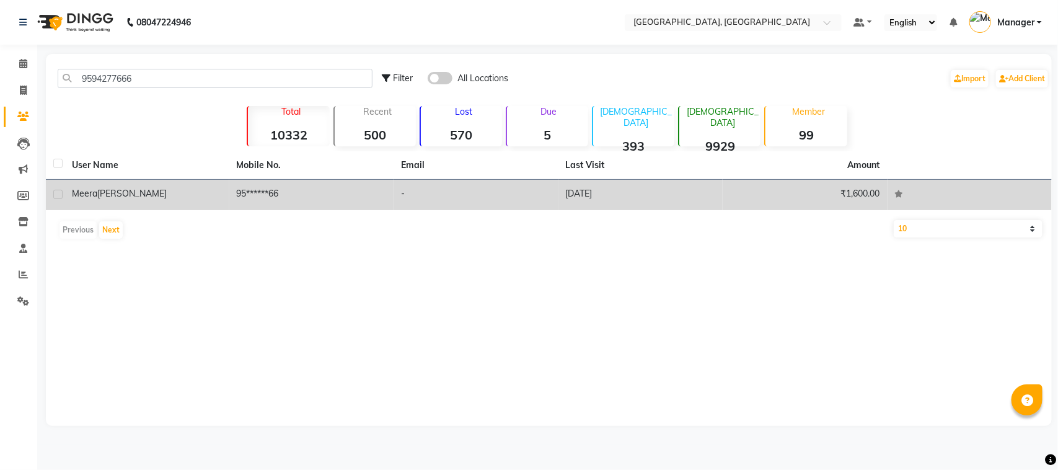
click at [291, 194] on td "95******66" at bounding box center [311, 195] width 165 height 30
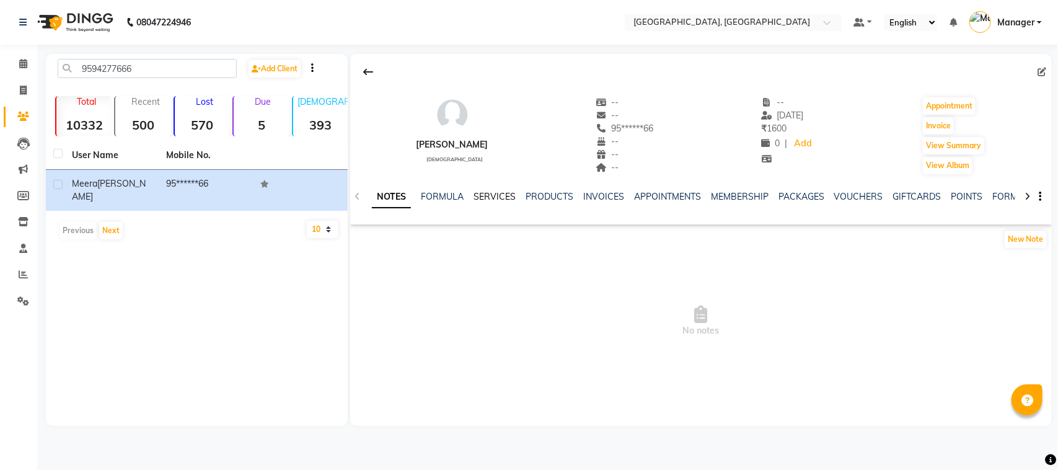
click at [477, 197] on link "SERVICES" at bounding box center [495, 196] width 42 height 11
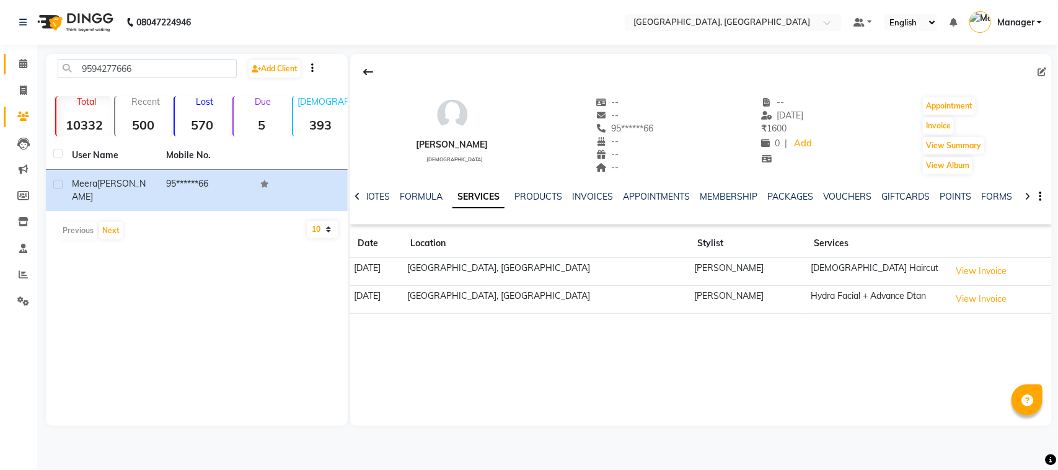
drag, startPoint x: 2, startPoint y: 56, endPoint x: 14, endPoint y: 57, distance: 12.5
click at [14, 57] on li "Calendar" at bounding box center [18, 64] width 37 height 27
click at [14, 57] on span at bounding box center [23, 64] width 22 height 14
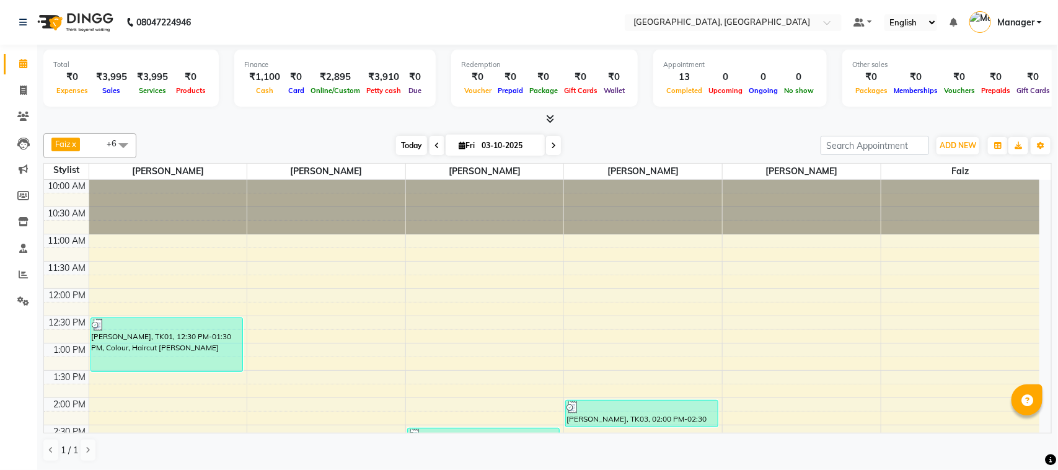
click at [415, 146] on span "Today" at bounding box center [411, 145] width 31 height 19
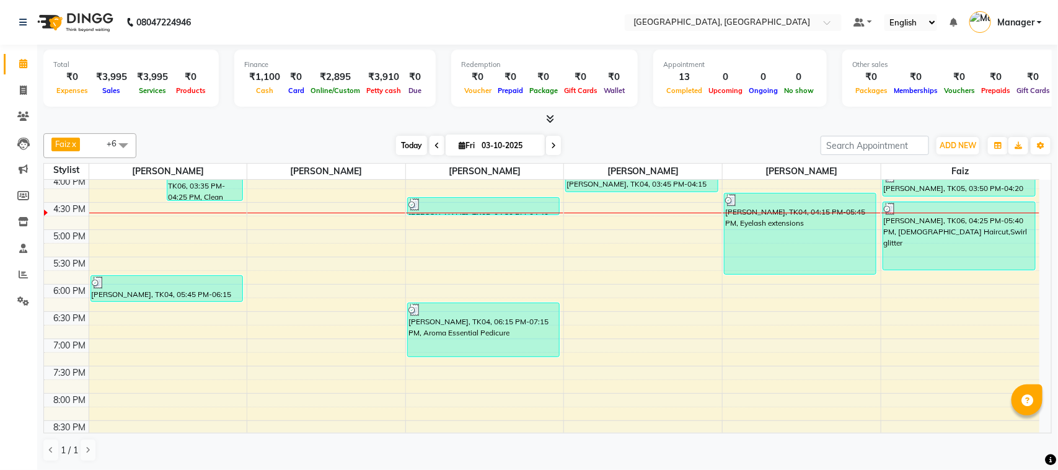
click at [415, 146] on span "Today" at bounding box center [411, 145] width 31 height 19
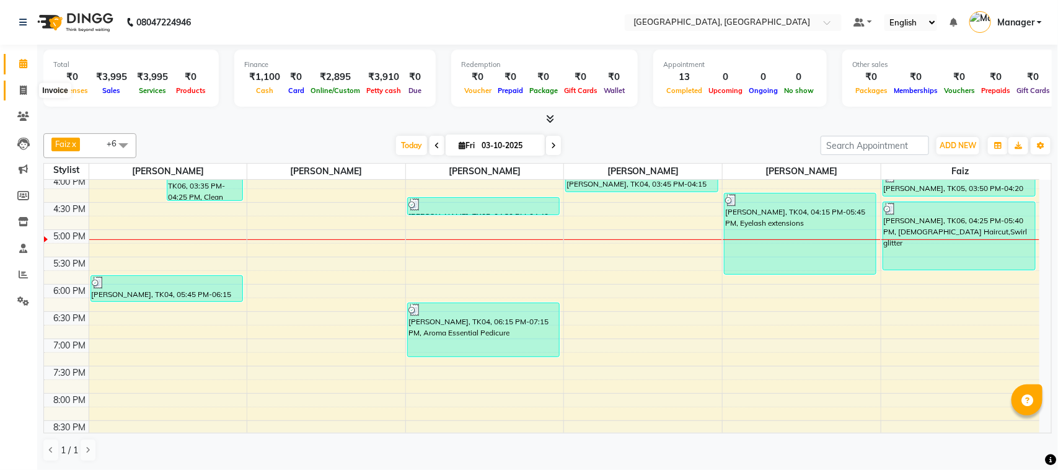
click at [19, 89] on span at bounding box center [23, 91] width 22 height 14
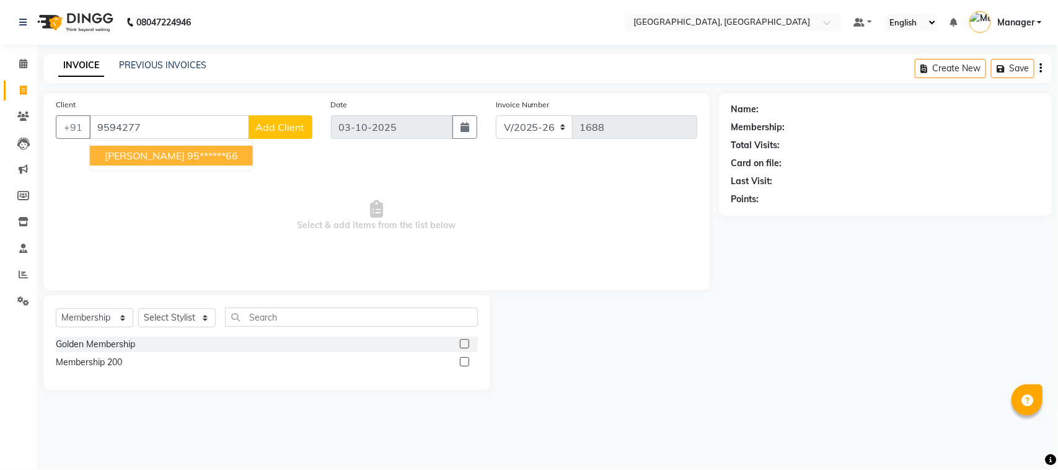
click at [156, 159] on span "[PERSON_NAME]" at bounding box center [145, 155] width 80 height 12
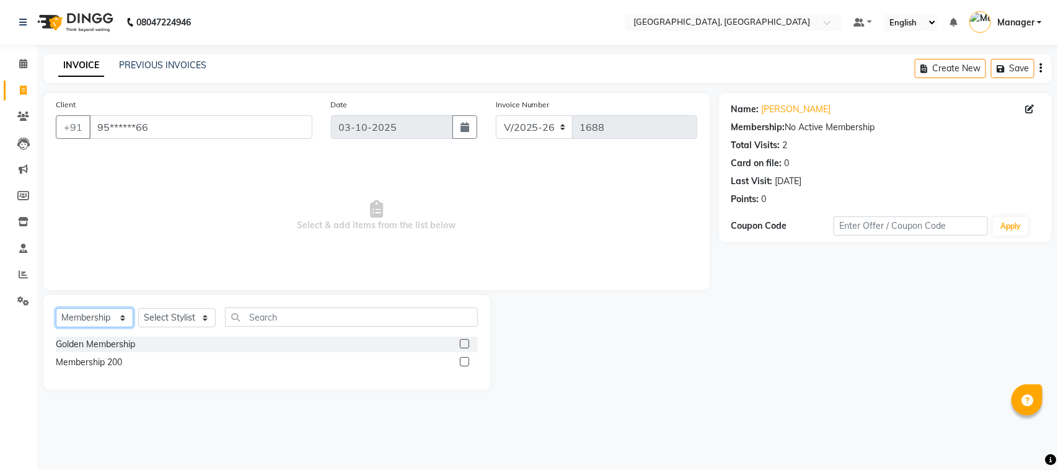
click at [118, 319] on select "Select Service Product Membership Package Voucher Prepaid Gift Card" at bounding box center [95, 317] width 78 height 19
click at [56, 308] on select "Select Service Product Membership Package Voucher Prepaid Gift Card" at bounding box center [95, 317] width 78 height 19
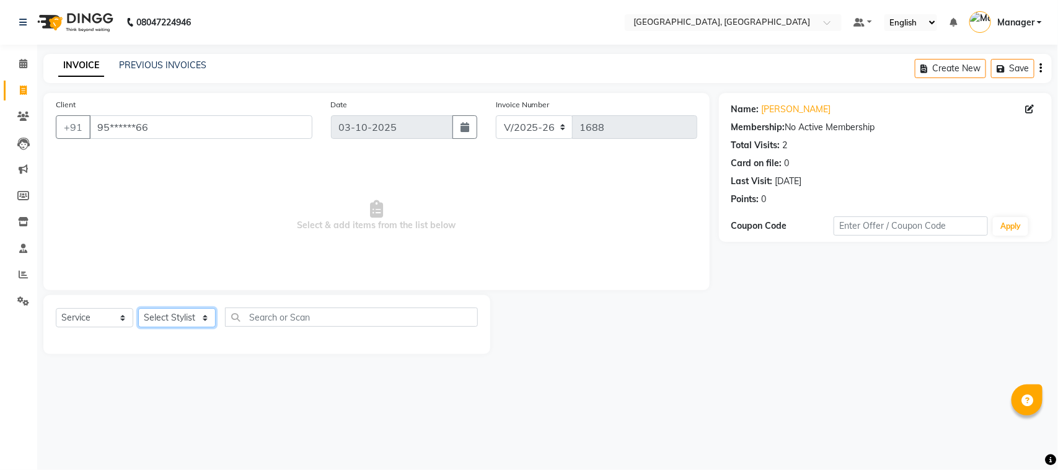
click at [210, 314] on select "Select Stylist [PERSON_NAME] [PERSON_NAME] Jyoti wadar Manager [PERSON_NAME] [P…" at bounding box center [177, 317] width 78 height 19
click at [138, 308] on select "Select Stylist [PERSON_NAME] [PERSON_NAME] Jyoti wadar Manager [PERSON_NAME] [P…" at bounding box center [177, 317] width 78 height 19
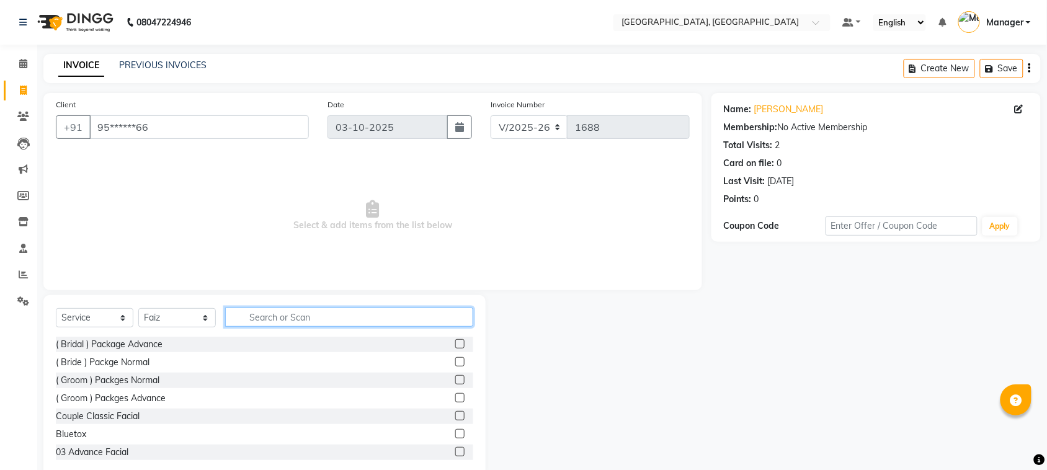
click at [262, 314] on input "text" at bounding box center [349, 317] width 248 height 19
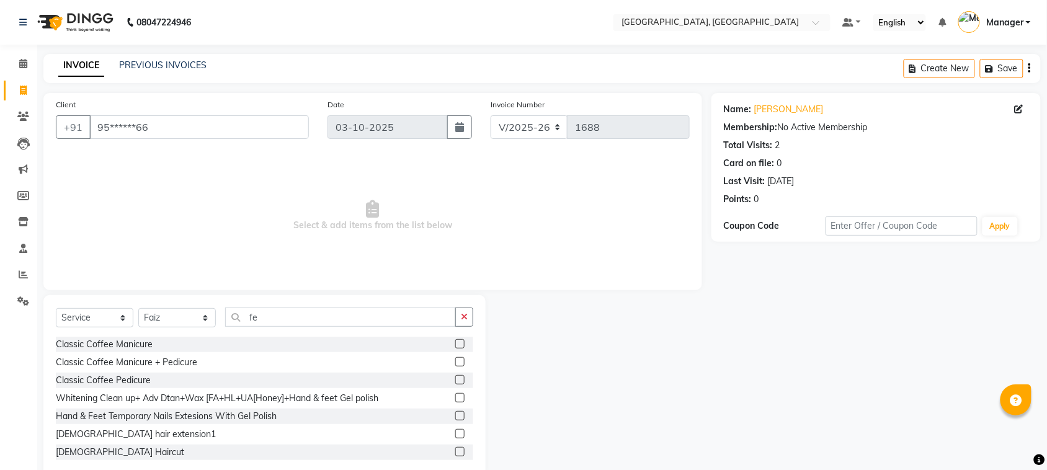
click at [455, 453] on label at bounding box center [459, 451] width 9 height 9
click at [455, 453] on input "checkbox" at bounding box center [459, 452] width 8 height 8
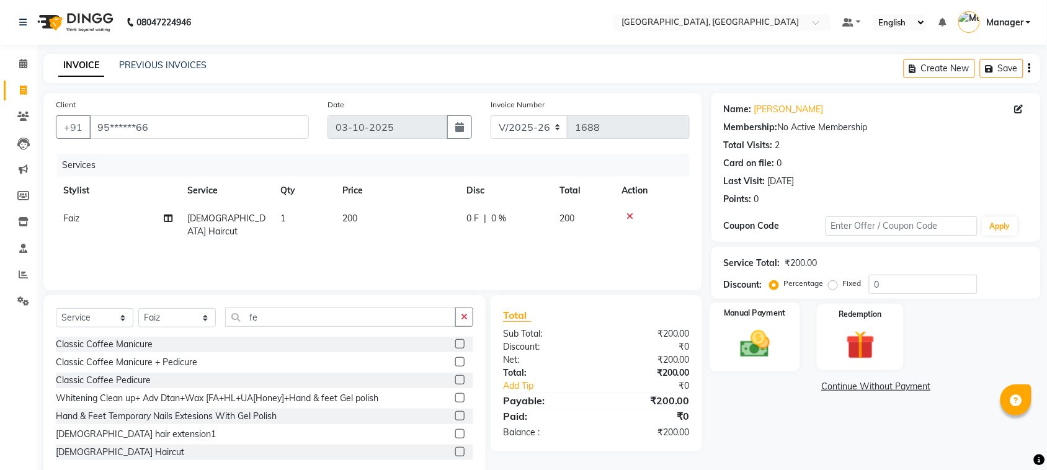
click at [751, 354] on img at bounding box center [754, 344] width 48 height 34
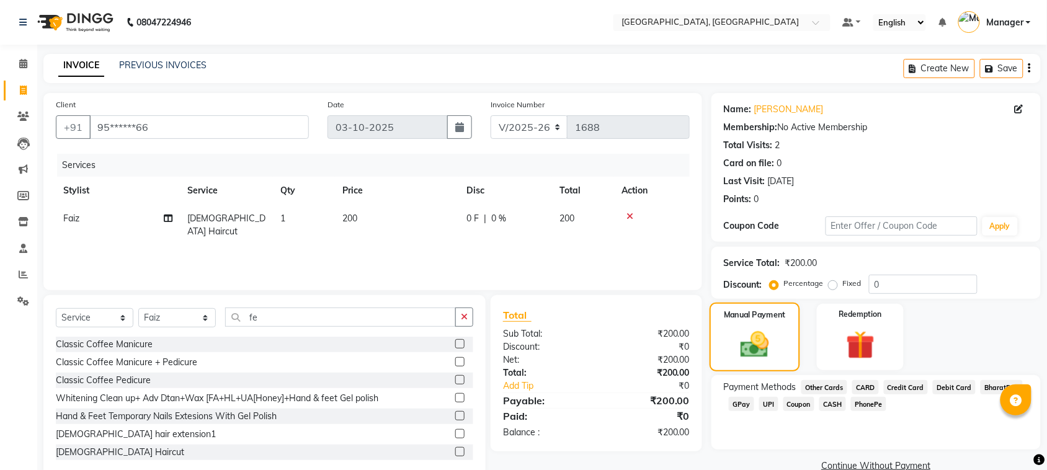
click at [751, 354] on img at bounding box center [755, 344] width 47 height 33
click at [738, 401] on span "GPay" at bounding box center [741, 404] width 25 height 14
click at [865, 465] on button "Add Payment" at bounding box center [929, 469] width 197 height 19
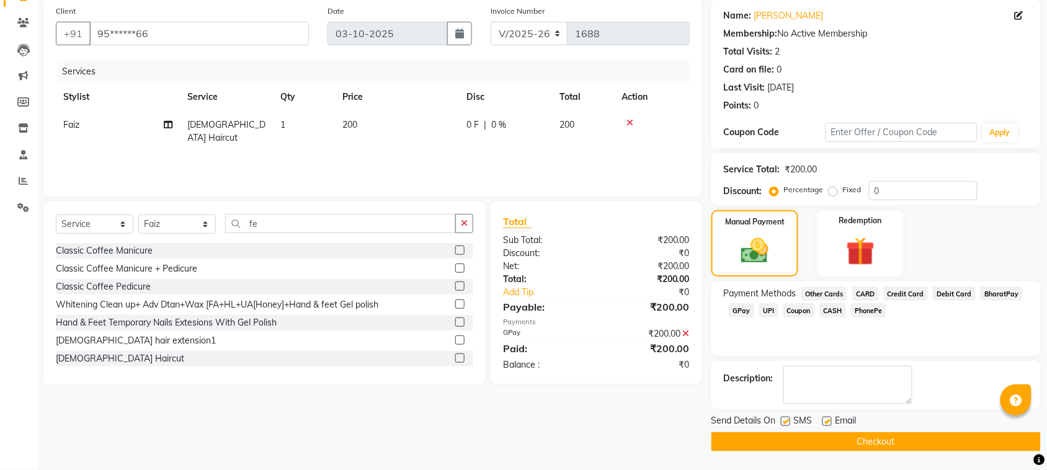
click at [1017, 448] on button "Checkout" at bounding box center [875, 441] width 329 height 19
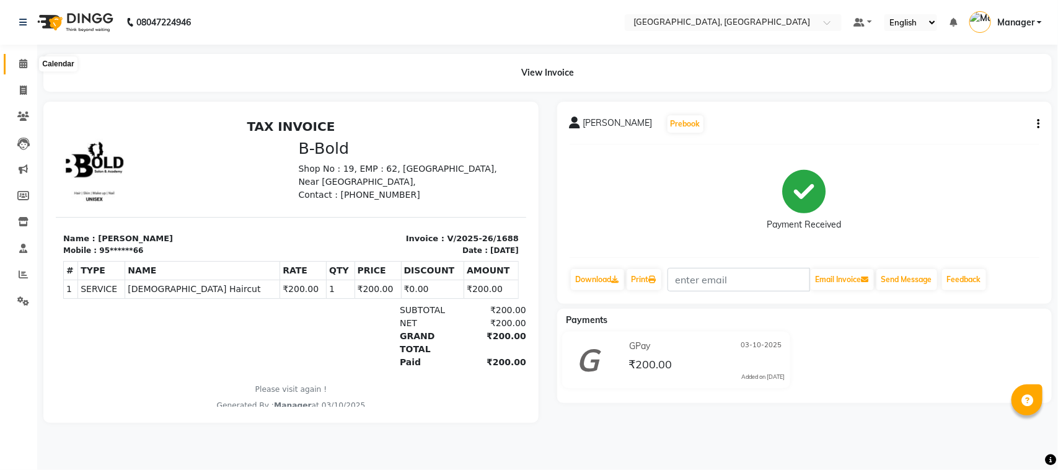
click at [28, 63] on span at bounding box center [23, 64] width 22 height 14
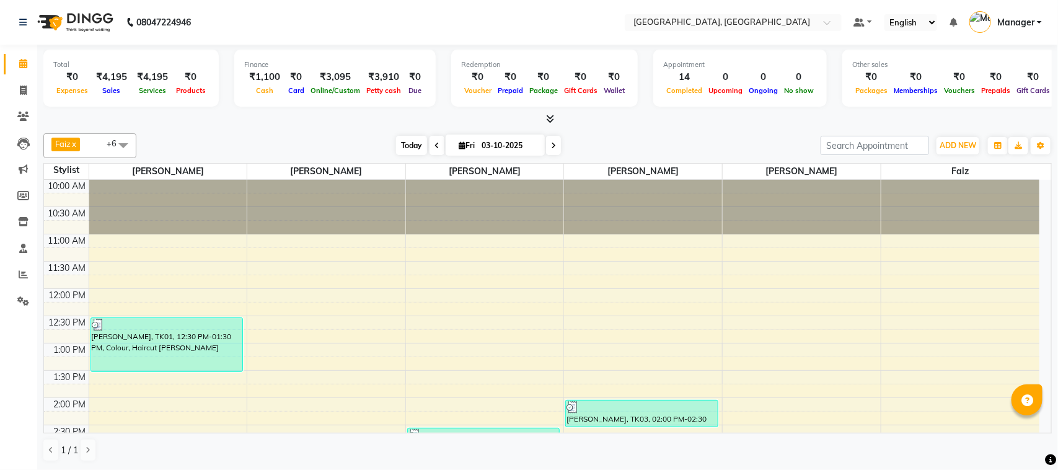
click at [413, 146] on span "Today" at bounding box center [411, 145] width 31 height 19
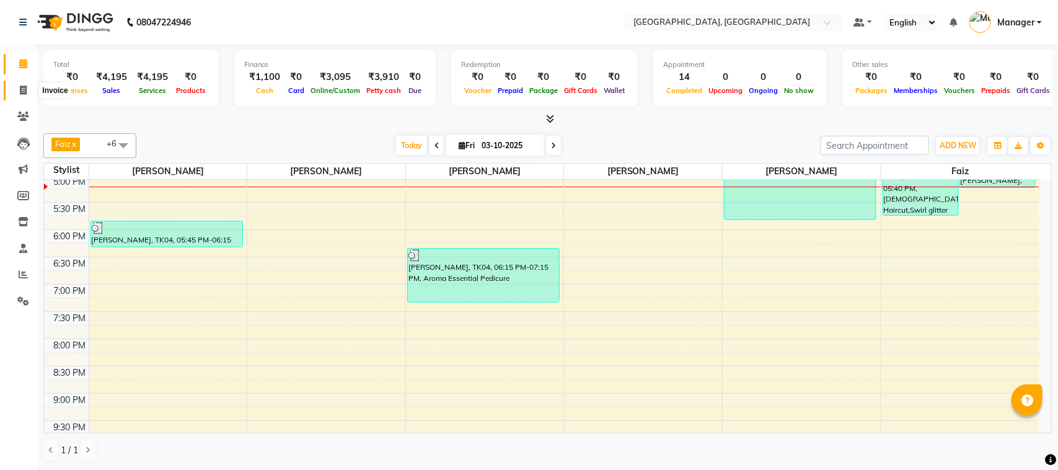
click at [14, 91] on span at bounding box center [23, 91] width 22 height 14
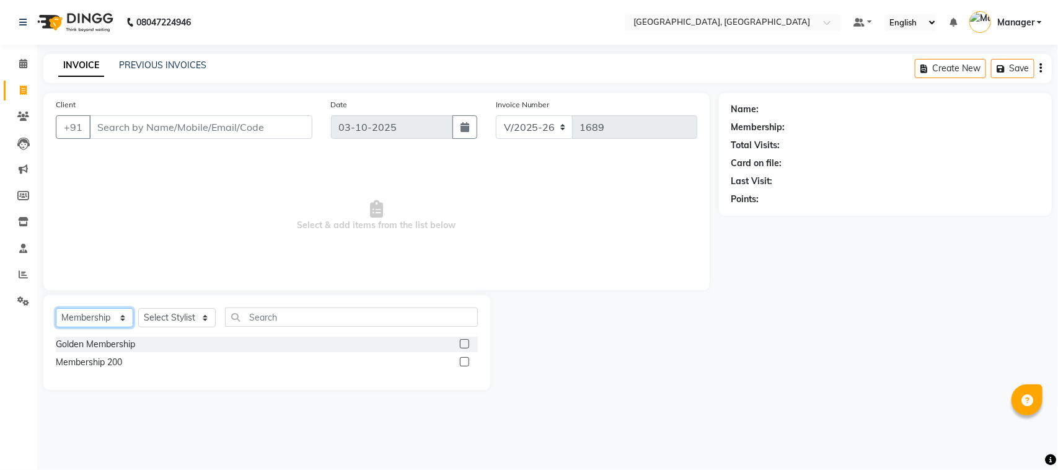
click at [120, 316] on select "Select Service Product Membership Package Voucher Prepaid Gift Card" at bounding box center [95, 317] width 78 height 19
click at [56, 308] on select "Select Service Product Membership Package Voucher Prepaid Gift Card" at bounding box center [95, 317] width 78 height 19
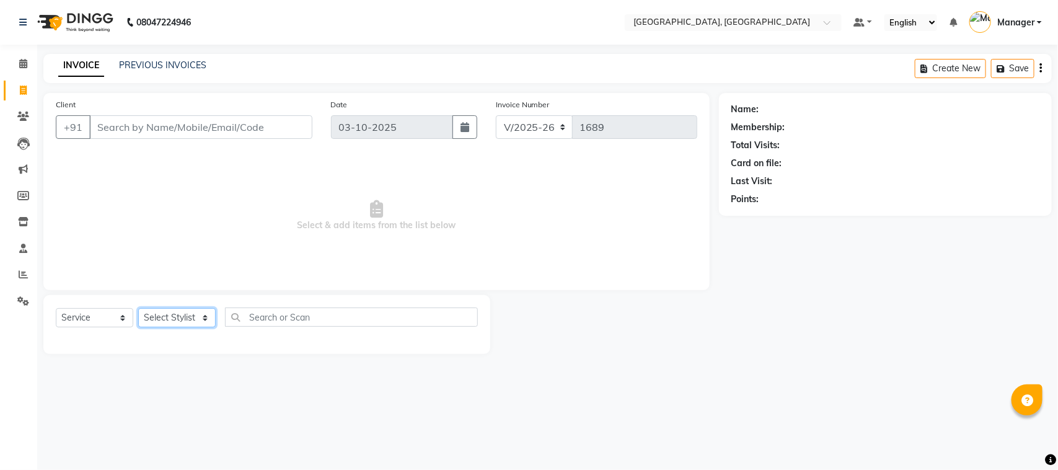
click at [198, 321] on select "Select Stylist [PERSON_NAME] [PERSON_NAME] Jyoti wadar Manager [PERSON_NAME] [P…" at bounding box center [177, 317] width 78 height 19
click at [138, 308] on select "Select Stylist [PERSON_NAME] [PERSON_NAME] Jyoti wadar Manager [PERSON_NAME] [P…" at bounding box center [177, 317] width 78 height 19
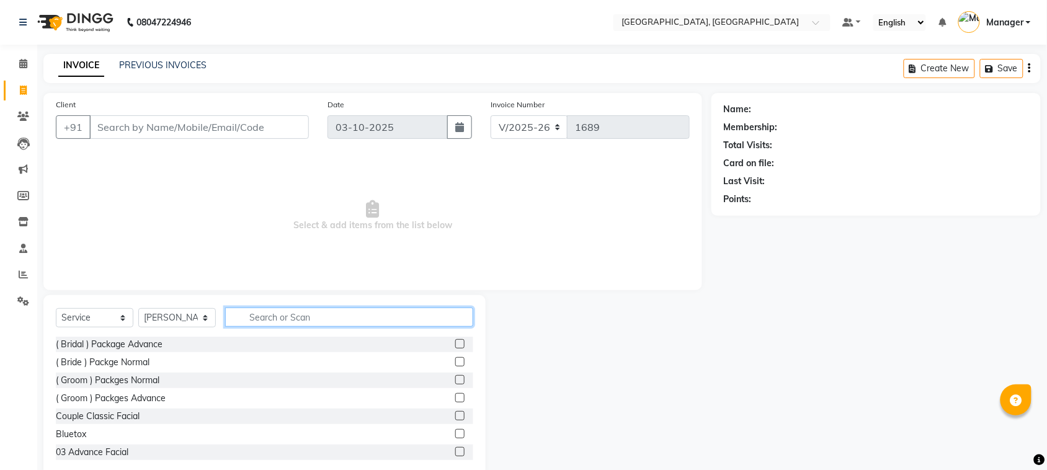
click at [255, 314] on input "text" at bounding box center [349, 317] width 248 height 19
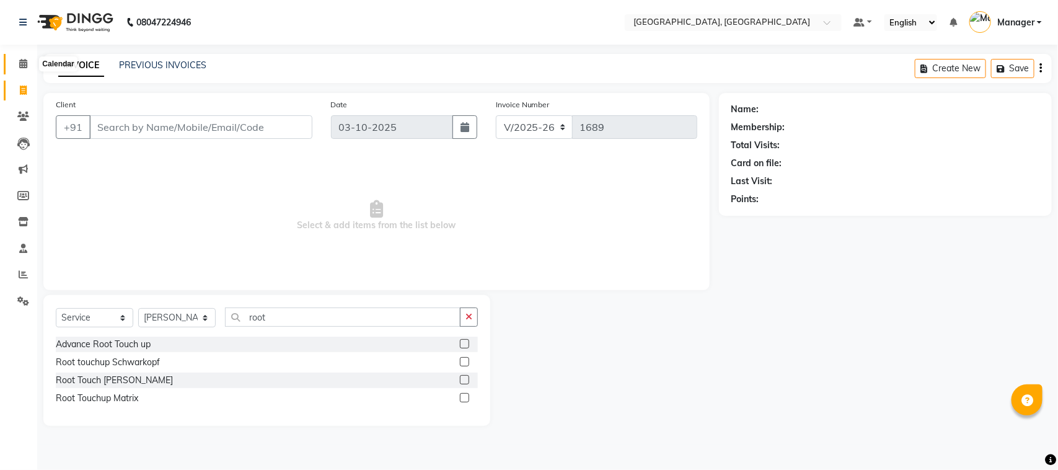
click at [23, 60] on icon at bounding box center [23, 63] width 8 height 9
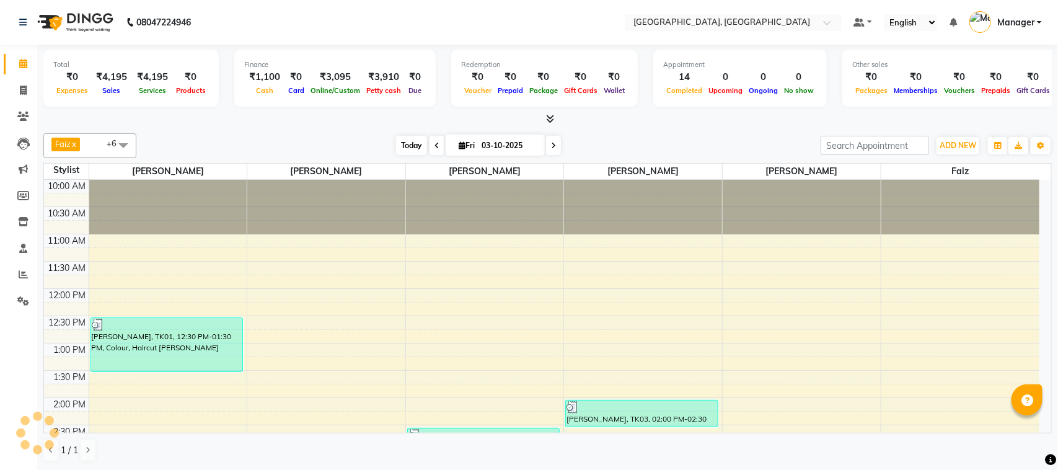
click at [407, 144] on span "Today" at bounding box center [411, 145] width 31 height 19
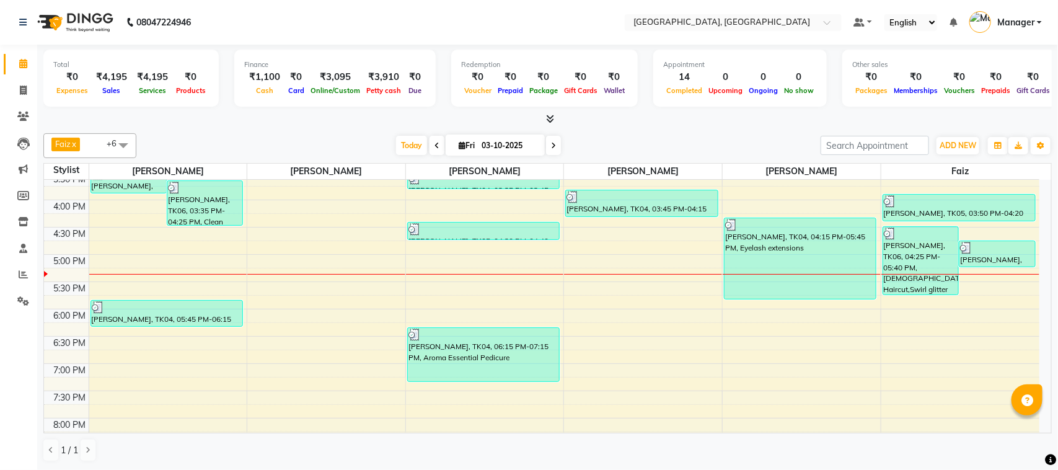
scroll to position [296, 0]
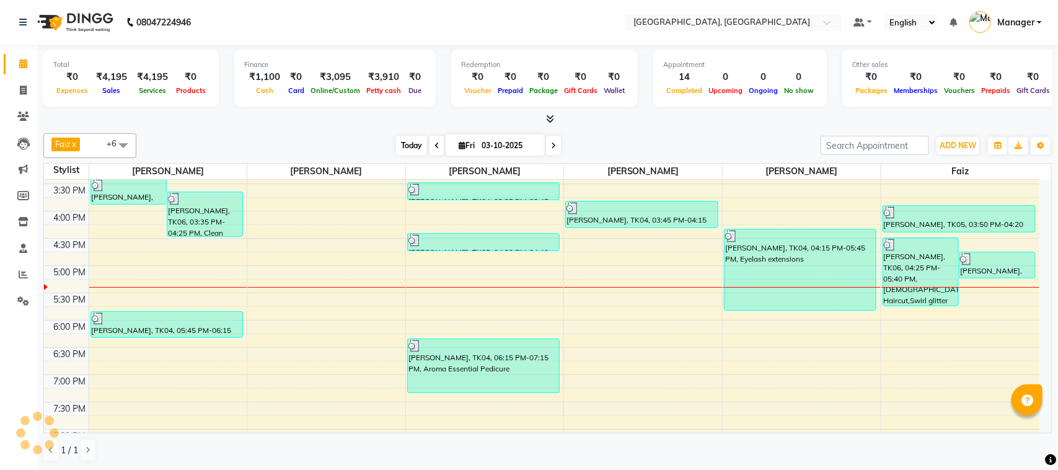
click at [406, 146] on span "Today" at bounding box center [411, 145] width 31 height 19
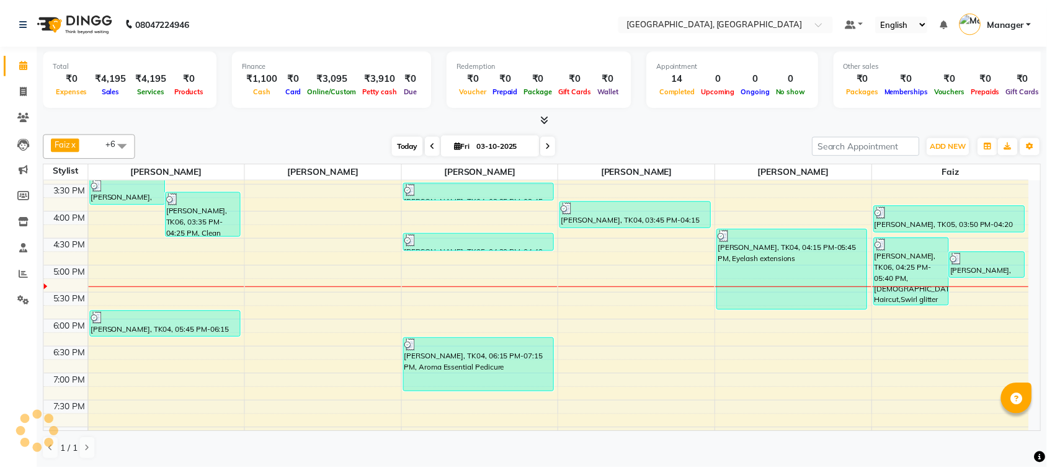
scroll to position [386, 0]
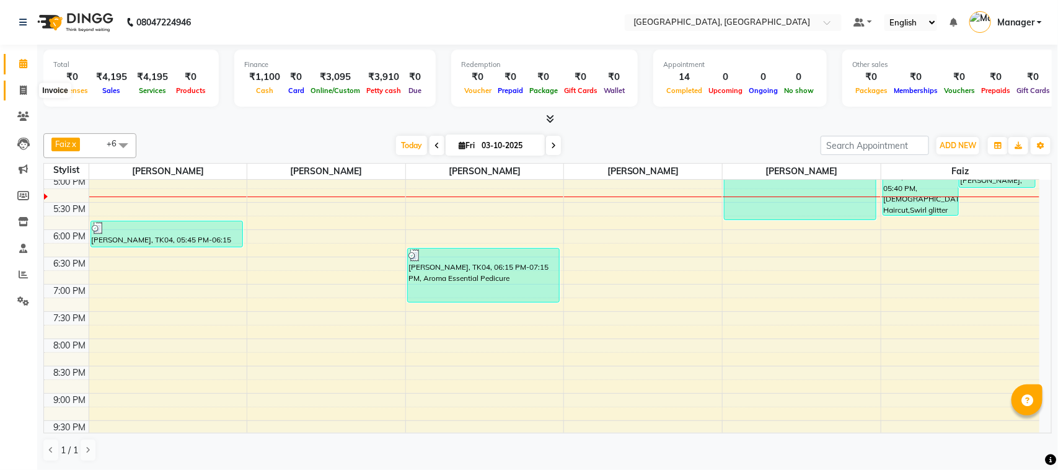
click at [14, 84] on span at bounding box center [23, 91] width 22 height 14
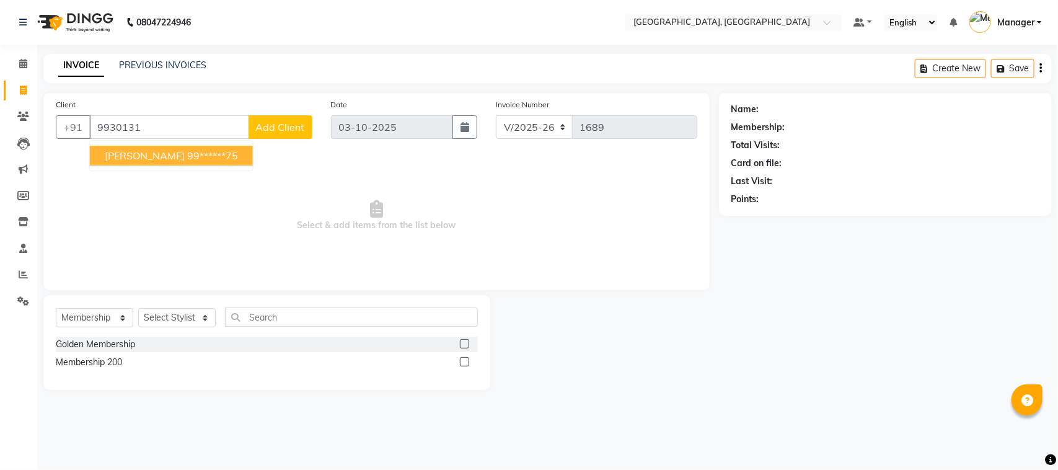
click at [187, 149] on ngb-highlight "99******75" at bounding box center [212, 155] width 51 height 12
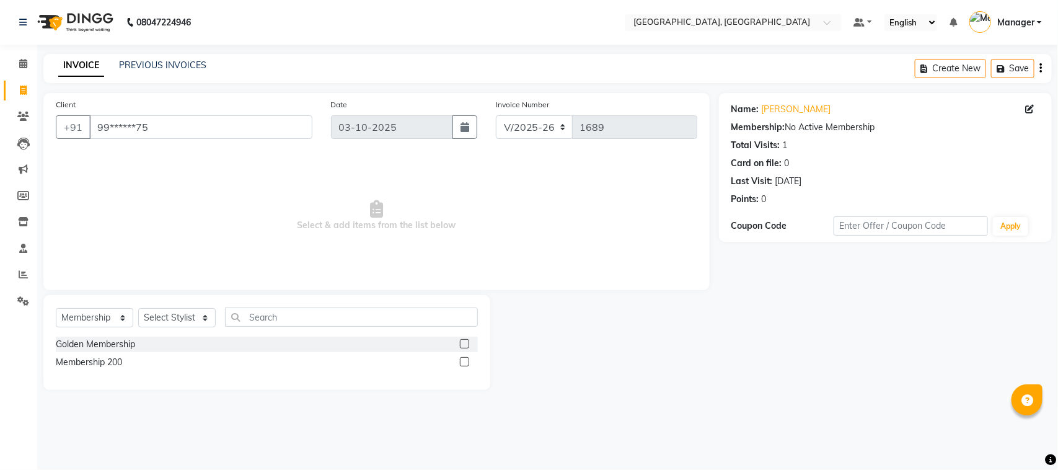
drag, startPoint x: 101, startPoint y: 334, endPoint x: 118, endPoint y: 317, distance: 24.1
click at [118, 317] on div "Select Service Product Membership Package Voucher Prepaid Gift Card Select Styl…" at bounding box center [267, 322] width 422 height 29
click at [118, 317] on select "Select Service Product Membership Package Voucher Prepaid Gift Card" at bounding box center [95, 317] width 78 height 19
click at [56, 308] on select "Select Service Product Membership Package Voucher Prepaid Gift Card" at bounding box center [95, 317] width 78 height 19
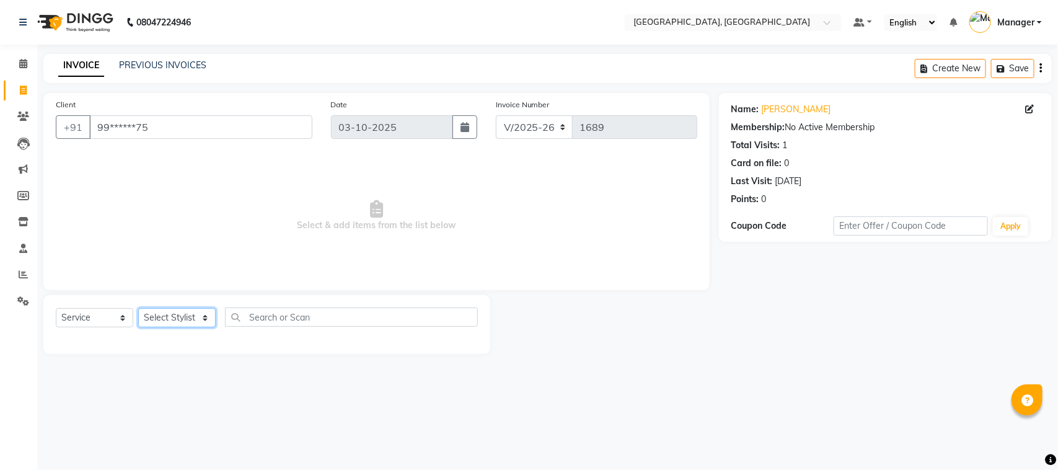
click at [185, 316] on select "Select Stylist [PERSON_NAME] [PERSON_NAME] Jyoti wadar Manager [PERSON_NAME] [P…" at bounding box center [177, 317] width 78 height 19
click at [138, 308] on select "Select Stylist [PERSON_NAME] [PERSON_NAME] Jyoti wadar Manager [PERSON_NAME] [P…" at bounding box center [177, 317] width 78 height 19
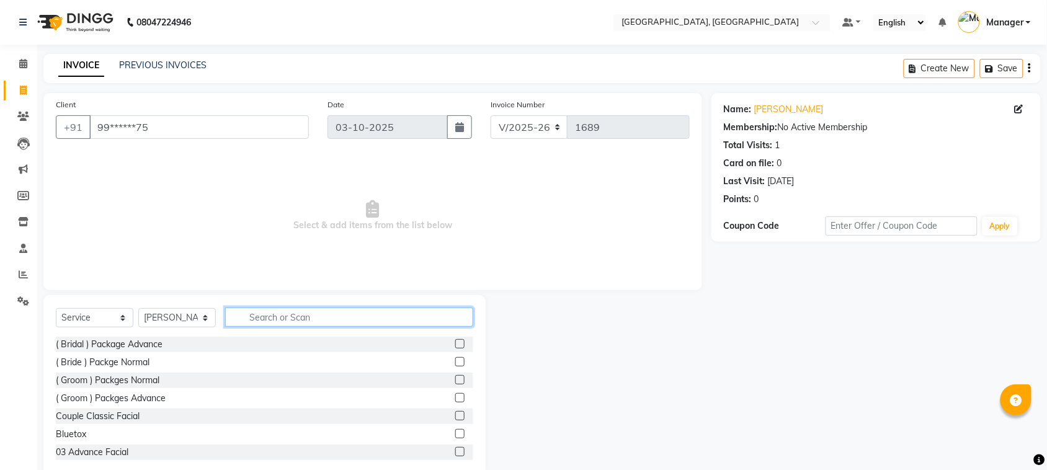
click at [277, 315] on input "text" at bounding box center [349, 317] width 248 height 19
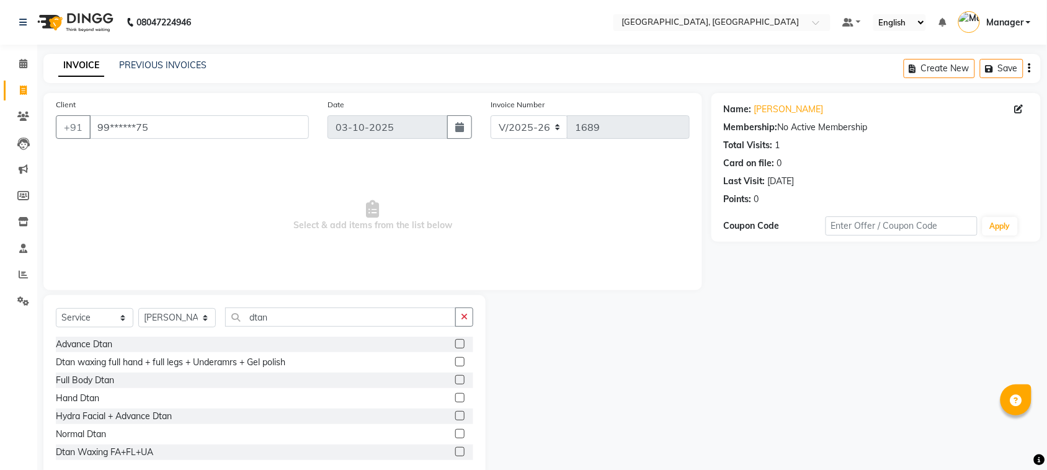
click at [455, 434] on label at bounding box center [459, 433] width 9 height 9
click at [455, 434] on input "checkbox" at bounding box center [459, 434] width 8 height 8
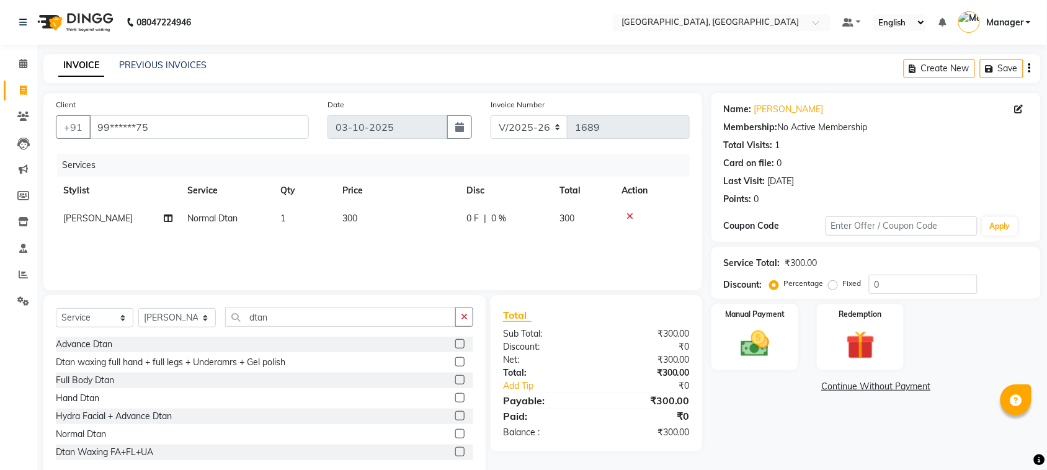
click at [427, 242] on div "Services Stylist Service Qty Price Disc Total Action [PERSON_NAME] Normal Dtan …" at bounding box center [373, 216] width 634 height 124
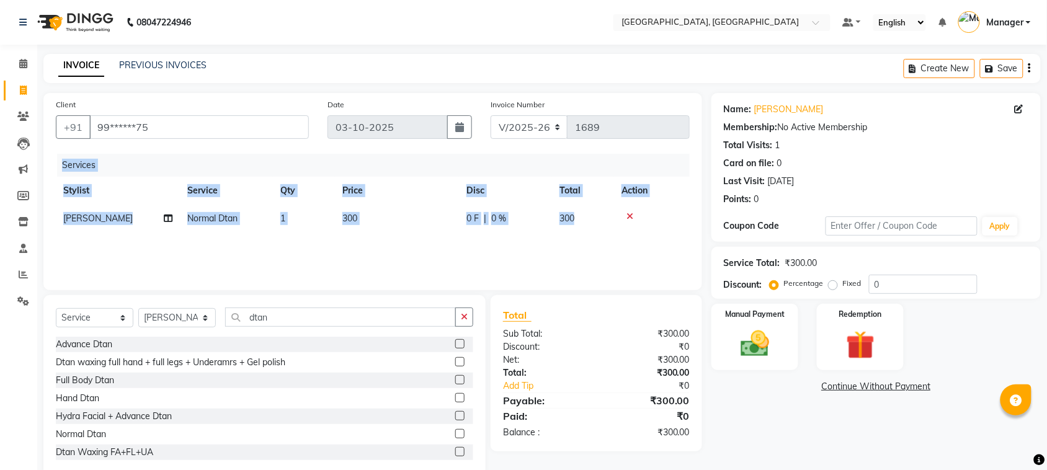
click at [427, 242] on div "Services Stylist Service Qty Price Disc Total Action [PERSON_NAME] Normal Dtan …" at bounding box center [373, 216] width 634 height 124
click at [384, 211] on td "300" at bounding box center [397, 219] width 124 height 28
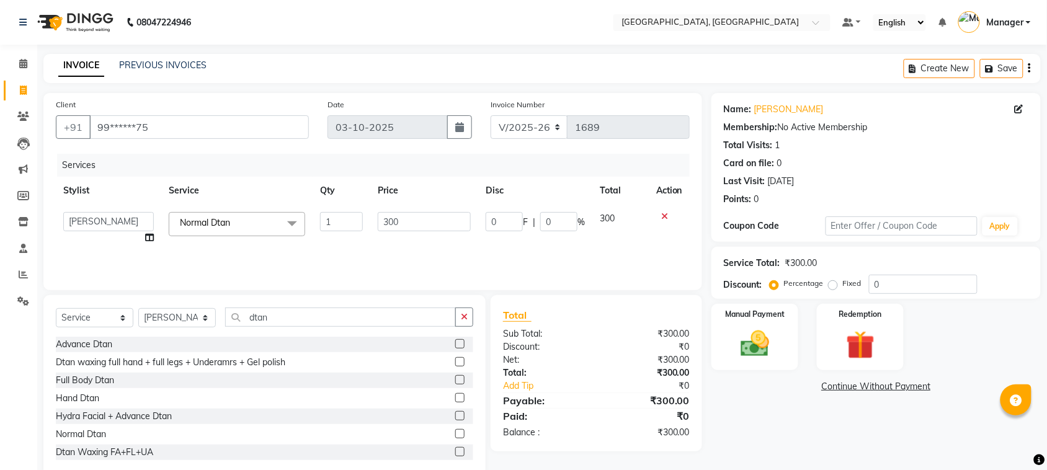
click at [384, 211] on td "300" at bounding box center [424, 228] width 108 height 47
click at [386, 217] on input "300" at bounding box center [424, 221] width 93 height 19
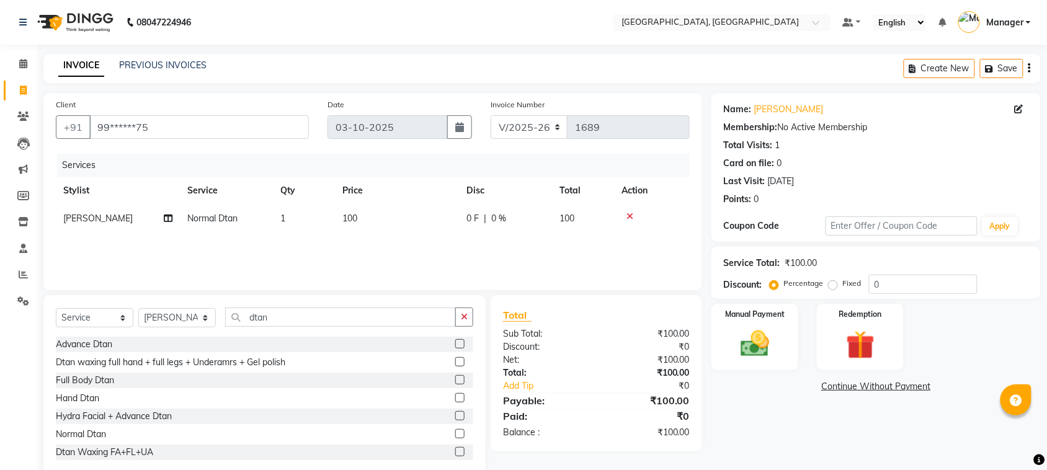
click at [438, 260] on div "Services Stylist Service Qty Price Disc Total Action [PERSON_NAME] Normal Dtan …" at bounding box center [373, 216] width 634 height 124
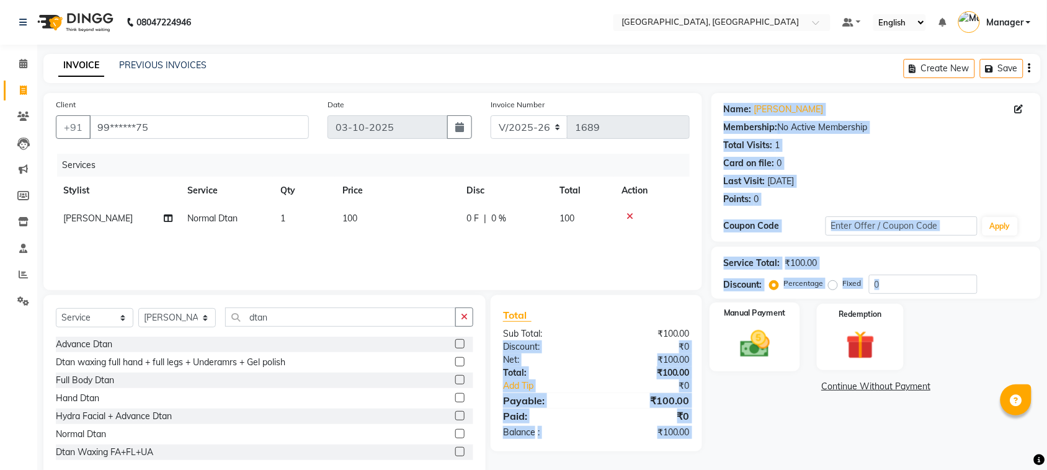
drag, startPoint x: 699, startPoint y: 338, endPoint x: 726, endPoint y: 336, distance: 26.7
click at [726, 336] on div "Client +91 99******75 Date [DATE] Invoice Number V/2025 V/[PHONE_NUMBER] Servic…" at bounding box center [542, 285] width 1016 height 385
click at [726, 336] on div "Manual Payment" at bounding box center [754, 337] width 91 height 69
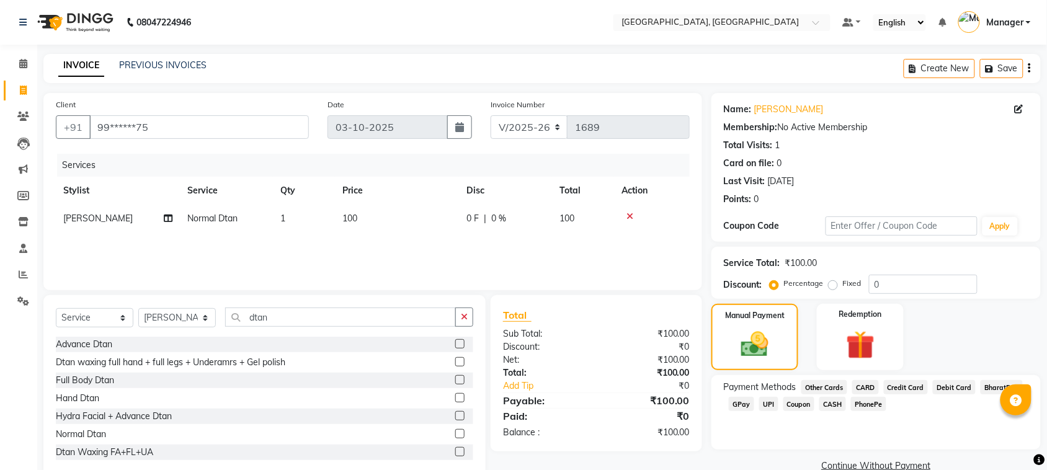
click at [745, 400] on span "GPay" at bounding box center [741, 404] width 25 height 14
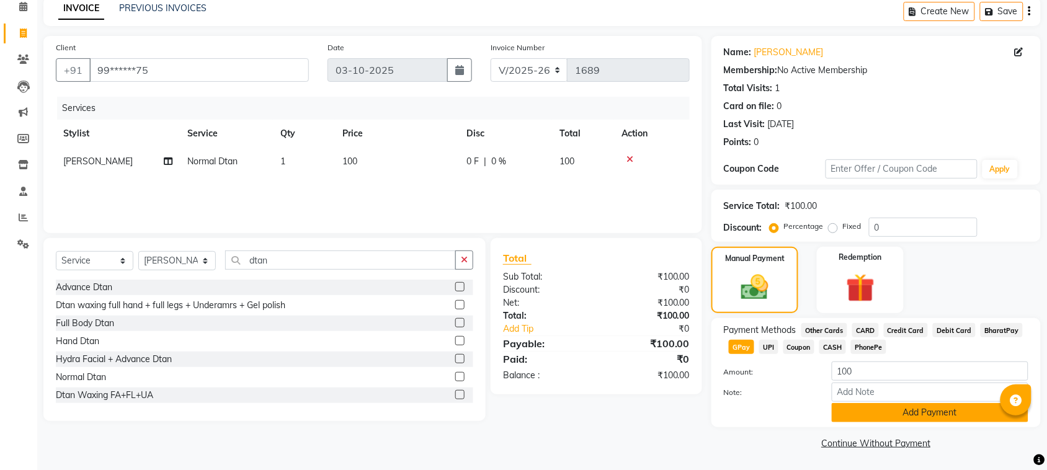
click at [931, 417] on button "Add Payment" at bounding box center [929, 412] width 197 height 19
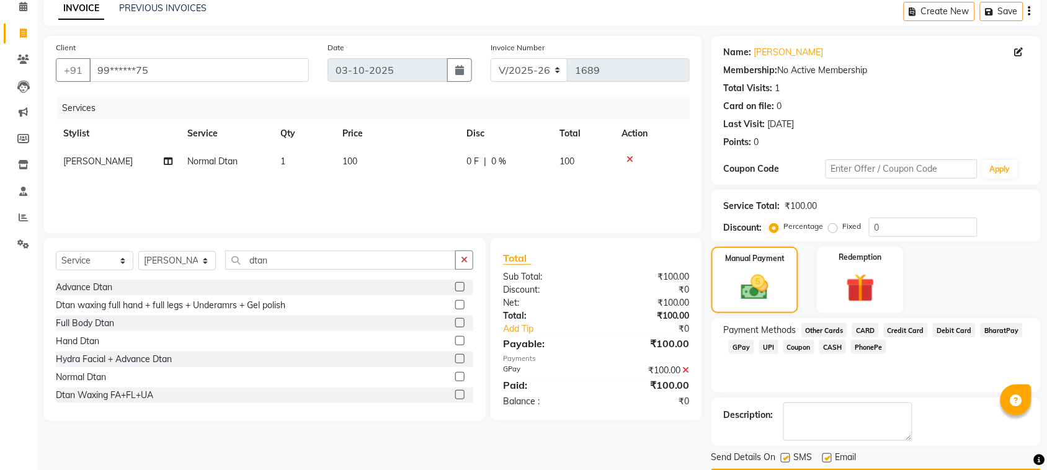
scroll to position [92, 0]
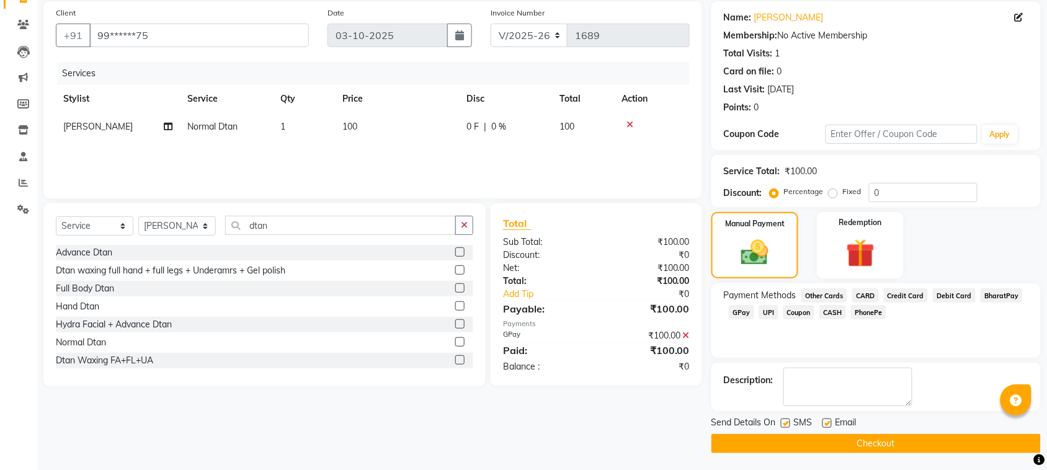
click at [938, 445] on button "Checkout" at bounding box center [875, 443] width 329 height 19
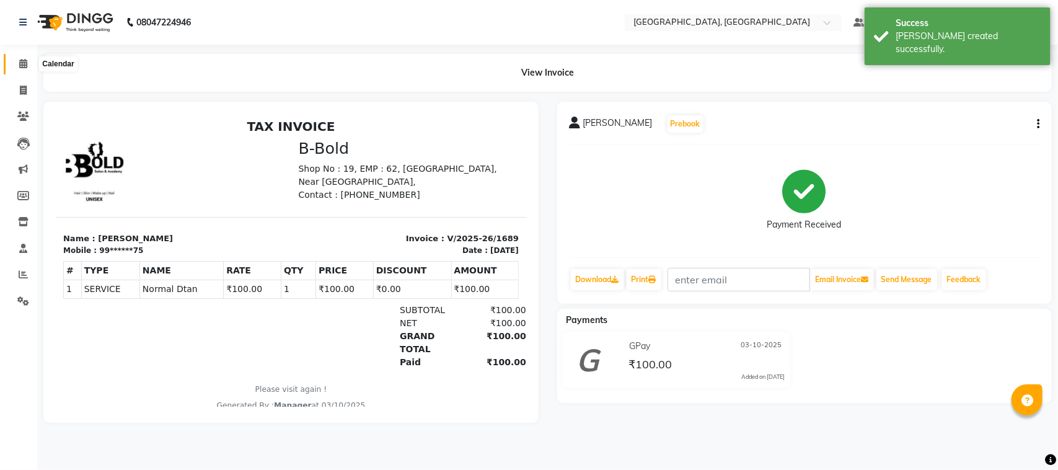
click at [22, 69] on span at bounding box center [23, 64] width 22 height 14
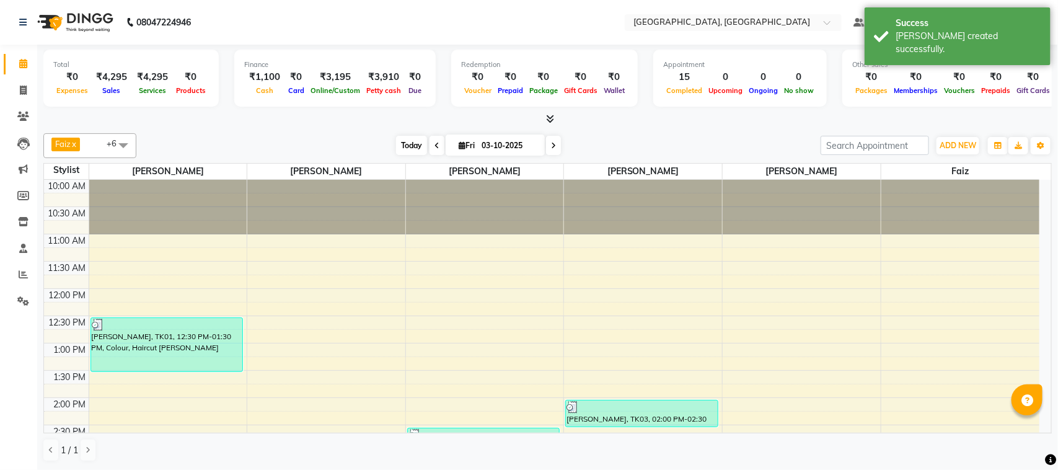
click at [401, 141] on span "Today" at bounding box center [411, 145] width 31 height 19
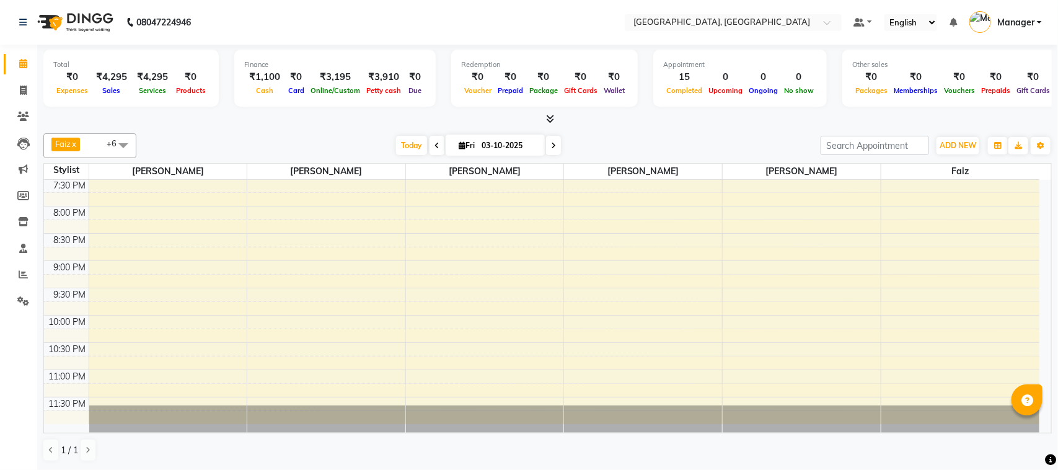
scroll to position [471, 0]
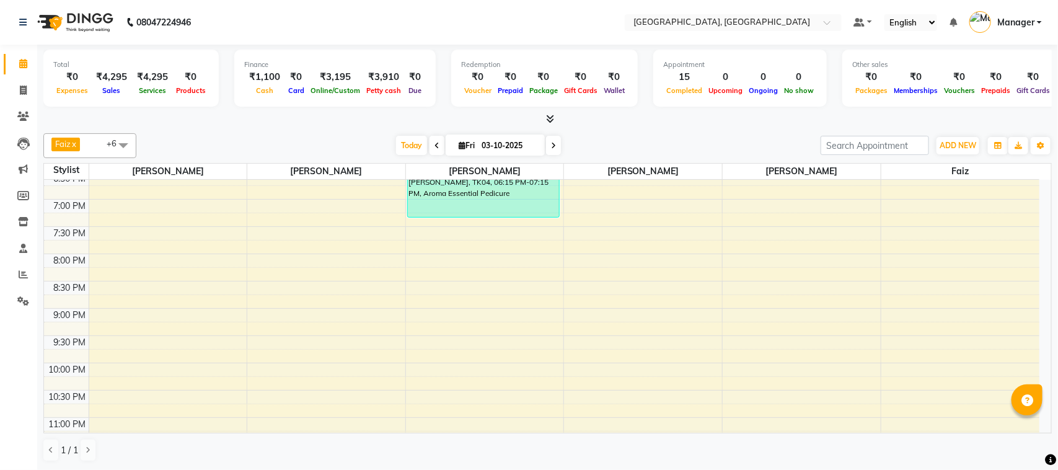
click at [1056, 330] on div "Total ₹0 Expenses ₹4,295 Sales ₹4,295 Services ₹0 Products Finance ₹1,100 Cash …" at bounding box center [547, 257] width 1021 height 425
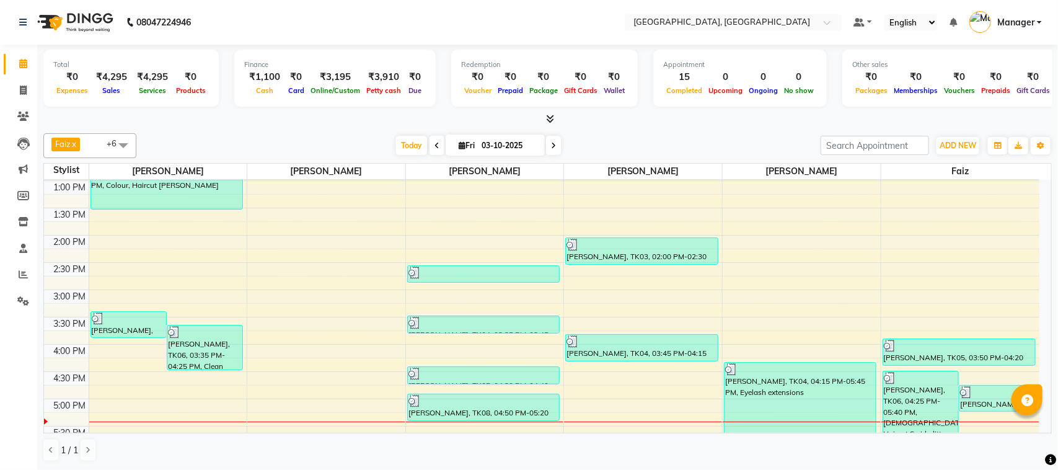
scroll to position [0, 0]
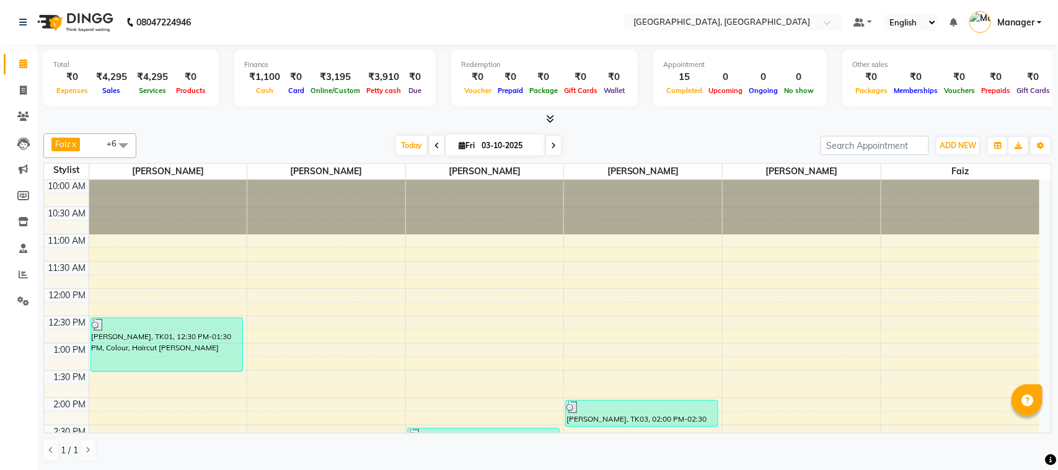
drag, startPoint x: 1039, startPoint y: 177, endPoint x: 1043, endPoint y: 194, distance: 17.1
click at [1043, 194] on table "Stylist [PERSON_NAME] [PERSON_NAME] [PERSON_NAME] [PERSON_NAME] [PERSON_NAME] F…" at bounding box center [547, 298] width 1009 height 270
click at [988, 162] on div "Faiz x [PERSON_NAME] x [PERSON_NAME] x [PERSON_NAME] x [PERSON_NAME] x Annu Nav…" at bounding box center [547, 297] width 1009 height 339
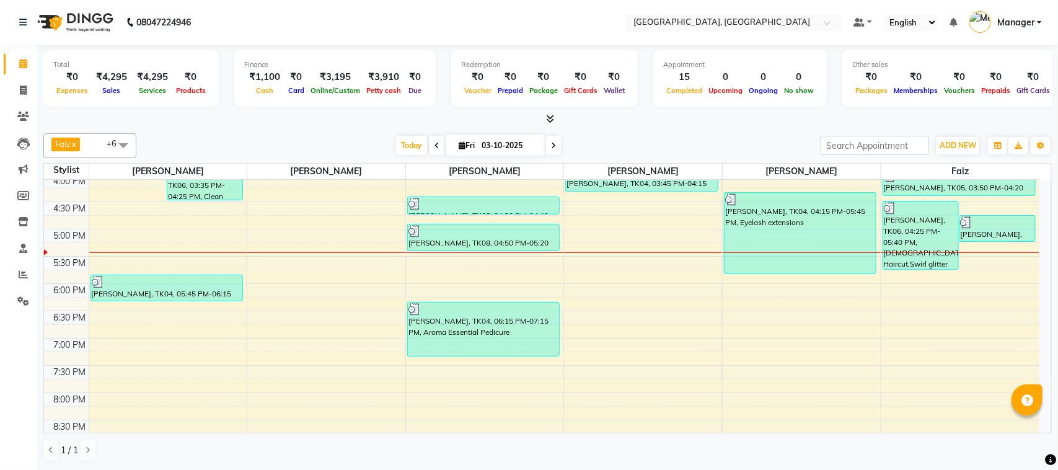
scroll to position [293, 0]
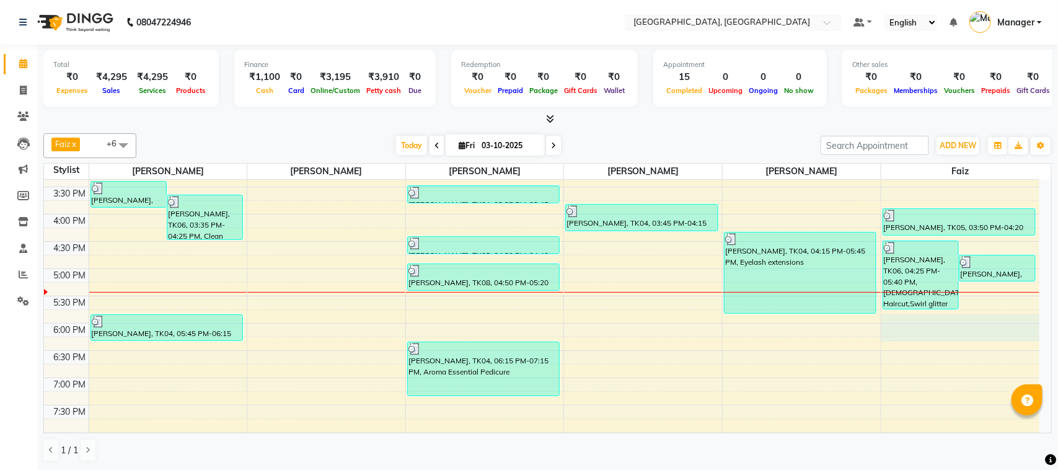
drag, startPoint x: 1039, startPoint y: 335, endPoint x: 1039, endPoint y: 327, distance: 8.1
click at [1039, 327] on div "10:00 AM 10:30 AM 11:00 AM 11:30 AM 12:00 PM 12:30 PM 1:00 PM 1:30 PM 2:00 PM 2…" at bounding box center [542, 268] width 996 height 763
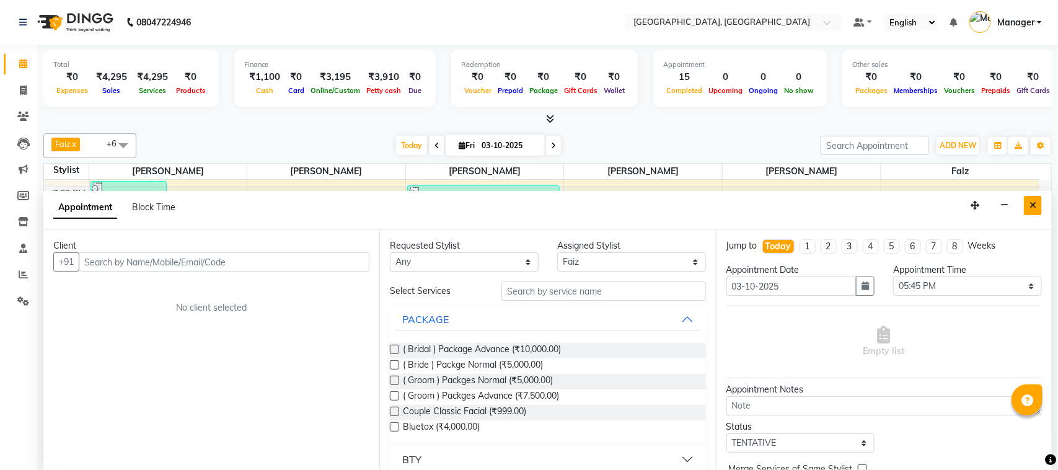
click at [1034, 202] on icon "Close" at bounding box center [1033, 205] width 7 height 9
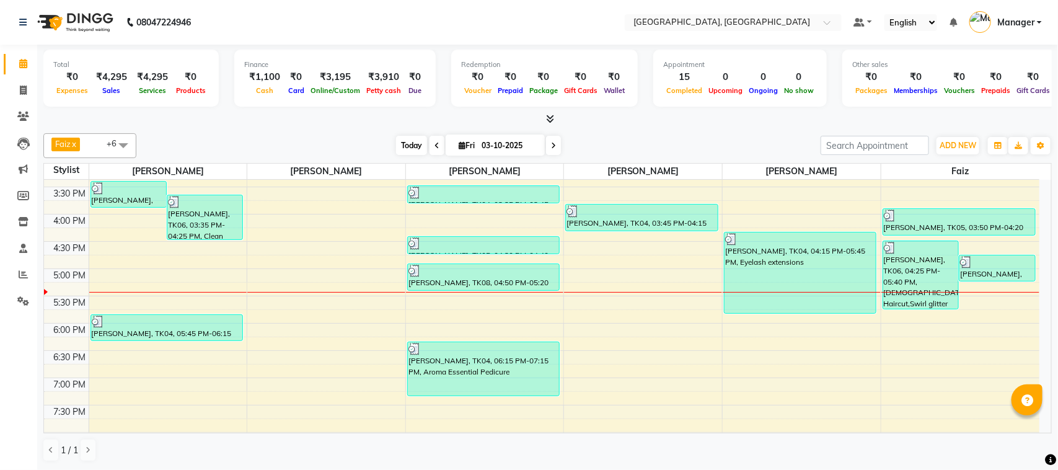
click at [403, 143] on span "Today" at bounding box center [411, 145] width 31 height 19
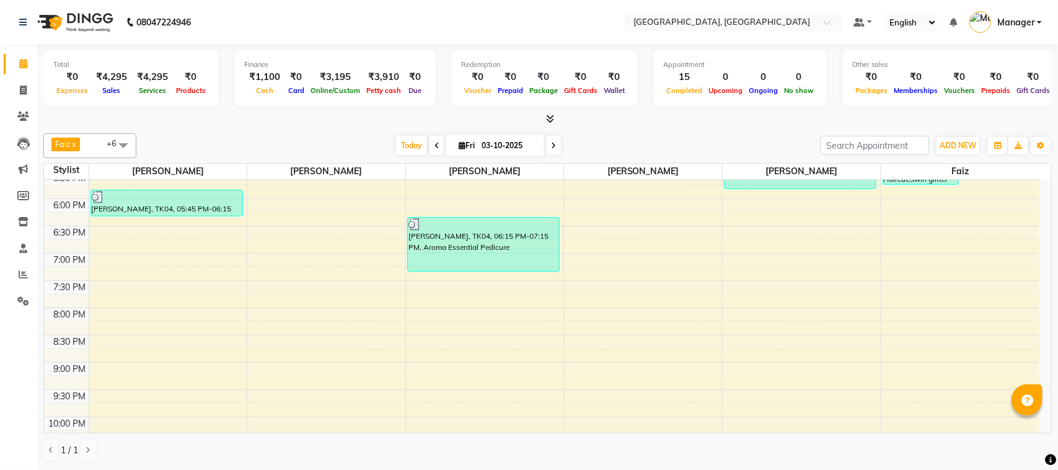
scroll to position [354, 0]
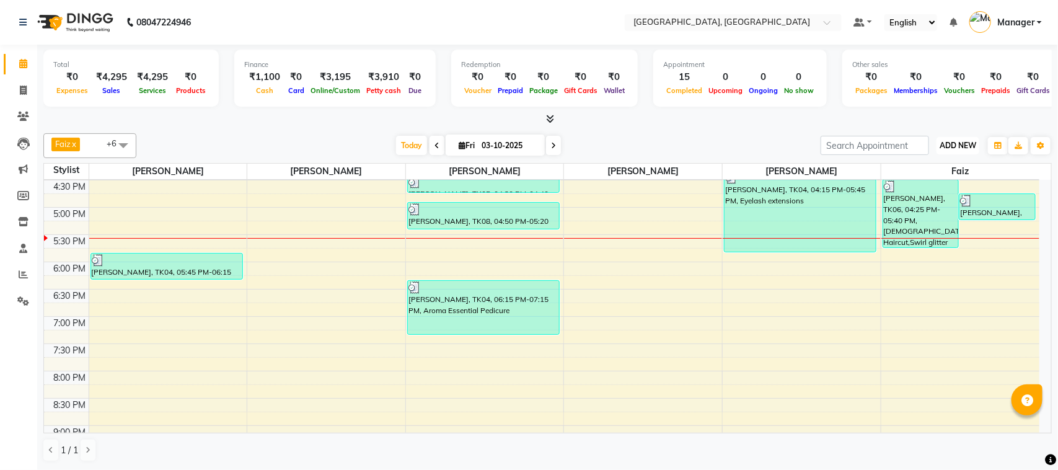
click at [966, 153] on button "ADD NEW Toggle Dropdown" at bounding box center [958, 145] width 43 height 17
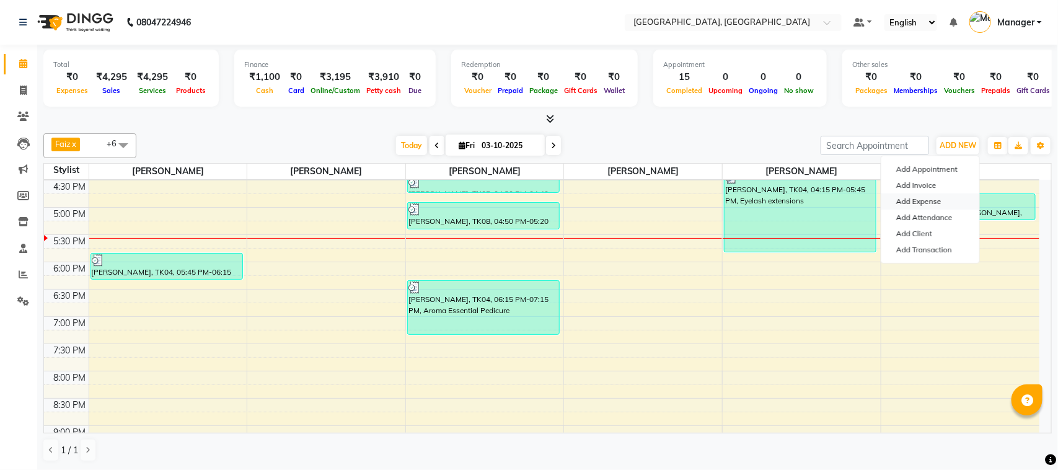
click at [946, 203] on link "Add Expense" at bounding box center [931, 201] width 98 height 16
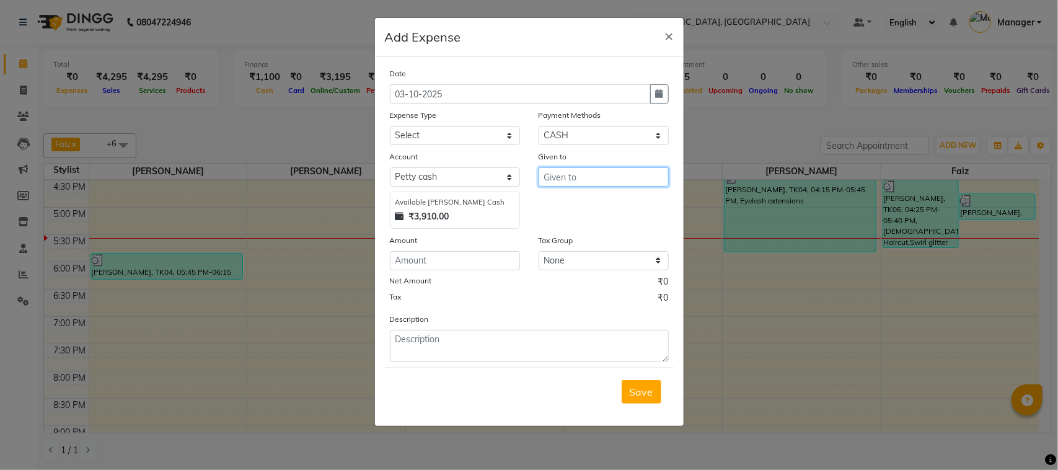
click at [596, 175] on input "text" at bounding box center [604, 176] width 130 height 19
click at [601, 203] on button "M anager" at bounding box center [588, 203] width 98 height 20
click at [499, 260] on input "number" at bounding box center [455, 260] width 130 height 19
click at [469, 171] on select "Select [PERSON_NAME] cash Default account" at bounding box center [455, 176] width 130 height 19
click at [482, 140] on select "Select 20 Advance Salary Bank charges Car maintenance Cash transfer to bank Cas…" at bounding box center [455, 135] width 130 height 19
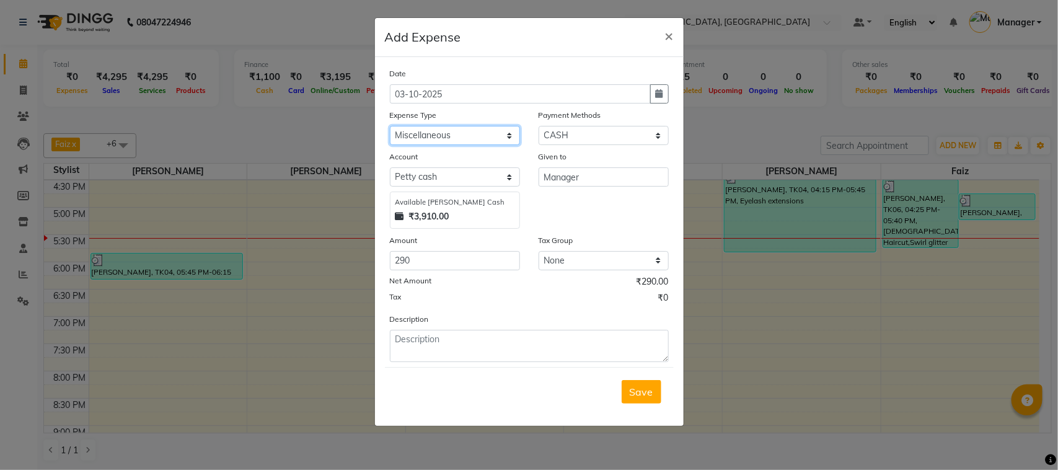
click at [390, 126] on select "Select 20 Advance Salary Bank charges Car maintenance Cash transfer to bank Cas…" at bounding box center [455, 135] width 130 height 19
click at [642, 386] on span "Save" at bounding box center [642, 392] width 24 height 12
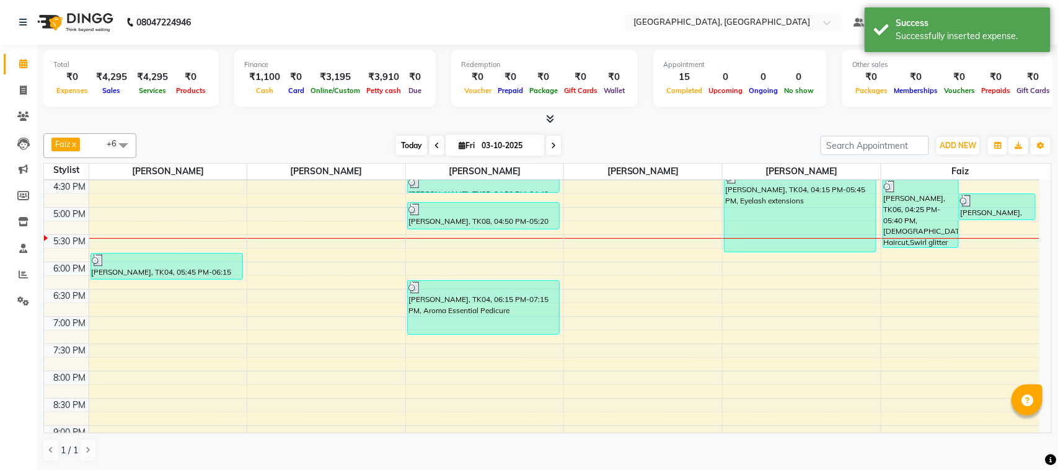
click at [415, 144] on span "Today" at bounding box center [411, 145] width 31 height 19
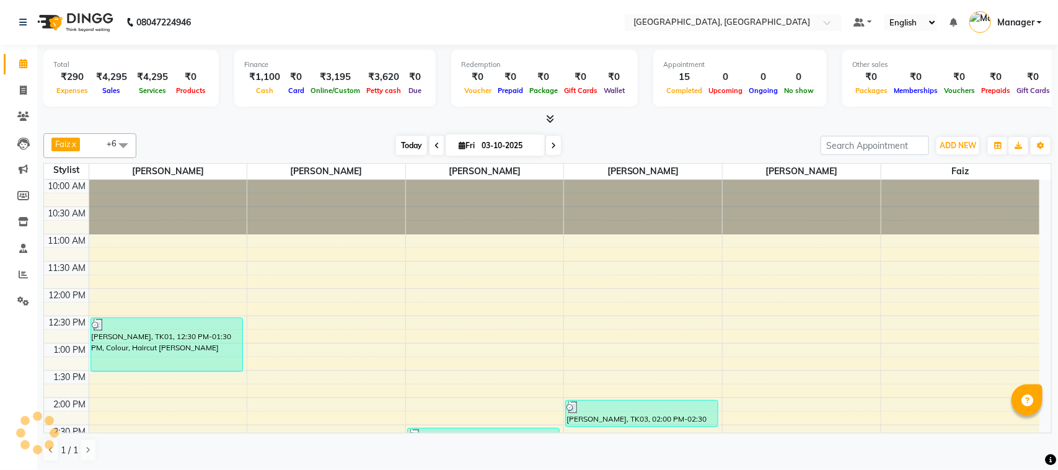
click at [408, 137] on span "Today" at bounding box center [411, 145] width 31 height 19
